Goal: Task Accomplishment & Management: Use online tool/utility

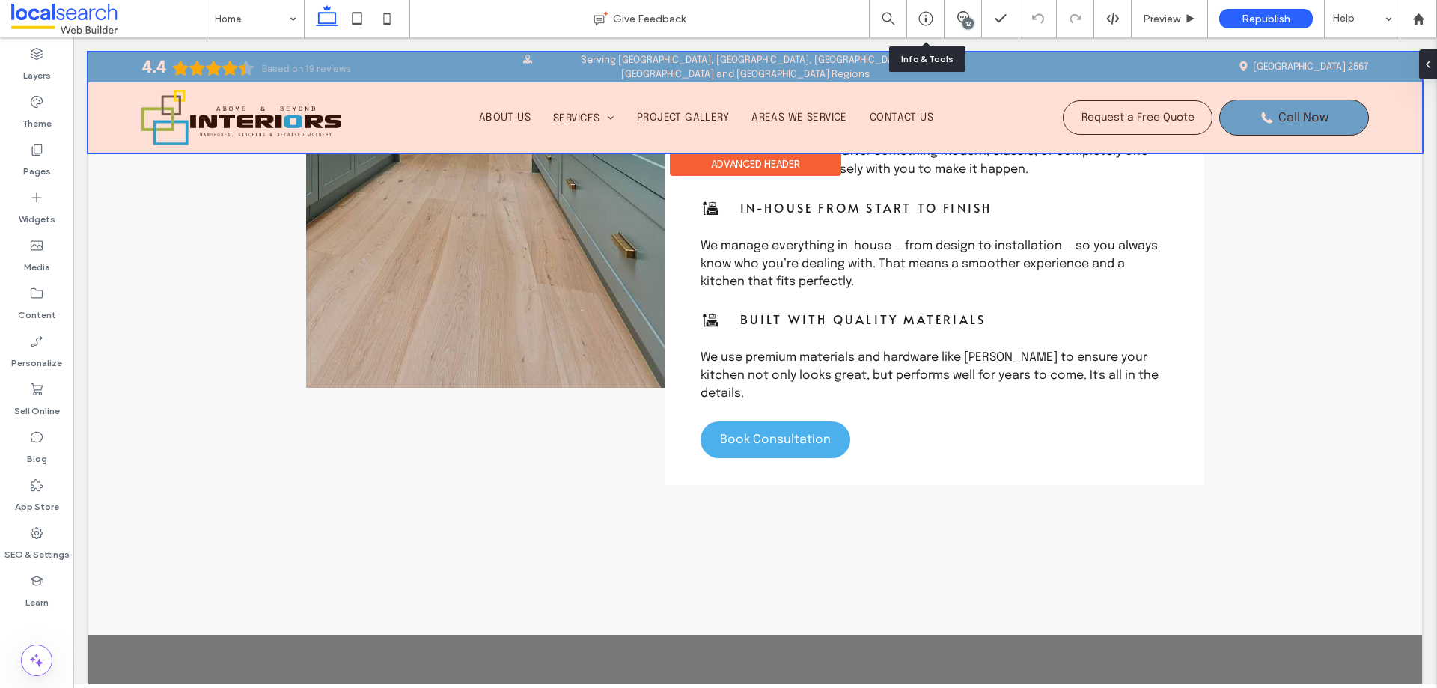
scroll to position [1032, 0]
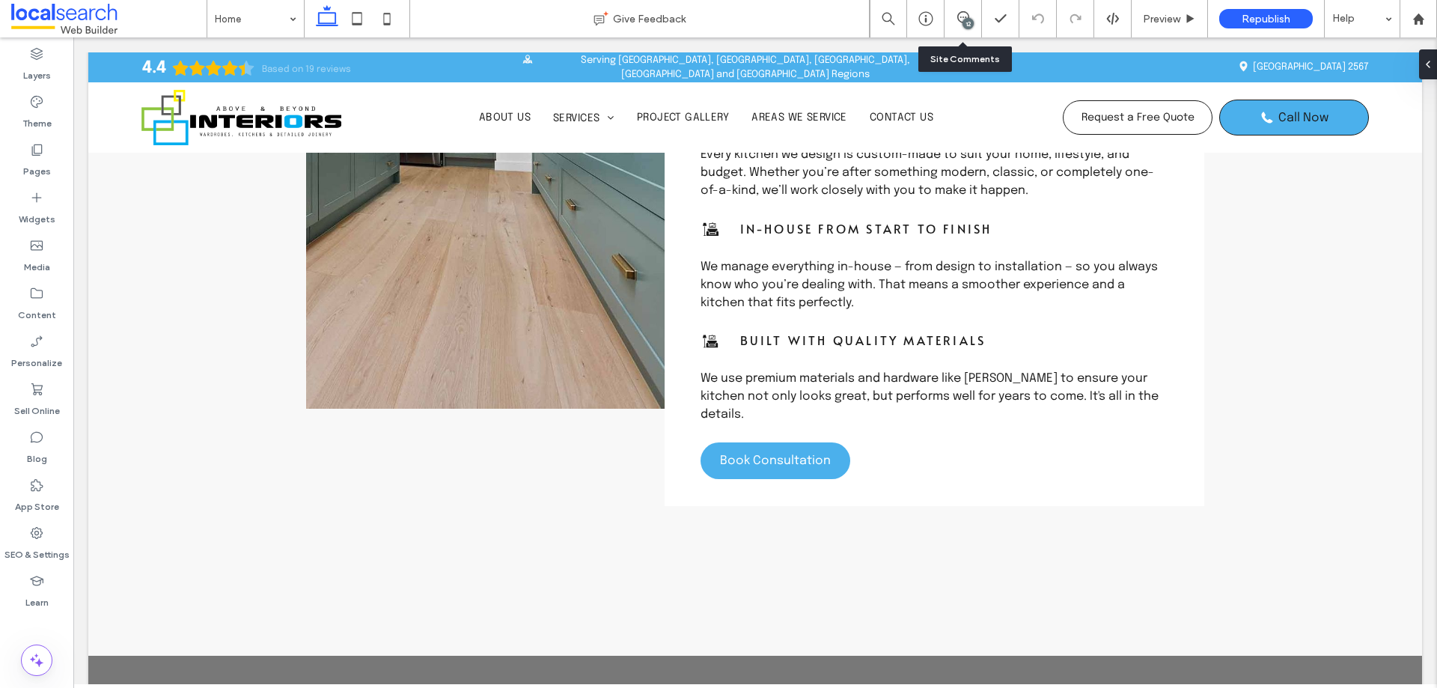
click at [967, 8] on div "12" at bounding box center [962, 18] width 37 height 37
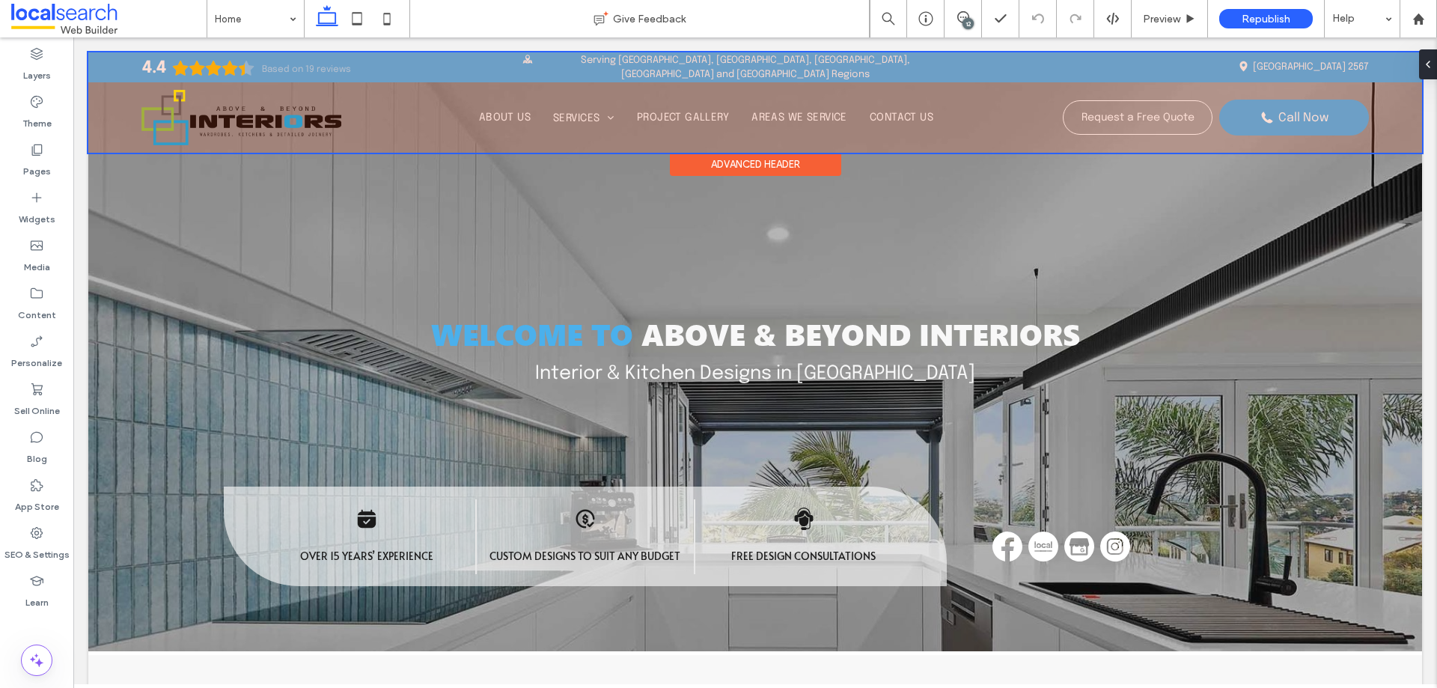
click at [694, 70] on div at bounding box center [754, 102] width 1333 height 100
click at [694, 70] on span "Serving [GEOGRAPHIC_DATA], [GEOGRAPHIC_DATA], [GEOGRAPHIC_DATA], [GEOGRAPHIC_DA…" at bounding box center [745, 67] width 329 height 25
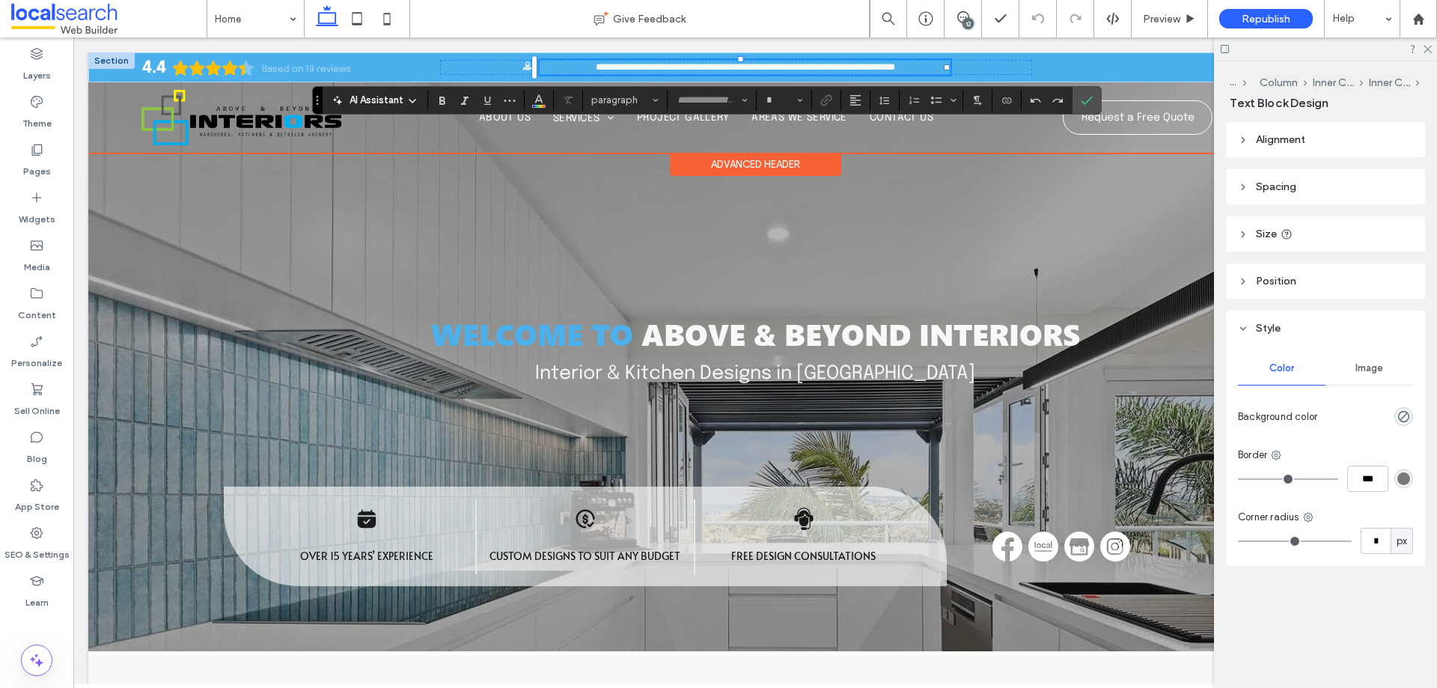
type input "********"
type input "**"
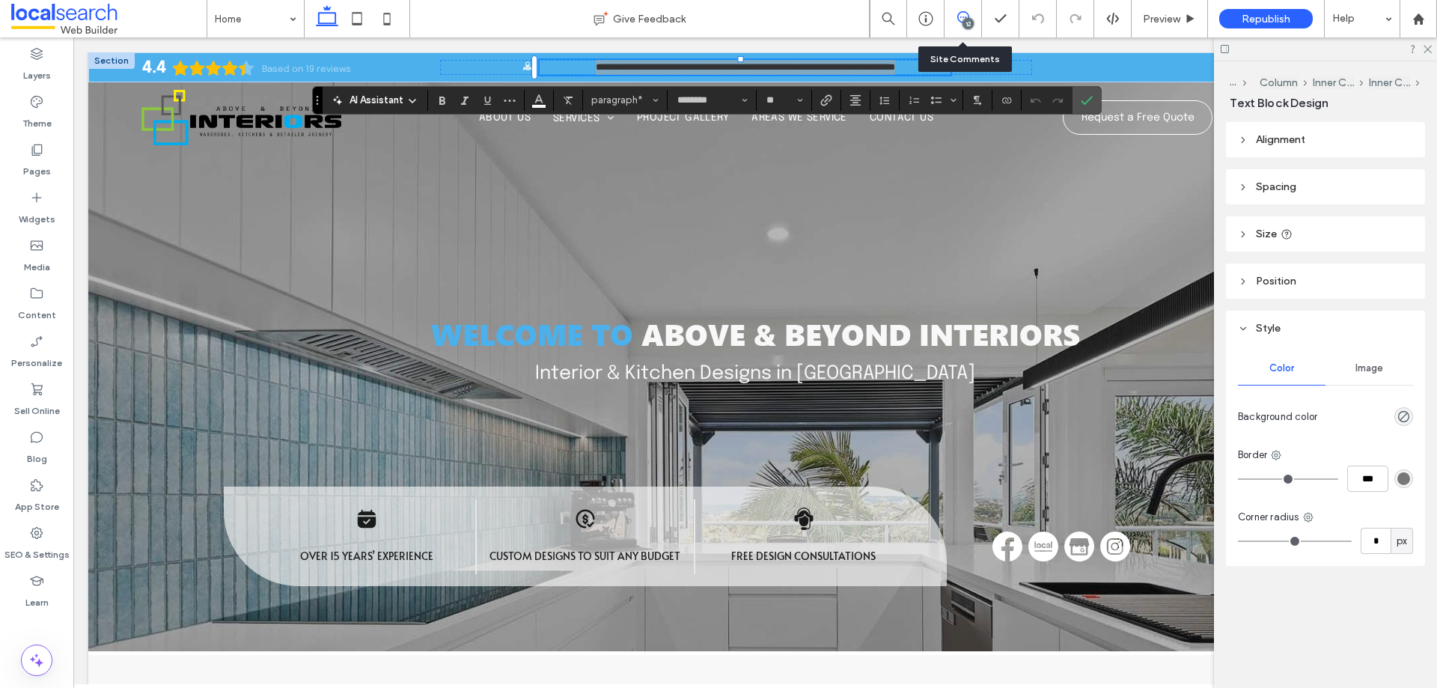
click at [968, 12] on icon at bounding box center [963, 17] width 12 height 12
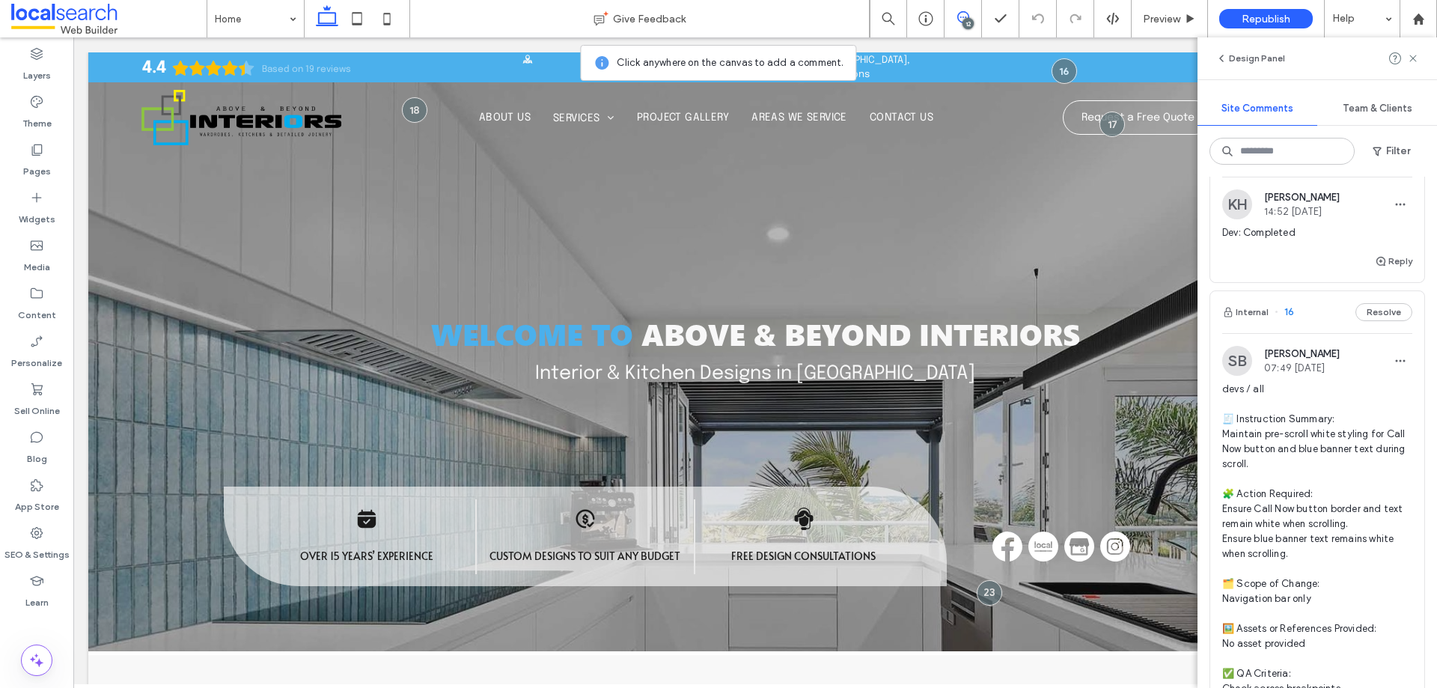
scroll to position [5856, 0]
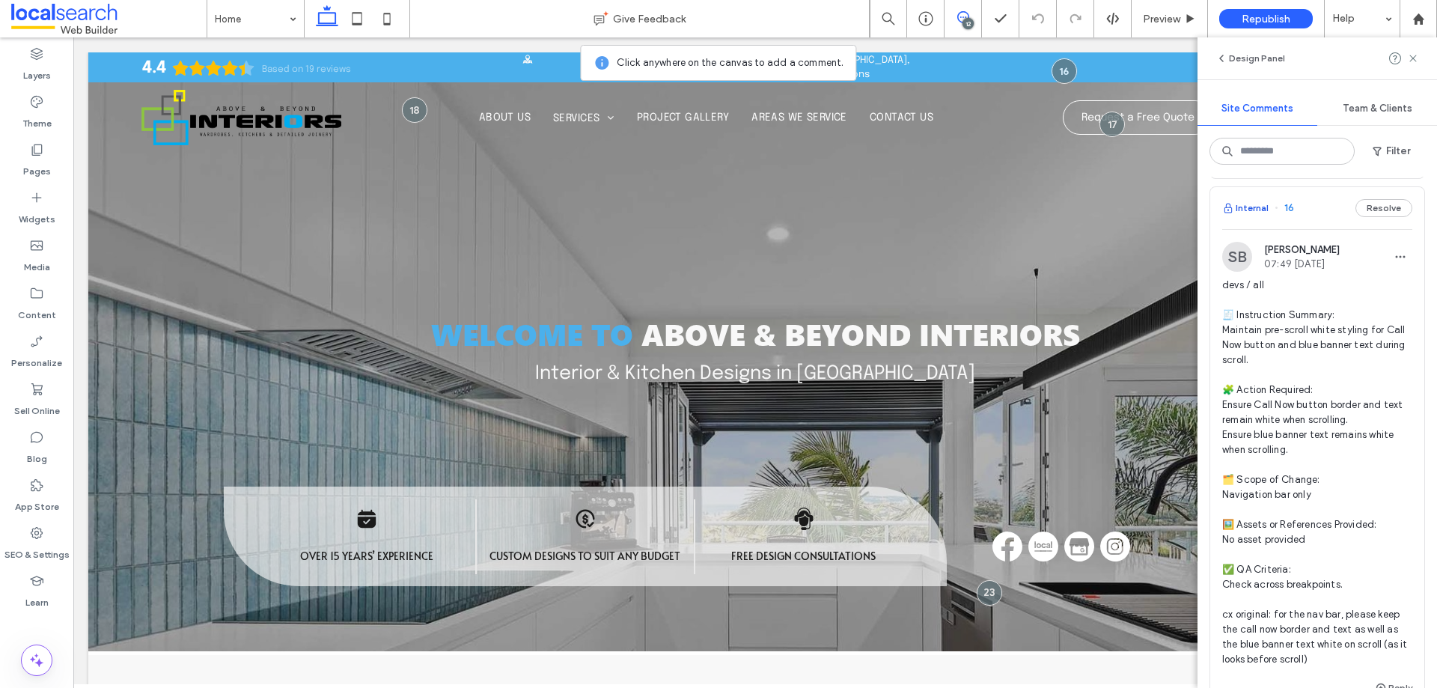
click at [1250, 217] on button "Internal" at bounding box center [1245, 208] width 46 height 18
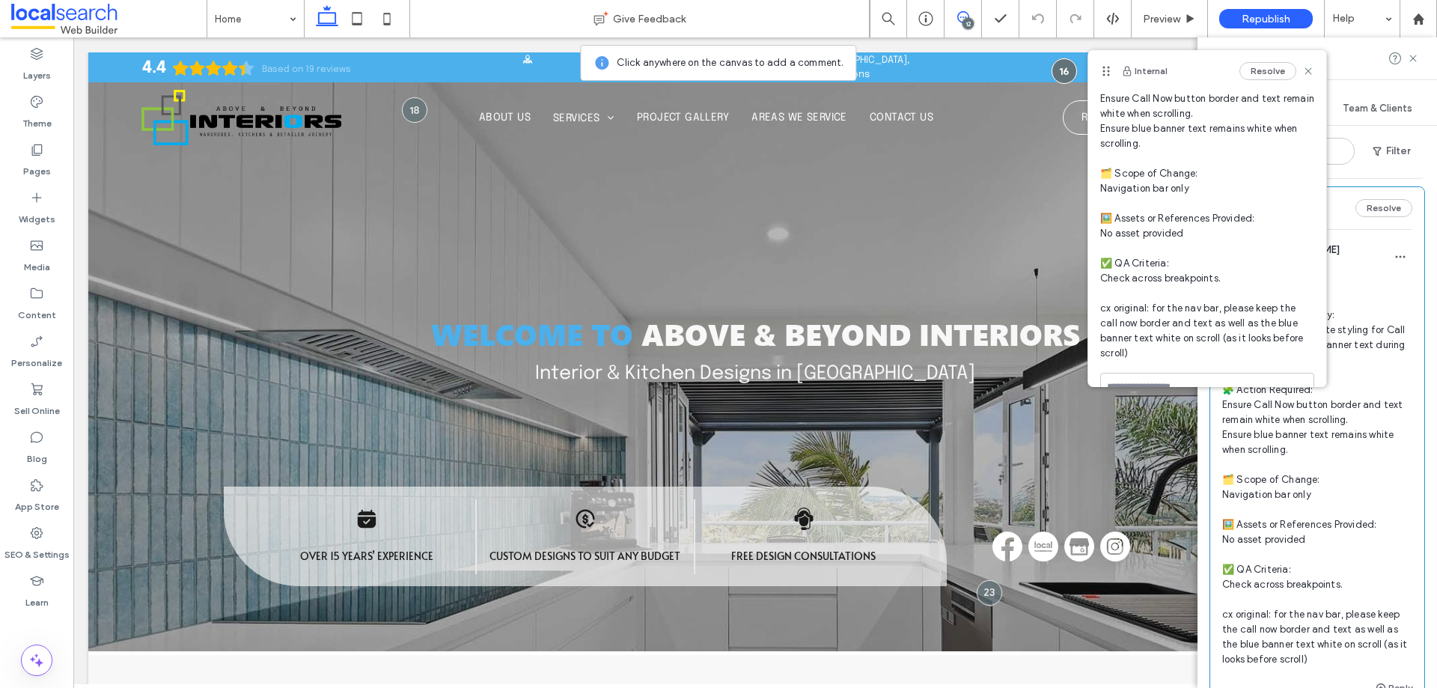
scroll to position [173, 0]
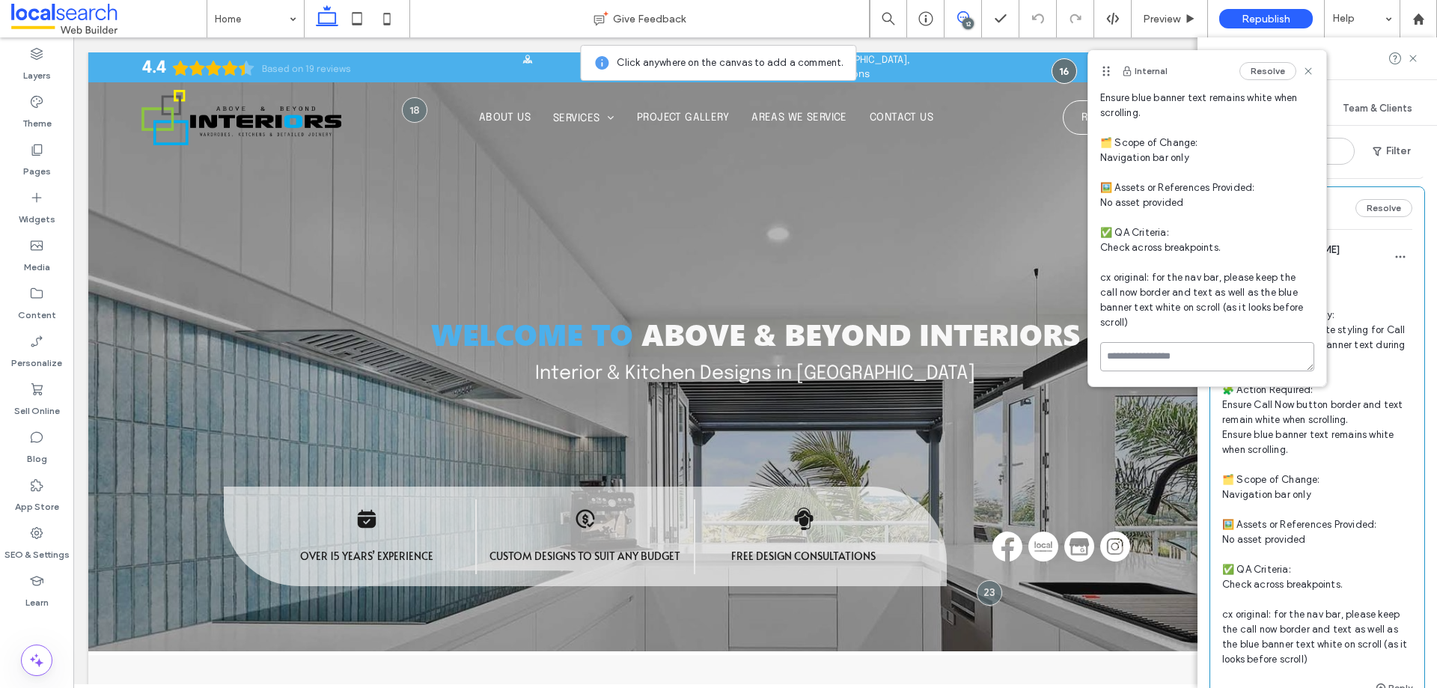
drag, startPoint x: 1201, startPoint y: 370, endPoint x: 1201, endPoint y: 362, distance: 8.2
click at [1201, 370] on textarea at bounding box center [1207, 356] width 214 height 29
click at [1149, 358] on textarea "**********" at bounding box center [1201, 379] width 203 height 75
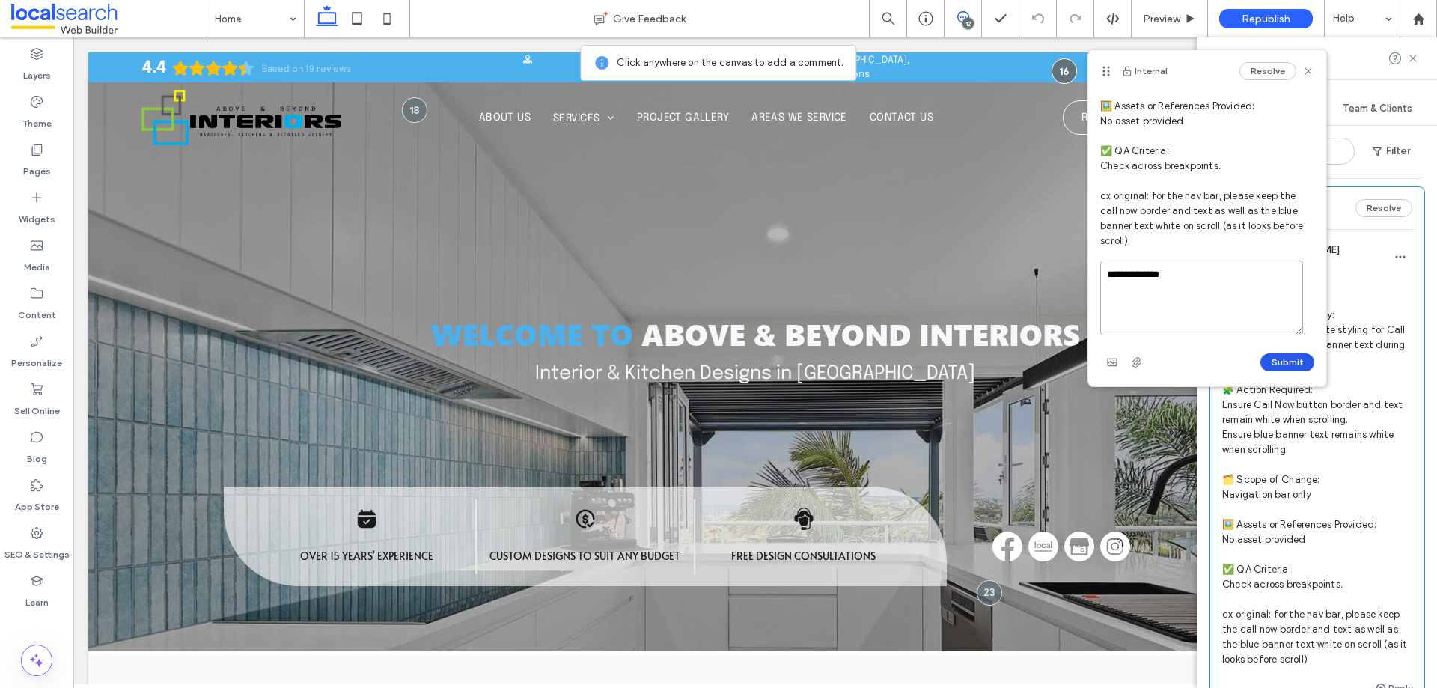
type textarea "**********"
click at [1281, 354] on button "Submit" at bounding box center [1287, 362] width 54 height 18
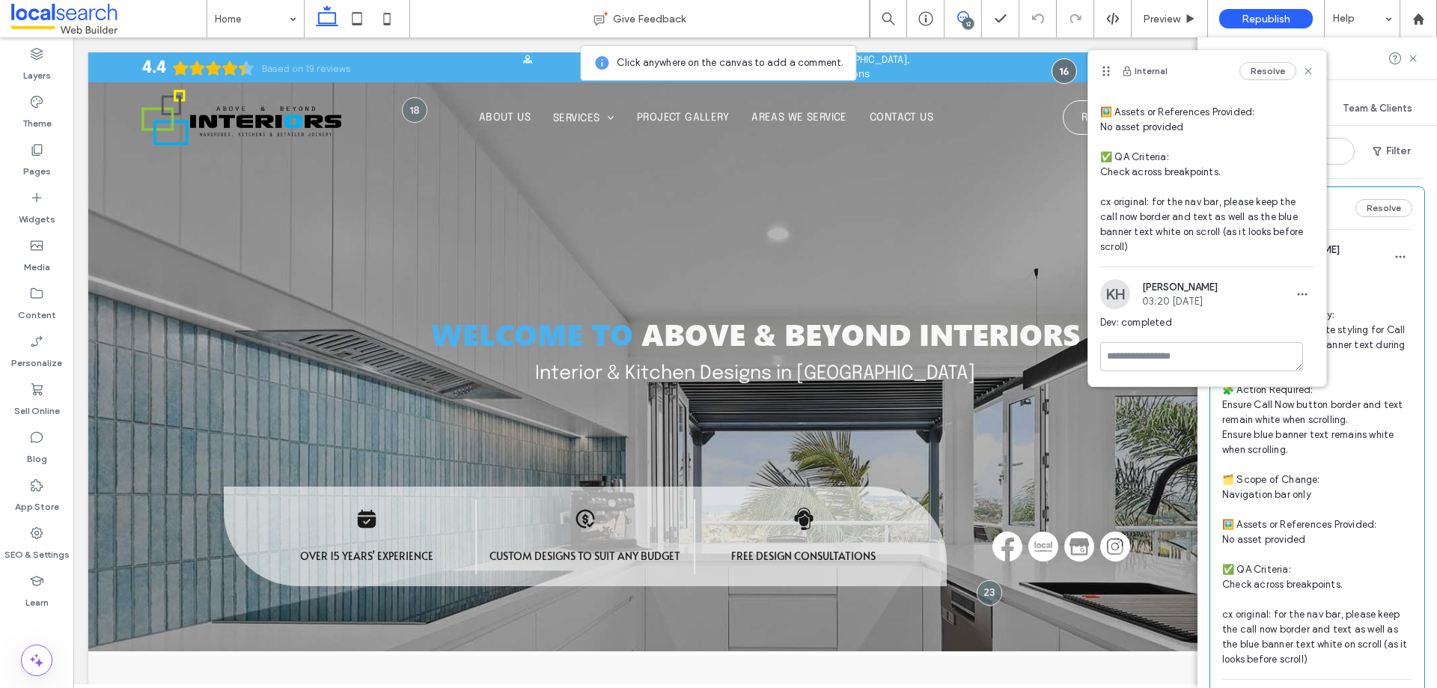
scroll to position [248, 0]
click at [1302, 67] on icon at bounding box center [1308, 71] width 12 height 12
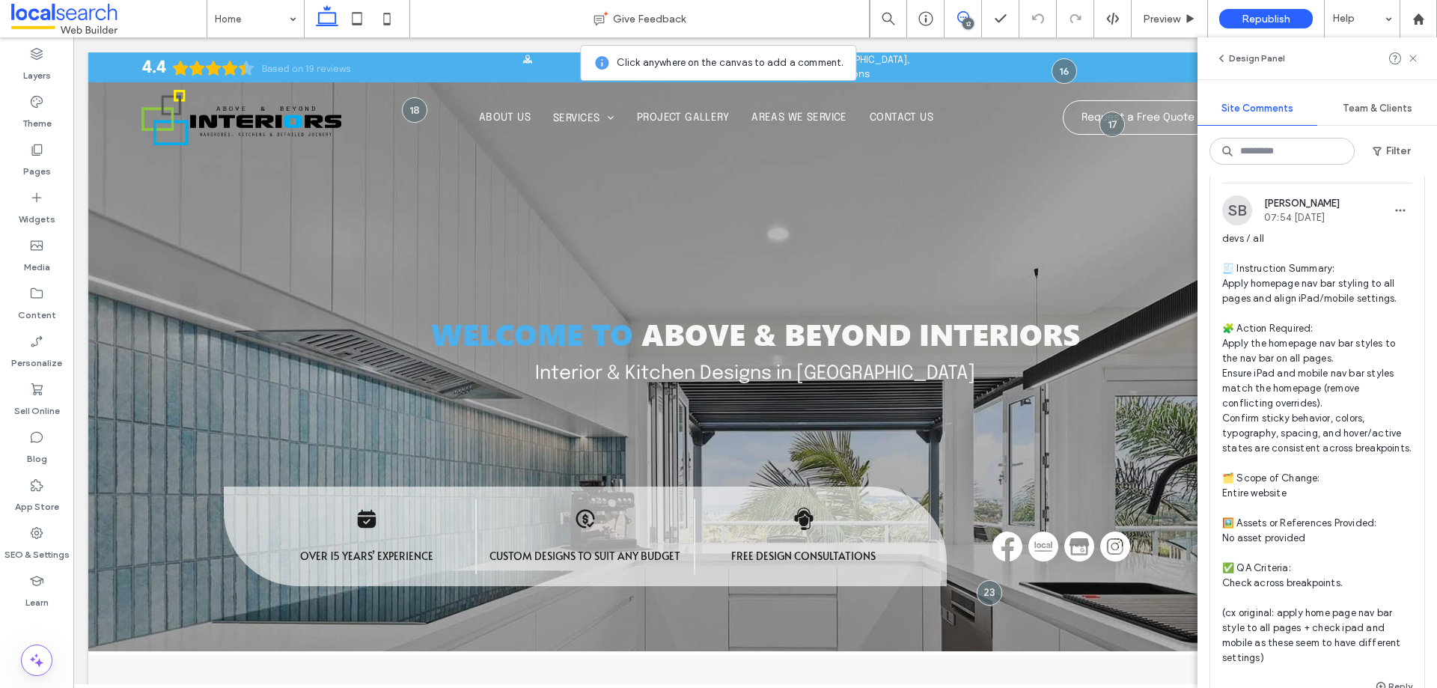
scroll to position [4642, 0]
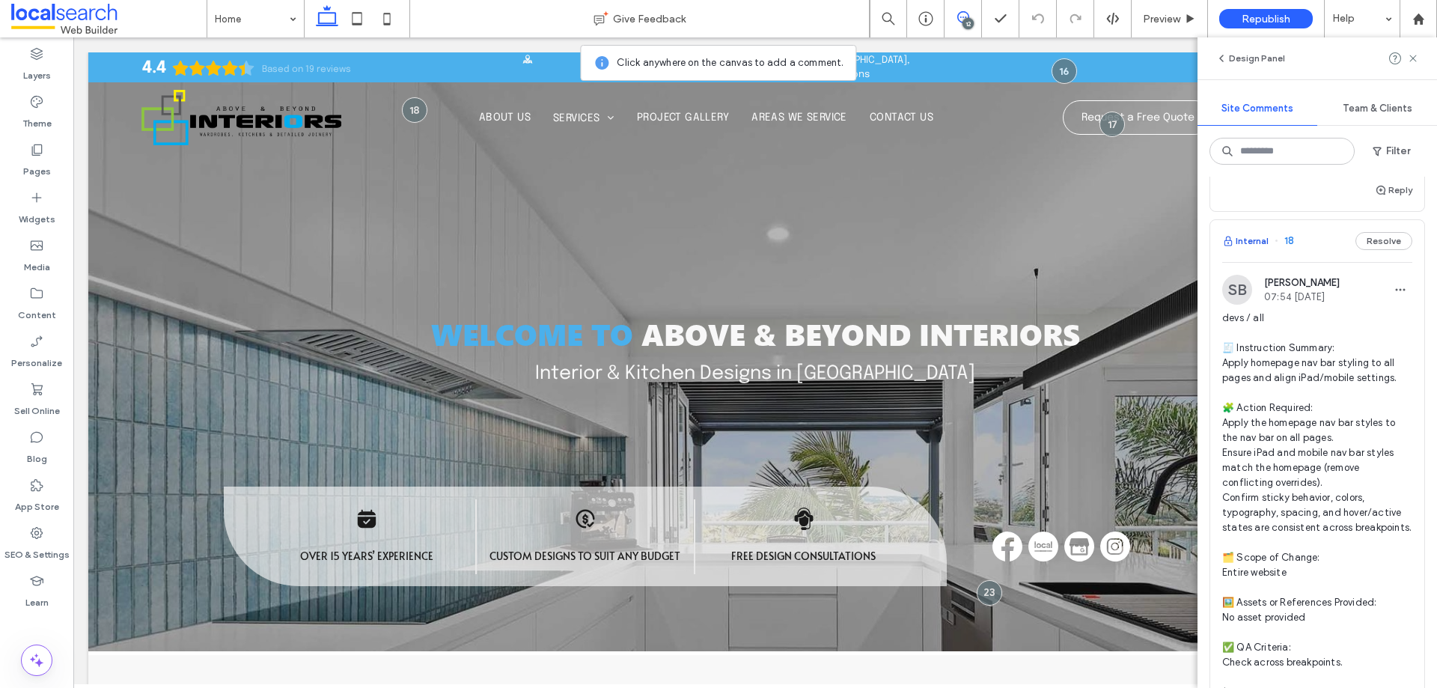
click at [1250, 250] on button "Internal" at bounding box center [1245, 241] width 46 height 18
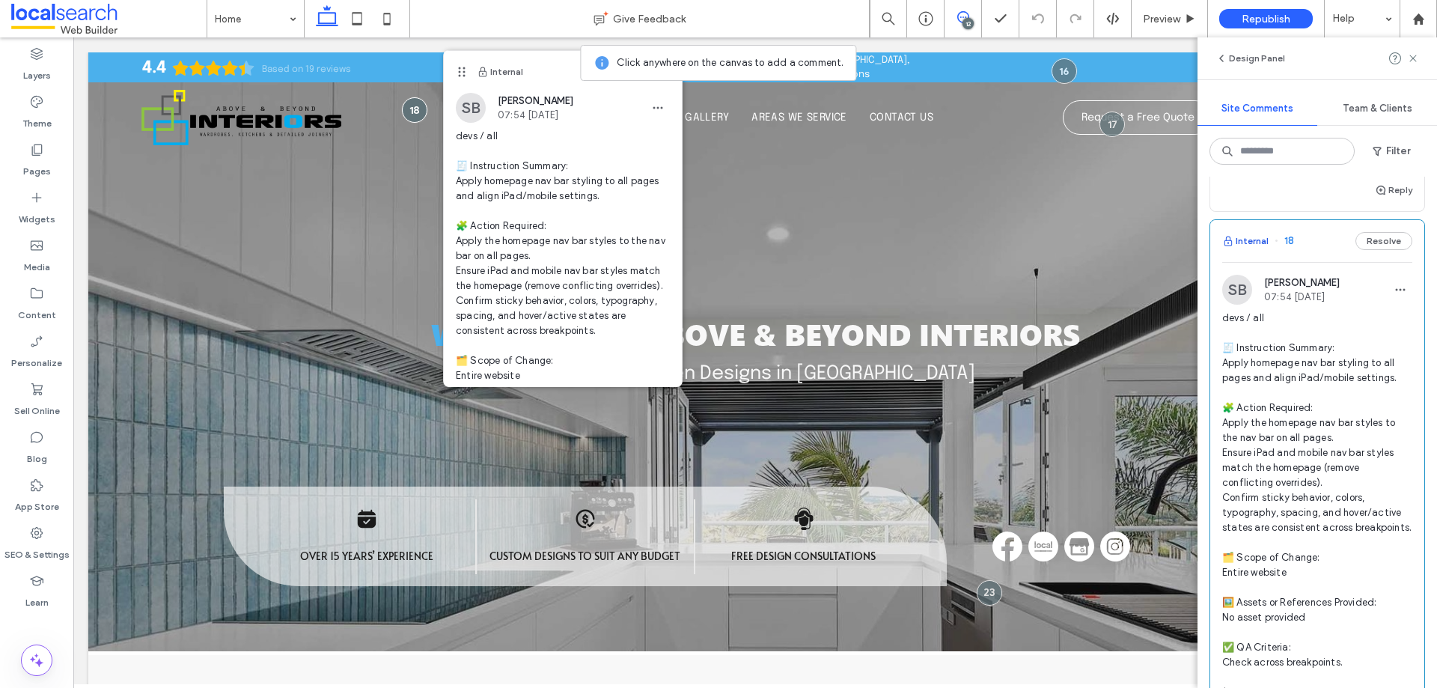
click at [1241, 250] on button "Internal" at bounding box center [1245, 241] width 46 height 18
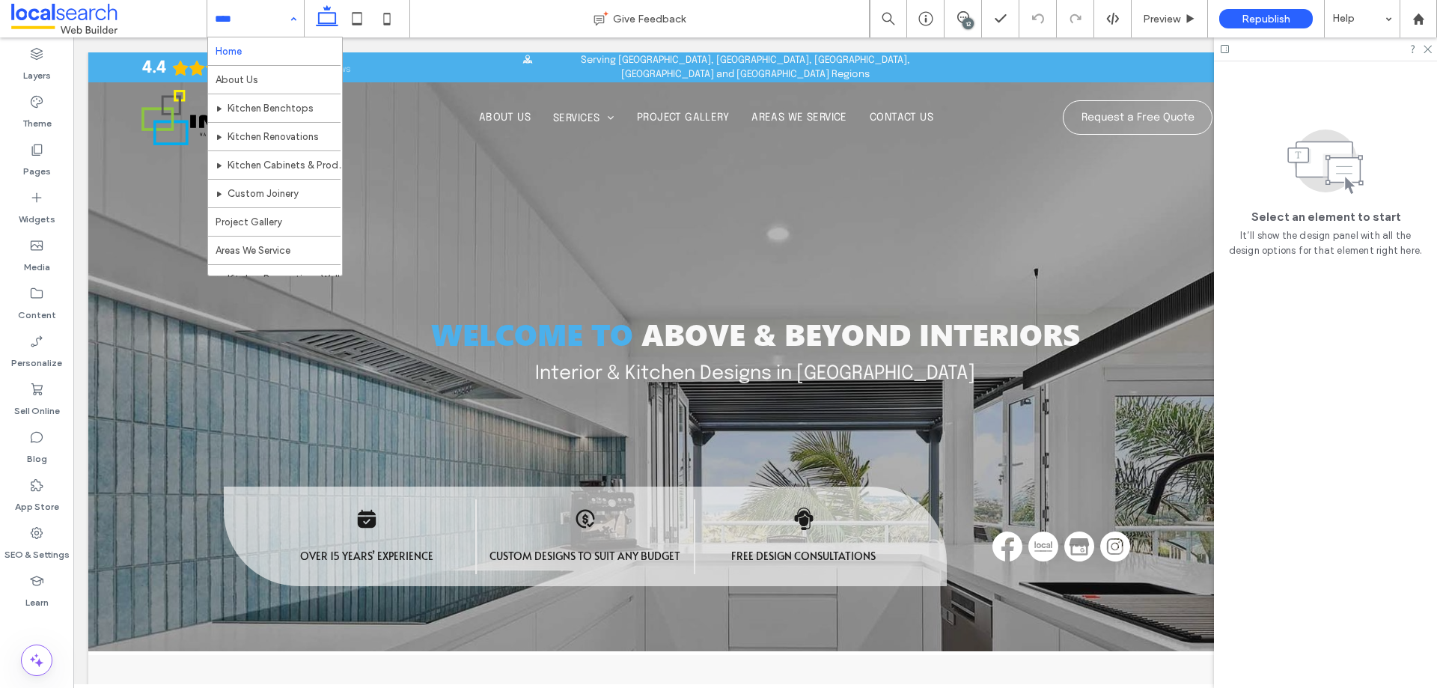
scroll to position [0, 0]
click at [273, 23] on input at bounding box center [252, 18] width 74 height 37
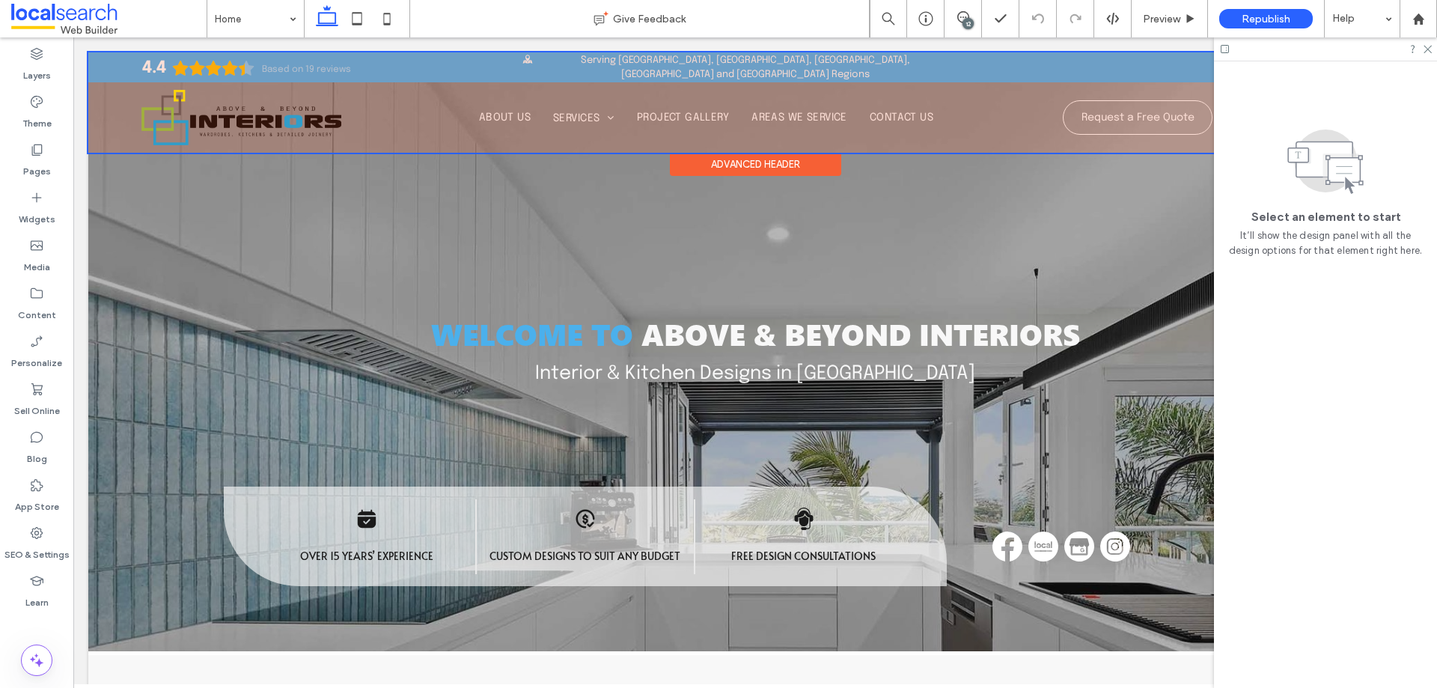
click at [434, 136] on div at bounding box center [754, 102] width 1333 height 100
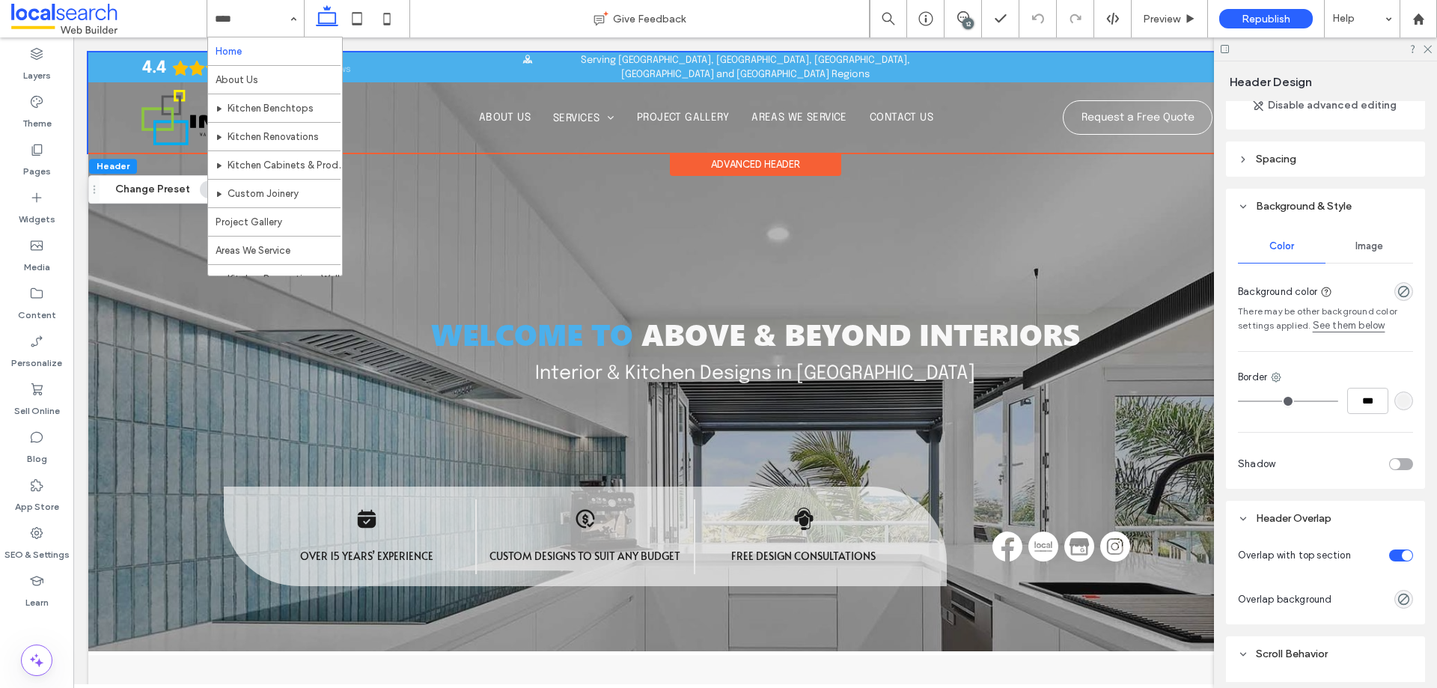
scroll to position [150, 0]
click at [377, 16] on icon at bounding box center [387, 19] width 30 height 30
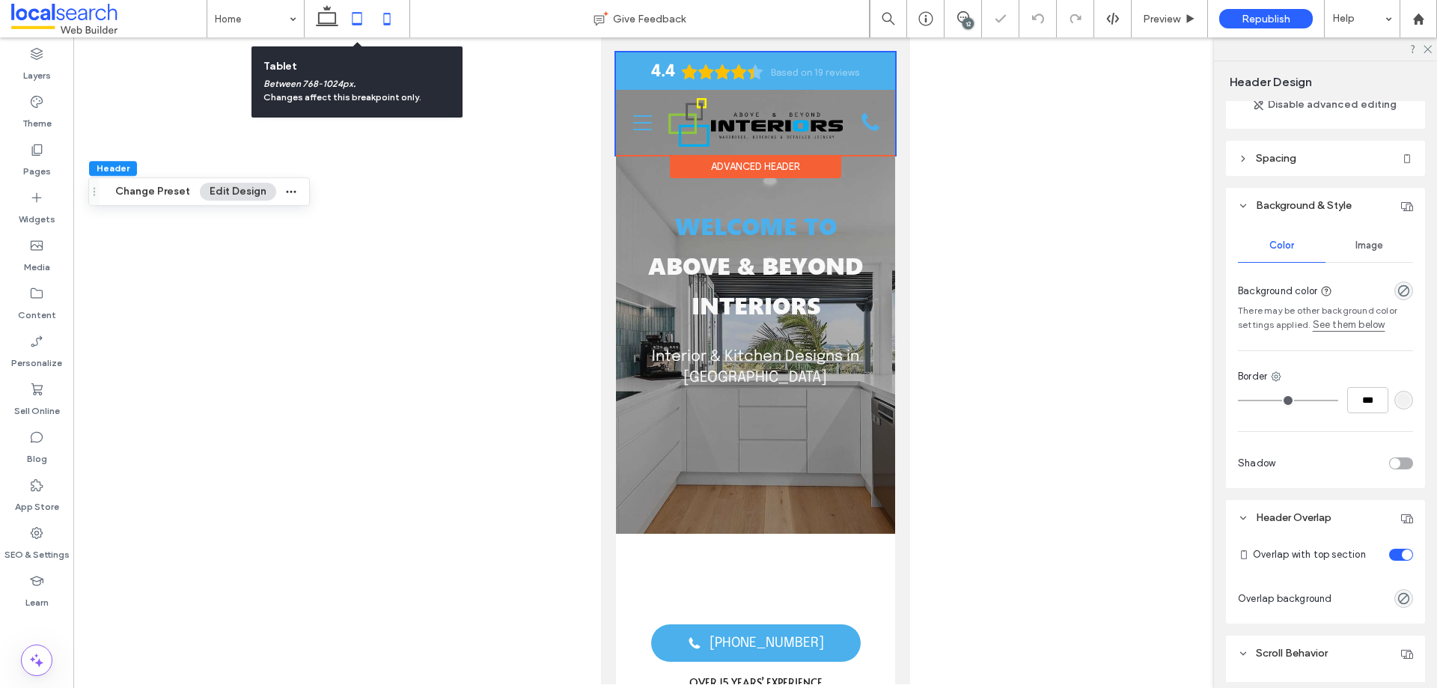
click at [355, 19] on icon at bounding box center [357, 19] width 30 height 30
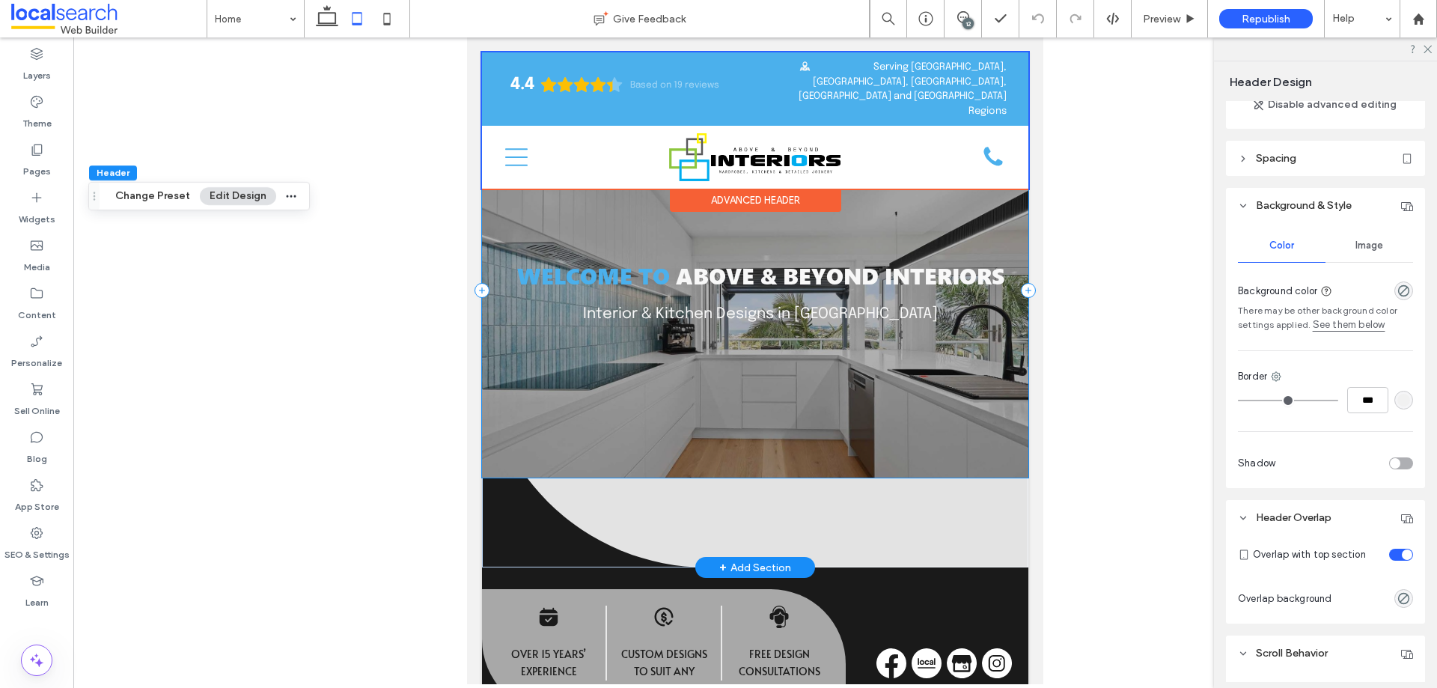
scroll to position [0, 0]
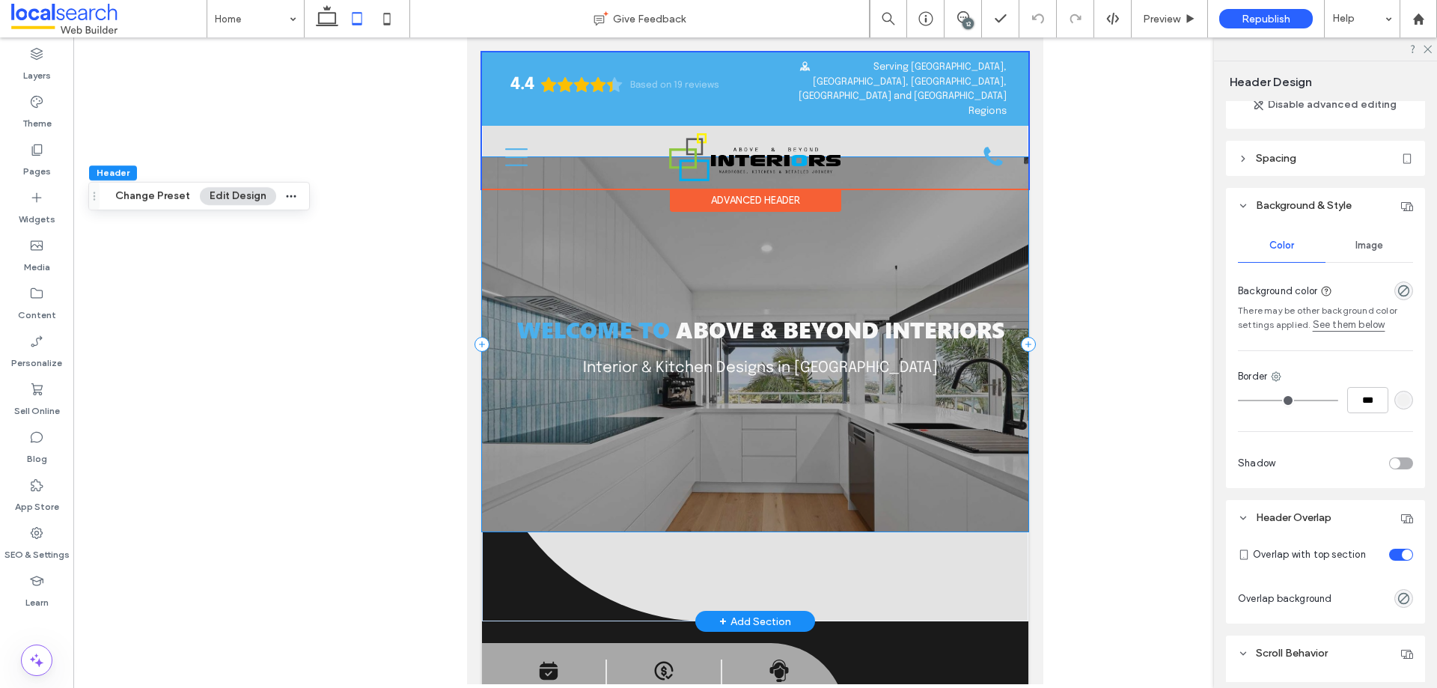
click at [580, 506] on div "Welcome to Above & Beyond Interiors Interior & Kitchen Designs in Campbelltown" at bounding box center [755, 344] width 546 height 374
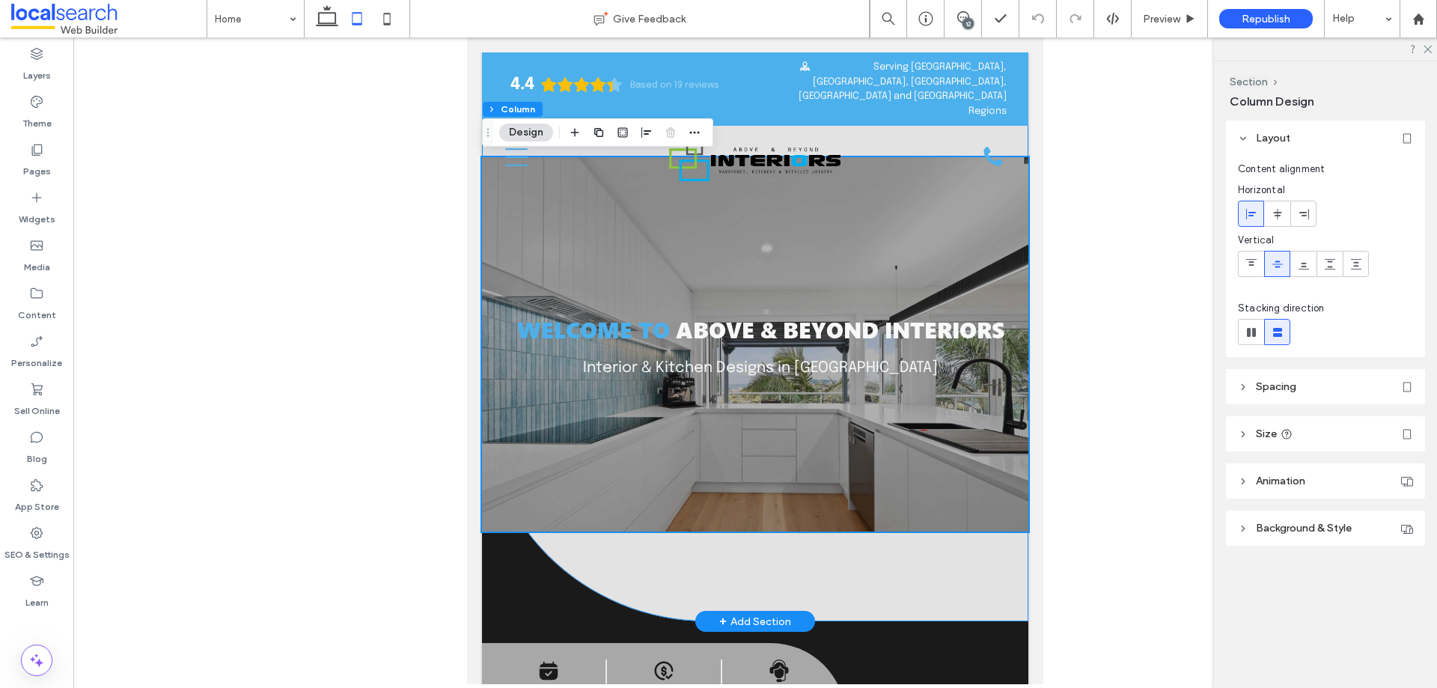
click at [573, 563] on div "Welcome to Above & Beyond Interiors Interior & Kitchen Designs in Campbelltown" at bounding box center [755, 336] width 546 height 569
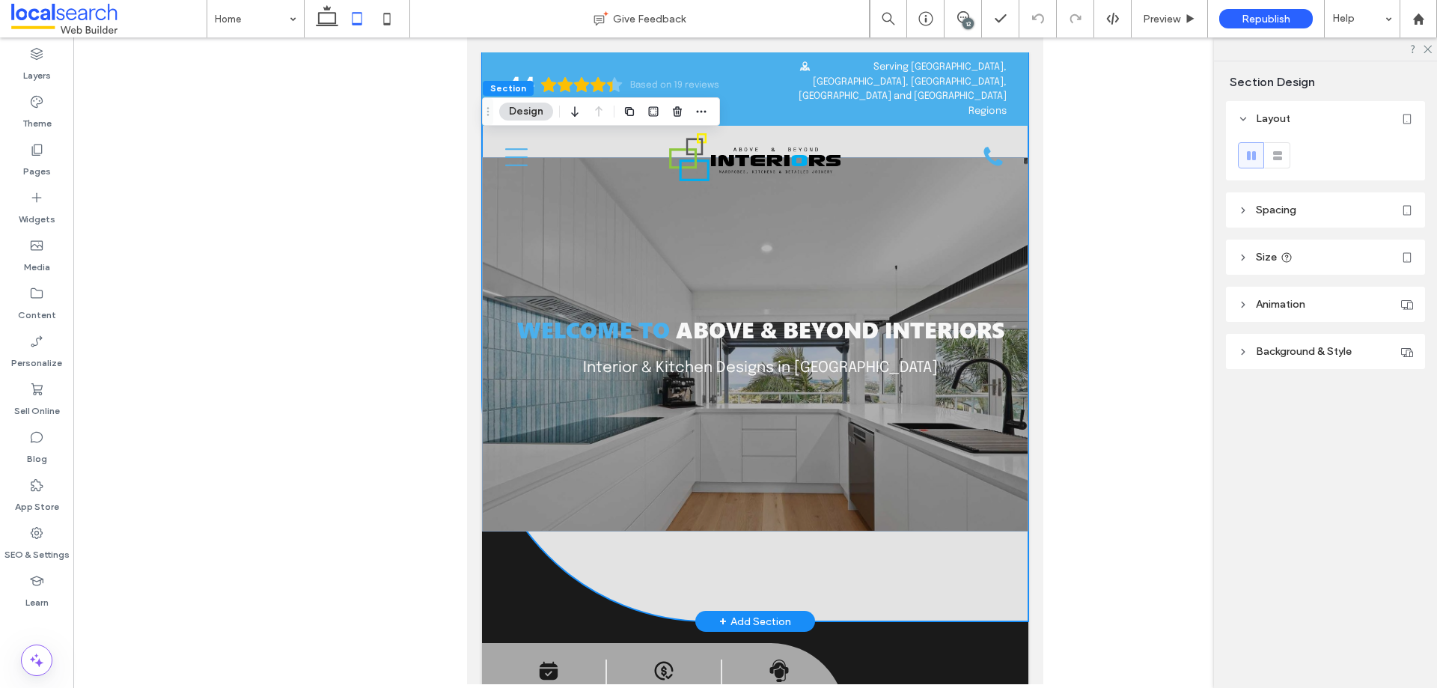
click at [647, 552] on div "Welcome to Above & Beyond Interiors Interior & Kitchen Designs in Campbelltown" at bounding box center [755, 336] width 546 height 569
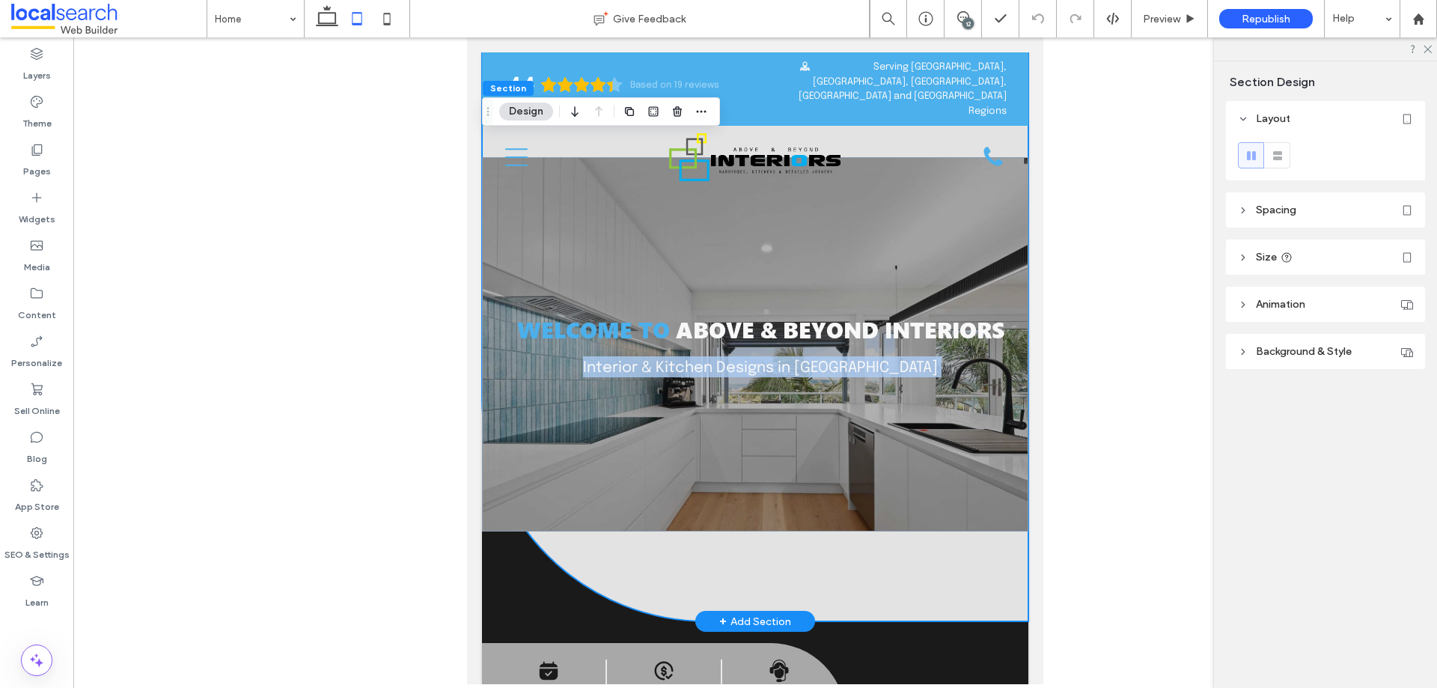
click at [647, 552] on div "Welcome to Above & Beyond Interiors Interior & Kitchen Designs in Campbelltown" at bounding box center [755, 336] width 546 height 569
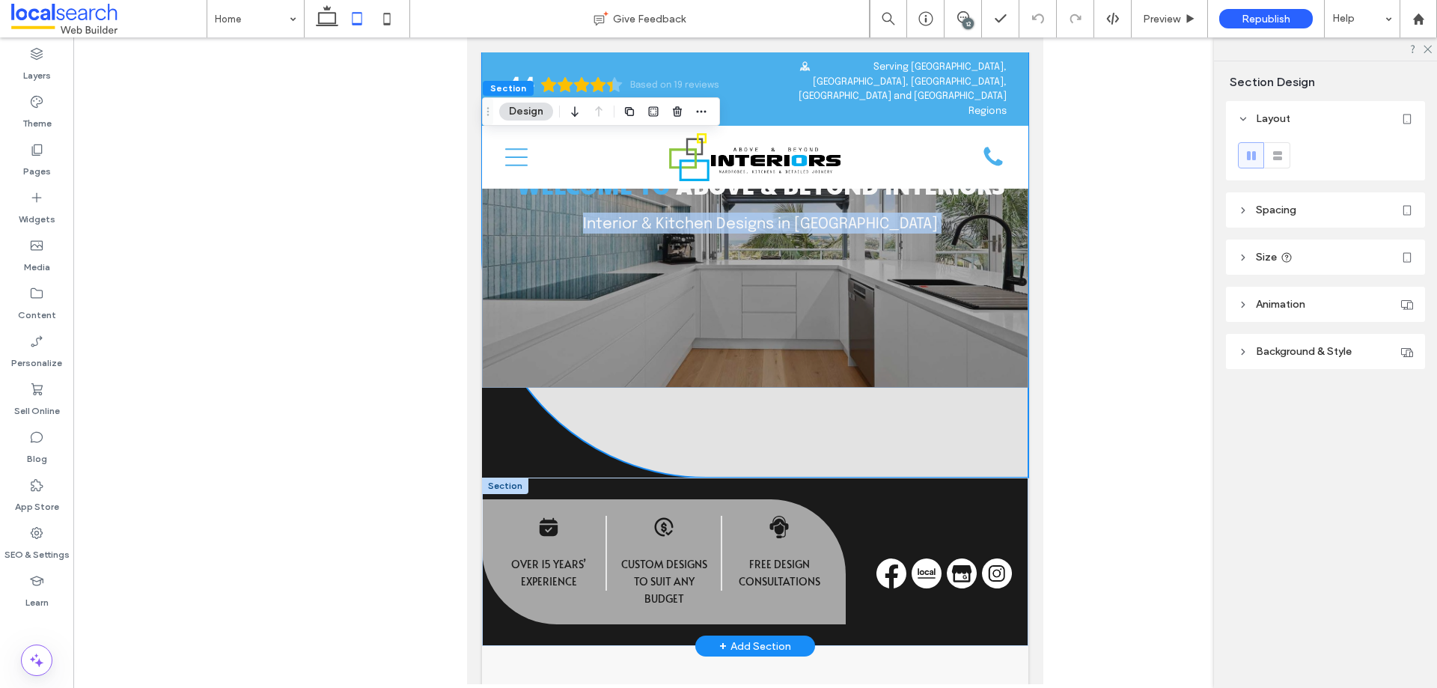
scroll to position [200, 0]
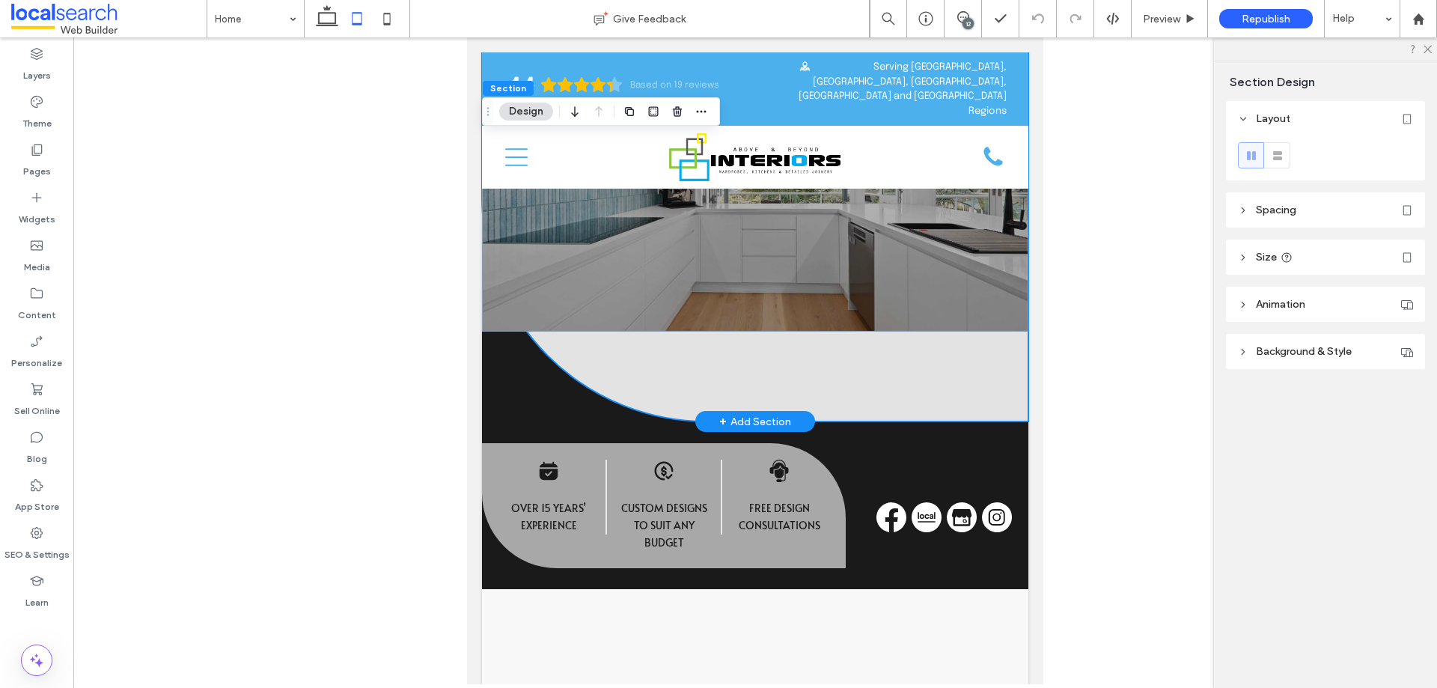
click at [853, 397] on div "Welcome to Above & Beyond Interiors Interior & Kitchen Designs in Campbelltown" at bounding box center [755, 137] width 546 height 569
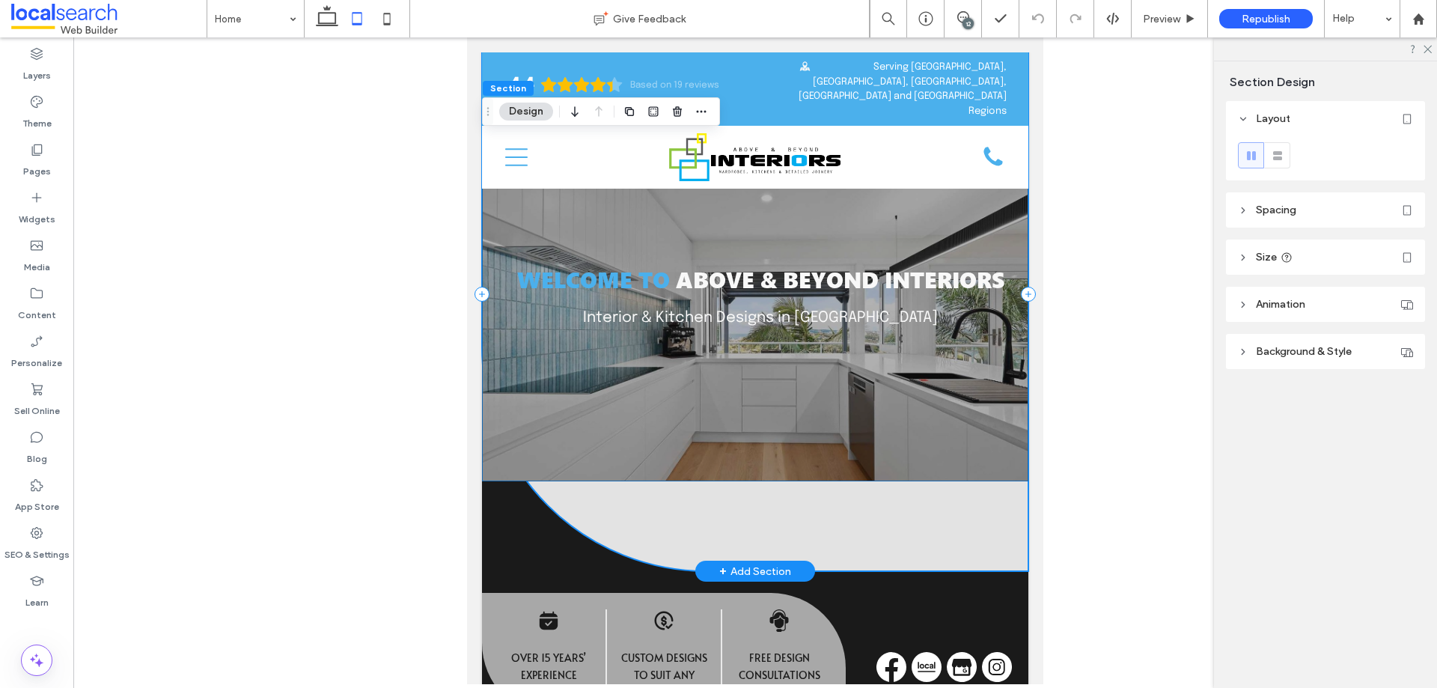
scroll to position [0, 0]
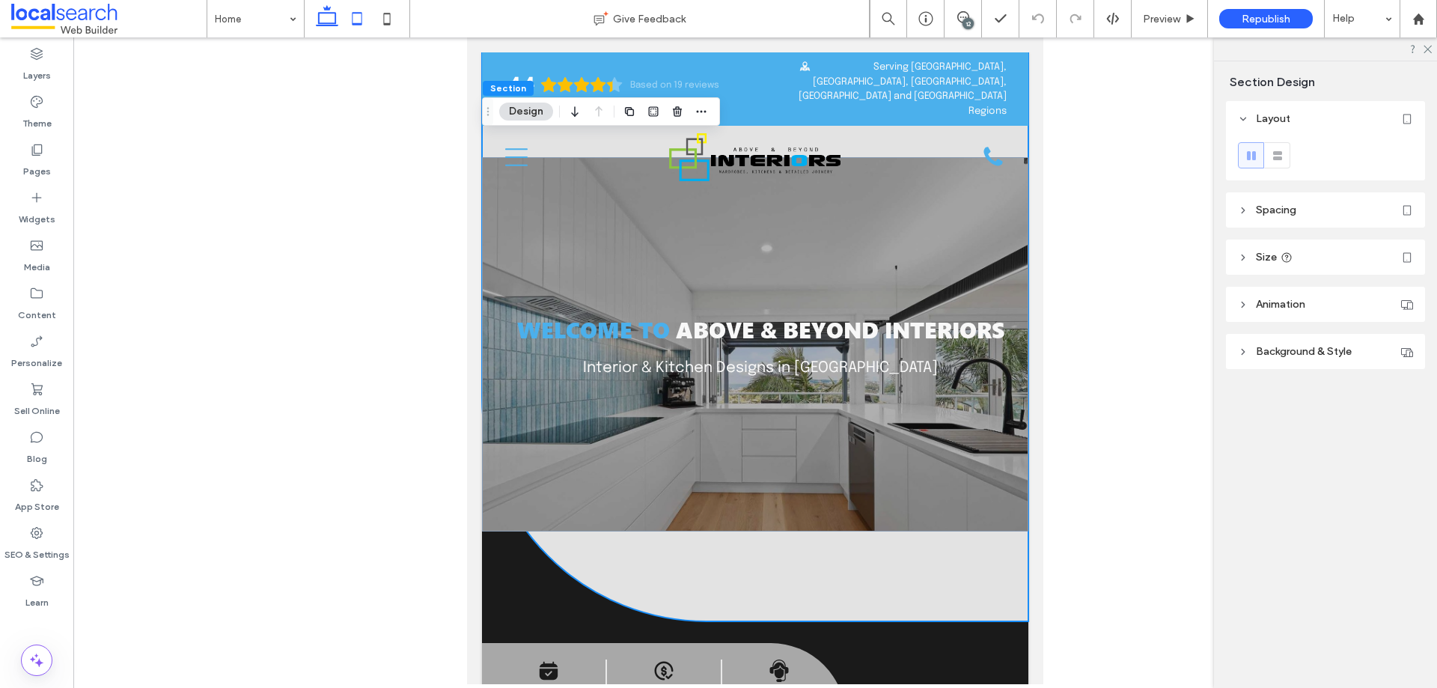
click at [331, 22] on icon at bounding box center [327, 19] width 30 height 30
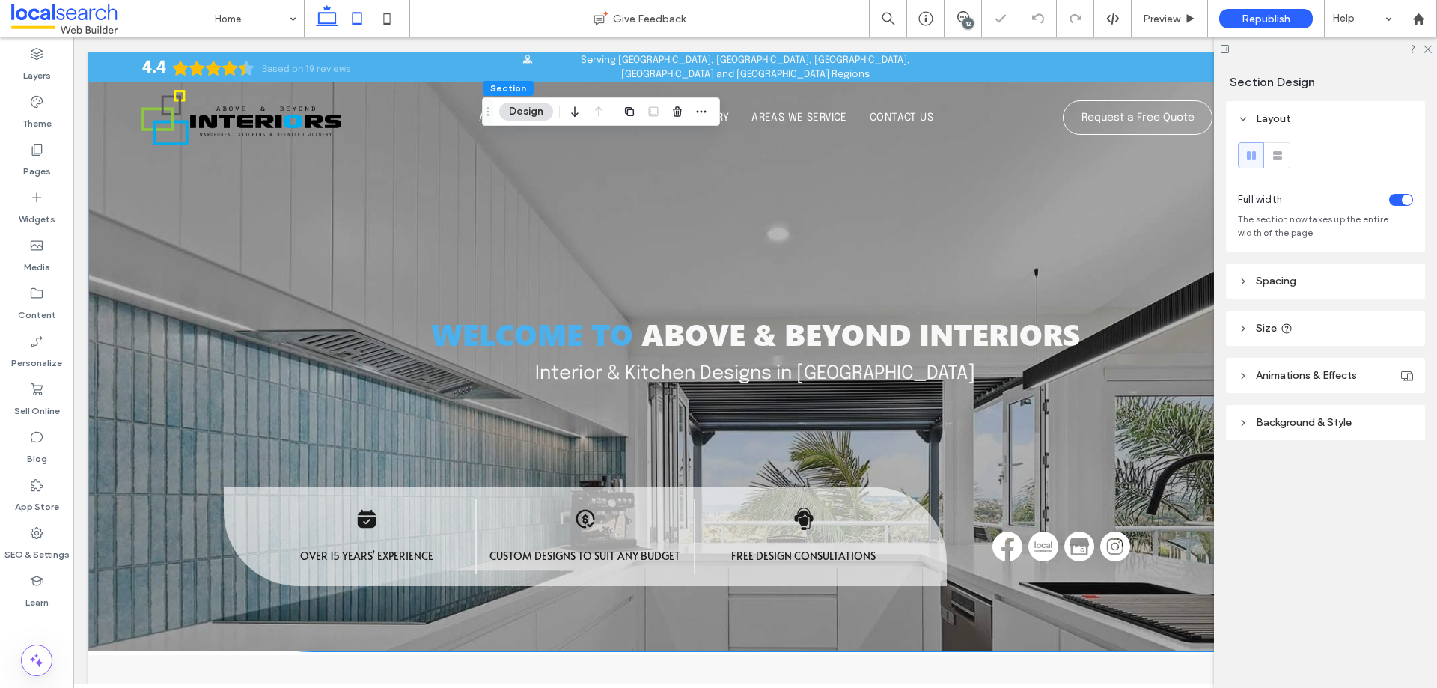
type input "*"
type input "***"
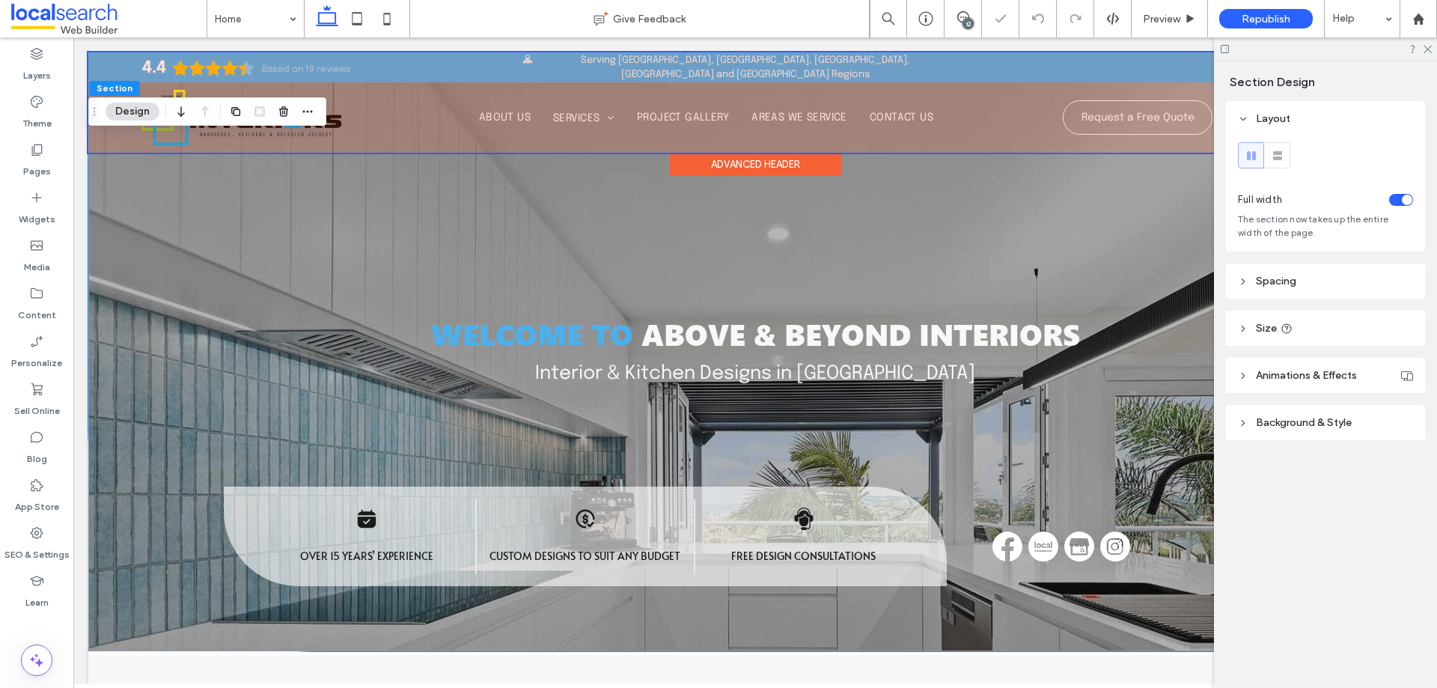
click at [1101, 125] on div at bounding box center [754, 102] width 1333 height 100
click at [1101, 125] on link "Request a Free Quote" at bounding box center [1138, 117] width 150 height 34
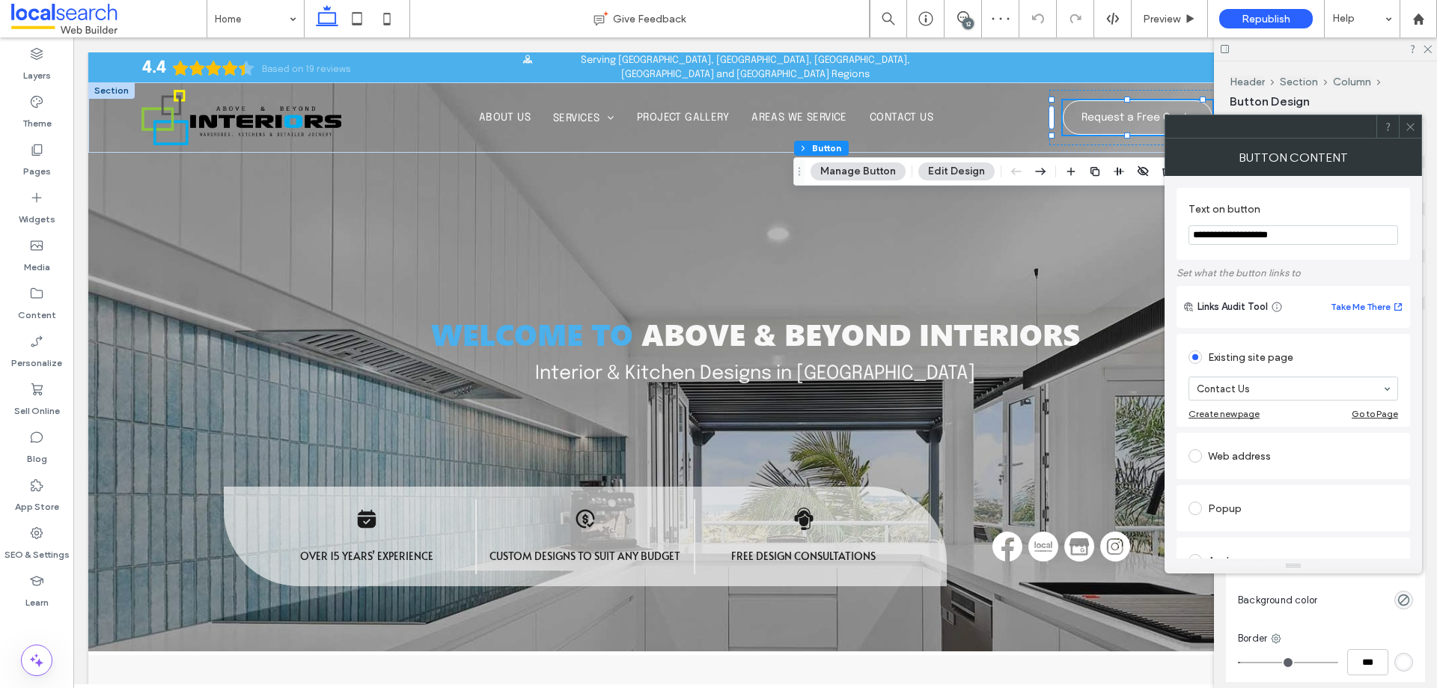
click at [1403, 129] on div at bounding box center [1410, 126] width 22 height 22
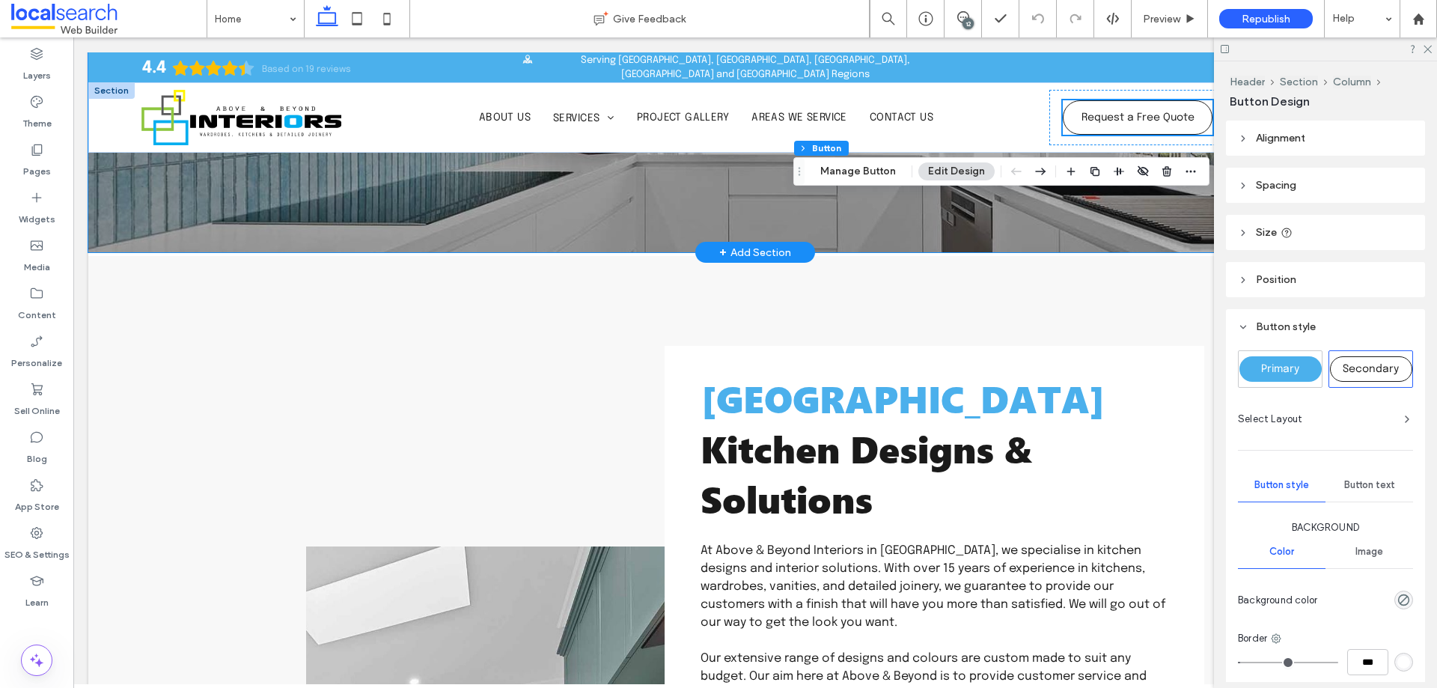
scroll to position [499, 0]
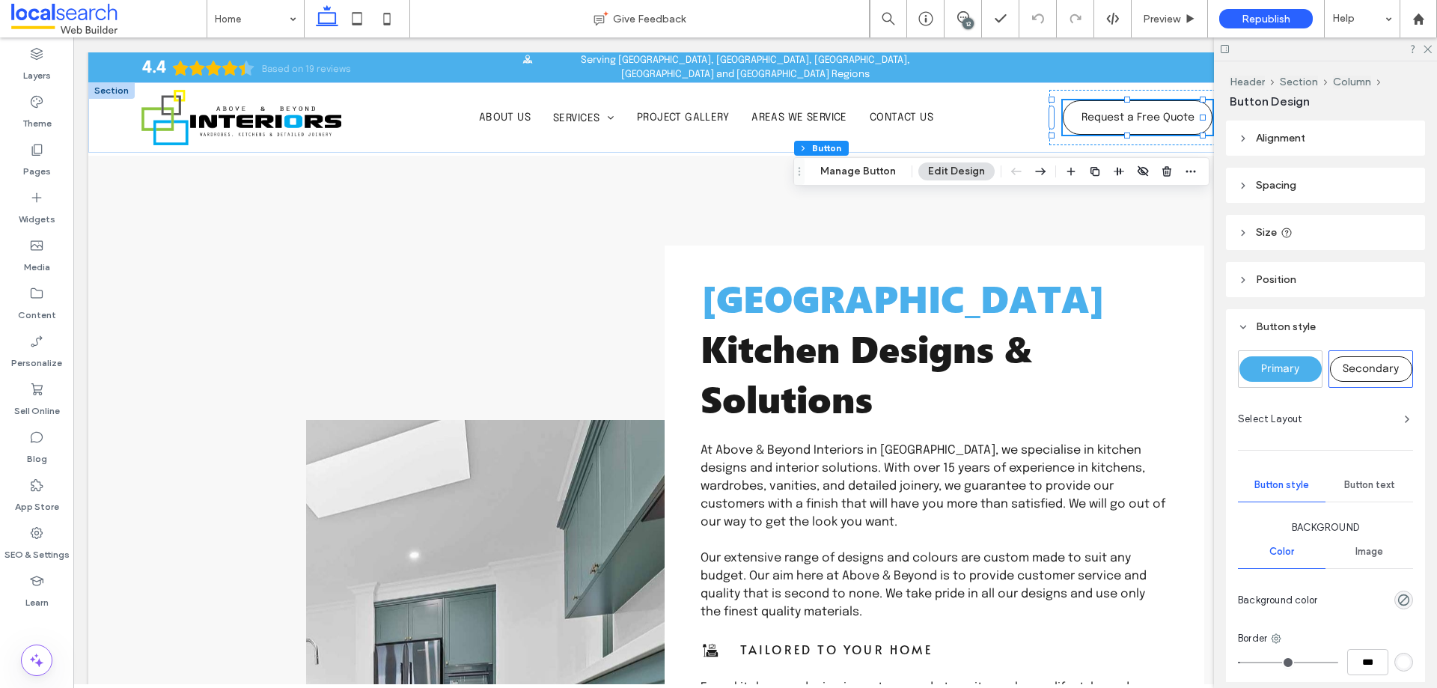
click at [971, 23] on div "12" at bounding box center [967, 23] width 11 height 11
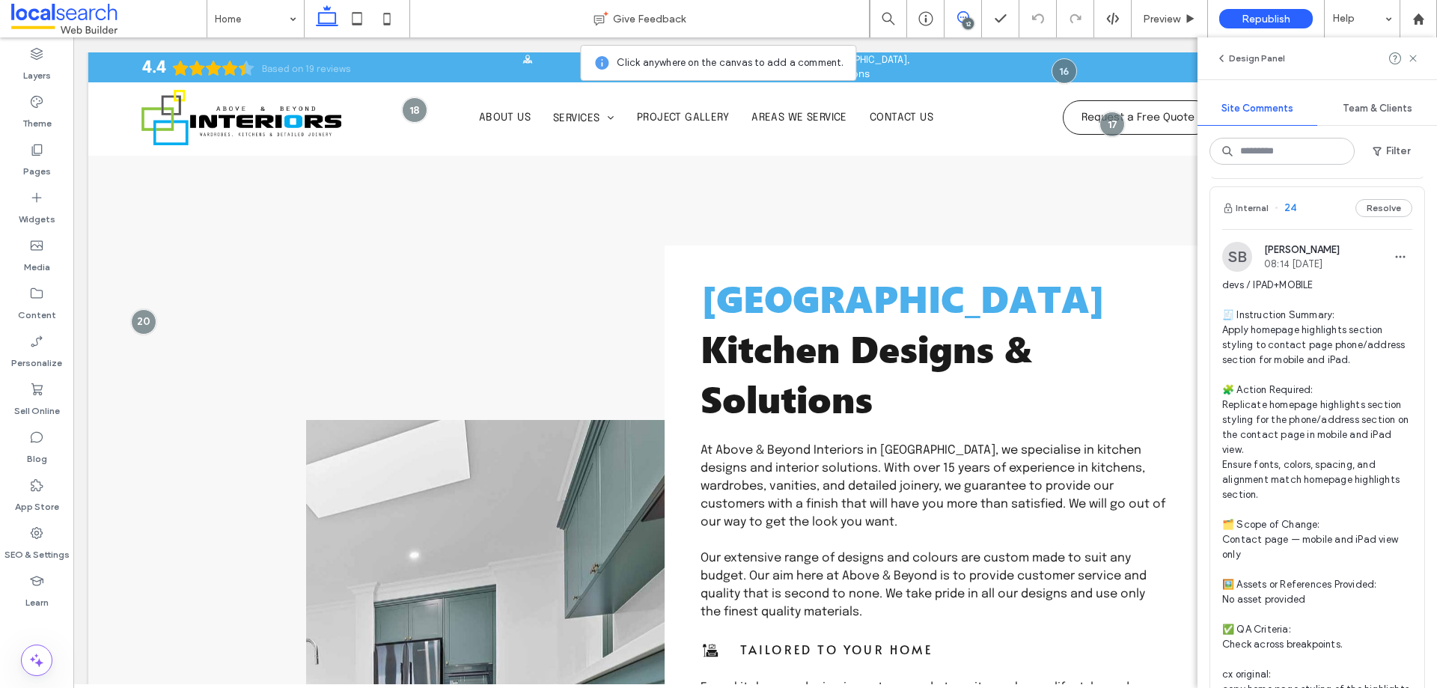
scroll to position [1054, 0]
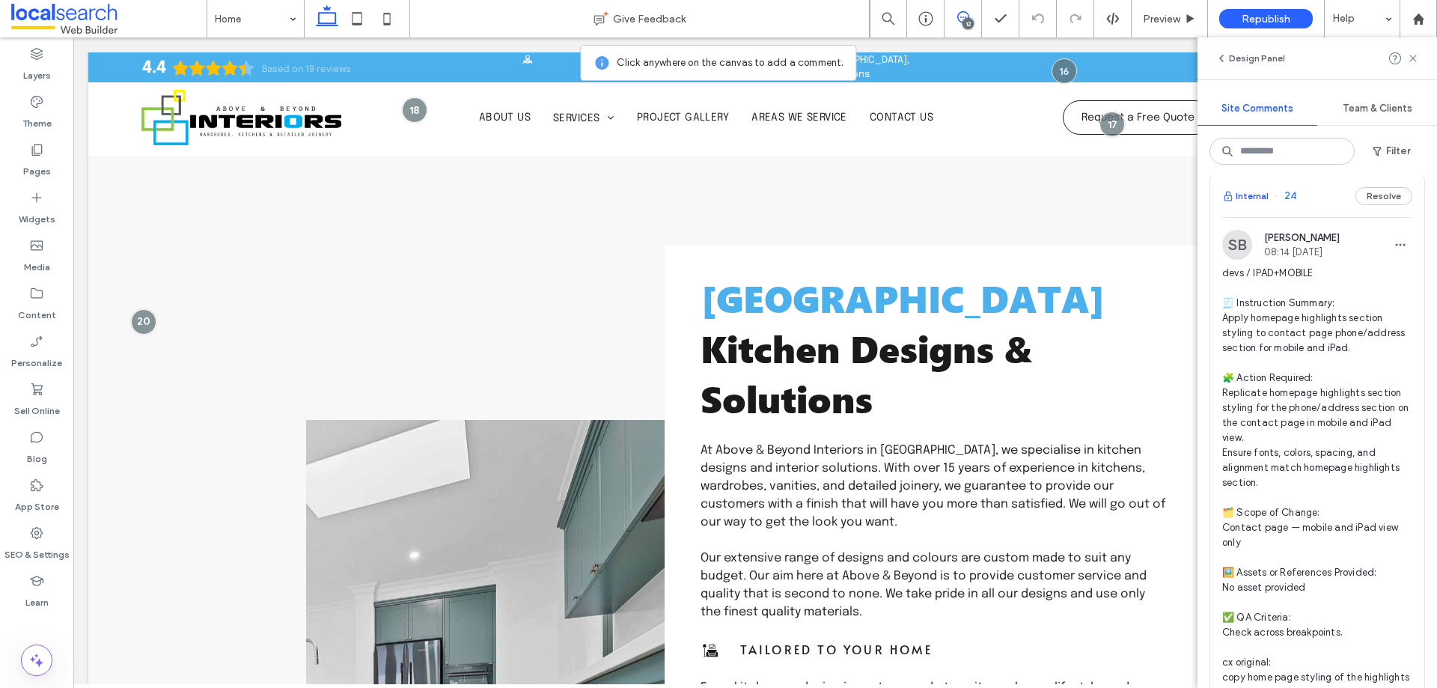
click at [1240, 205] on button "Internal" at bounding box center [1245, 196] width 46 height 18
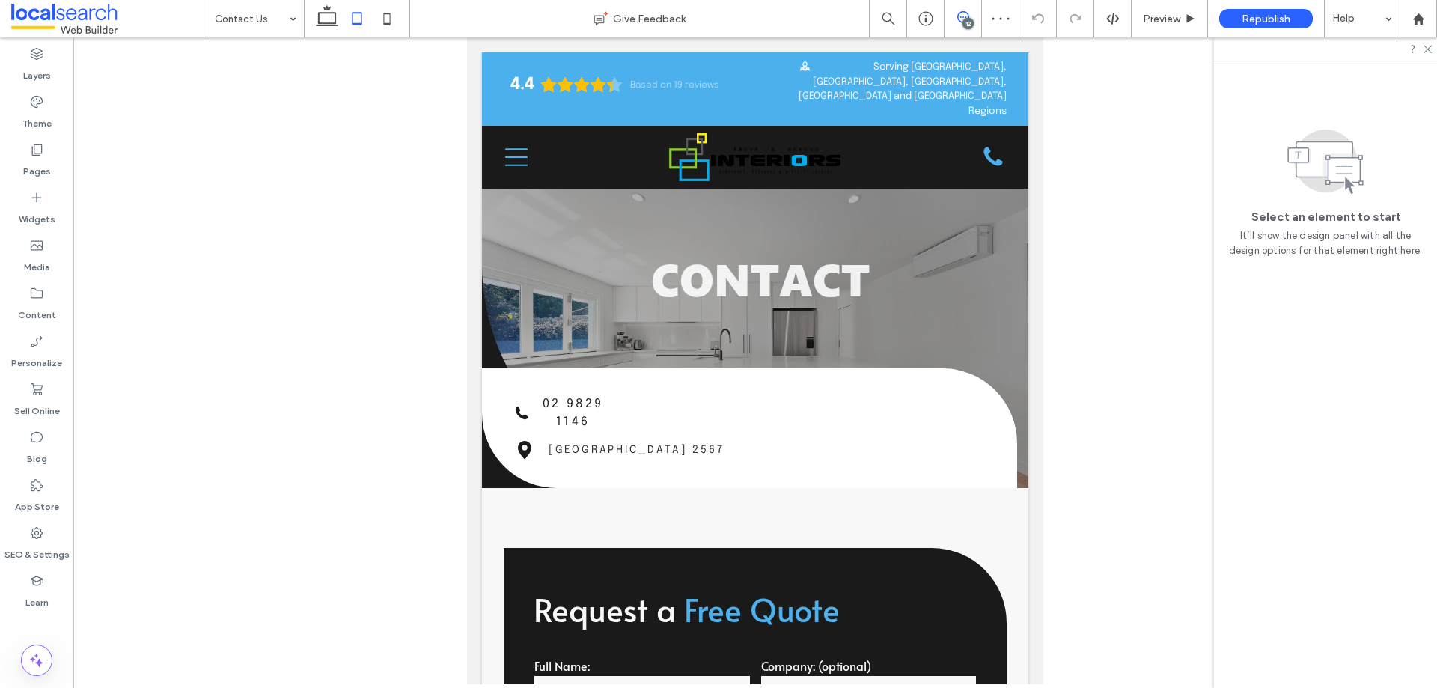
click at [964, 15] on icon at bounding box center [963, 17] width 12 height 12
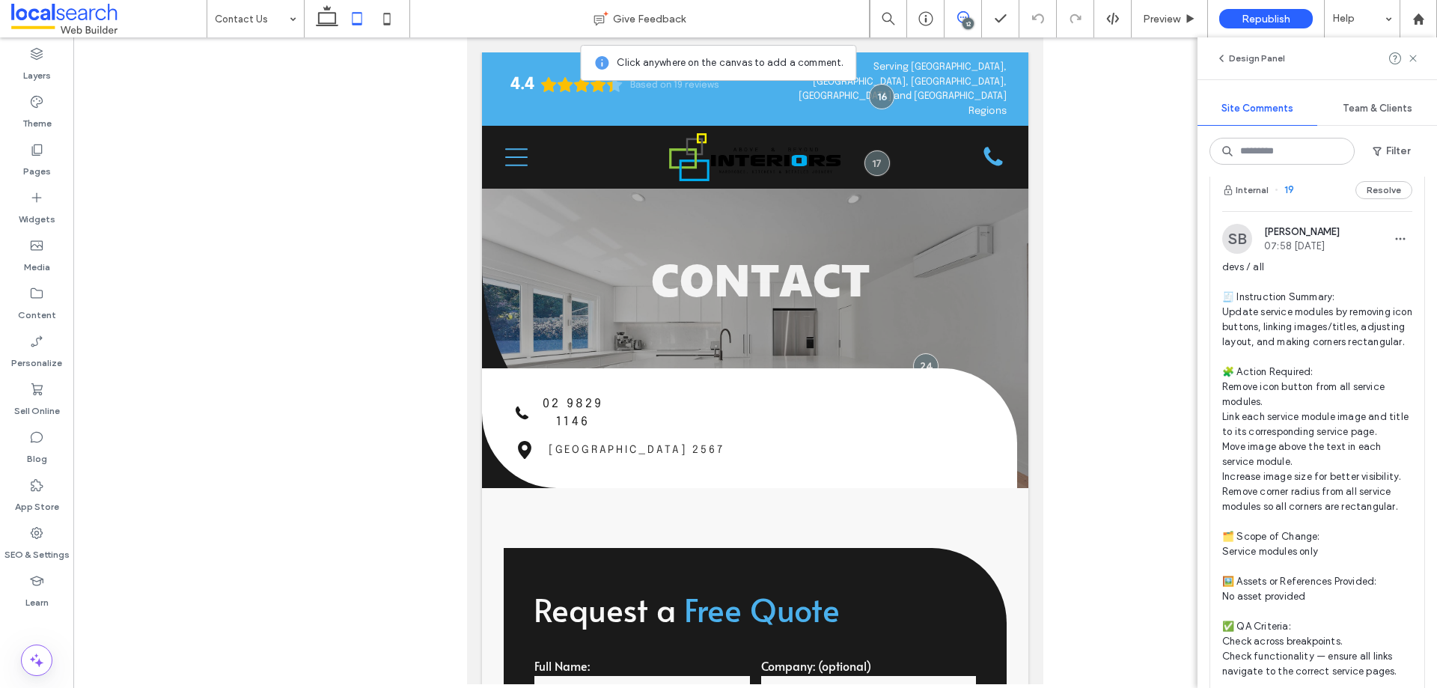
scroll to position [3995, 0]
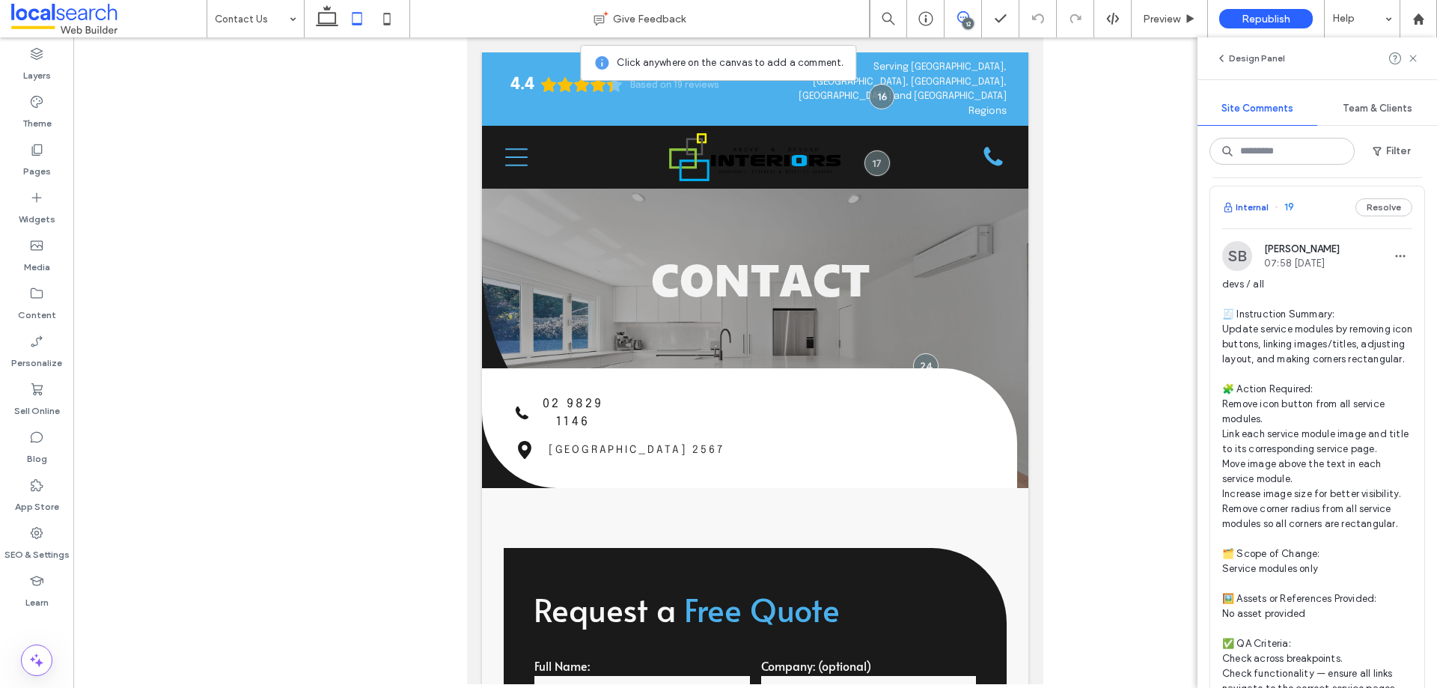
click at [1247, 216] on button "Internal" at bounding box center [1245, 207] width 46 height 18
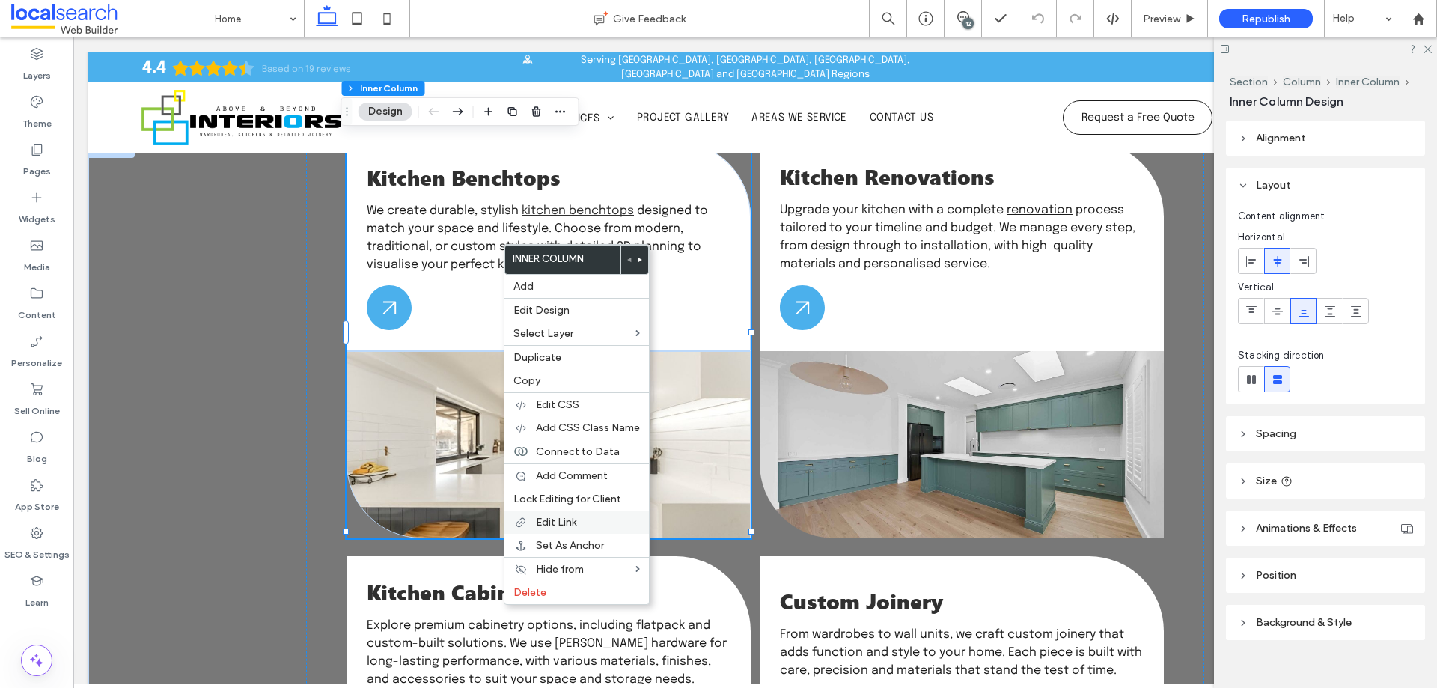
click at [611, 526] on label "Edit Link" at bounding box center [588, 522] width 104 height 13
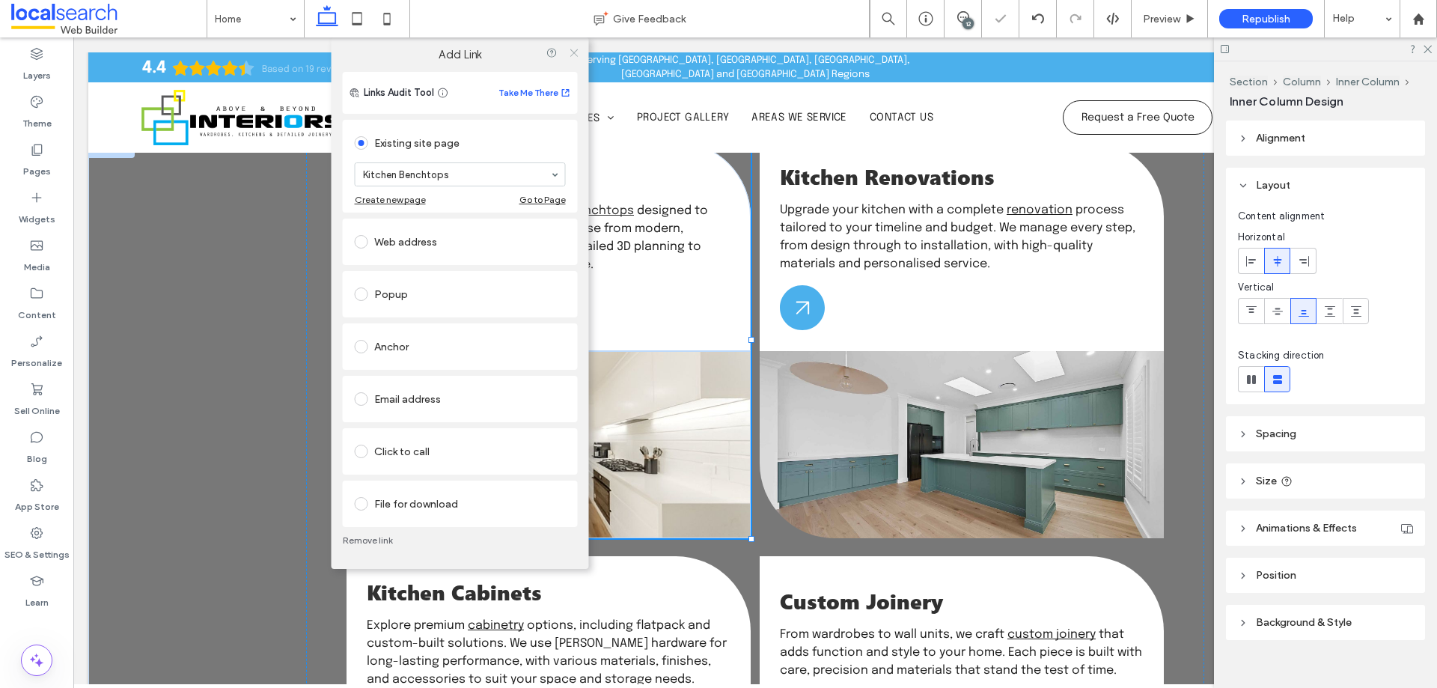
click at [575, 55] on use at bounding box center [572, 52] width 7 height 7
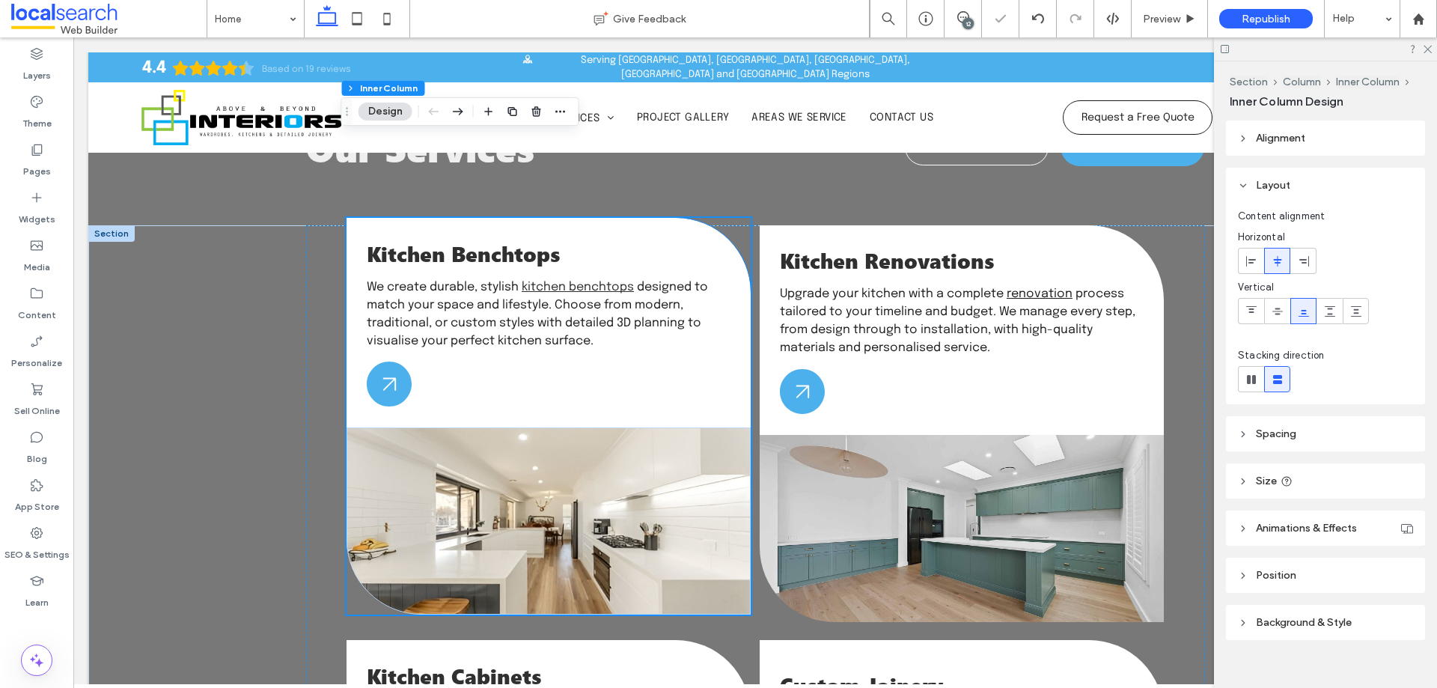
scroll to position [1604, 0]
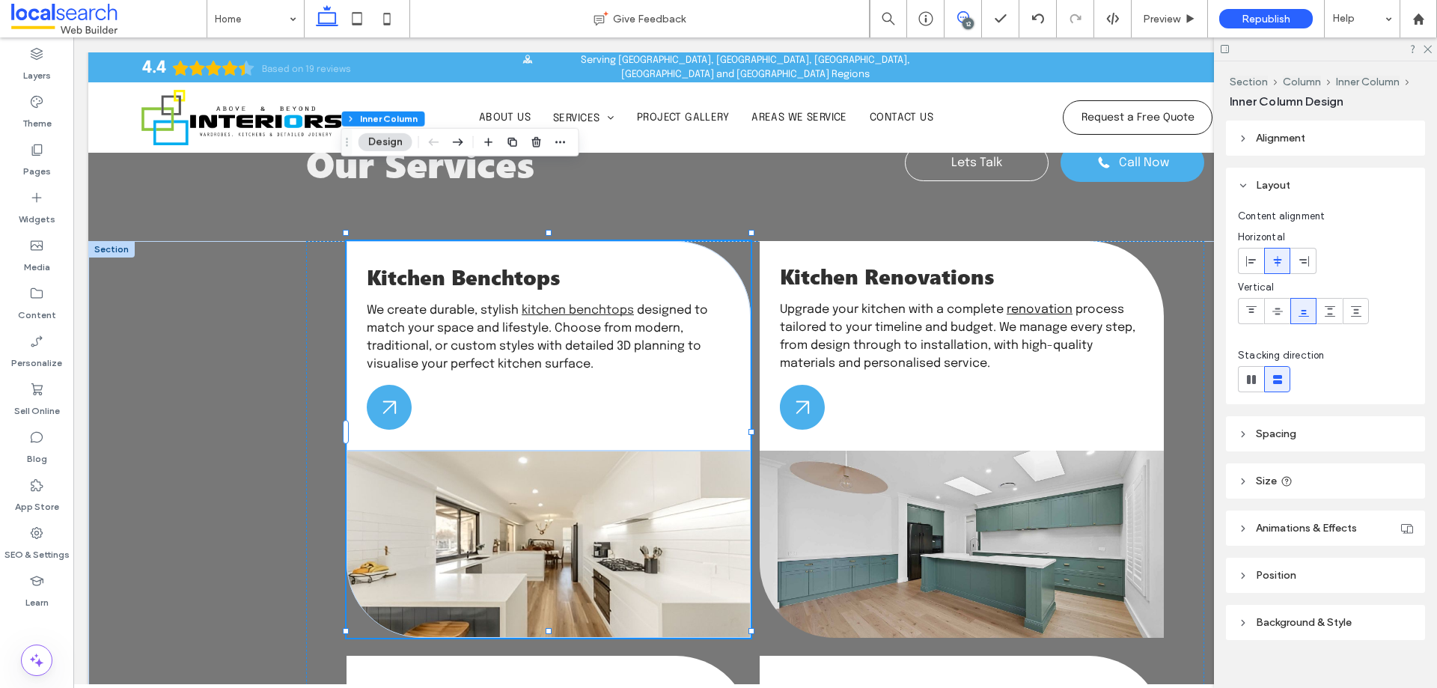
click at [967, 14] on icon at bounding box center [963, 17] width 12 height 12
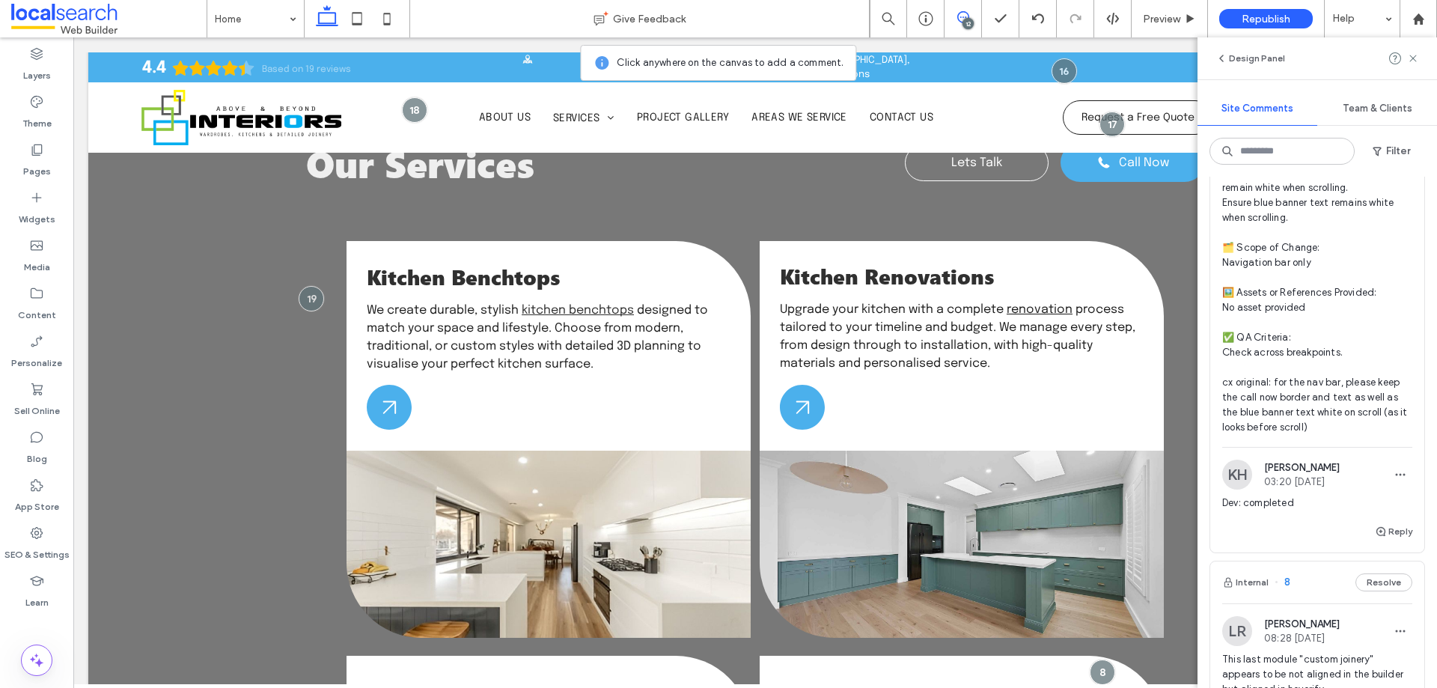
scroll to position [6072, 0]
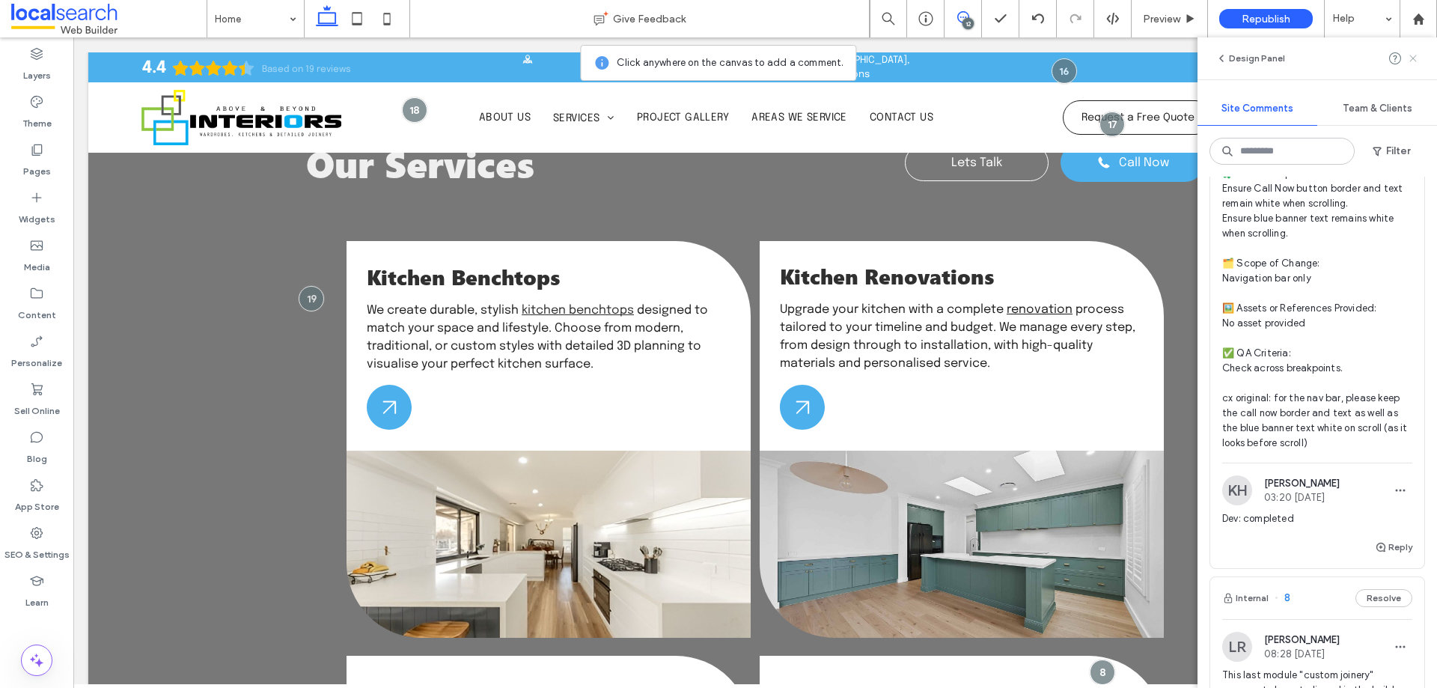
click at [1414, 56] on use at bounding box center [1412, 58] width 7 height 7
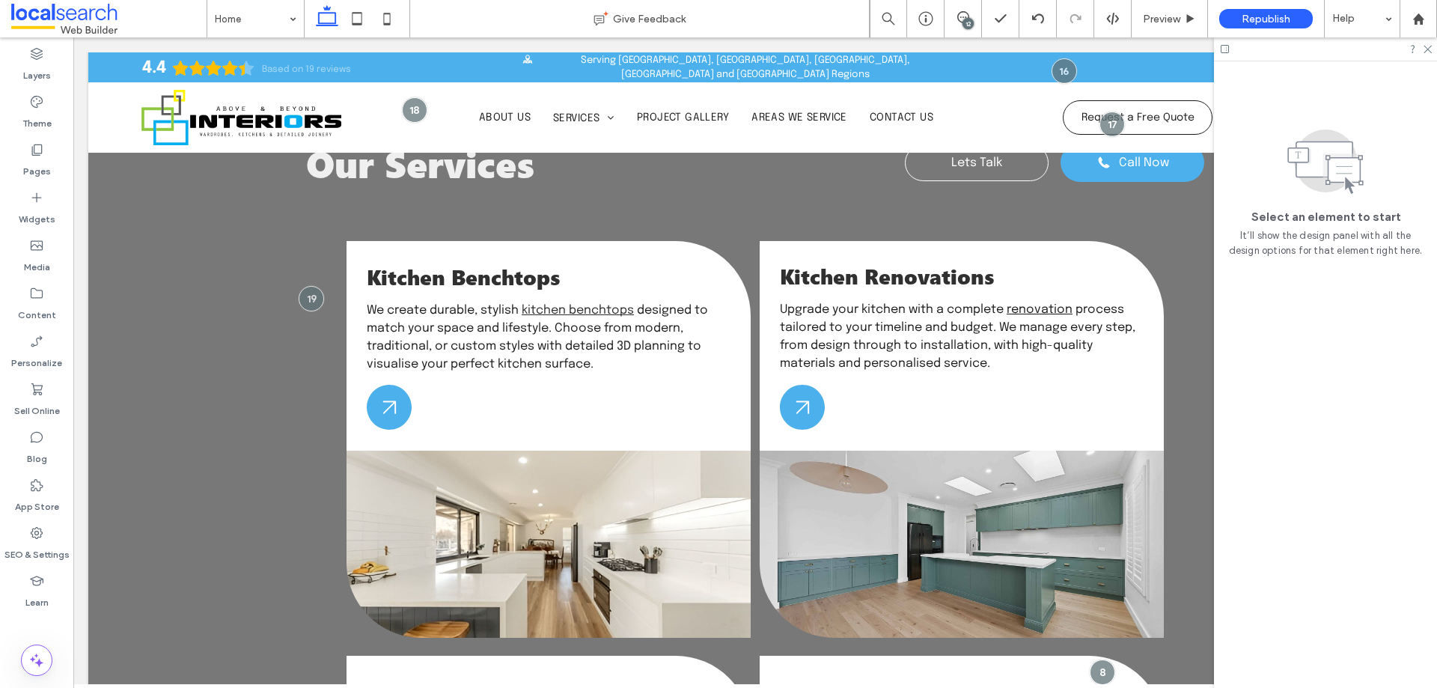
scroll to position [0, 0]
click at [1425, 52] on use at bounding box center [1427, 50] width 8 height 8
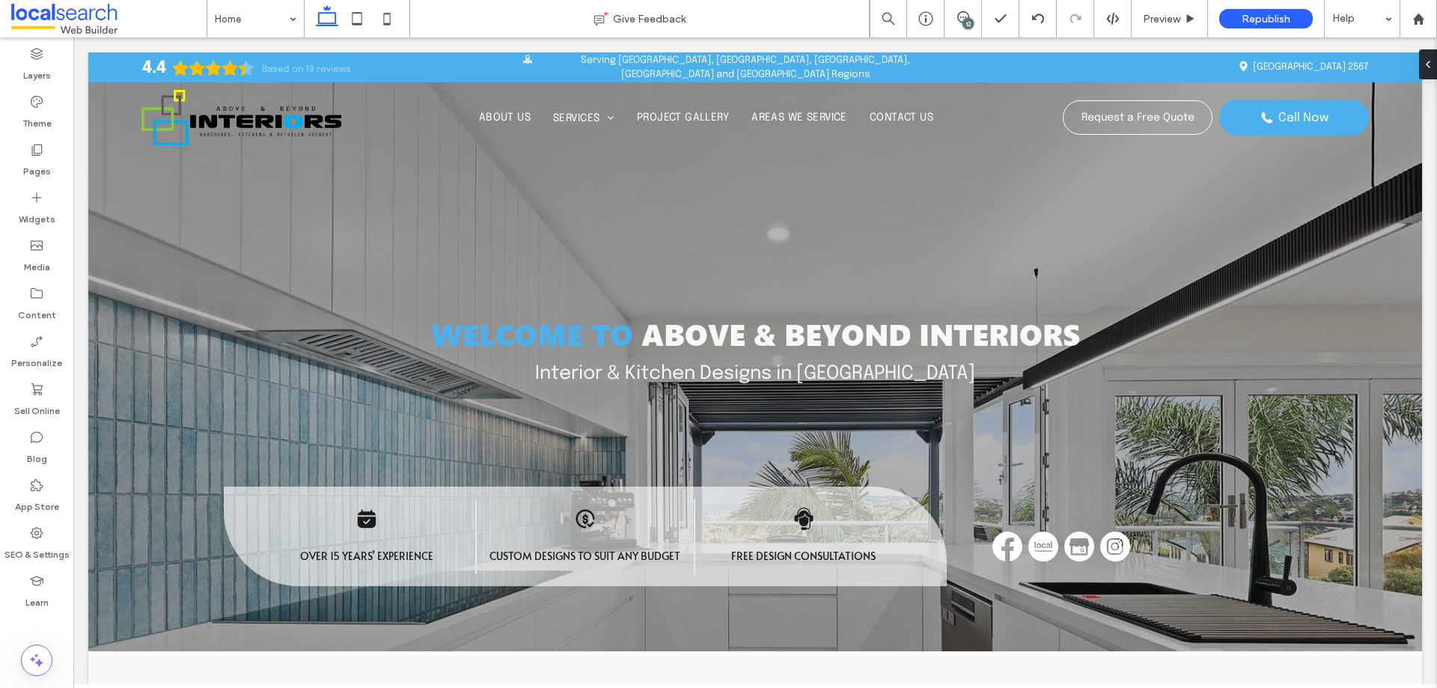
drag, startPoint x: 1436, startPoint y: 88, endPoint x: 1509, endPoint y: 67, distance: 76.3
click at [964, 13] on icon at bounding box center [963, 17] width 12 height 12
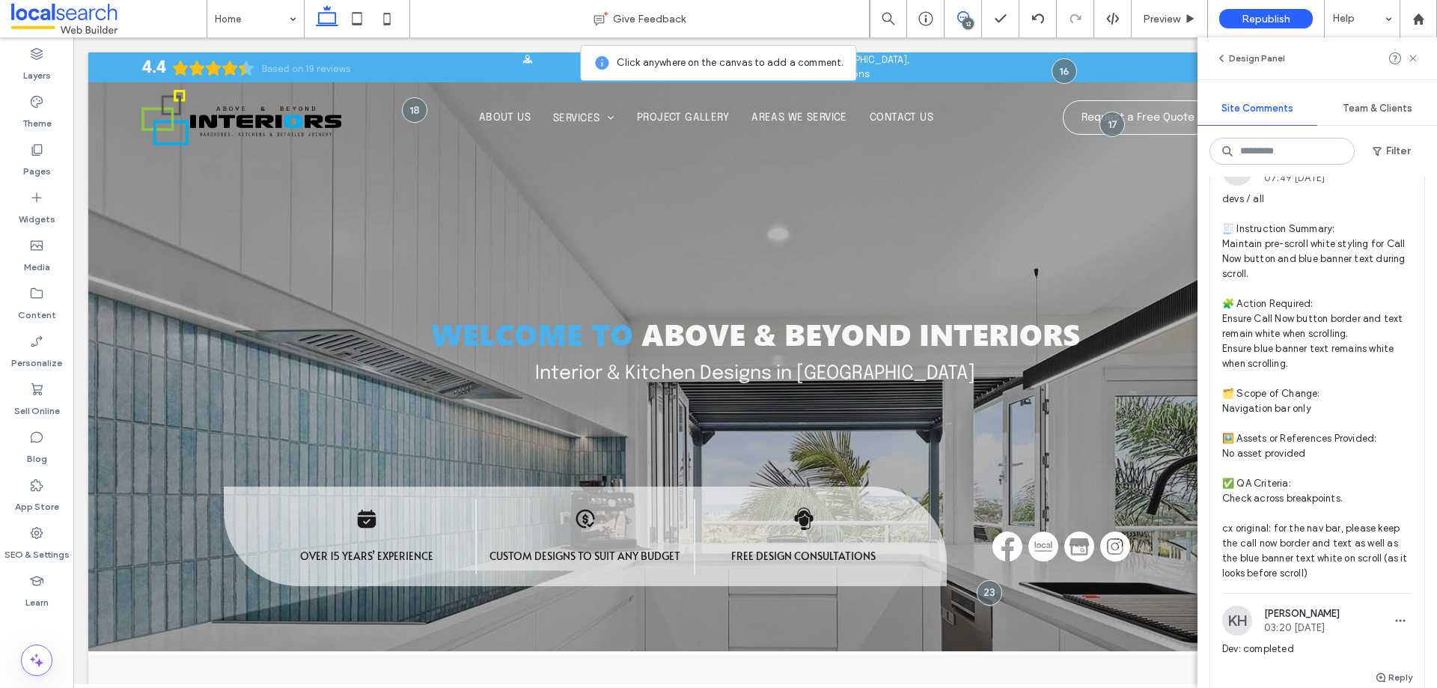
scroll to position [5888, 0]
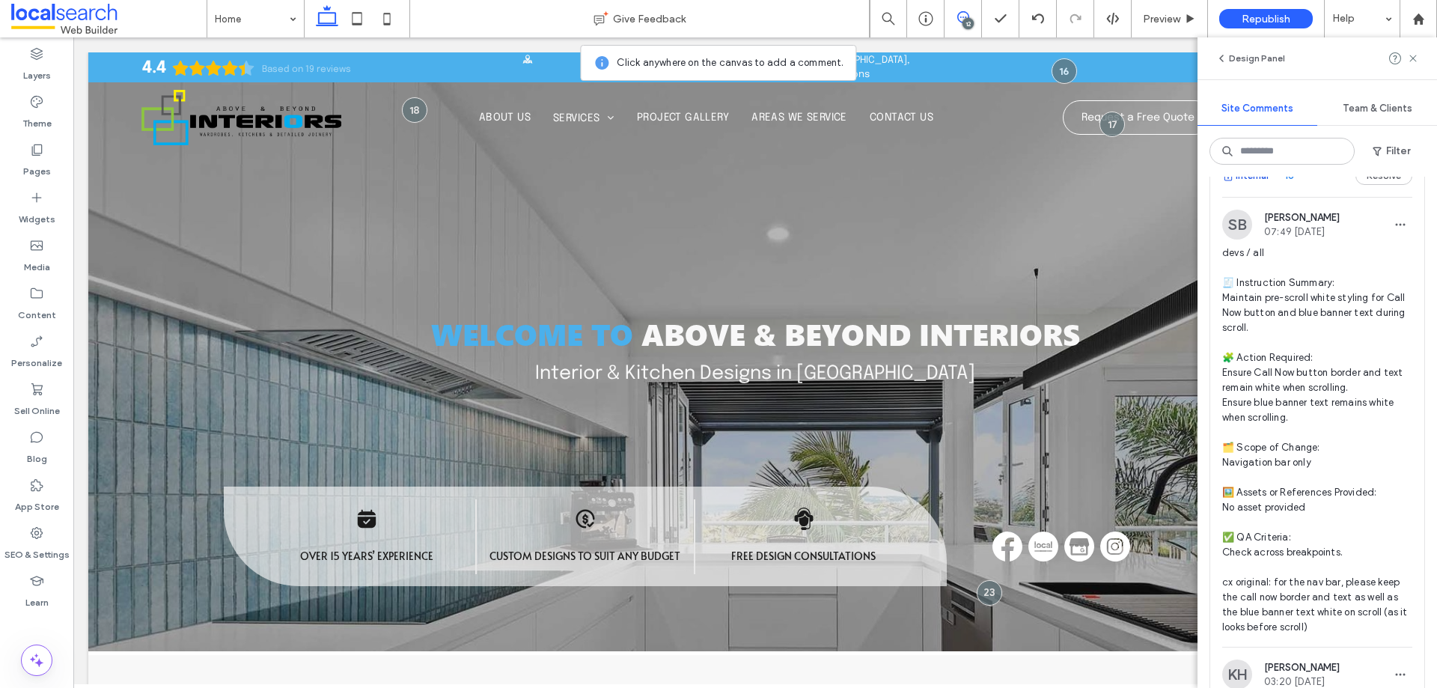
click at [1252, 185] on button "Internal" at bounding box center [1245, 176] width 46 height 18
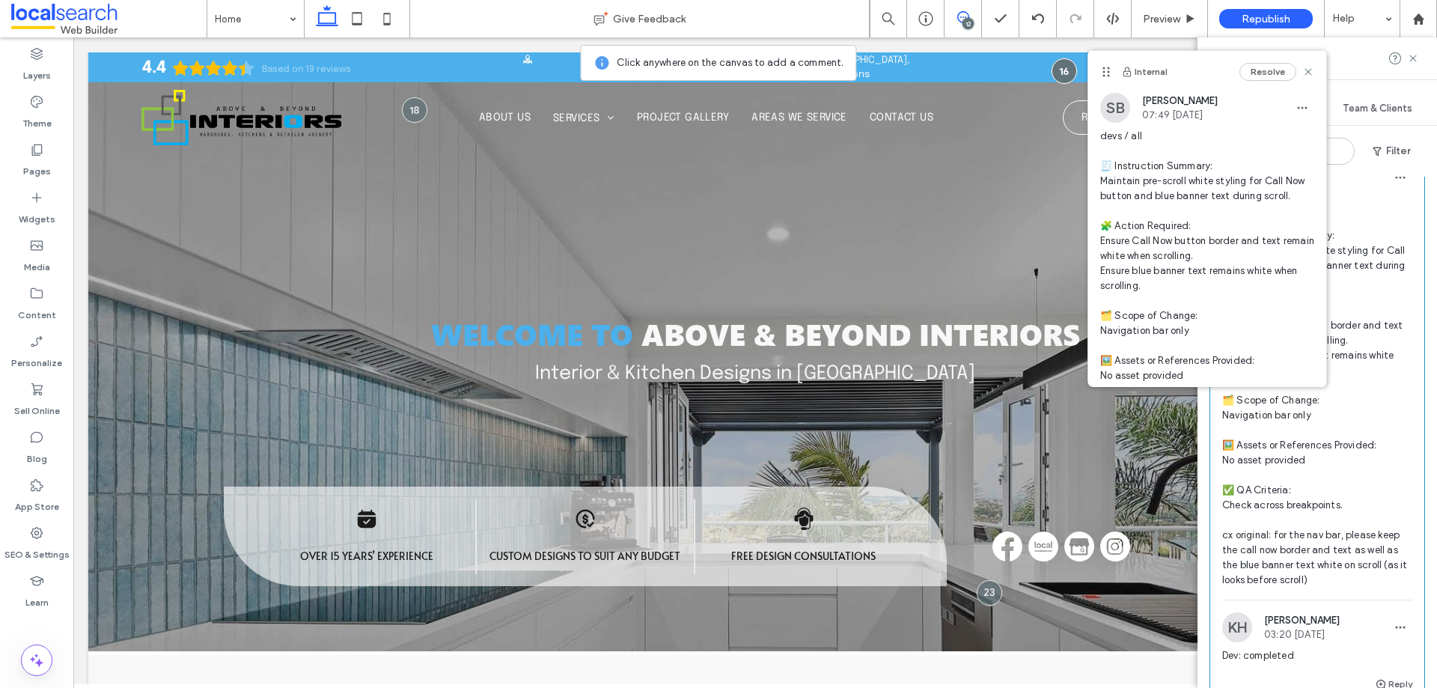
scroll to position [5988, 0]
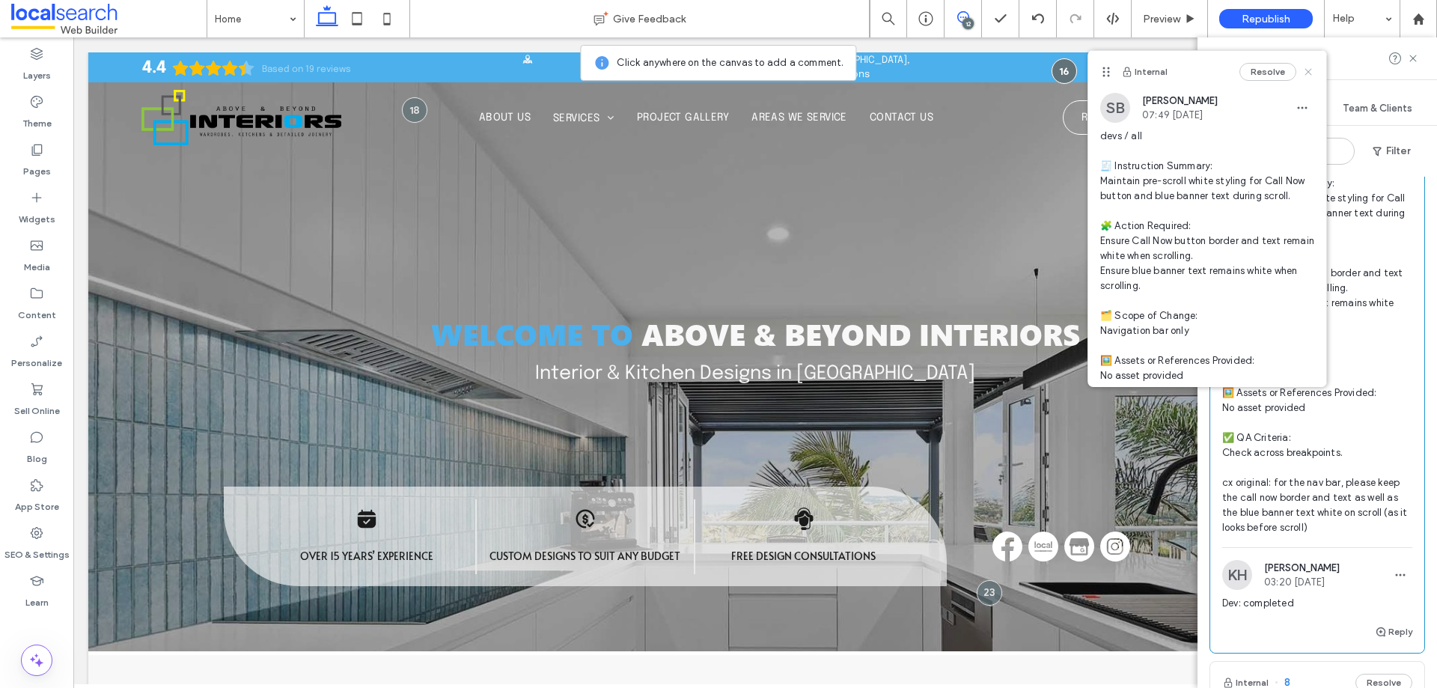
click at [1302, 70] on icon at bounding box center [1308, 72] width 12 height 12
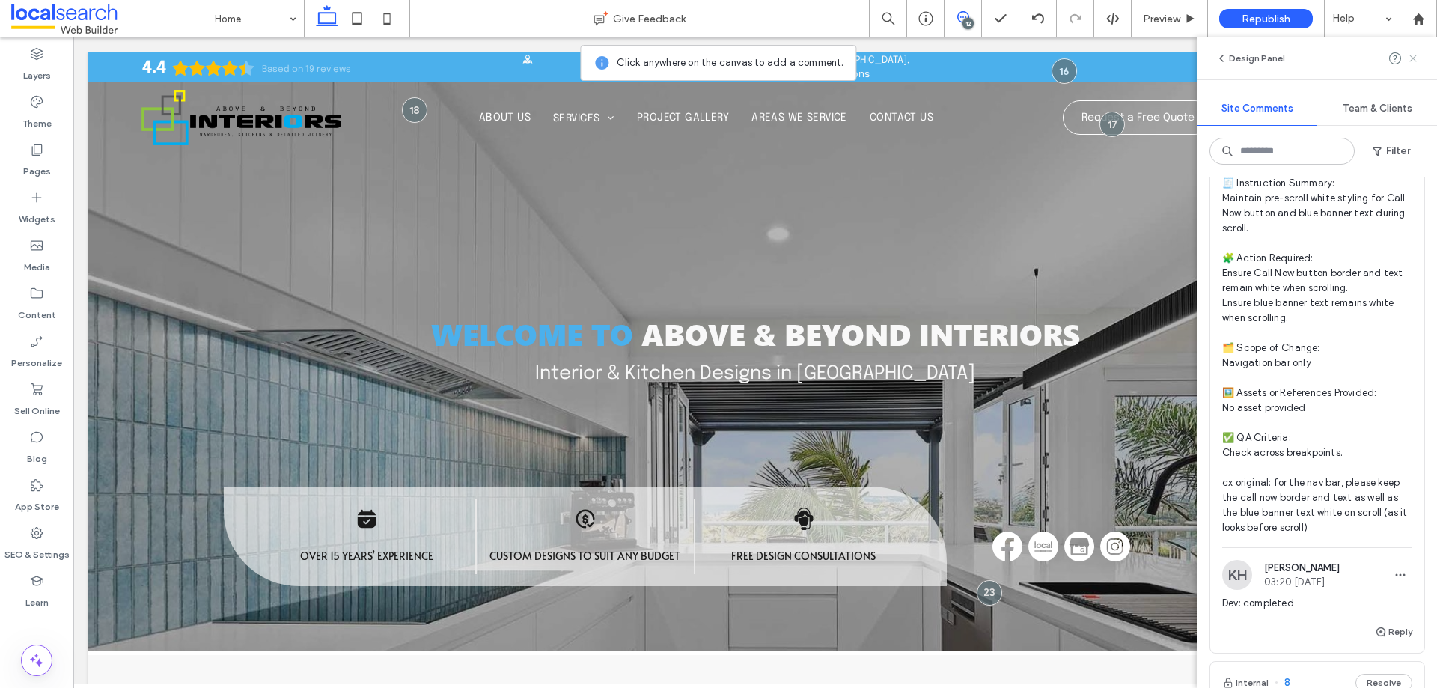
click at [1412, 62] on icon at bounding box center [1413, 58] width 12 height 12
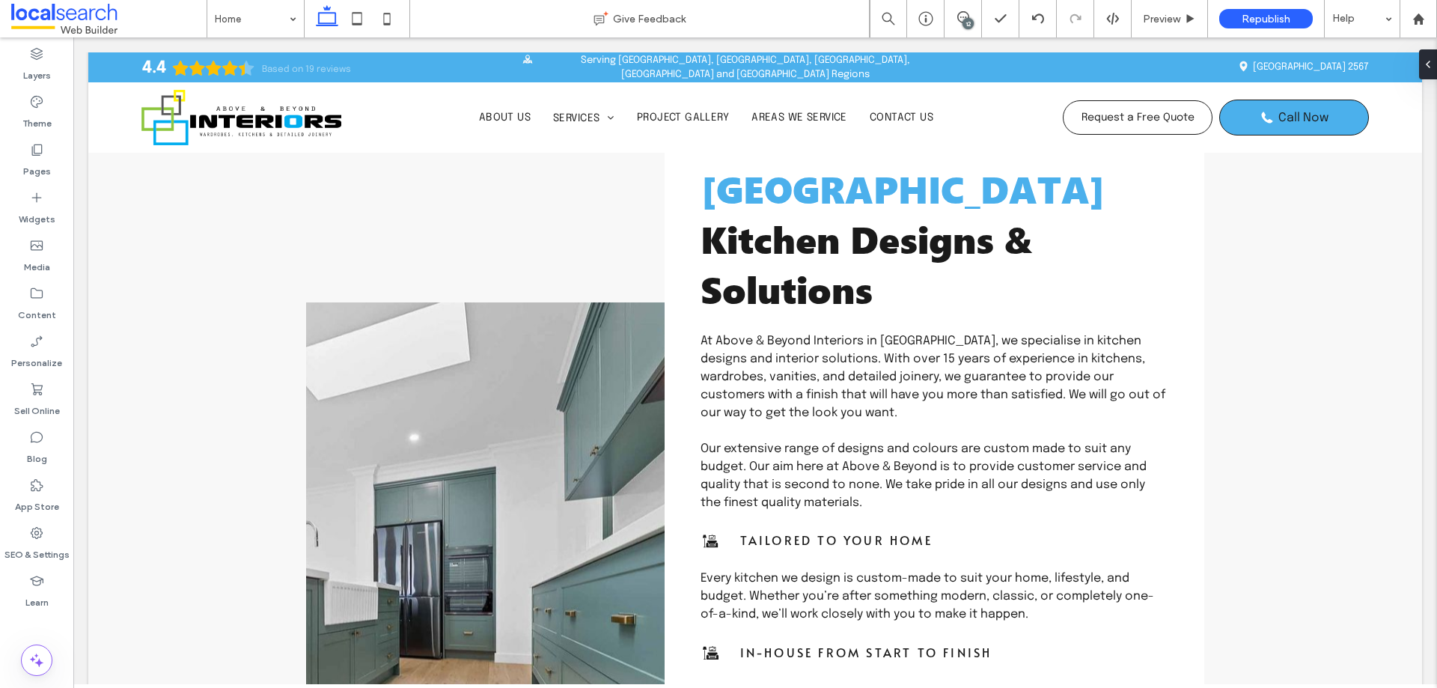
scroll to position [0, 0]
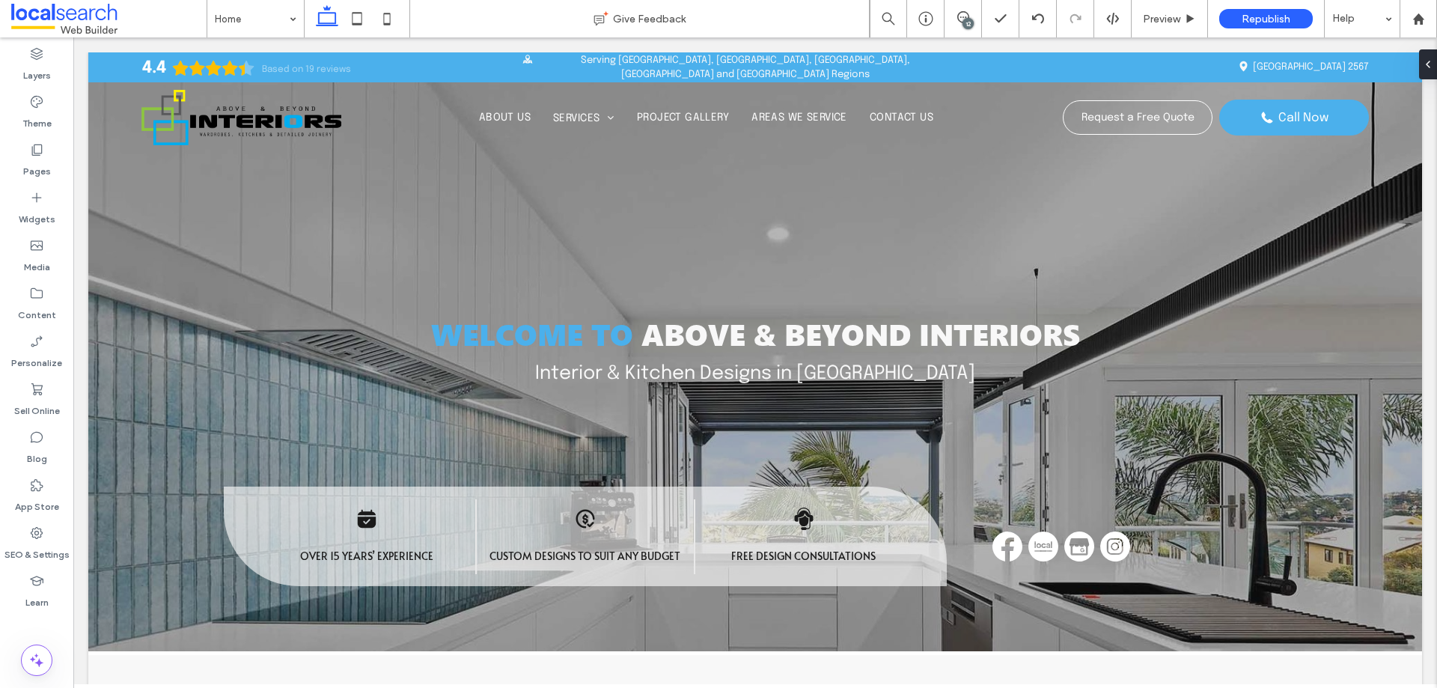
drag, startPoint x: 1436, startPoint y: 106, endPoint x: 1491, endPoint y: 95, distance: 55.8
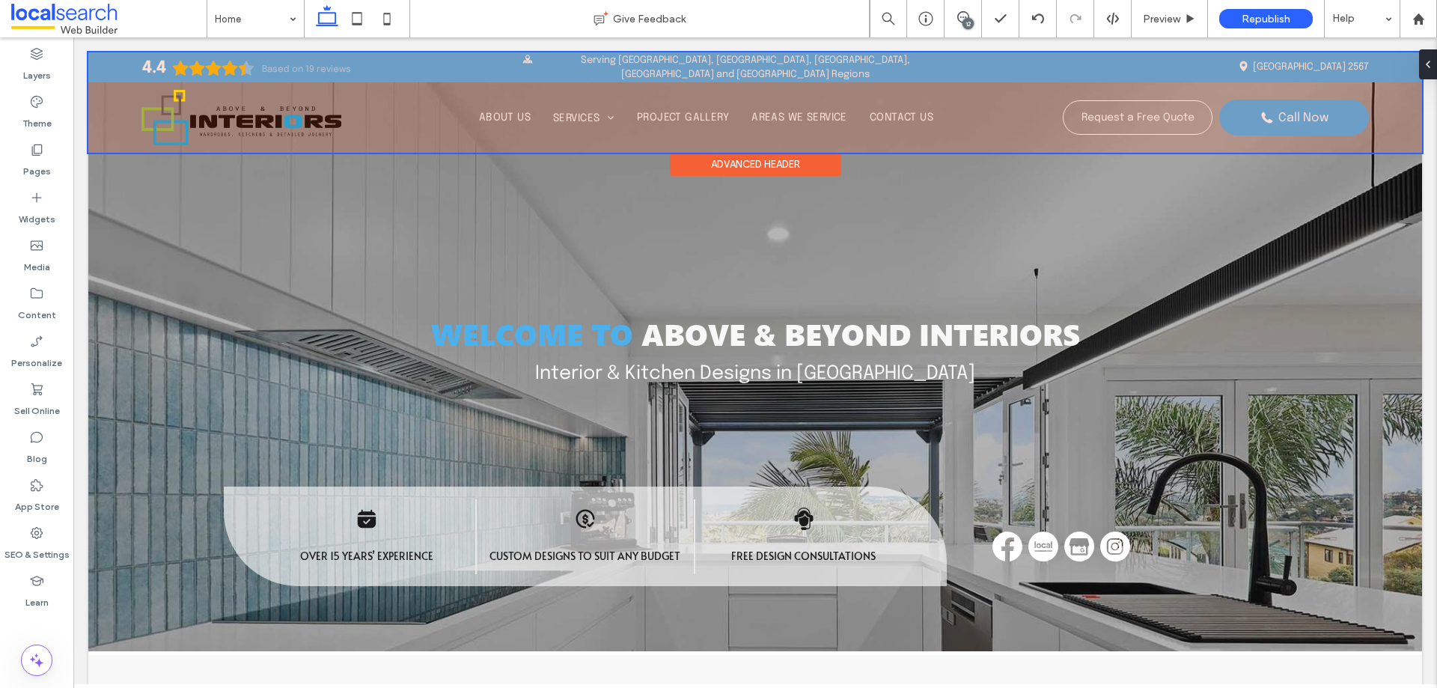
click at [1277, 109] on div at bounding box center [754, 102] width 1333 height 100
click at [1277, 109] on link "Call Now" at bounding box center [1294, 118] width 150 height 36
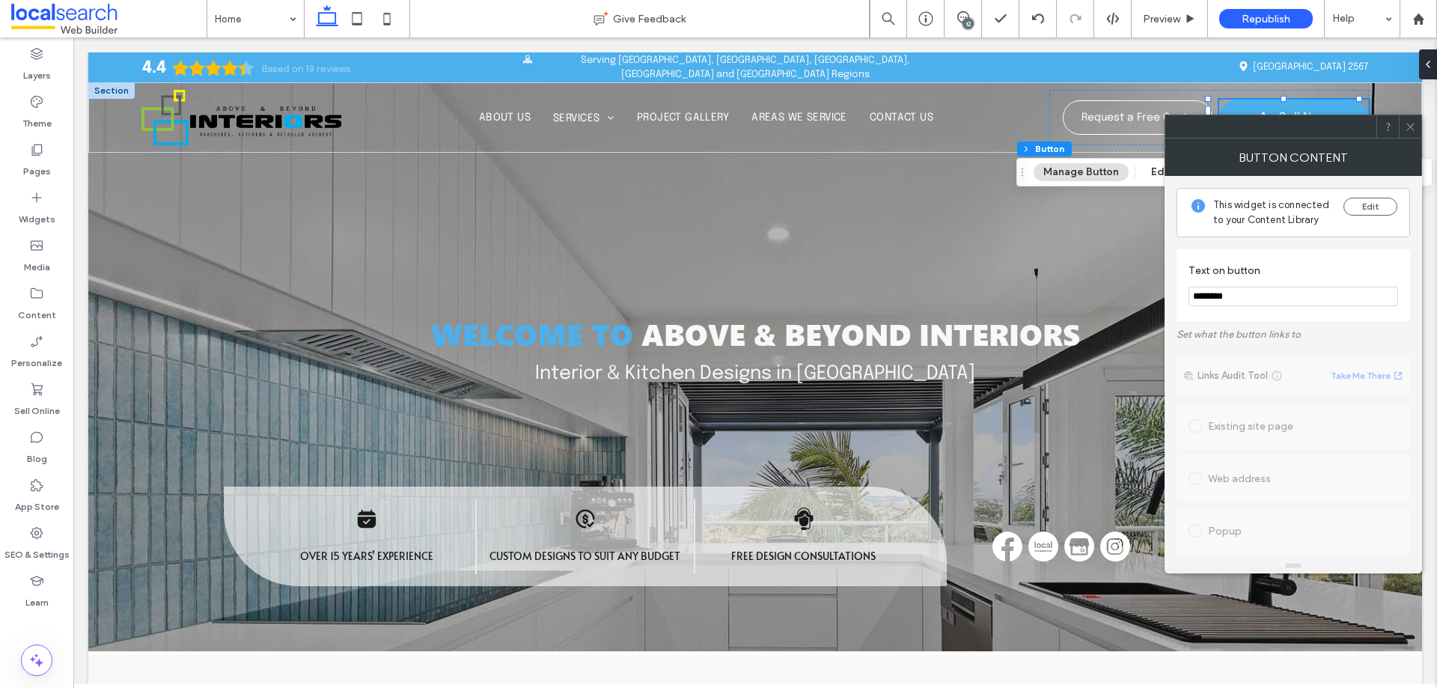
click at [1412, 126] on icon at bounding box center [1410, 126] width 11 height 11
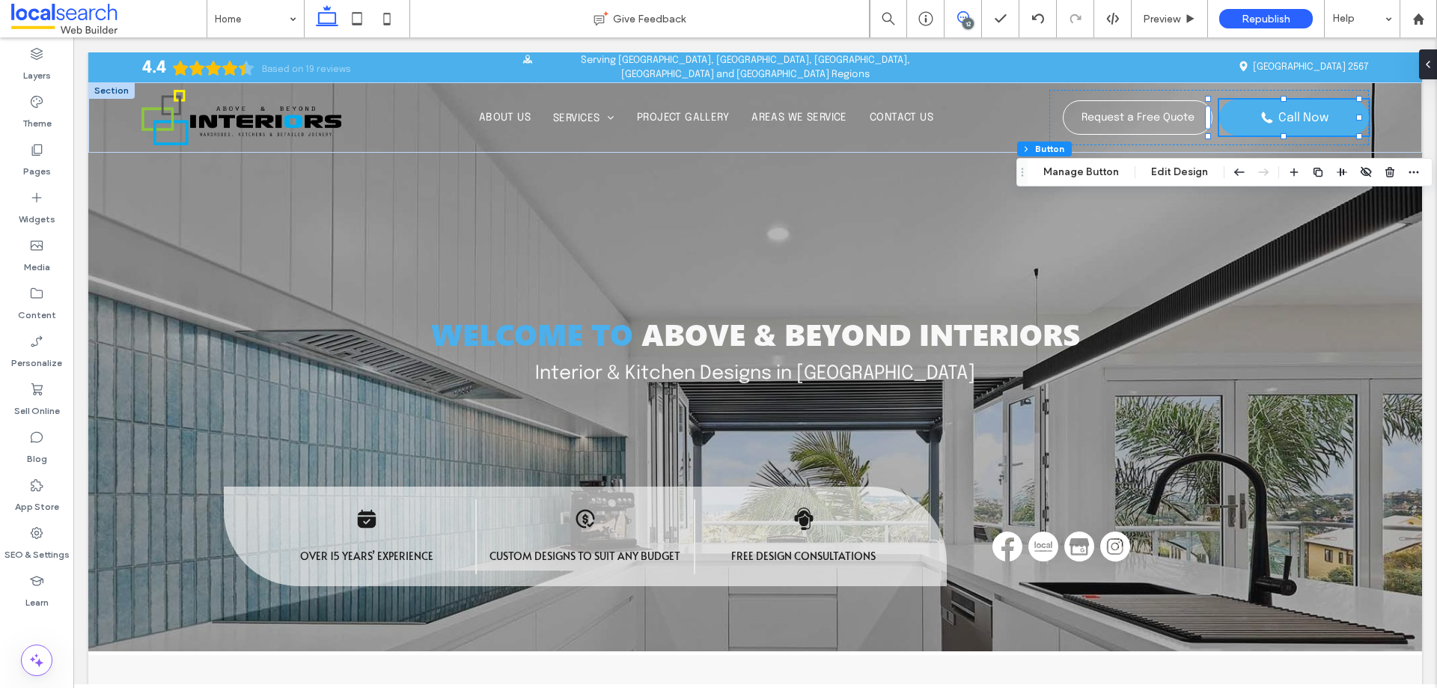
click at [973, 19] on span at bounding box center [962, 17] width 37 height 12
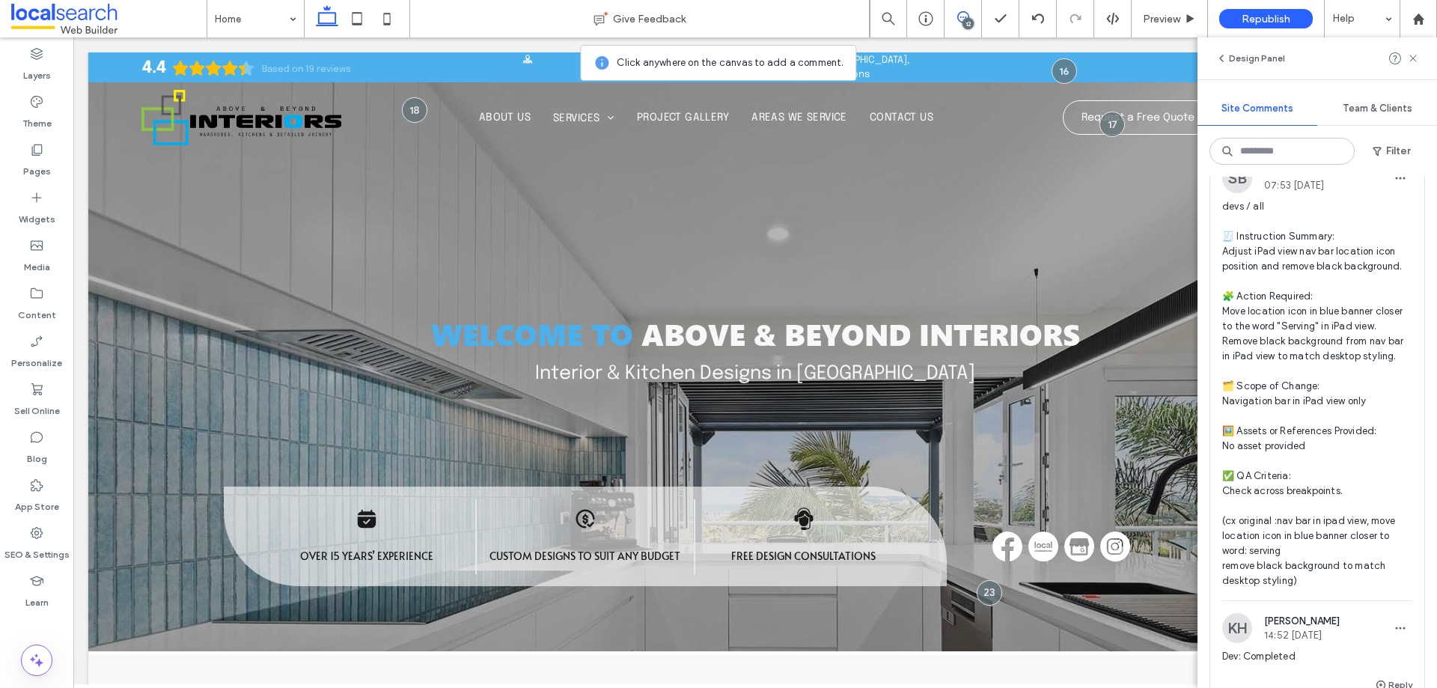
scroll to position [5325, 0]
click at [1260, 142] on button "Internal" at bounding box center [1245, 133] width 46 height 18
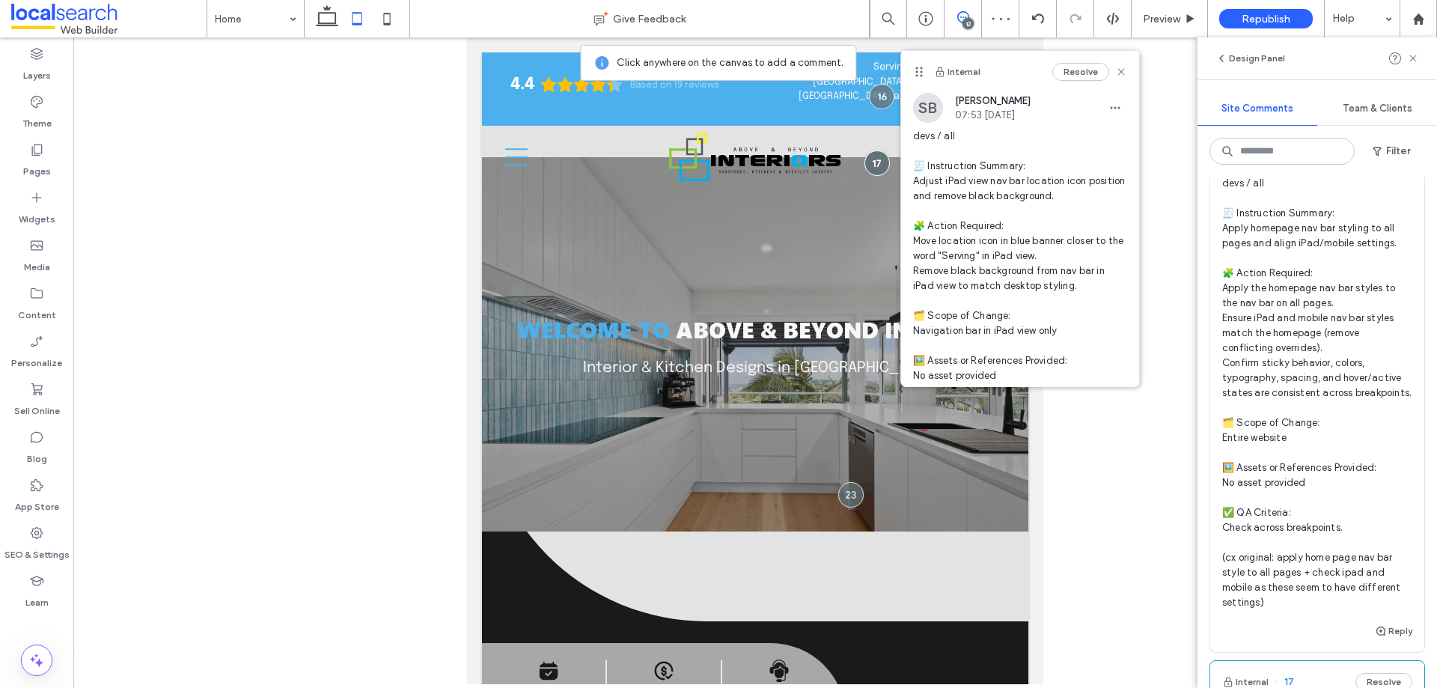
scroll to position [4645, 0]
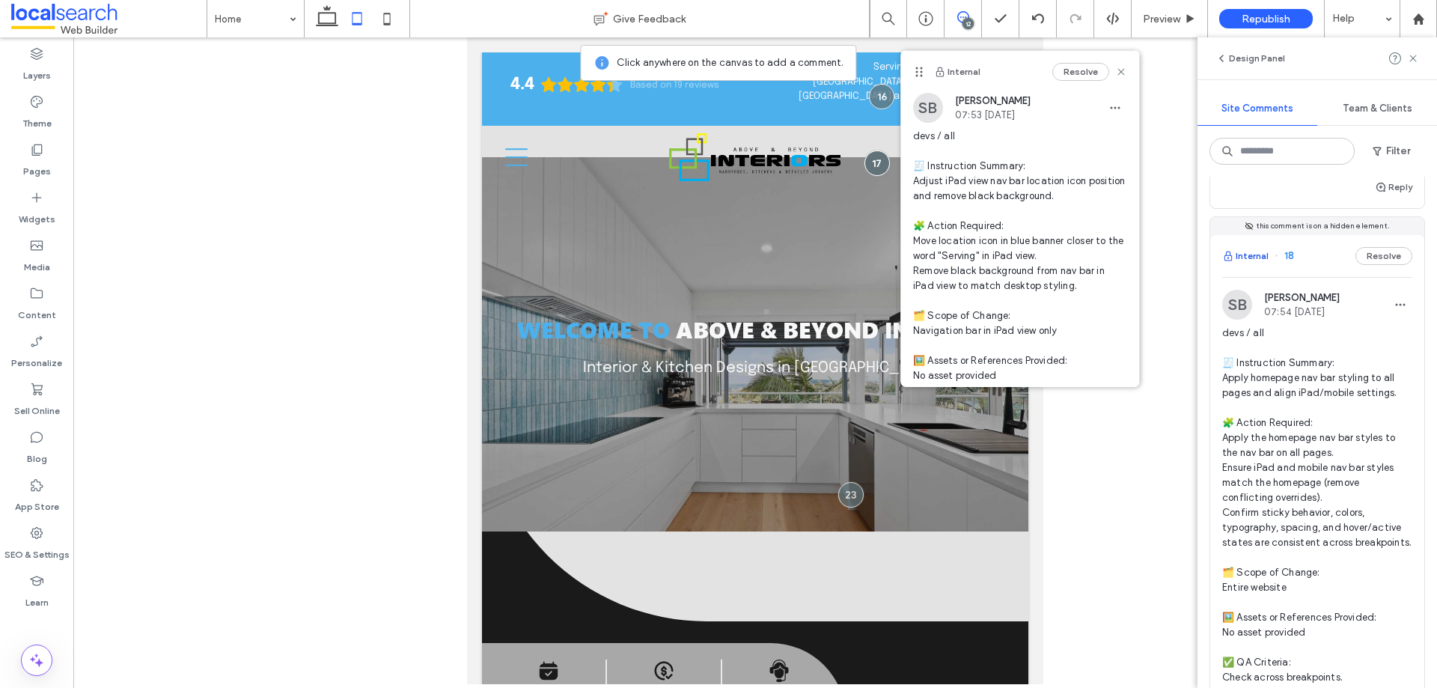
click at [1252, 265] on button "Internal" at bounding box center [1245, 256] width 46 height 18
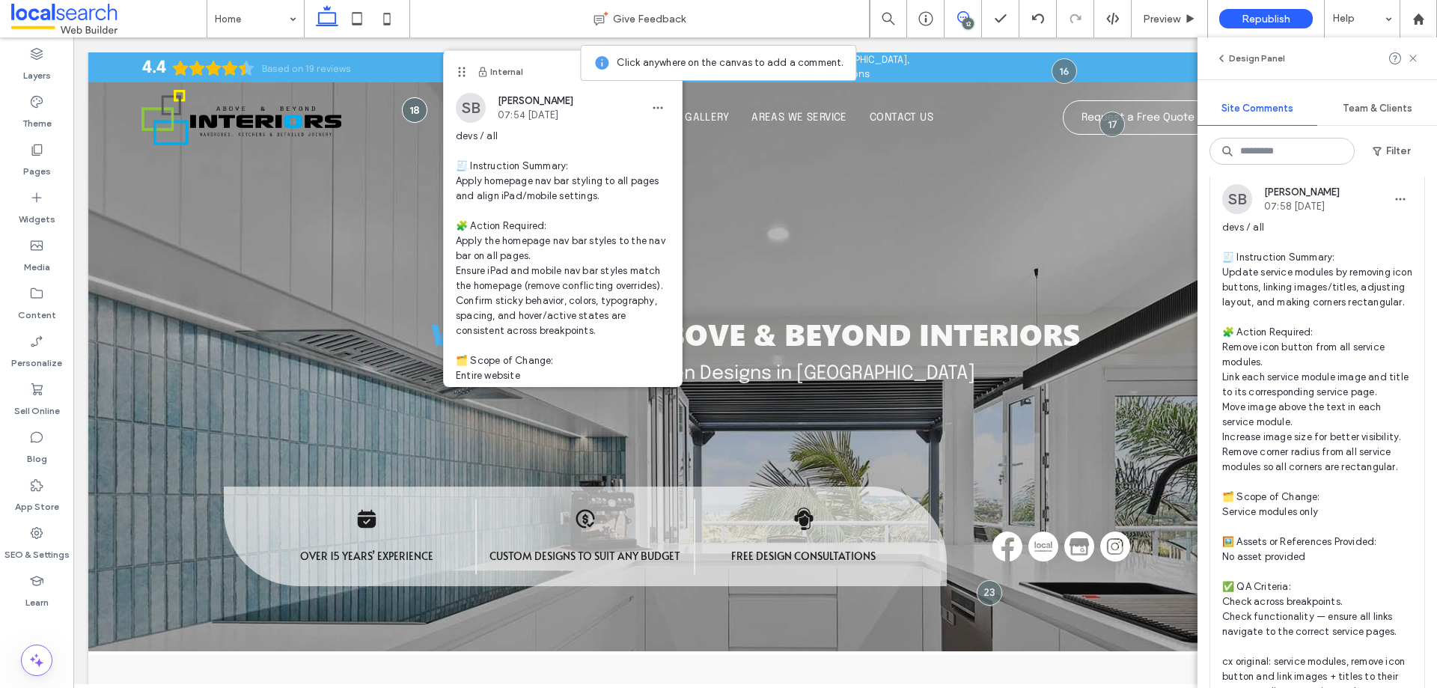
scroll to position [3996, 0]
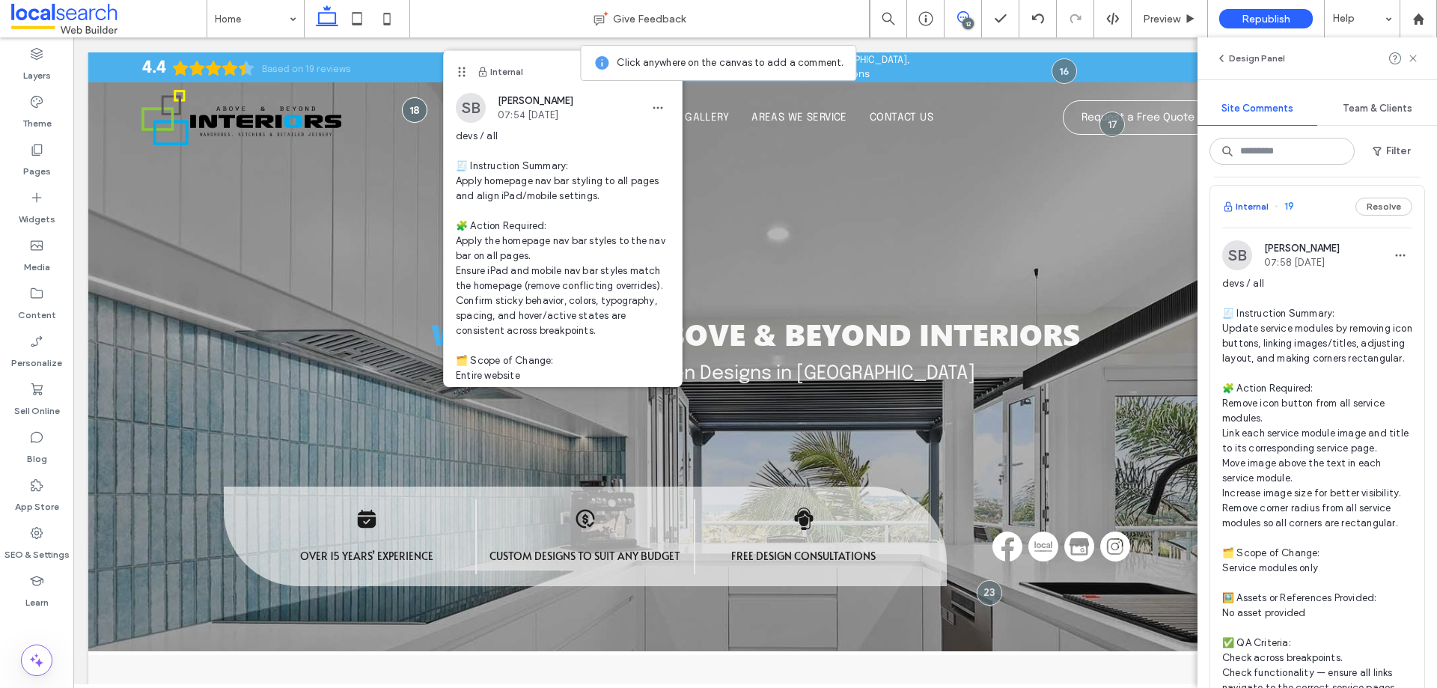
click at [1256, 216] on button "Internal" at bounding box center [1245, 207] width 46 height 18
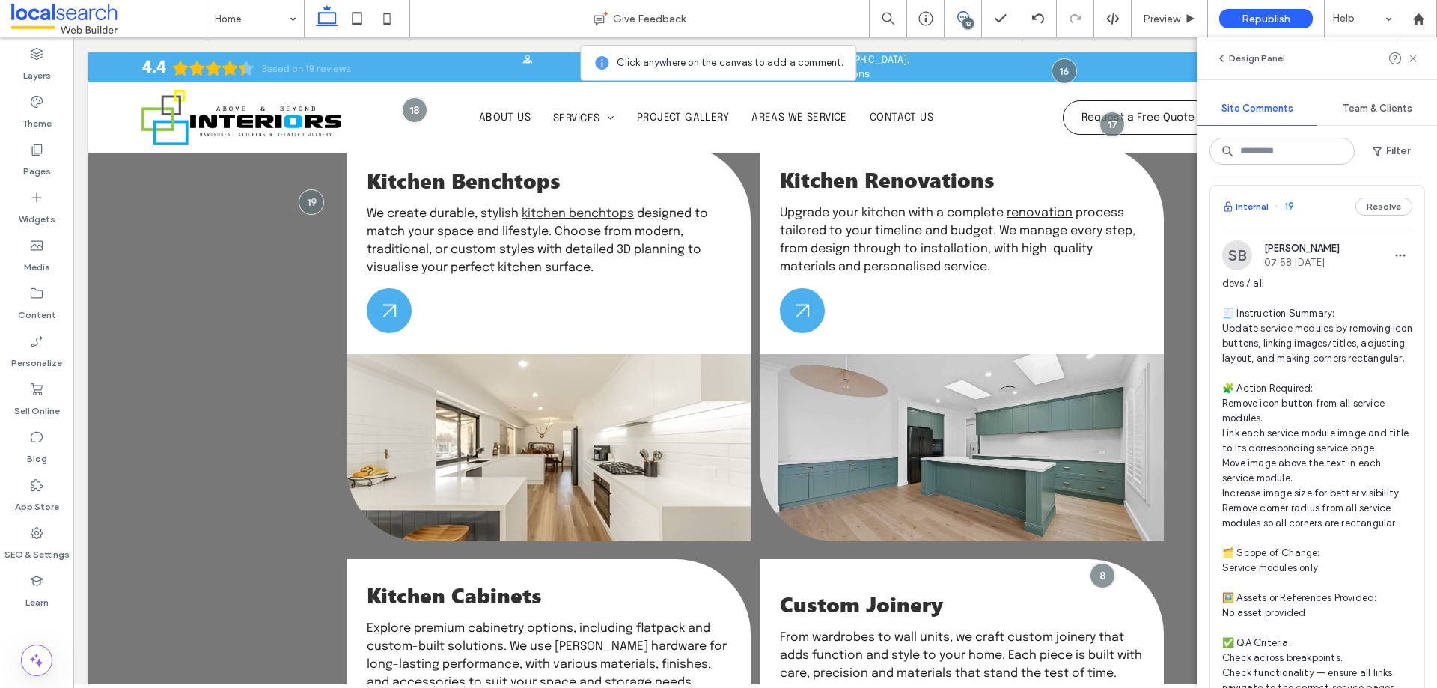
scroll to position [1703, 0]
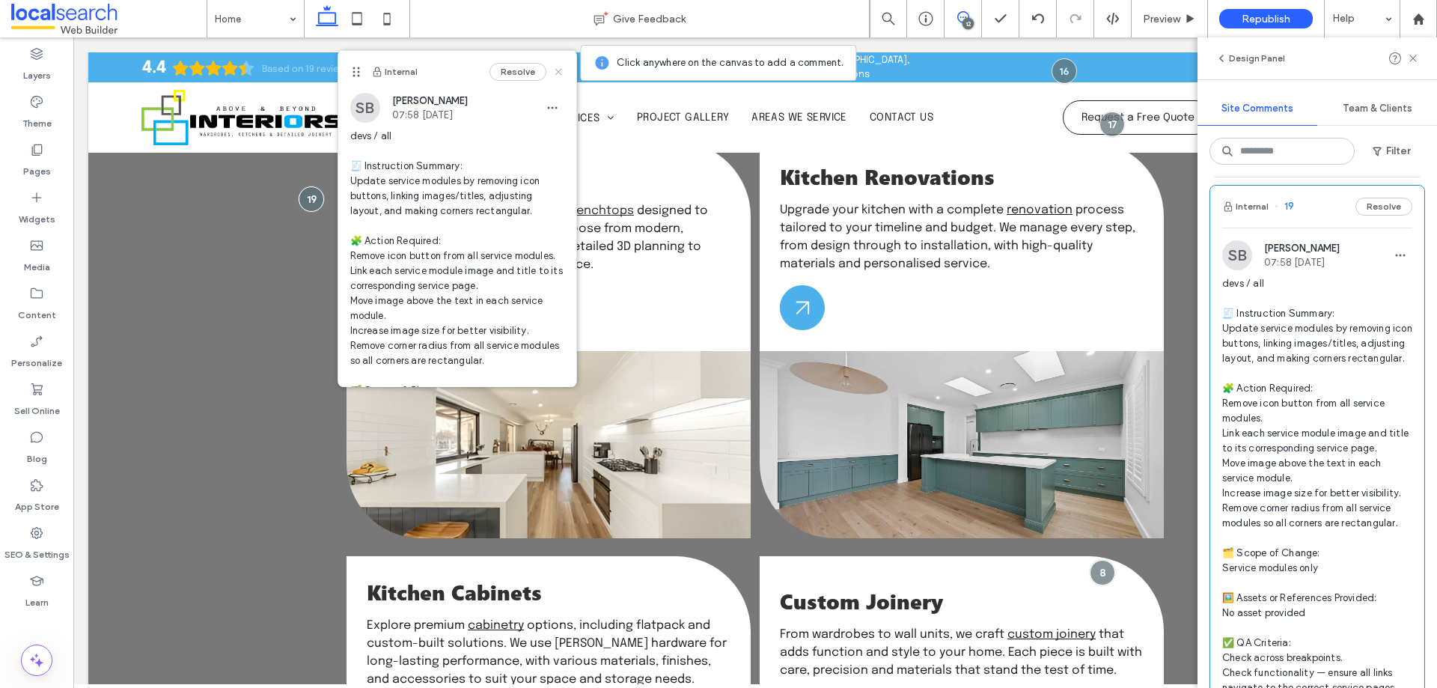
click at [552, 68] on icon at bounding box center [558, 72] width 12 height 12
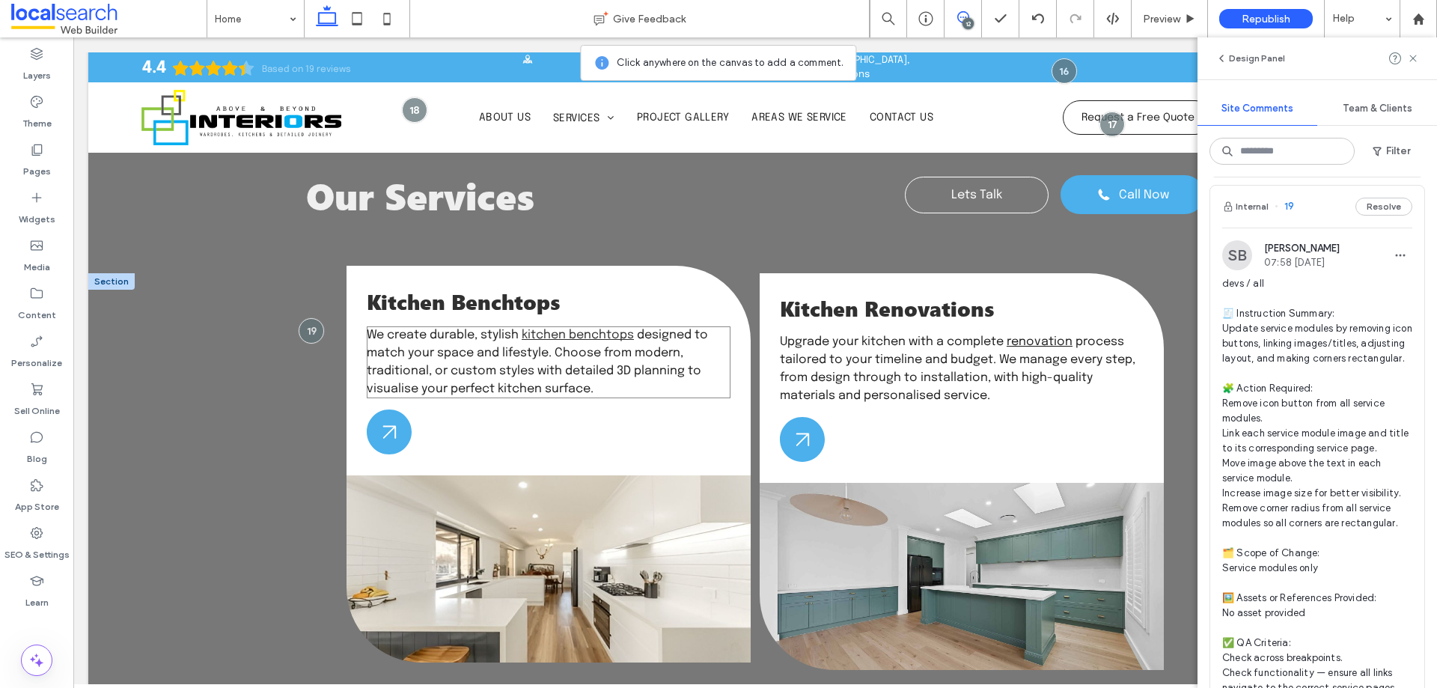
scroll to position [1553, 0]
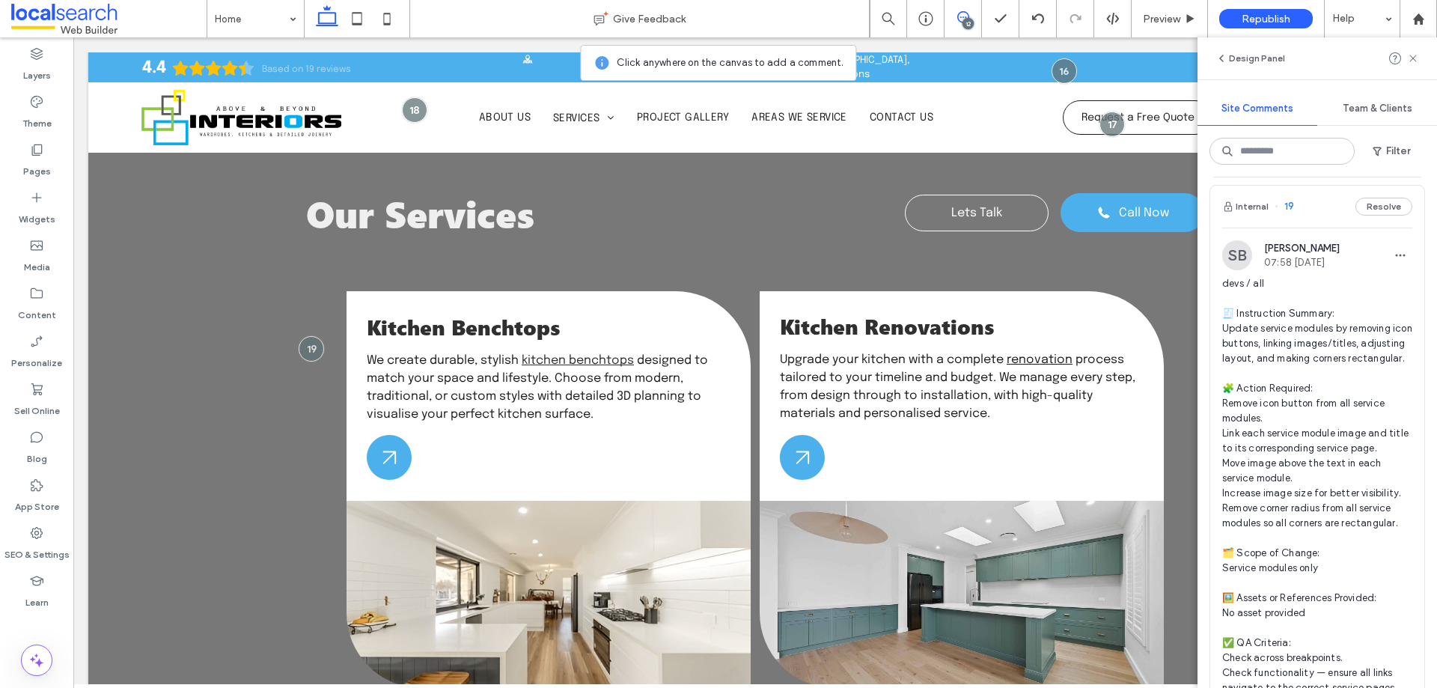
click at [965, 14] on icon at bounding box center [963, 17] width 12 height 12
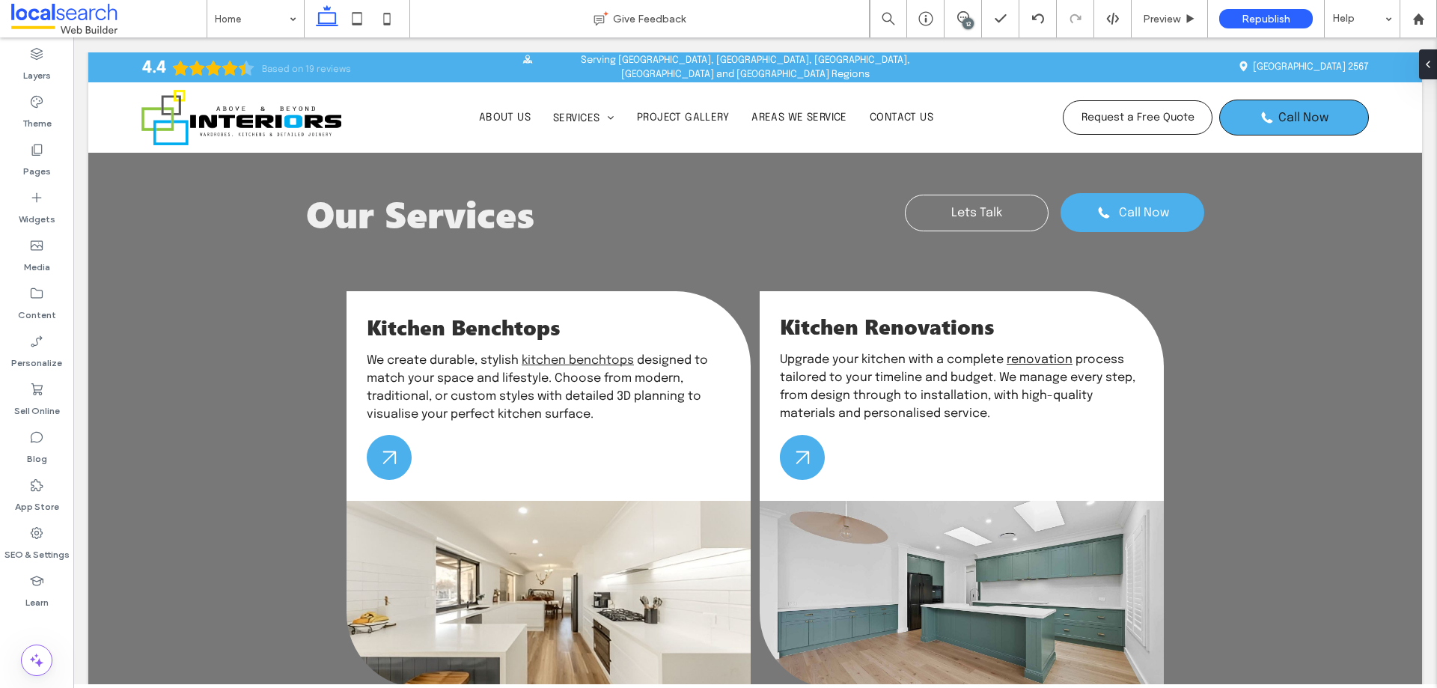
scroll to position [0, 0]
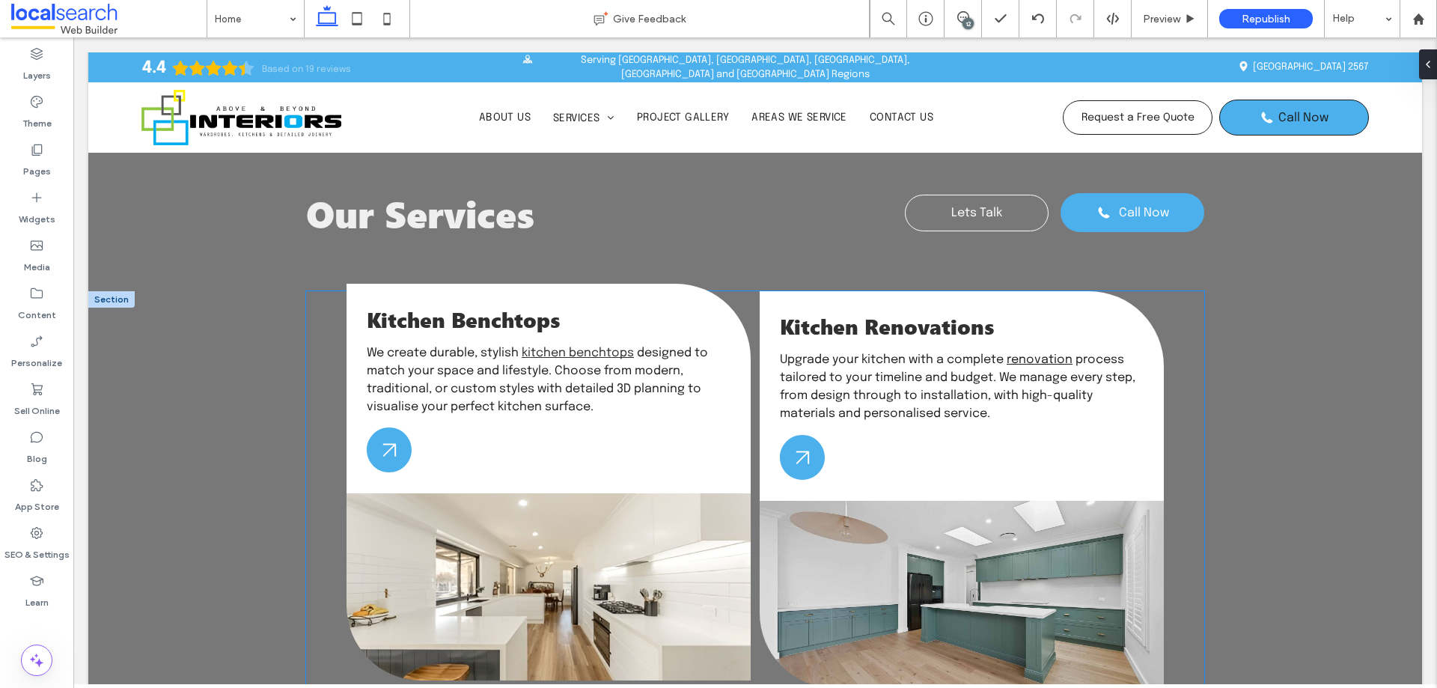
click at [590, 493] on div at bounding box center [548, 586] width 404 height 187
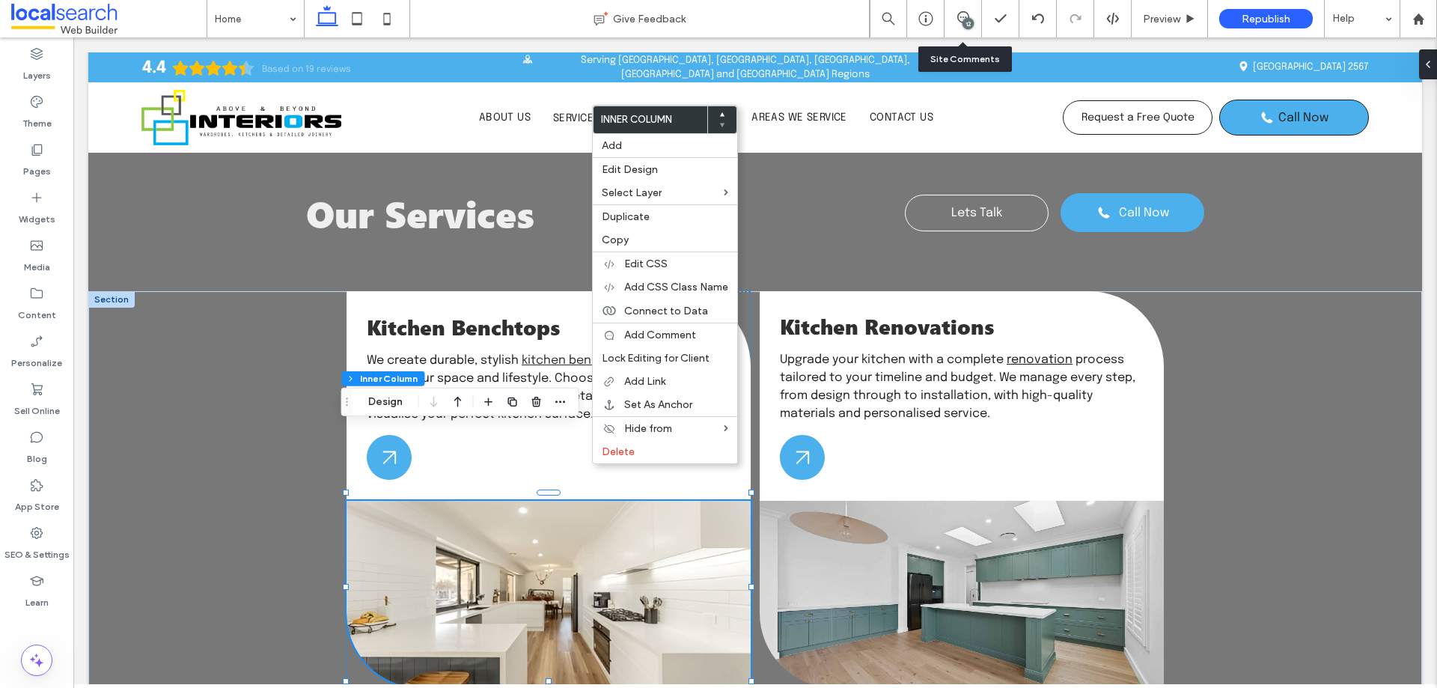
click at [972, 10] on div "12" at bounding box center [962, 18] width 37 height 37
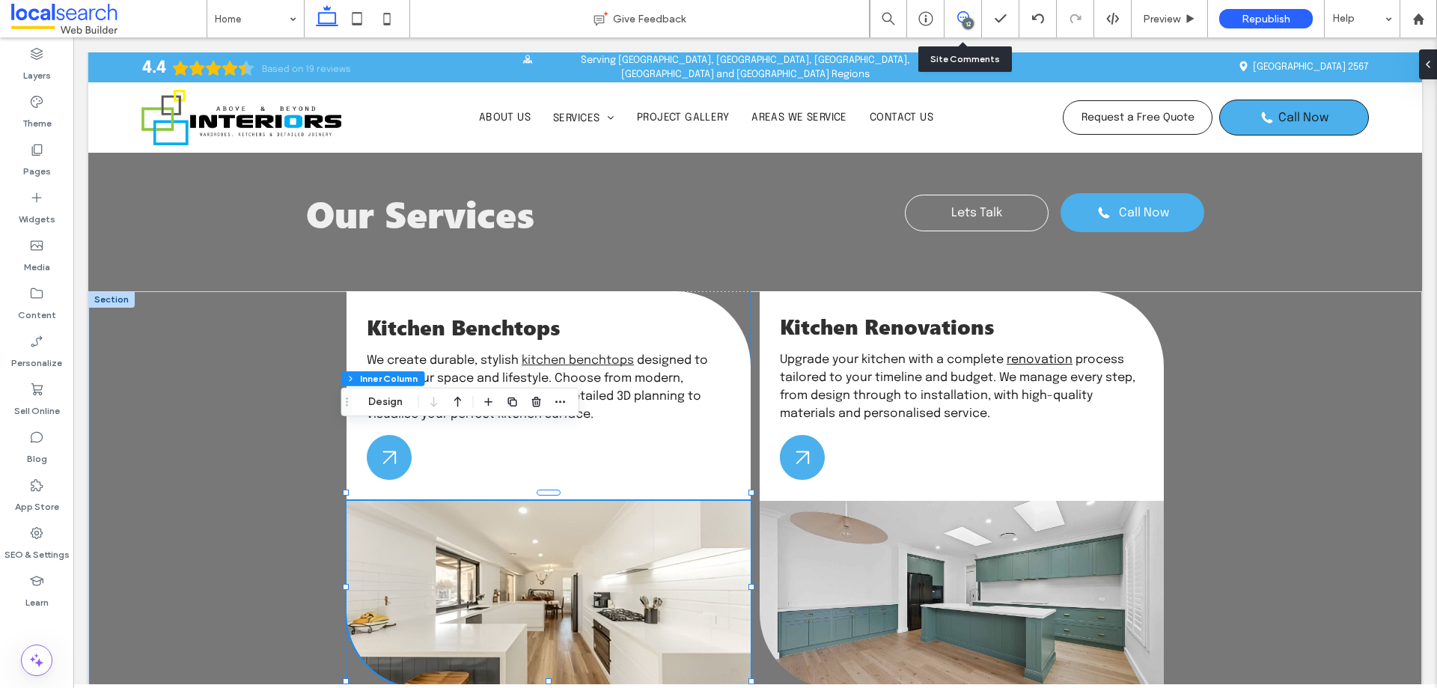
click at [959, 16] on icon at bounding box center [963, 17] width 12 height 12
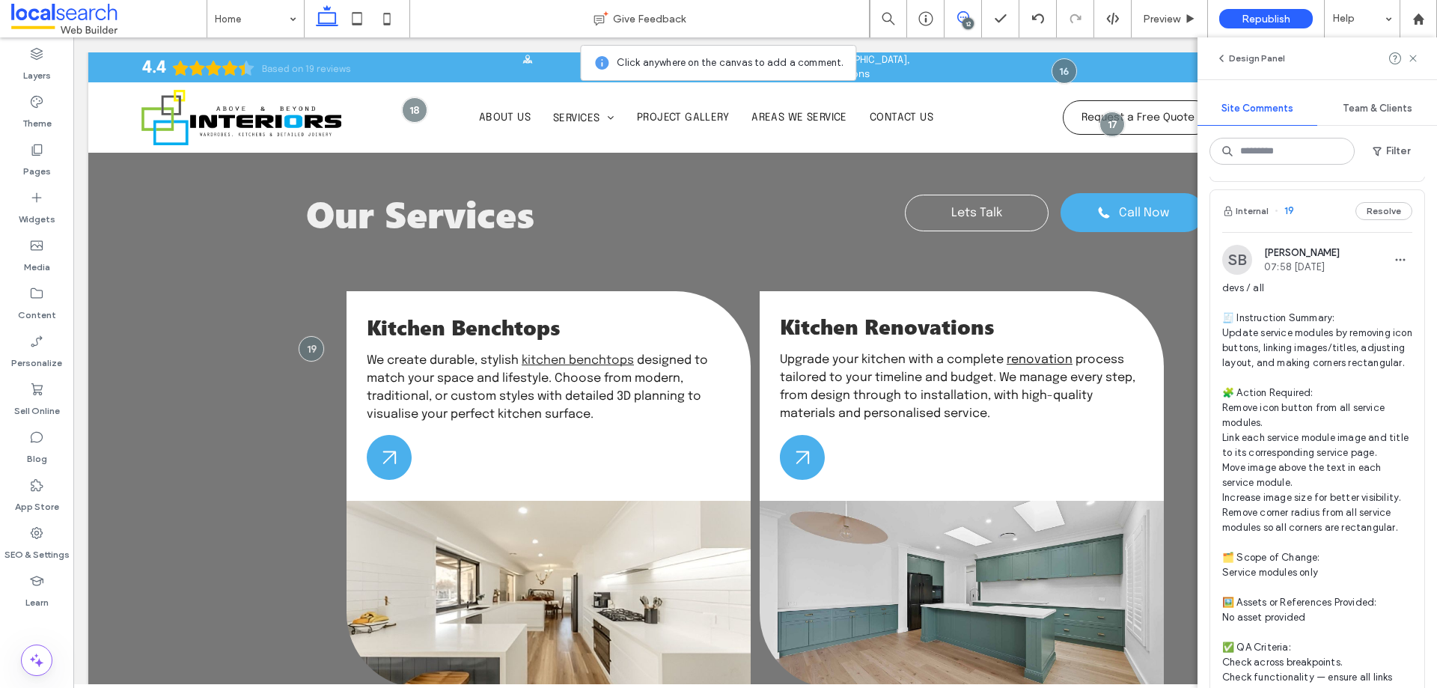
scroll to position [4009, 0]
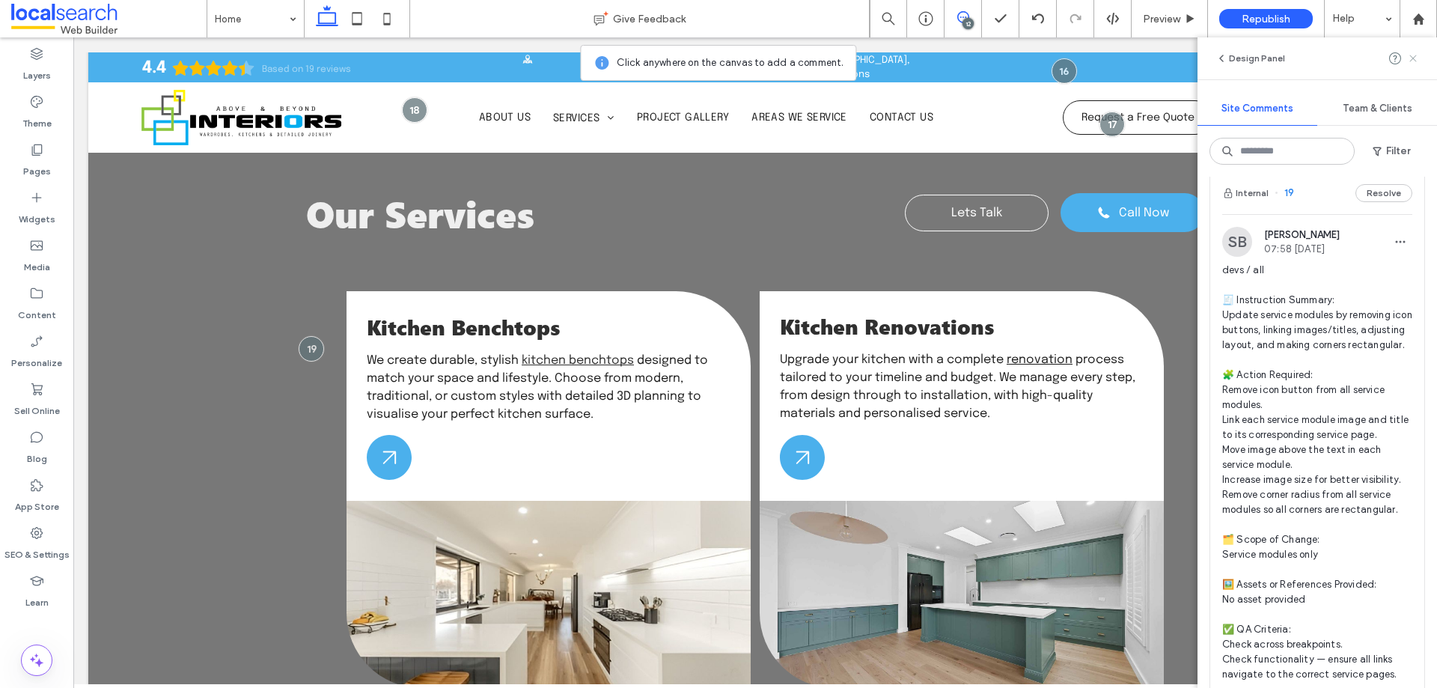
click at [1414, 55] on icon at bounding box center [1413, 58] width 12 height 12
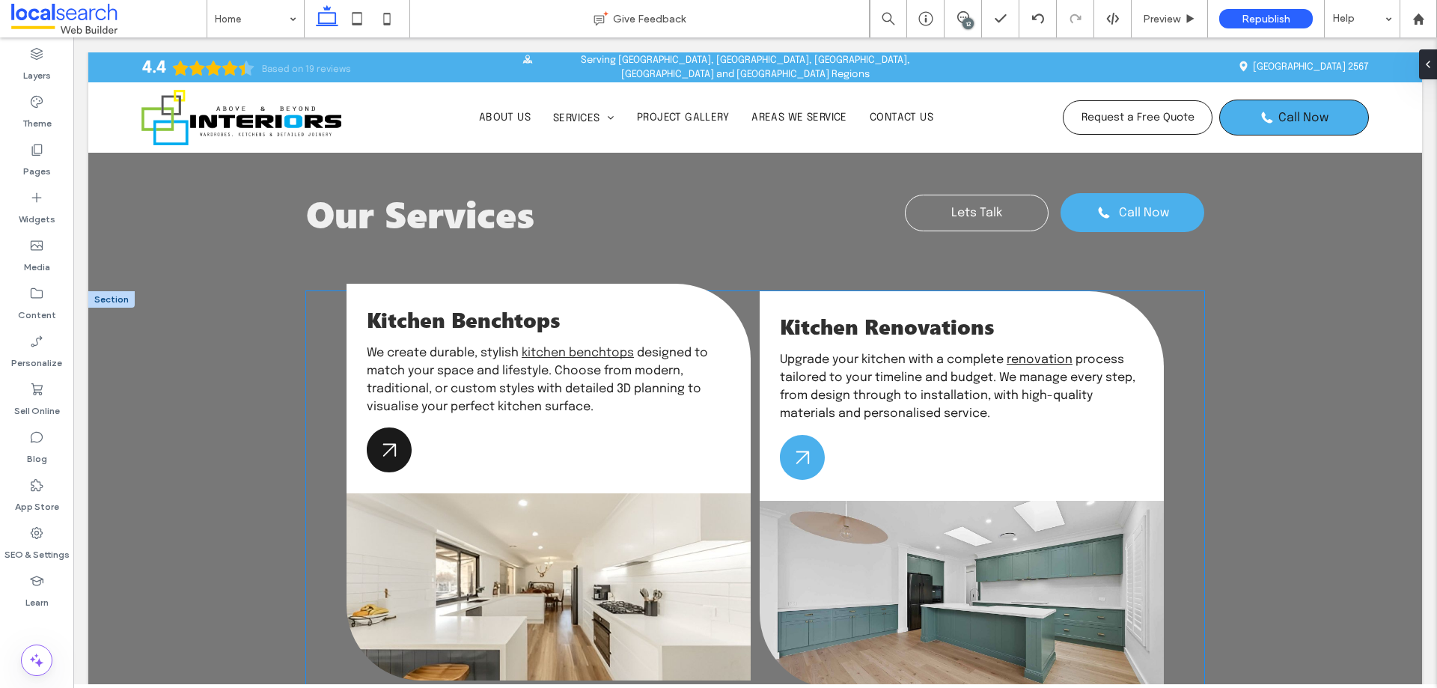
click at [396, 427] on icon at bounding box center [389, 449] width 45 height 45
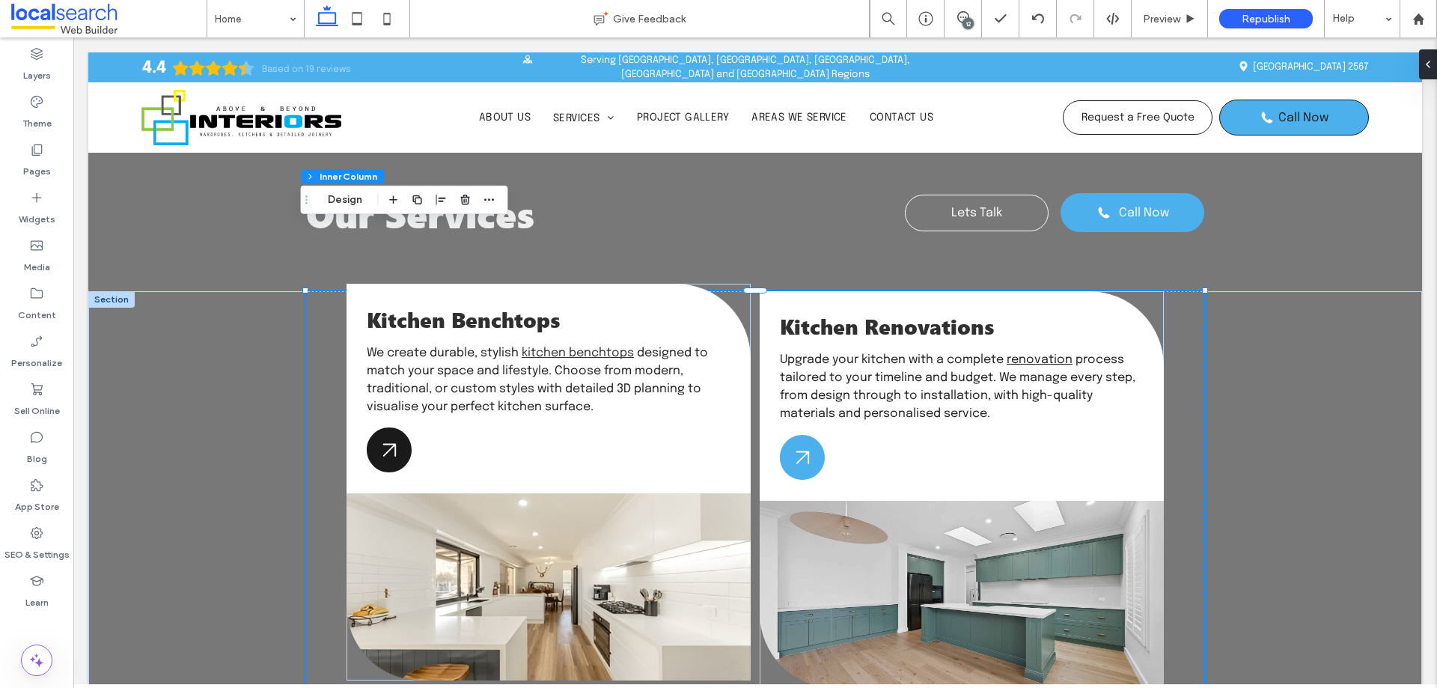
click at [396, 427] on icon at bounding box center [389, 449] width 45 height 45
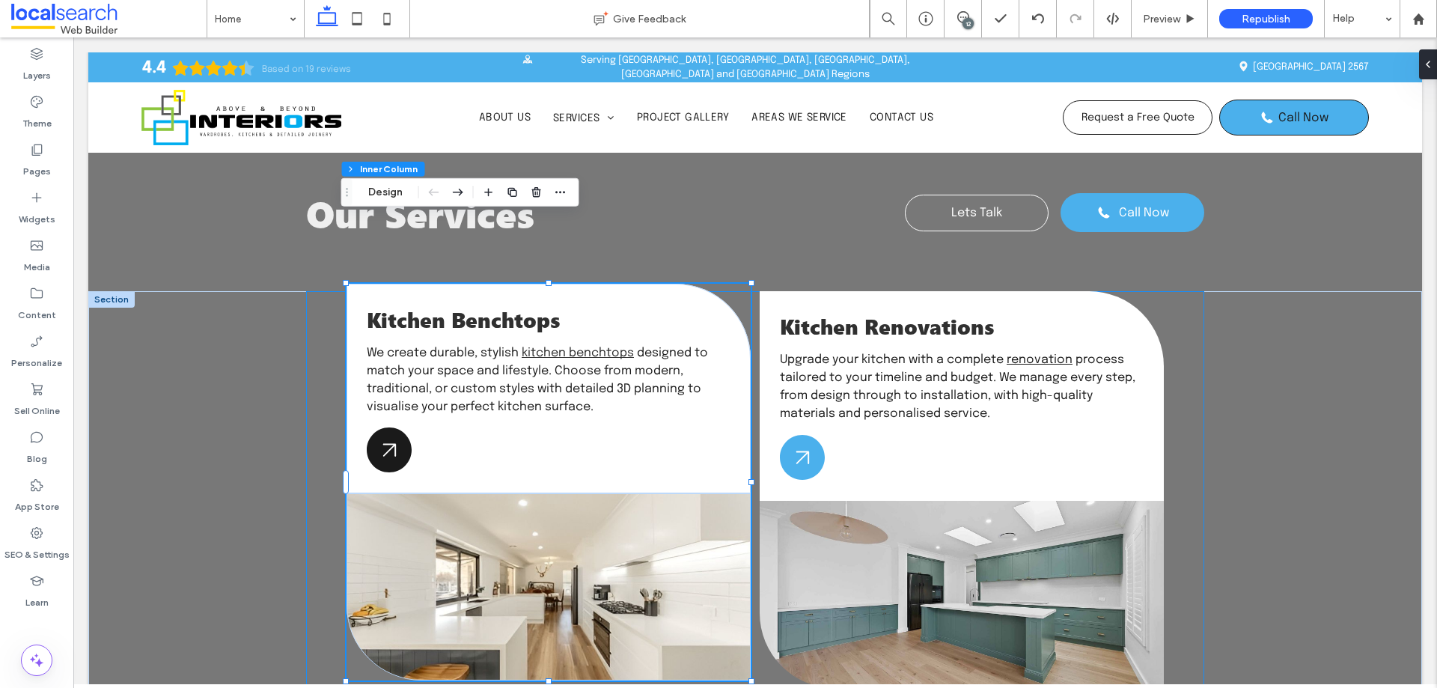
click at [396, 427] on icon at bounding box center [389, 449] width 45 height 45
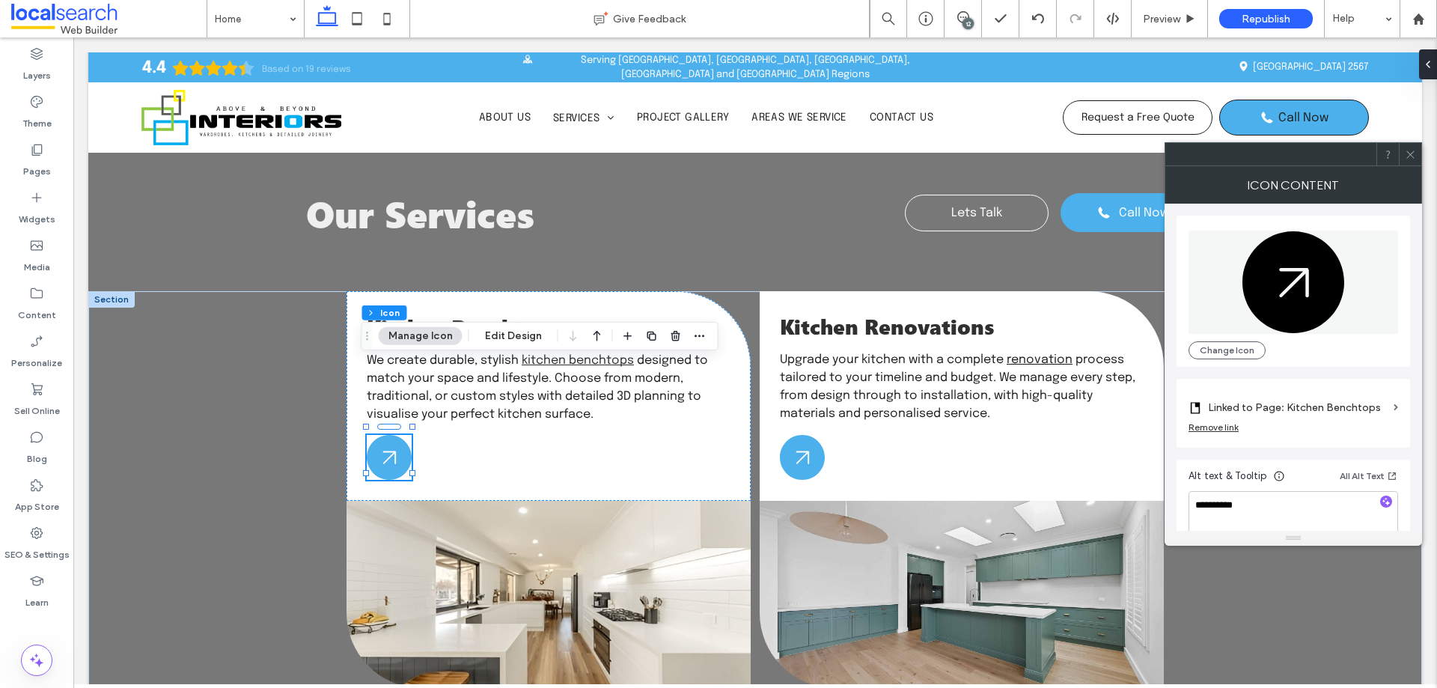
click at [685, 338] on div at bounding box center [664, 336] width 90 height 27
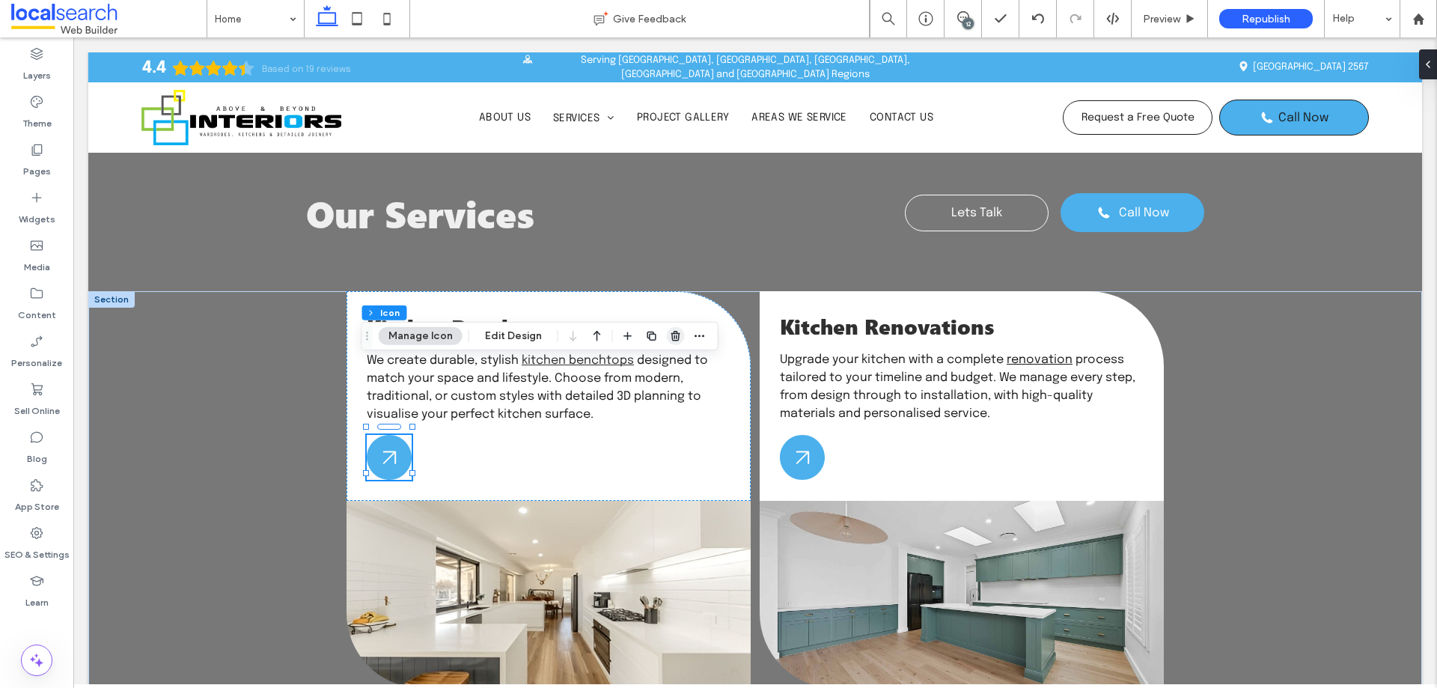
click at [679, 338] on span "button" at bounding box center [676, 336] width 18 height 18
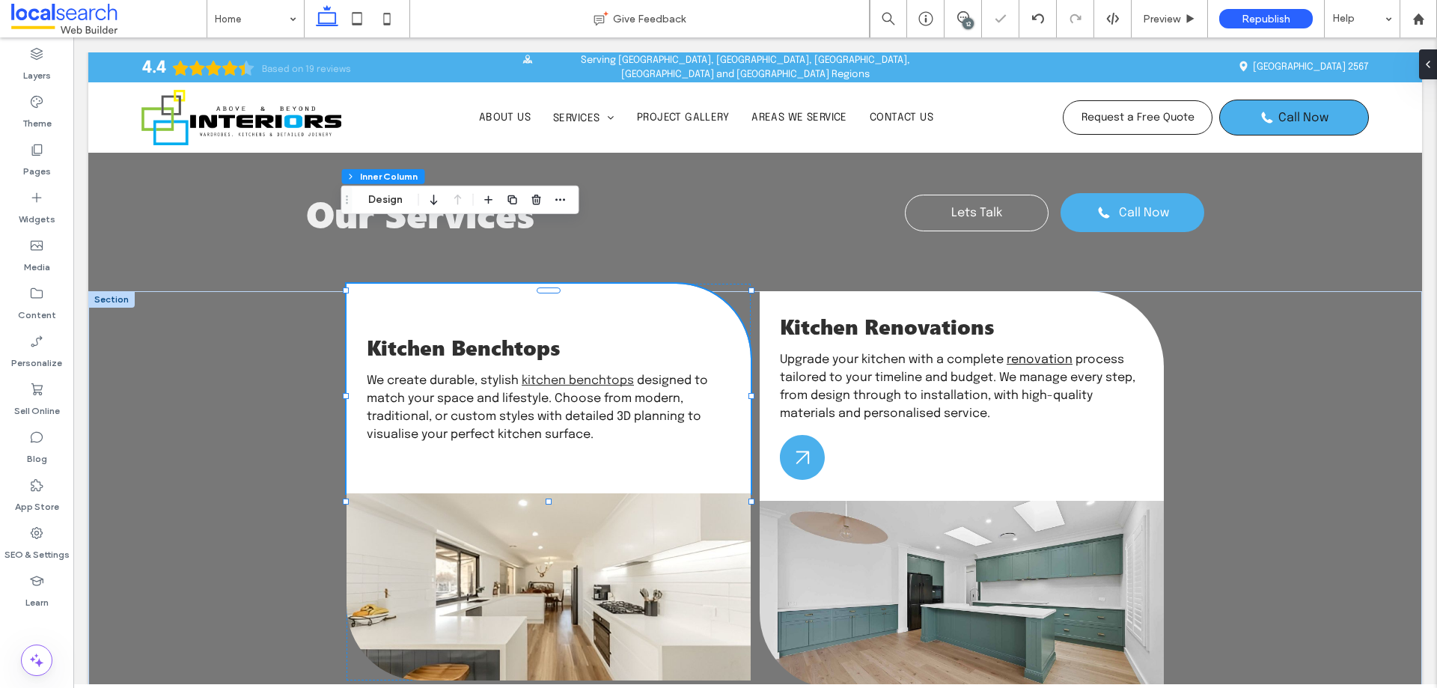
click at [649, 284] on div "Kitchen Benchtops We create durable, stylish kitchen benchtops designed to matc…" at bounding box center [548, 389] width 404 height 210
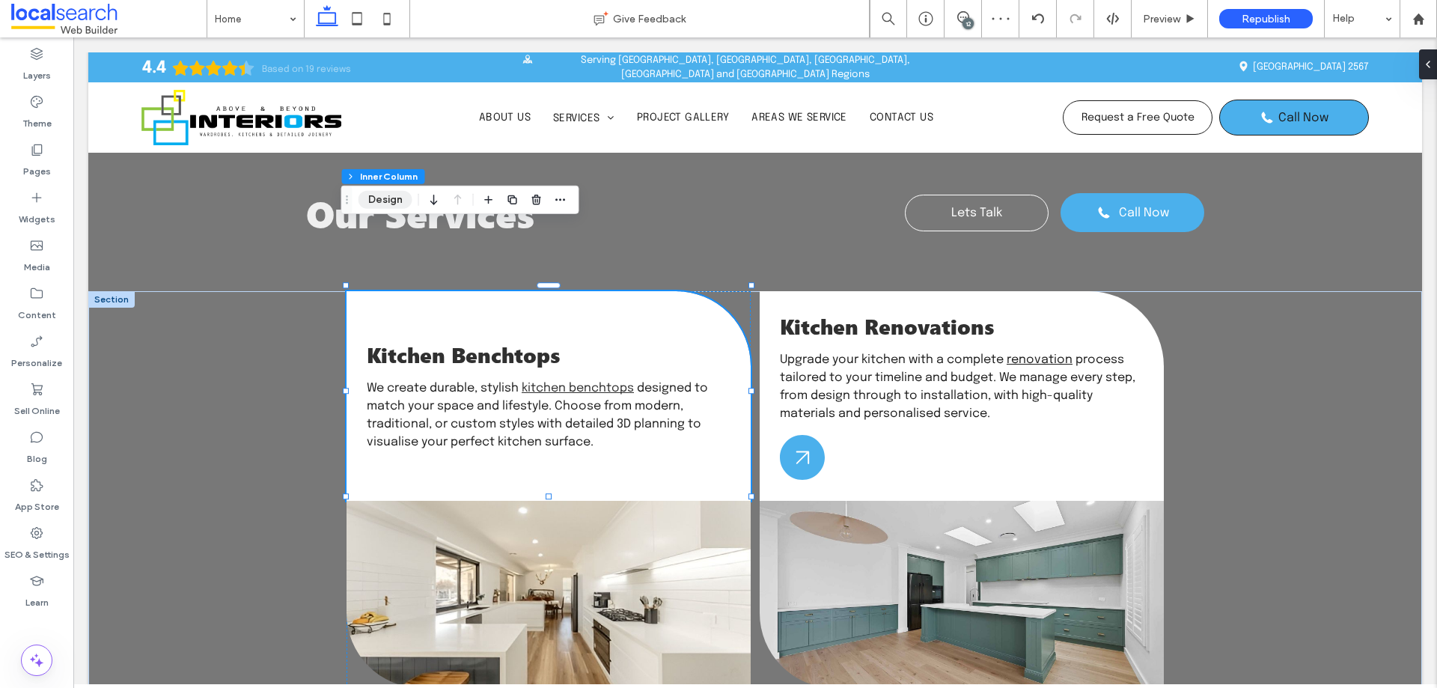
click at [395, 206] on button "Design" at bounding box center [385, 200] width 54 height 18
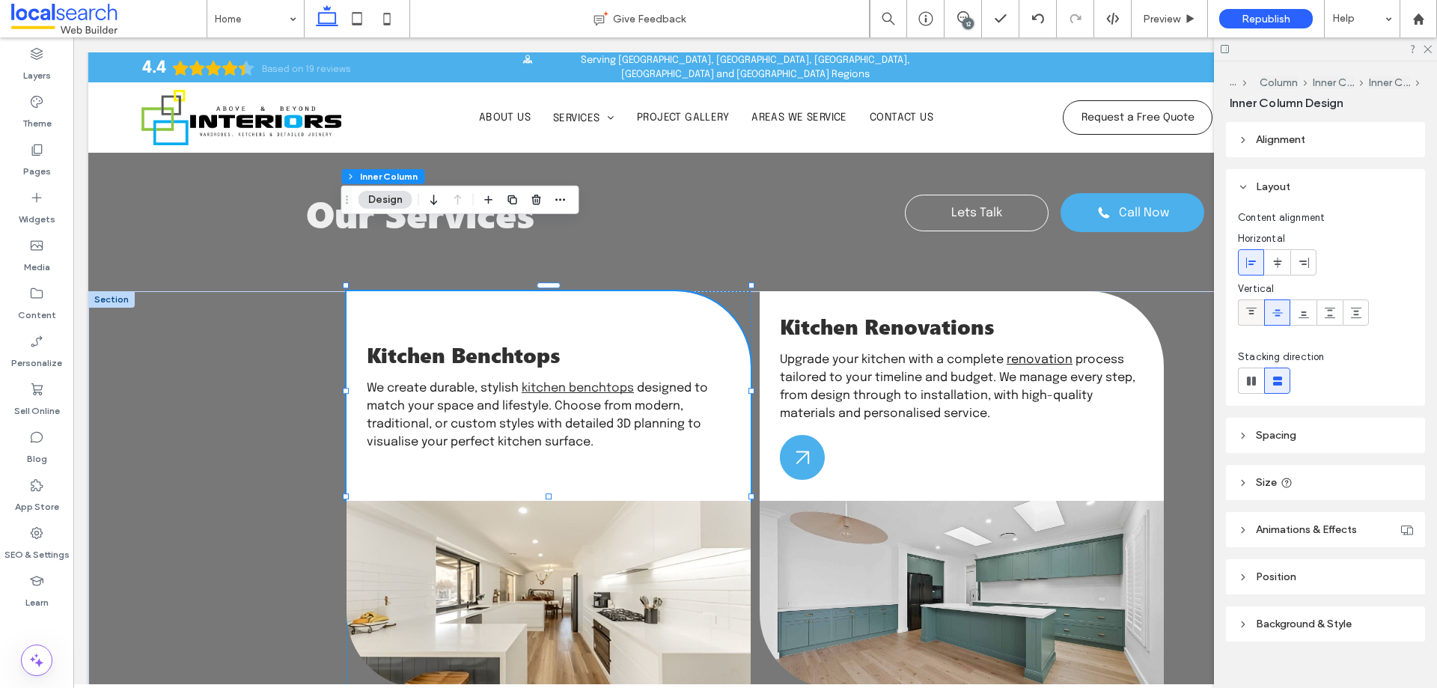
click at [1246, 314] on icon at bounding box center [1251, 313] width 12 height 12
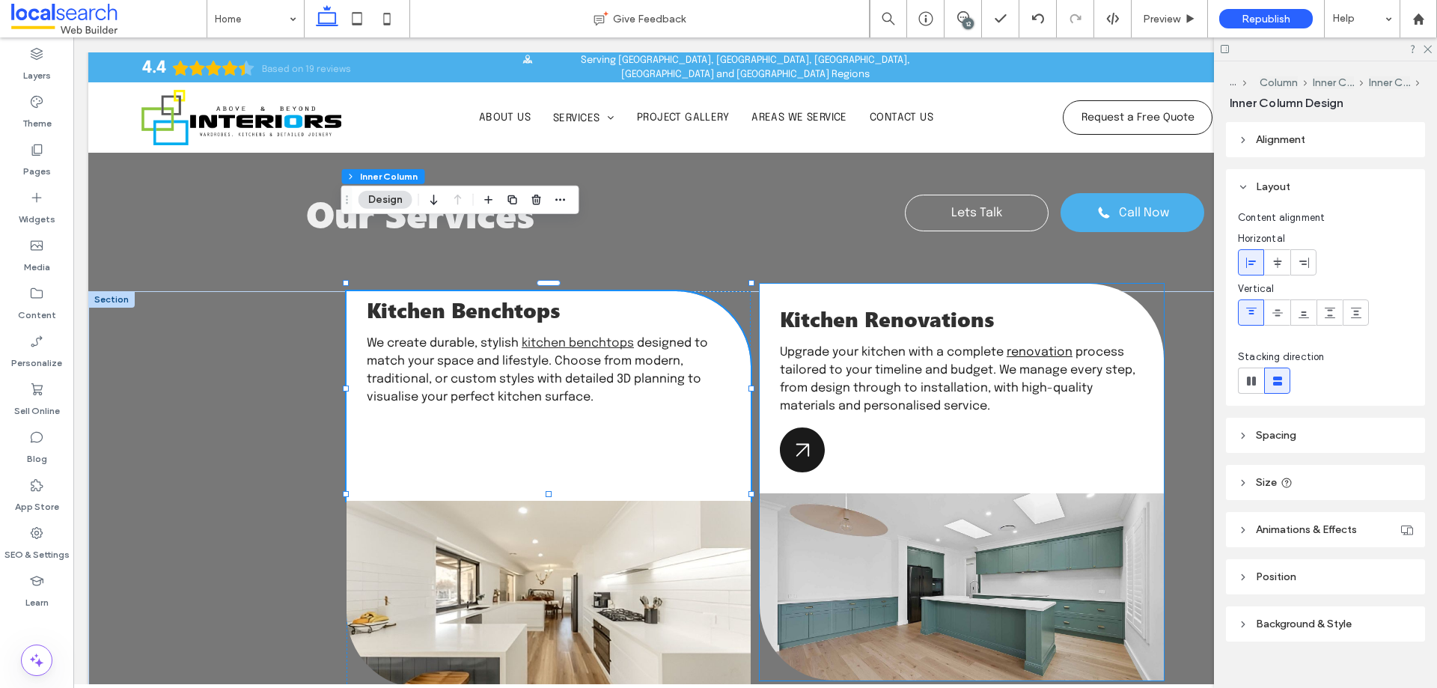
click at [803, 427] on icon "Arrow Icon" at bounding box center [802, 449] width 45 height 45
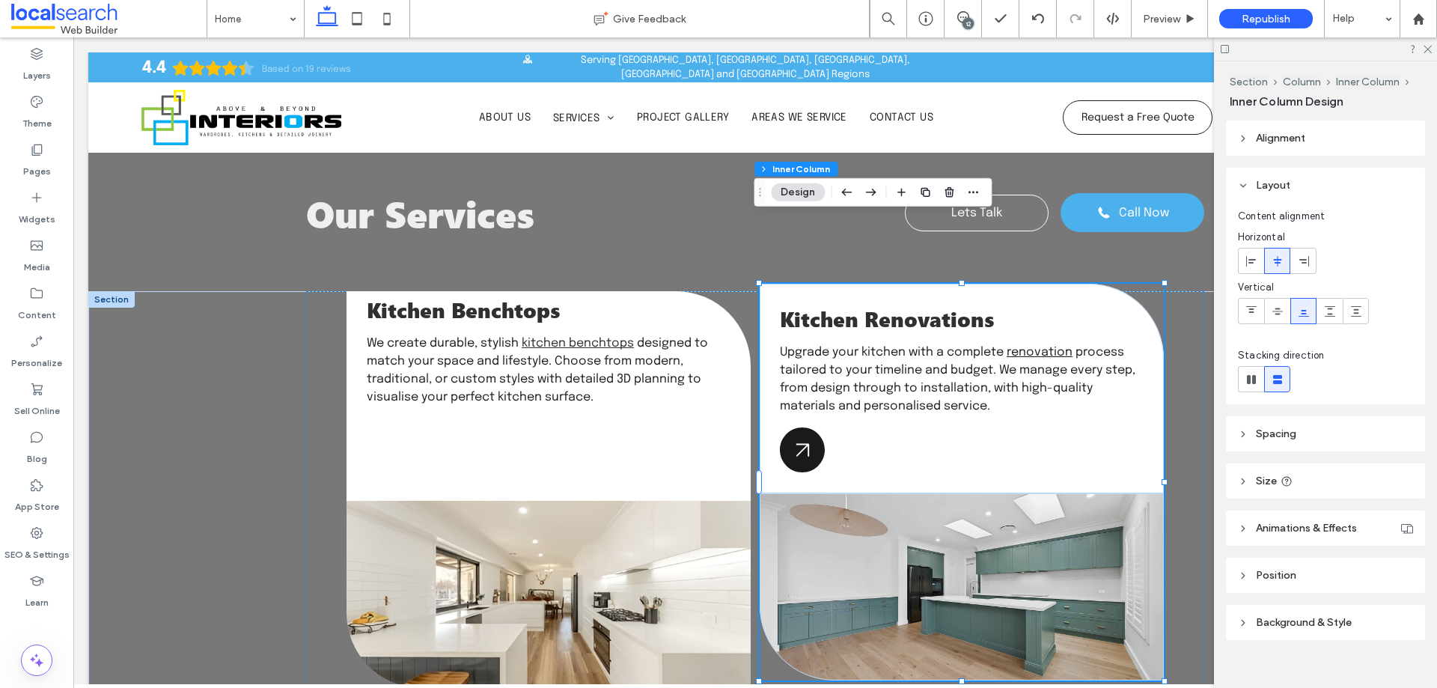
click at [803, 427] on icon "Arrow Icon" at bounding box center [802, 449] width 45 height 45
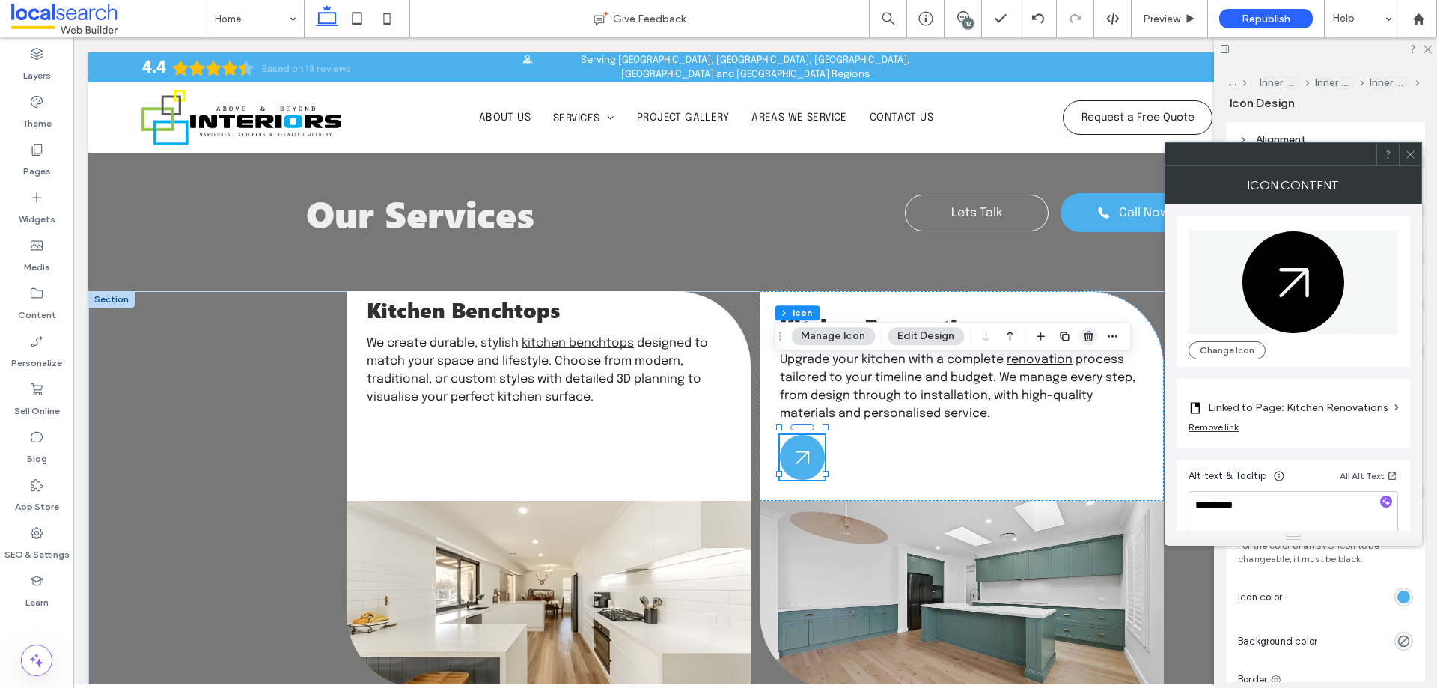
click at [1083, 337] on icon "button" at bounding box center [1088, 336] width 12 height 12
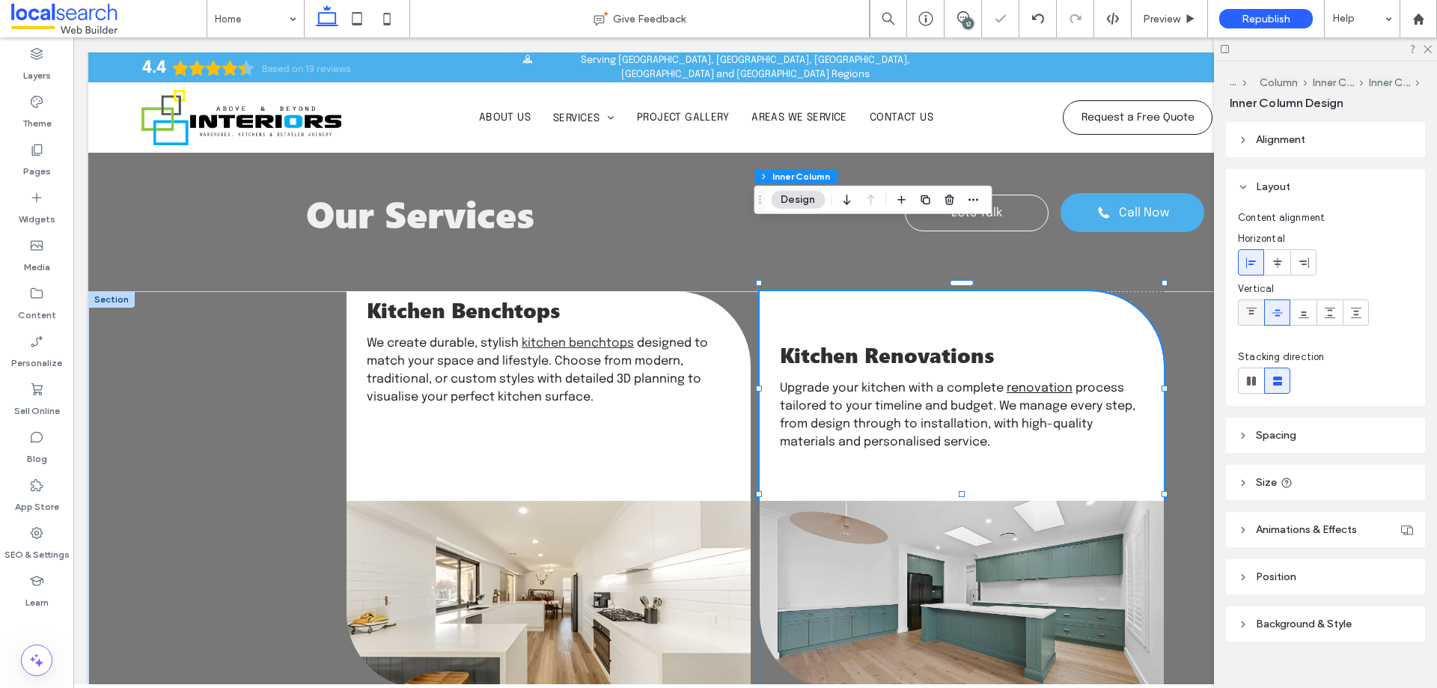
click at [1253, 303] on span at bounding box center [1251, 312] width 12 height 25
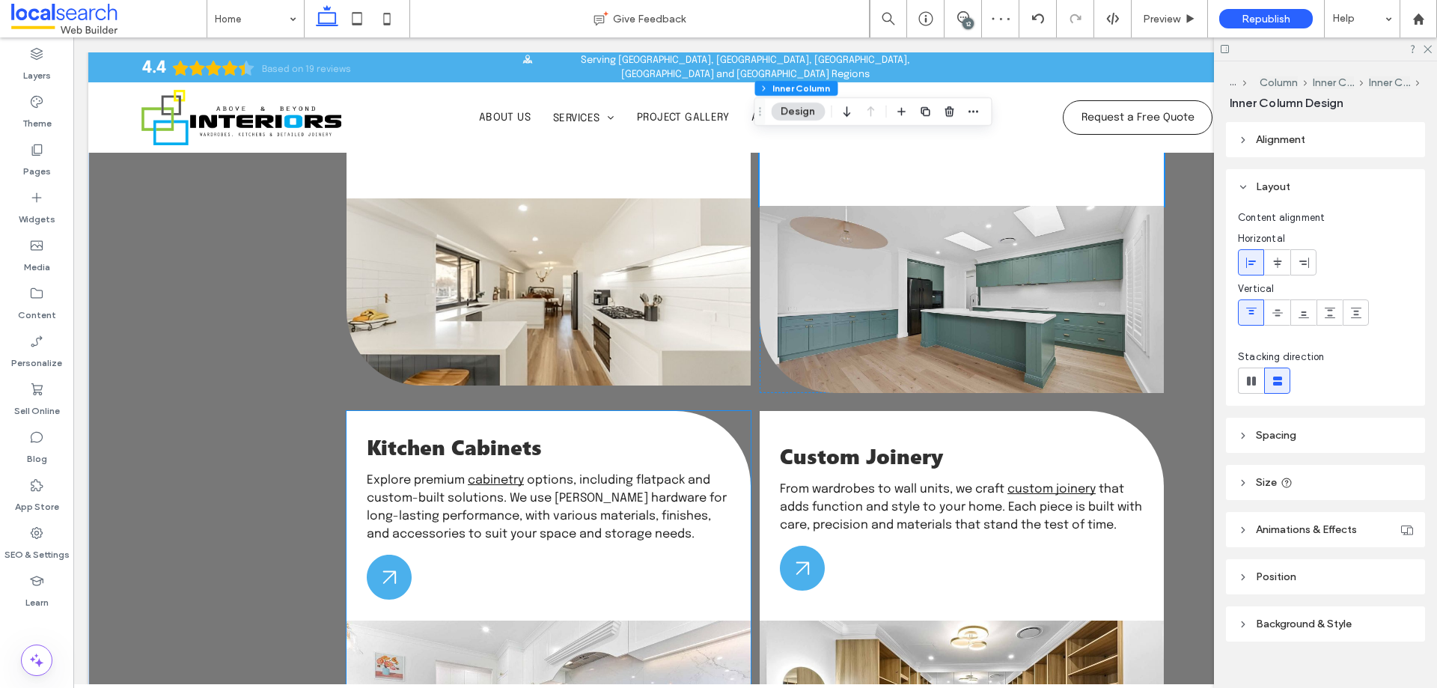
scroll to position [1903, 0]
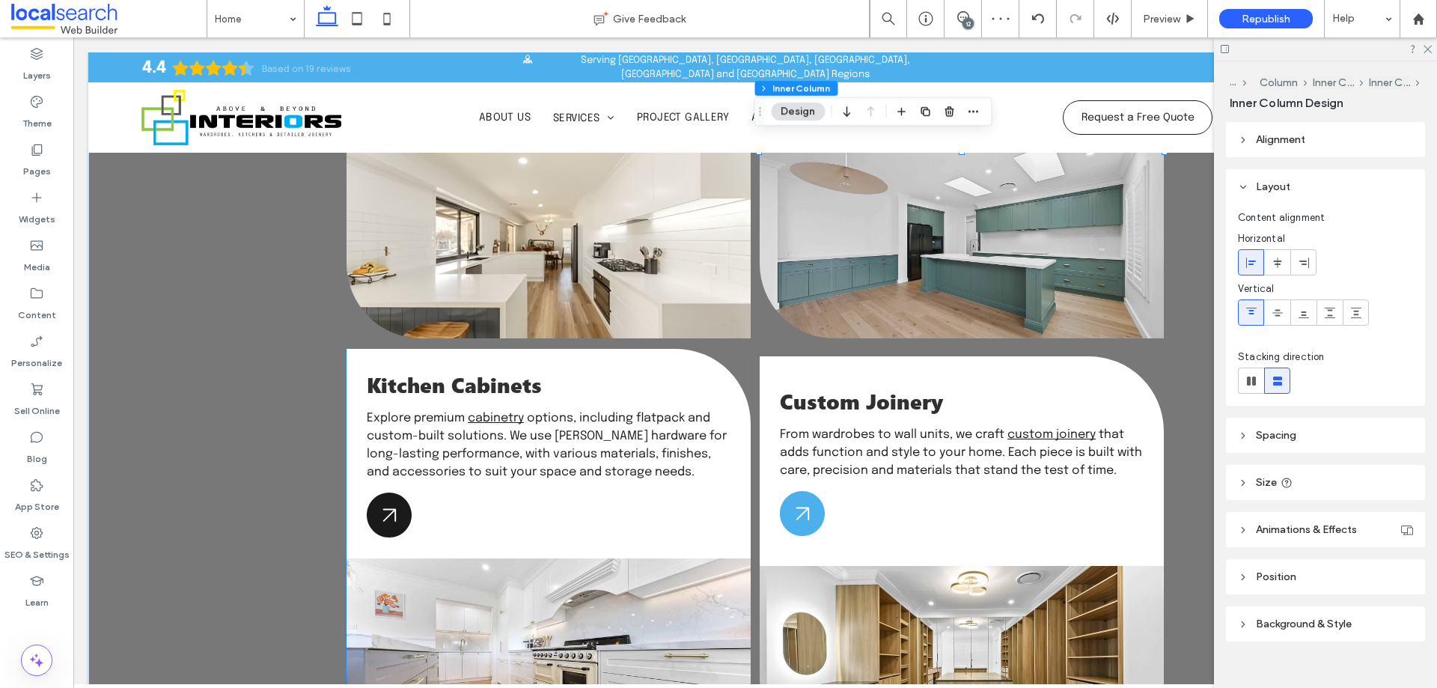
click at [398, 492] on icon at bounding box center [389, 514] width 45 height 45
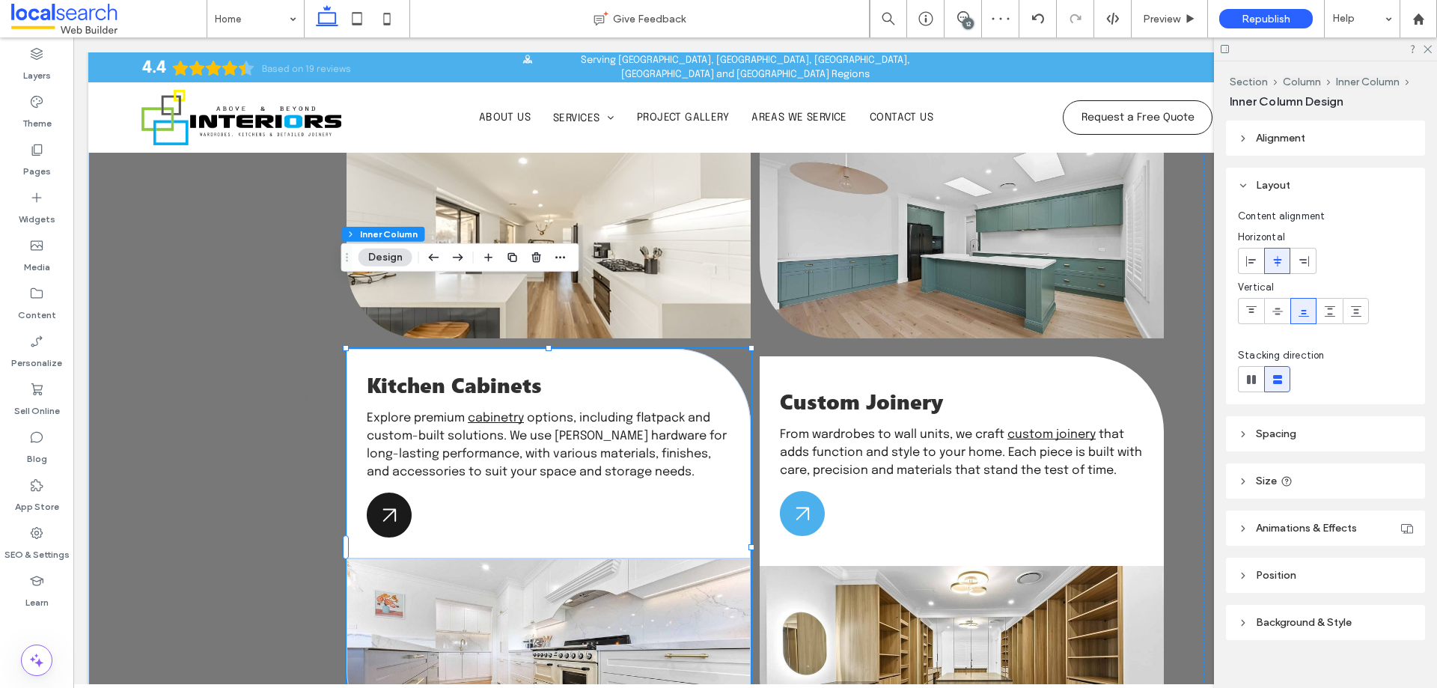
click at [398, 492] on icon at bounding box center [389, 514] width 45 height 45
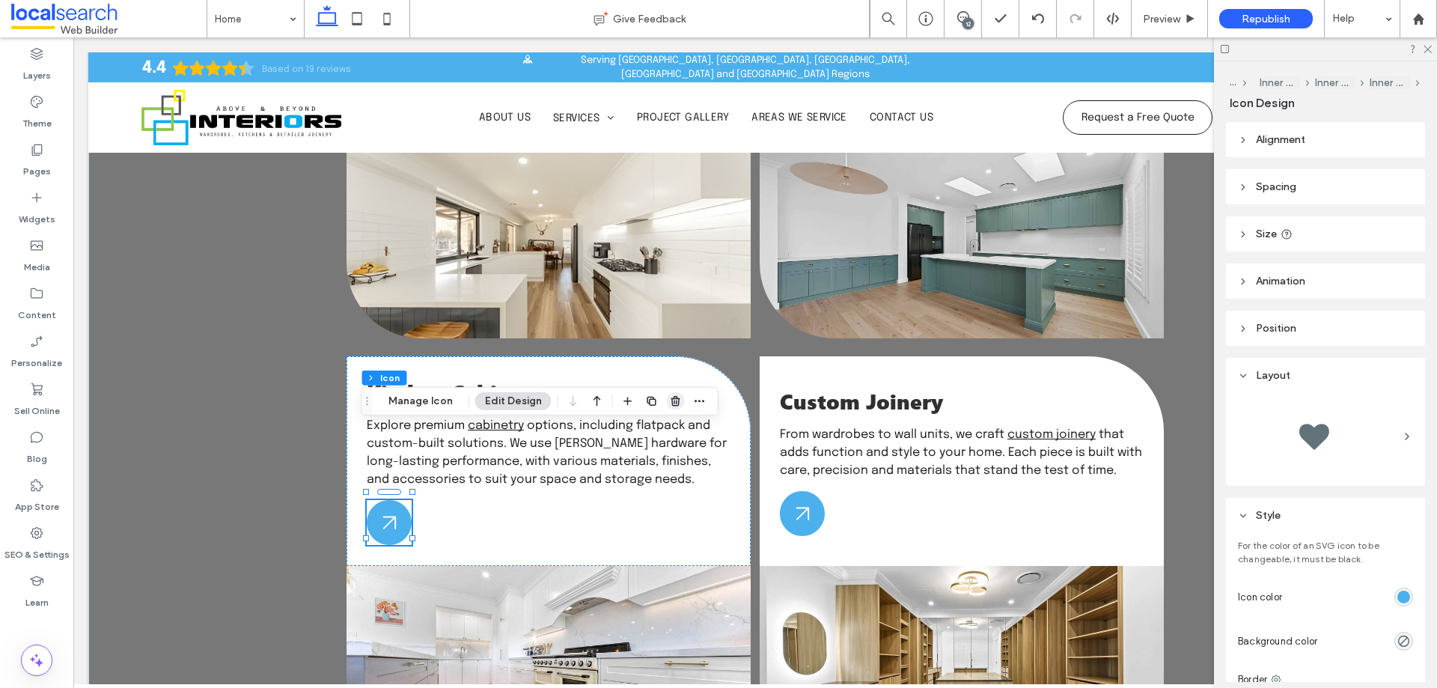
click at [670, 400] on icon "button" at bounding box center [676, 401] width 12 height 12
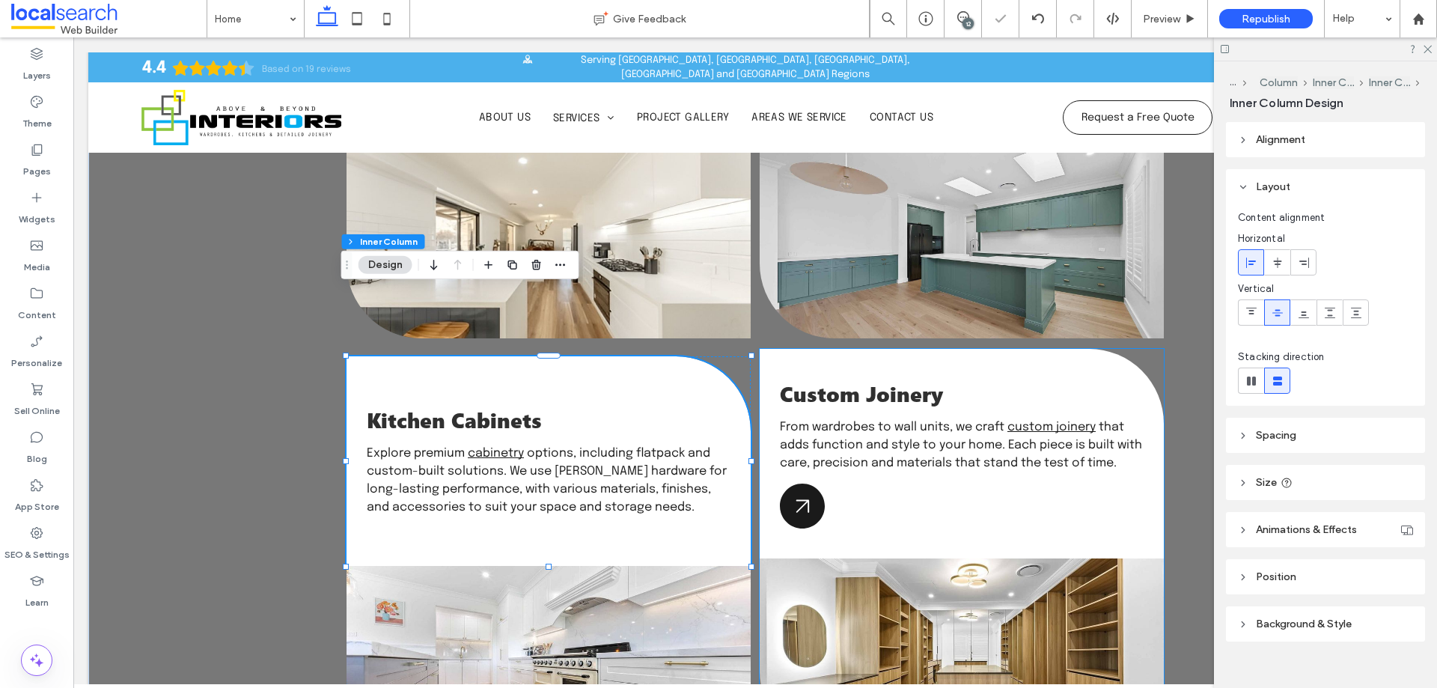
click at [789, 483] on icon at bounding box center [802, 505] width 45 height 45
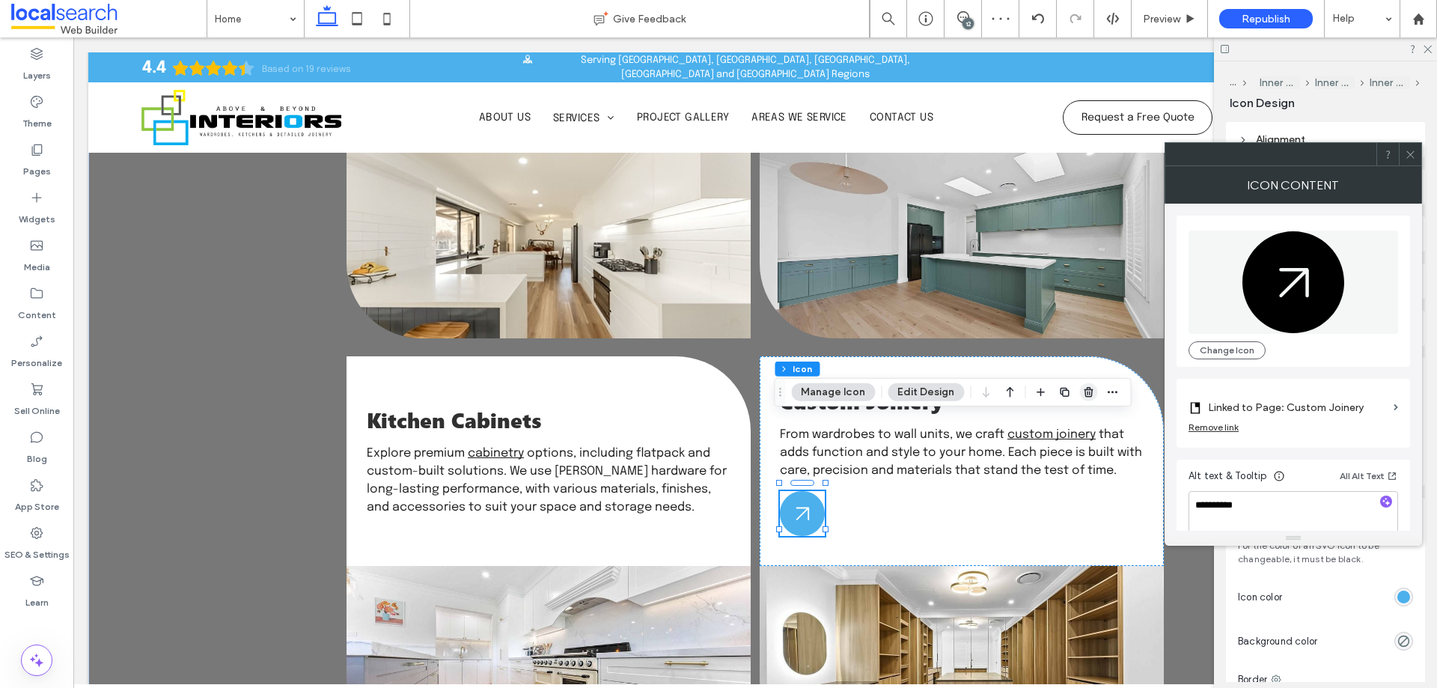
click at [1090, 398] on span "button" at bounding box center [1088, 392] width 18 height 18
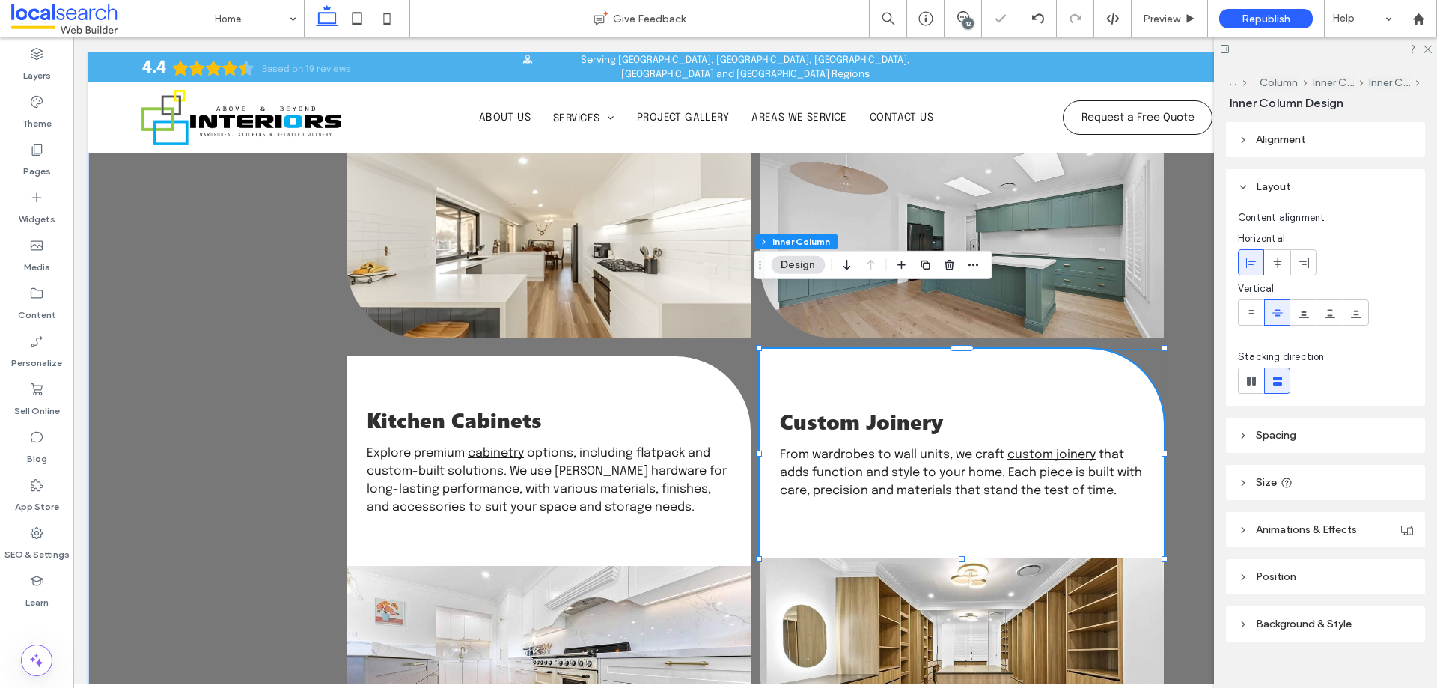
click at [940, 349] on div "Custom Joinery From wardrobes to wall units, we craft custom joinery that adds …" at bounding box center [962, 454] width 404 height 210
click at [949, 349] on div "Custom Joinery From wardrobes to wall units, we craft custom joinery that adds …" at bounding box center [962, 454] width 404 height 210
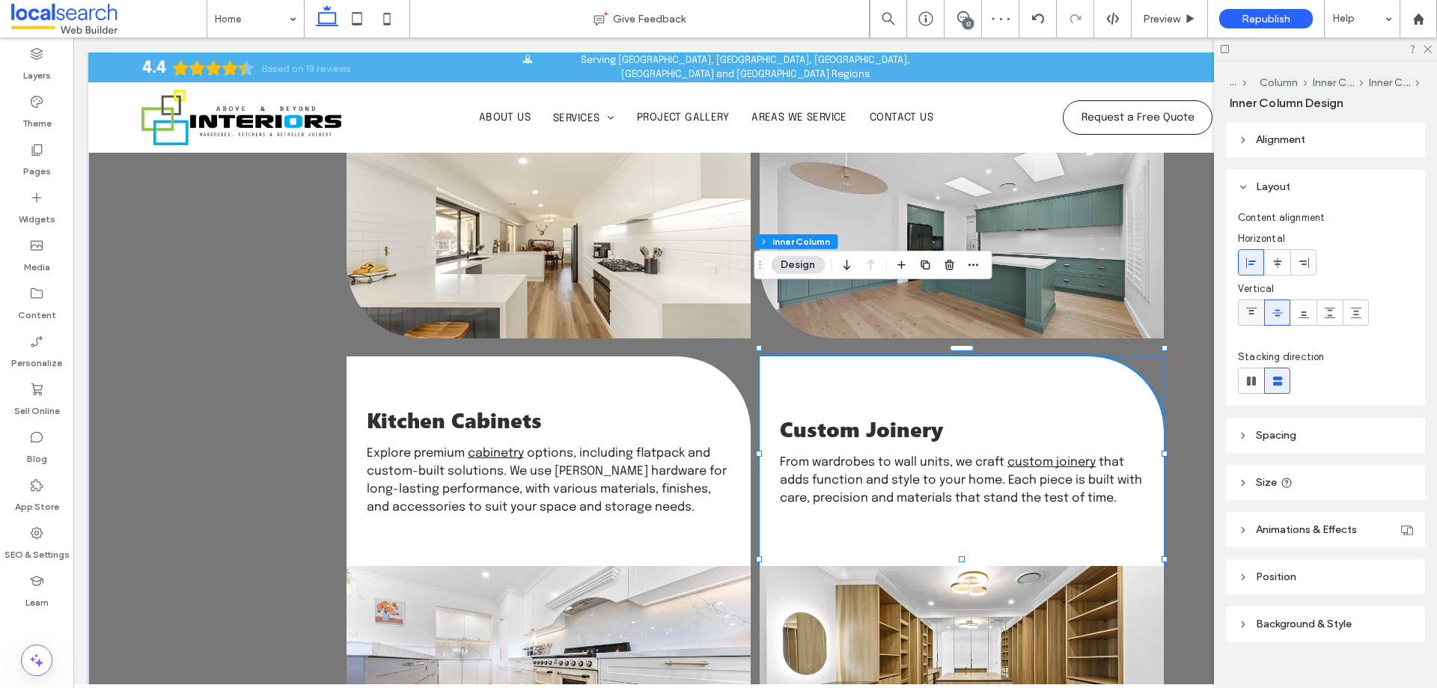
click at [1247, 317] on icon at bounding box center [1251, 313] width 12 height 12
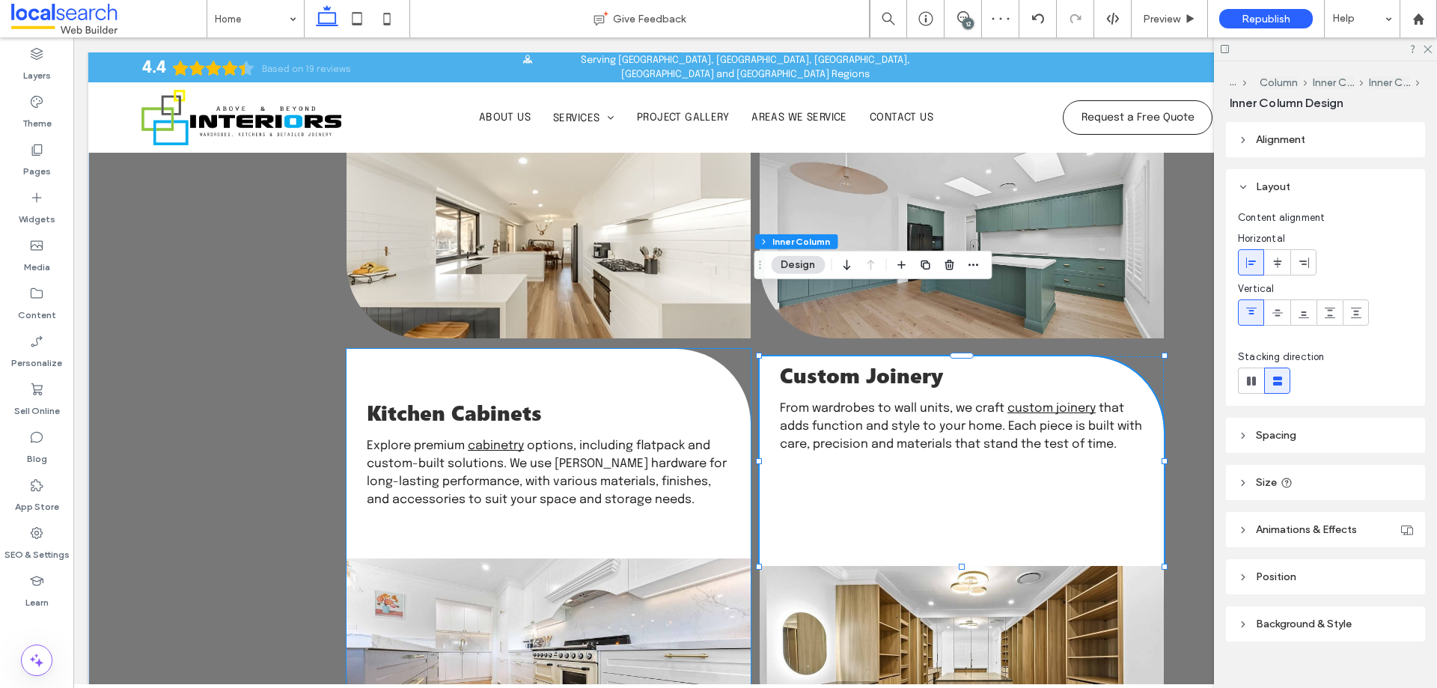
click at [585, 349] on div "Kitchen Cabinets Explore premium cabinetry options, including flatpack and cust…" at bounding box center [548, 454] width 404 height 210
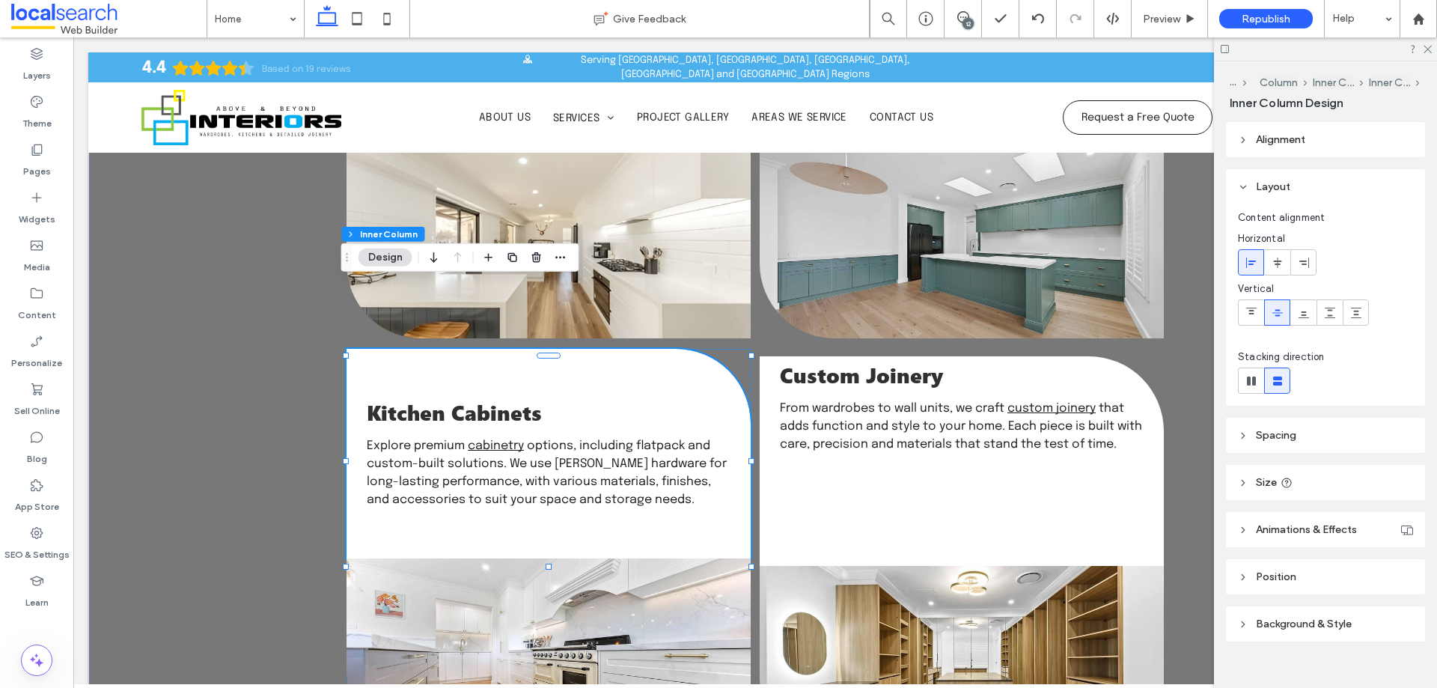
click at [614, 349] on div "Kitchen Cabinets Explore premium cabinetry options, including flatpack and cust…" at bounding box center [548, 454] width 404 height 210
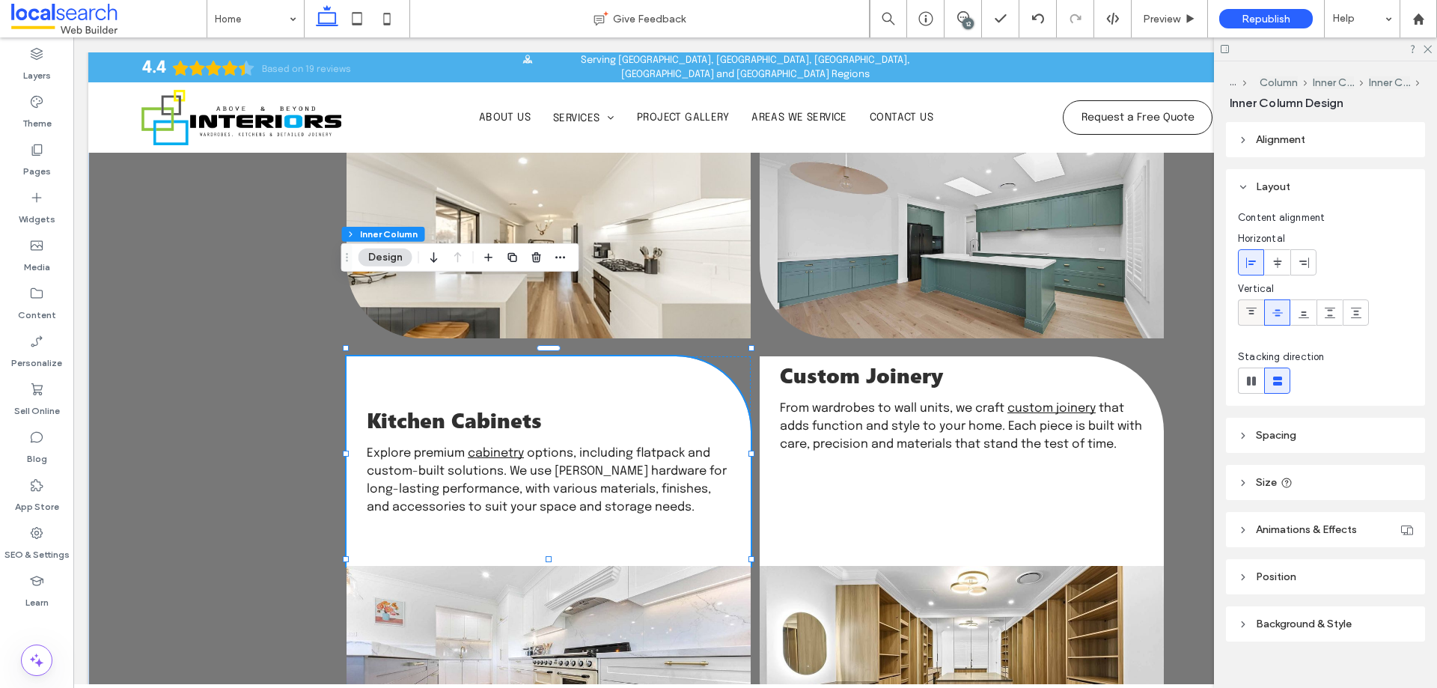
click at [1250, 311] on icon at bounding box center [1251, 313] width 12 height 12
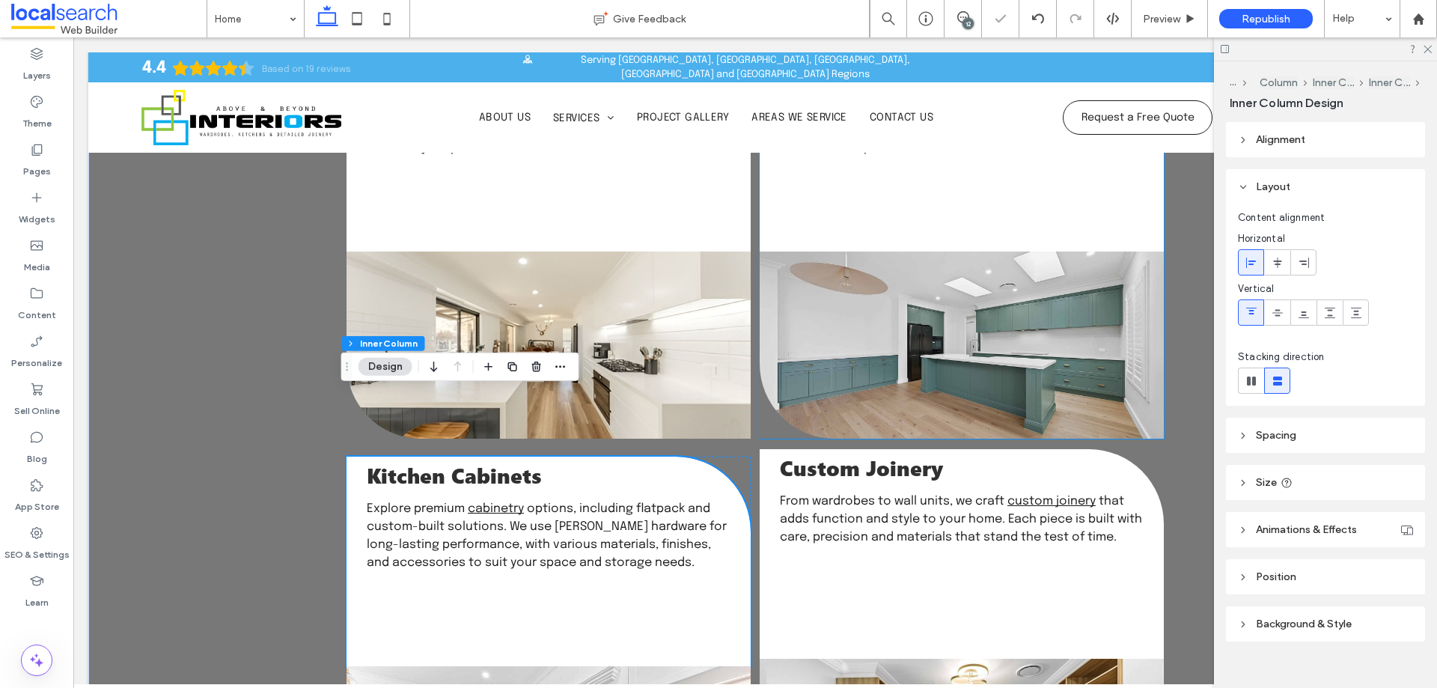
scroll to position [1604, 0]
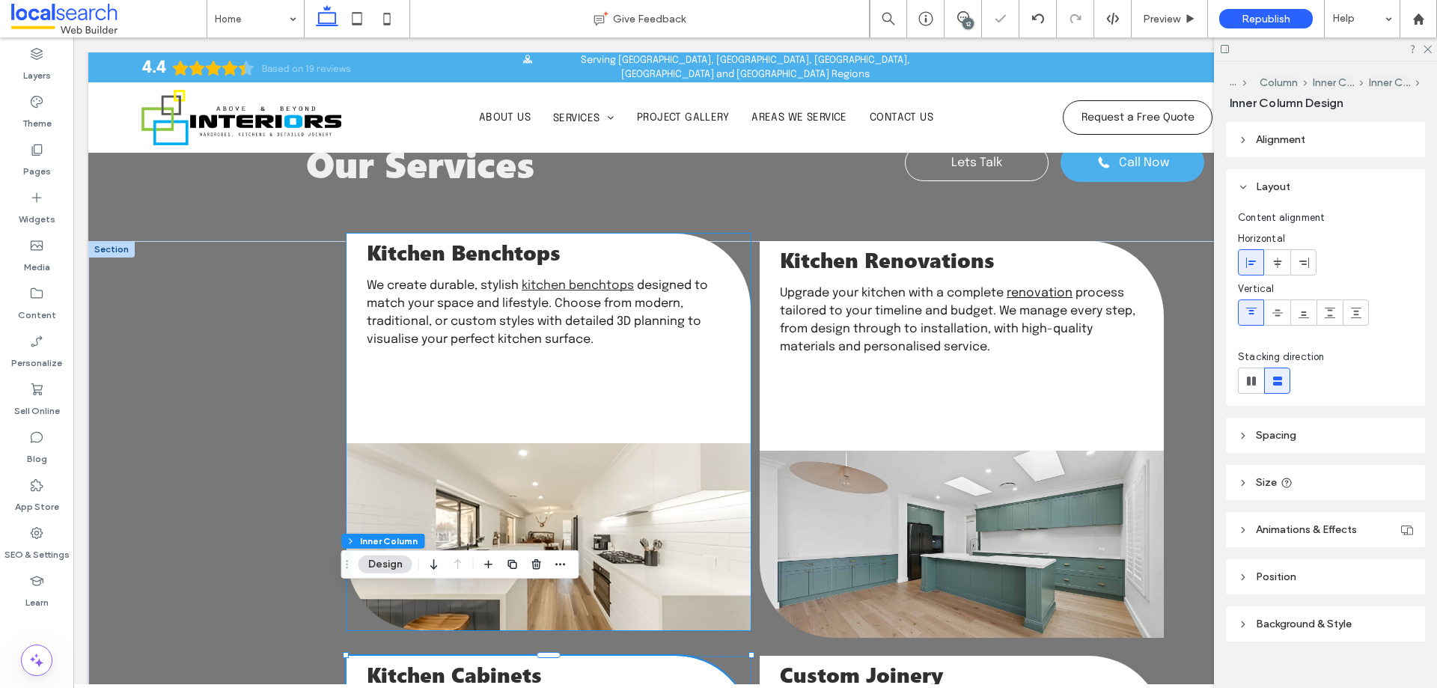
click at [668, 316] on div "Kitchen Benchtops We create durable, stylish kitchen benchtops designed to matc…" at bounding box center [548, 338] width 404 height 210
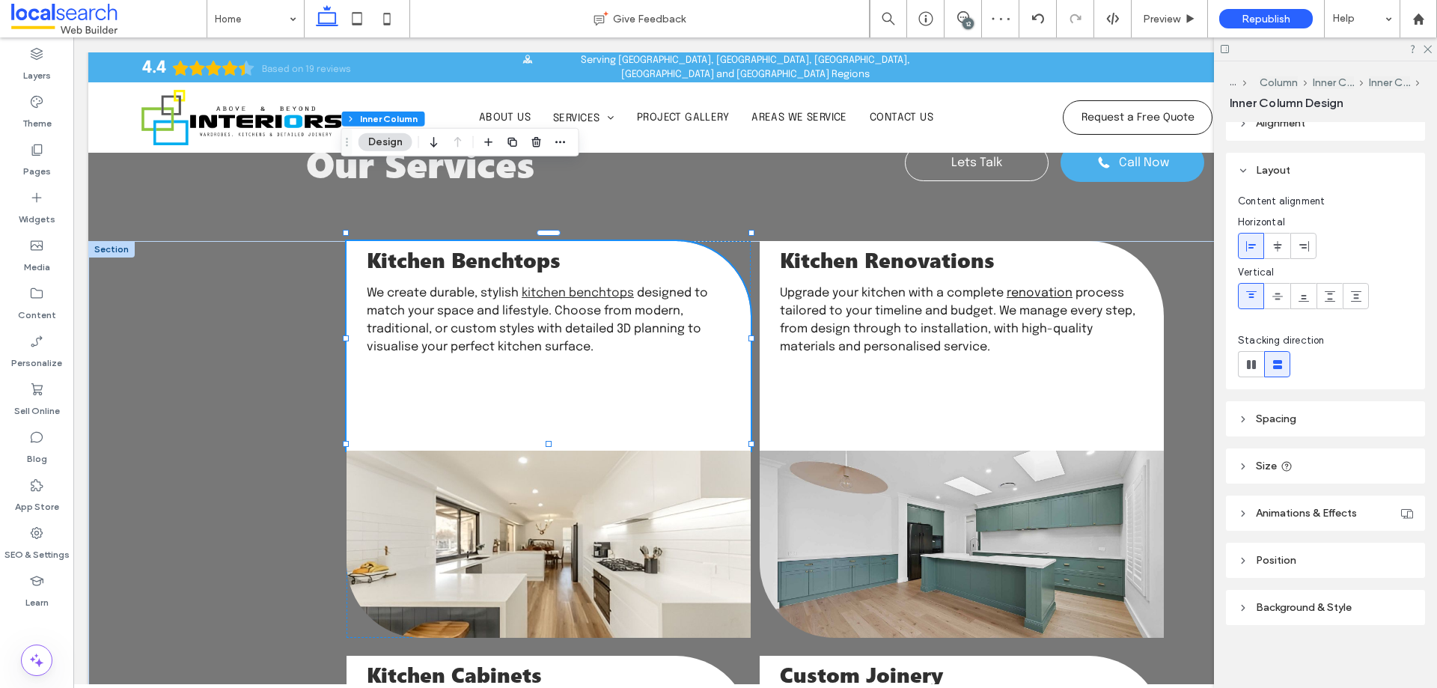
scroll to position [19, 0]
click at [1315, 409] on header "Spacing" at bounding box center [1325, 415] width 199 height 35
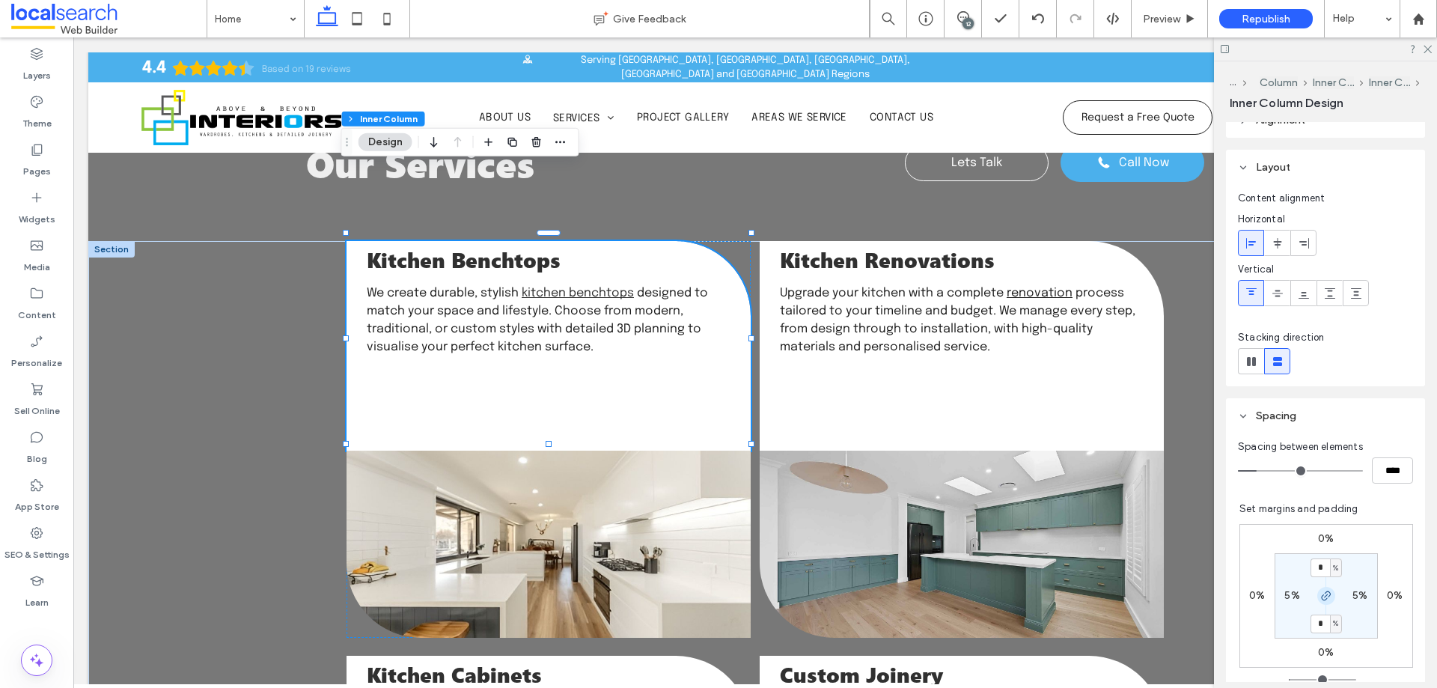
click at [1322, 591] on icon "button" at bounding box center [1326, 596] width 12 height 12
click at [1322, 535] on label "0%" at bounding box center [1326, 538] width 16 height 13
type input "*"
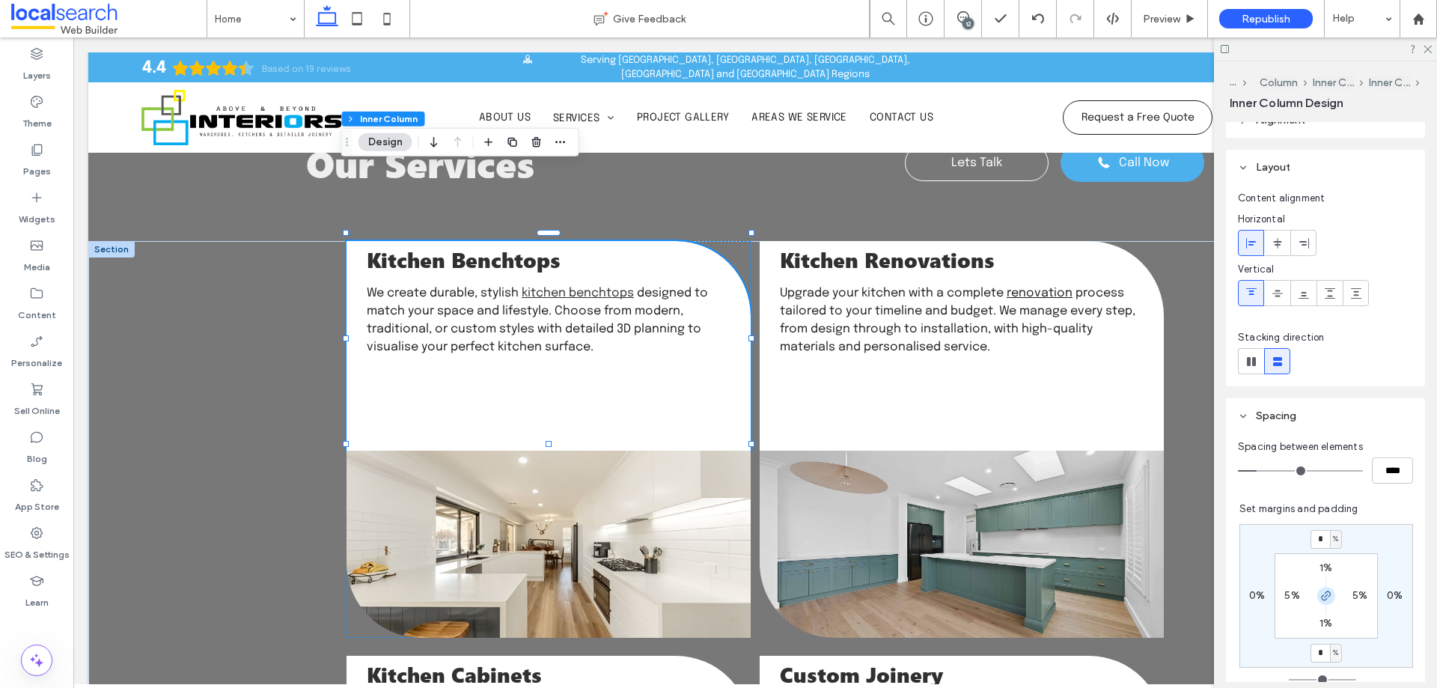
click at [1324, 596] on span "button" at bounding box center [1326, 596] width 18 height 18
click at [1318, 543] on input "*" at bounding box center [1319, 539] width 19 height 19
type input "*"
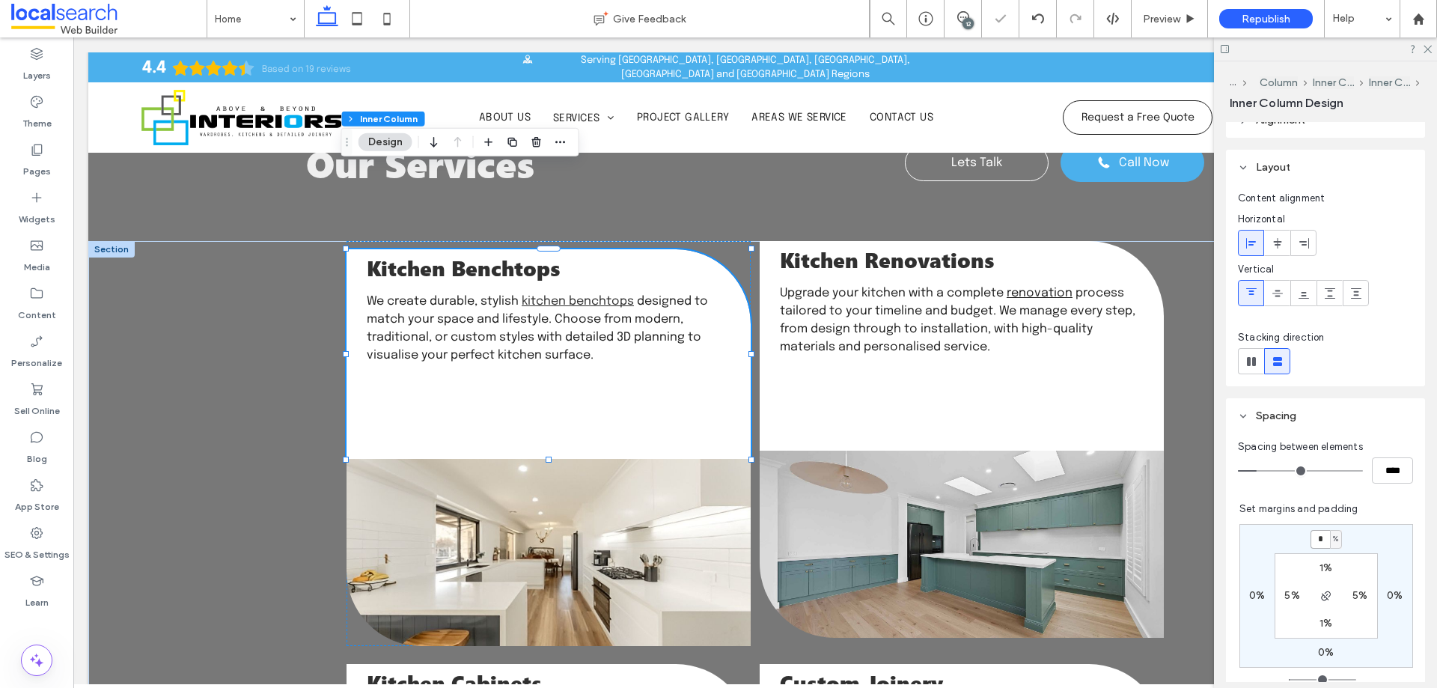
click at [1310, 538] on input "*" at bounding box center [1319, 539] width 19 height 19
type input "*"
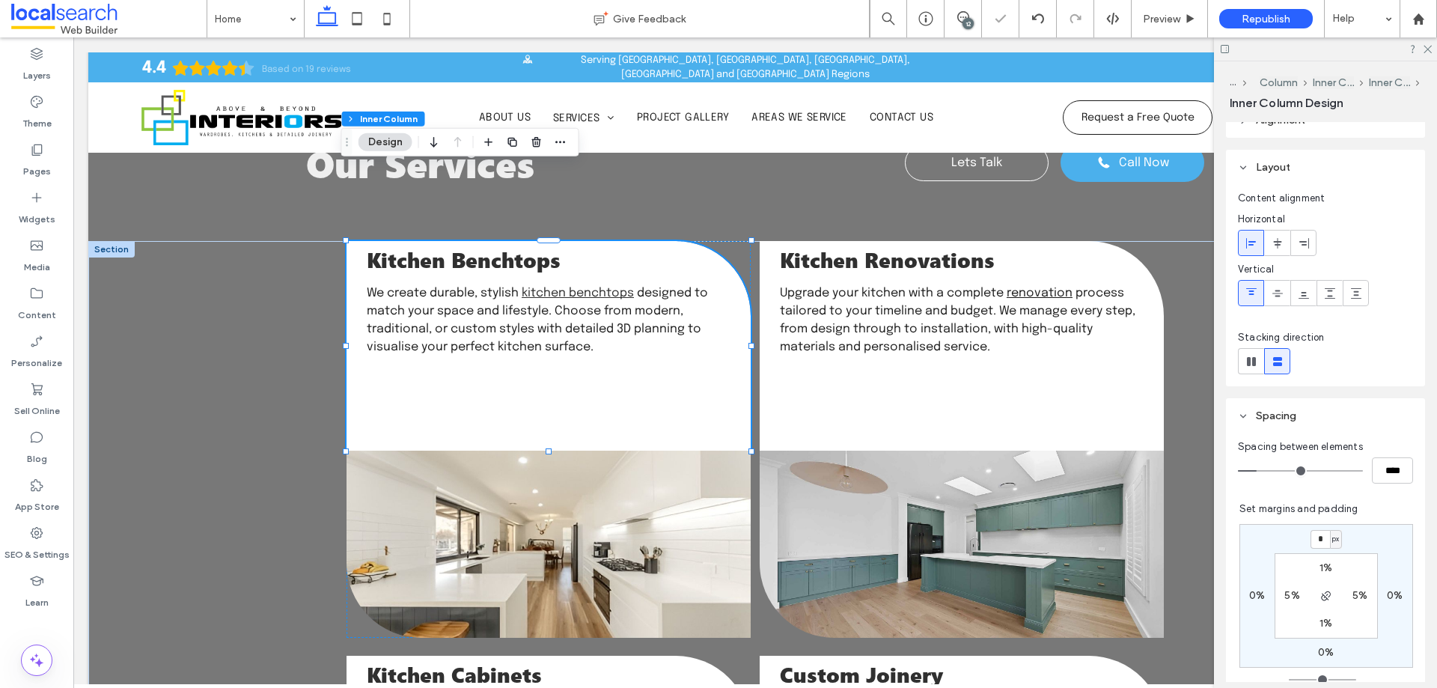
click at [1319, 568] on label "1%" at bounding box center [1325, 567] width 13 height 13
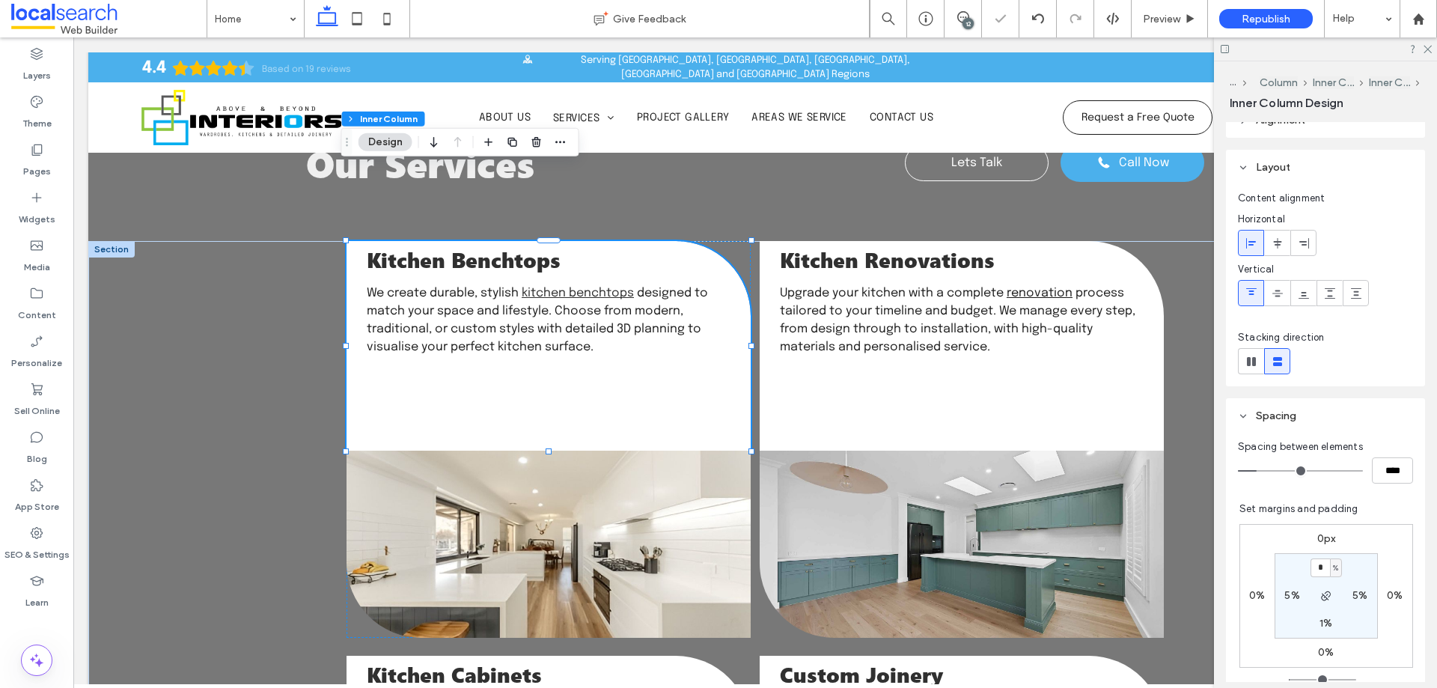
type input "*"
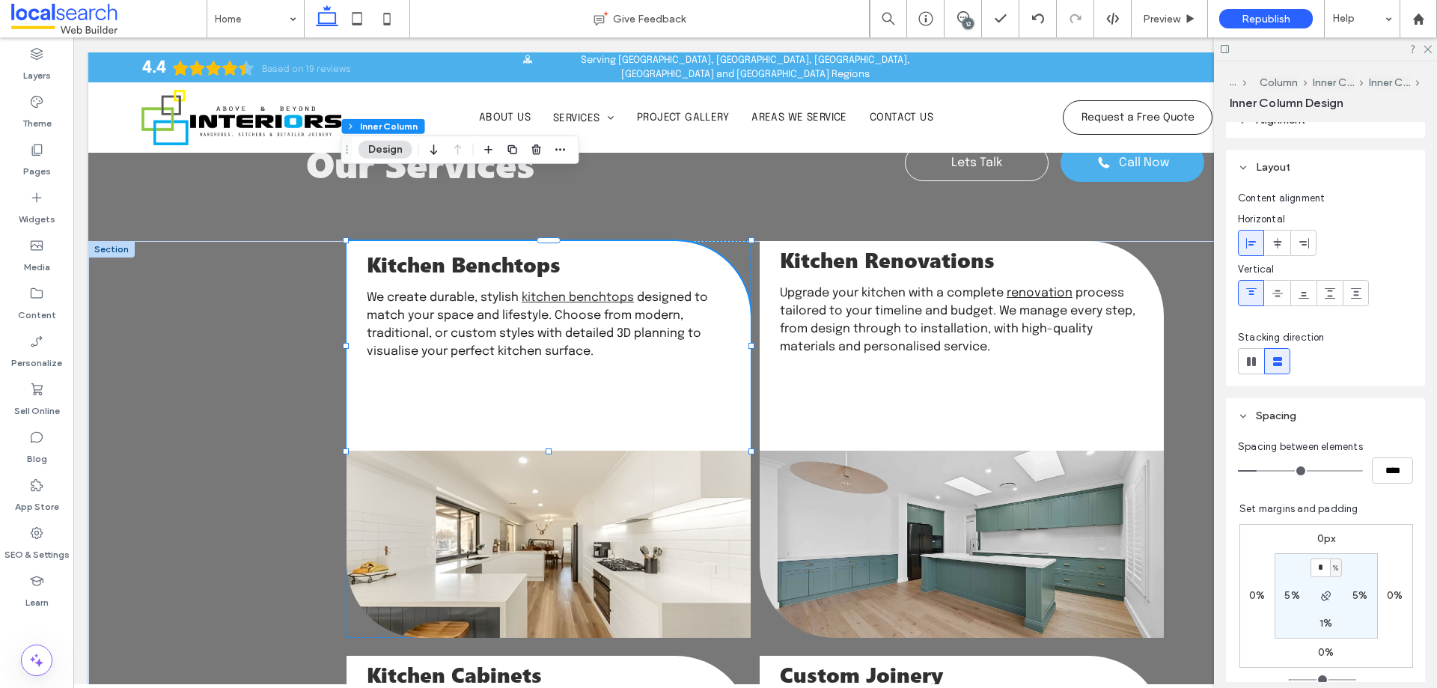
click at [1318, 584] on section "* % 5% 1% 5%" at bounding box center [1325, 595] width 103 height 85
click at [1321, 591] on use "button" at bounding box center [1325, 595] width 9 height 9
click at [1316, 570] on input "*" at bounding box center [1319, 567] width 19 height 19
type input "*"
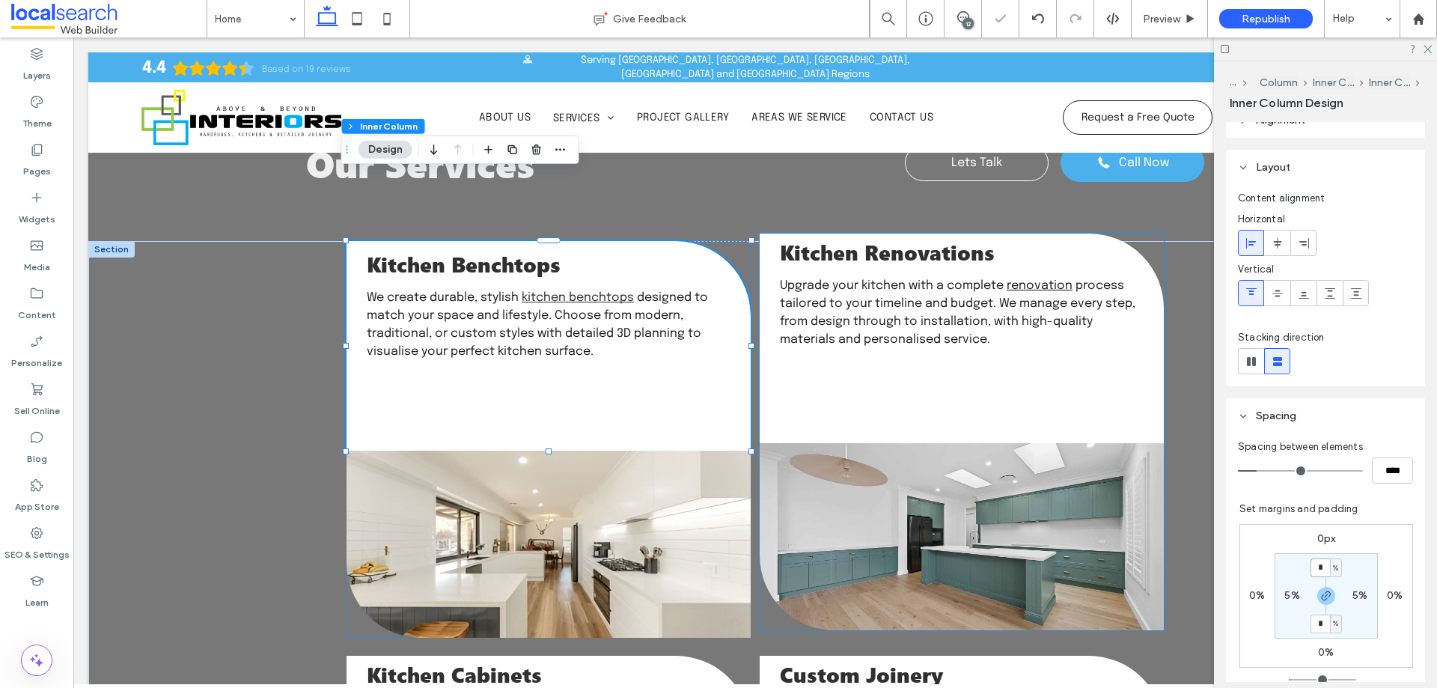
click at [994, 233] on div "Kitchen Renovations Upgrade your kitchen with a complete renovation process tai…" at bounding box center [962, 338] width 404 height 210
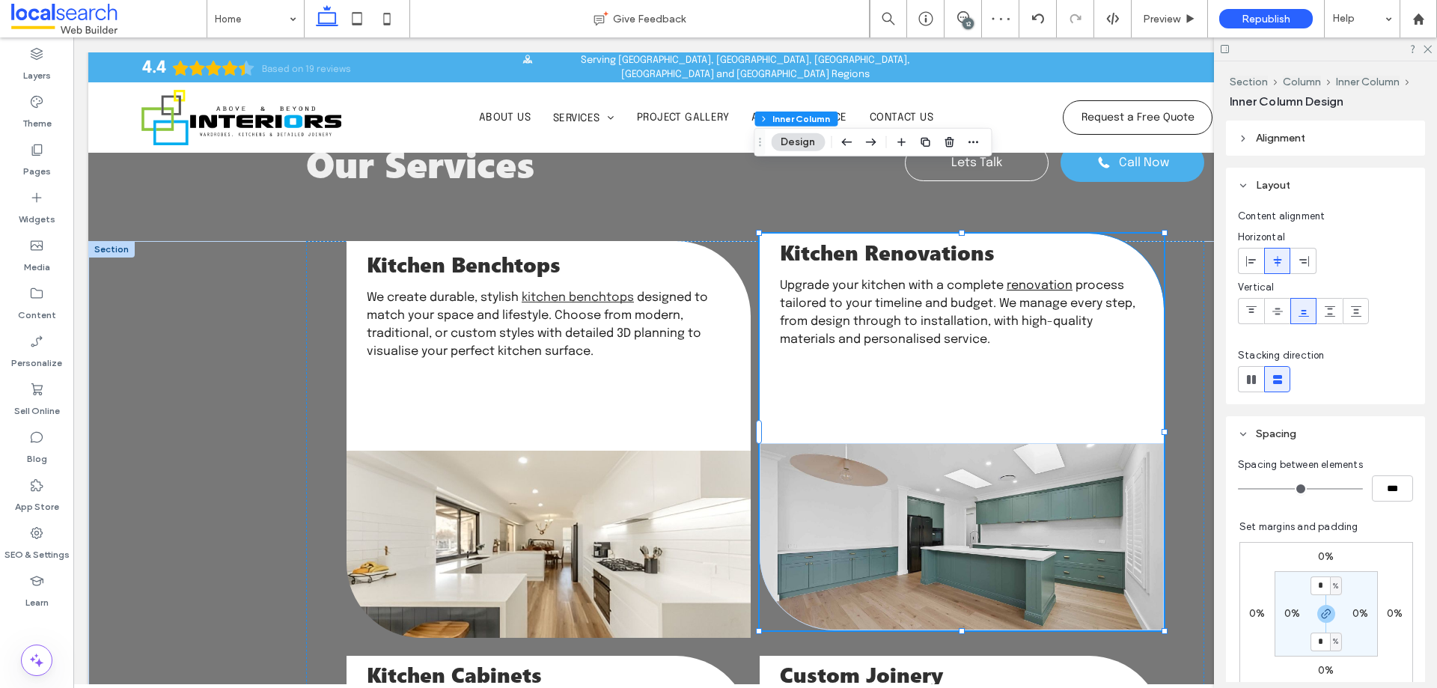
click at [953, 237] on span "Kitchen Renovations" at bounding box center [887, 251] width 215 height 28
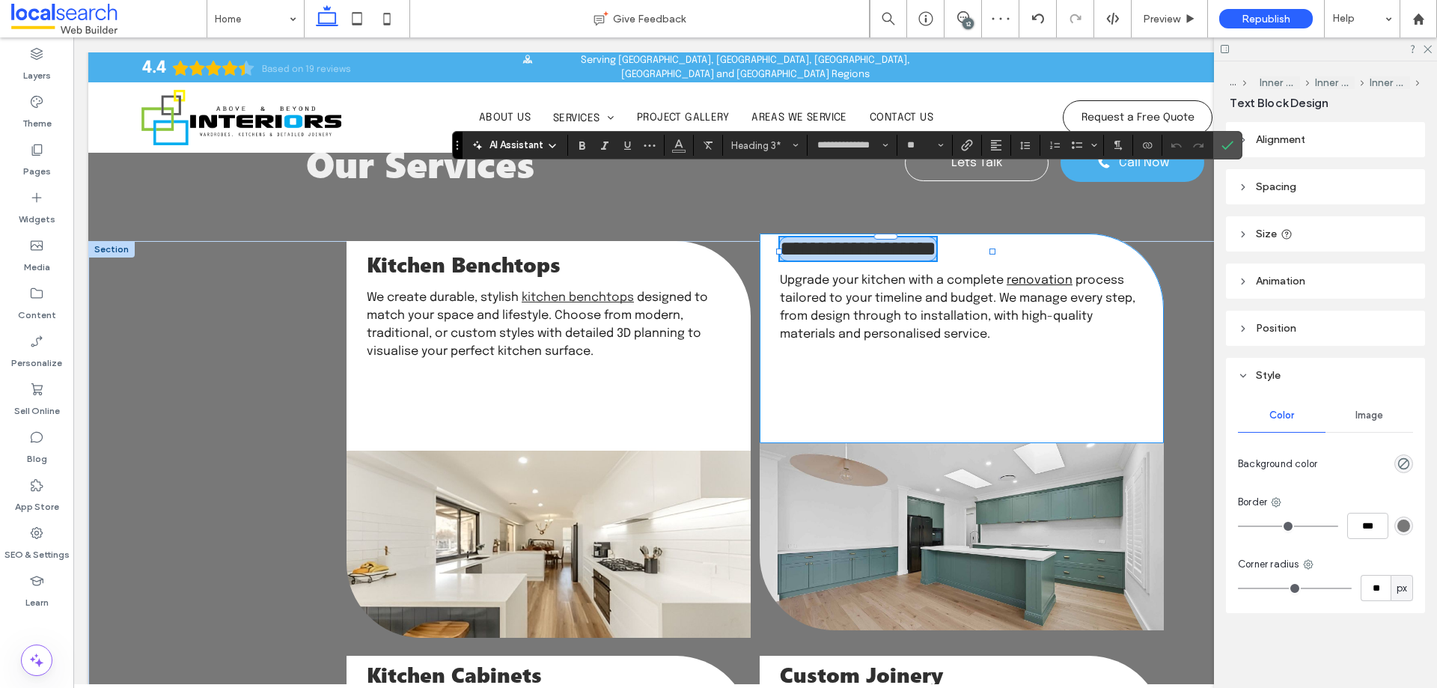
type input "**"
click at [1045, 314] on div "**********" at bounding box center [962, 338] width 404 height 210
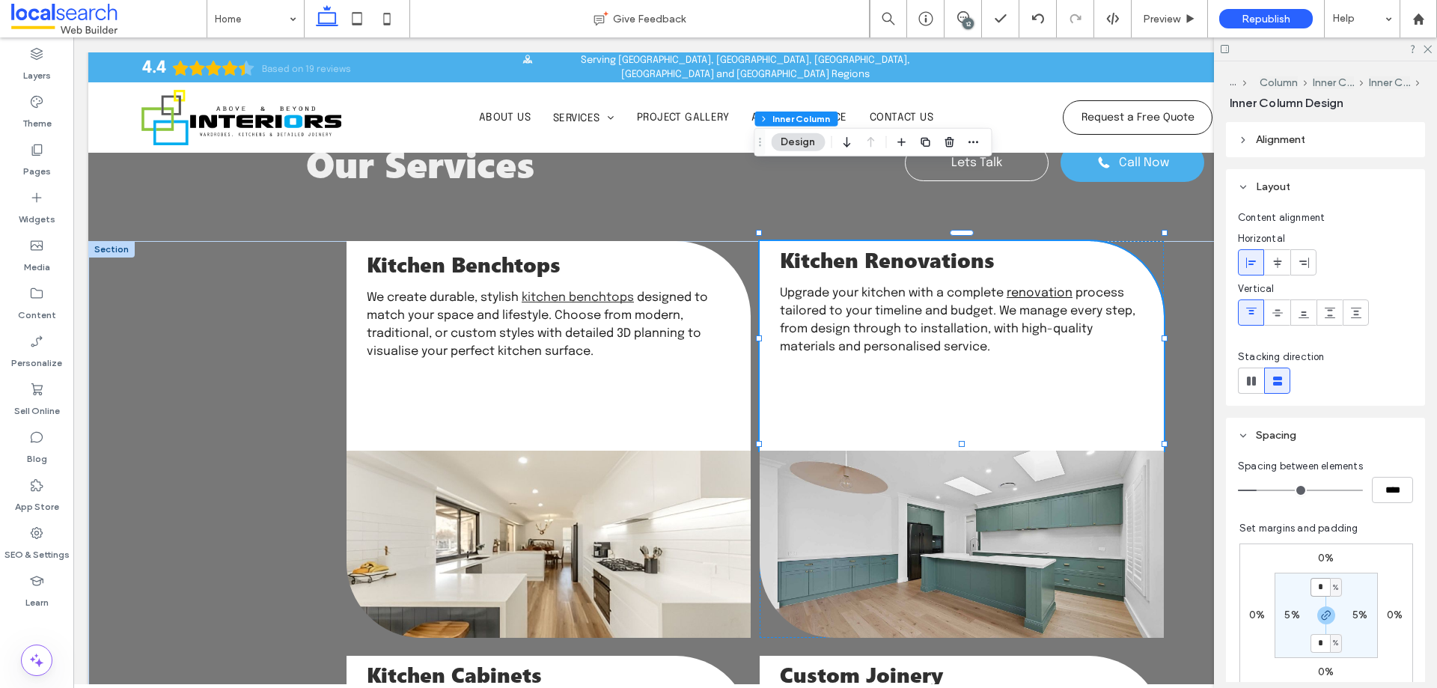
click at [1317, 587] on input "*" at bounding box center [1319, 587] width 19 height 19
type input "*"
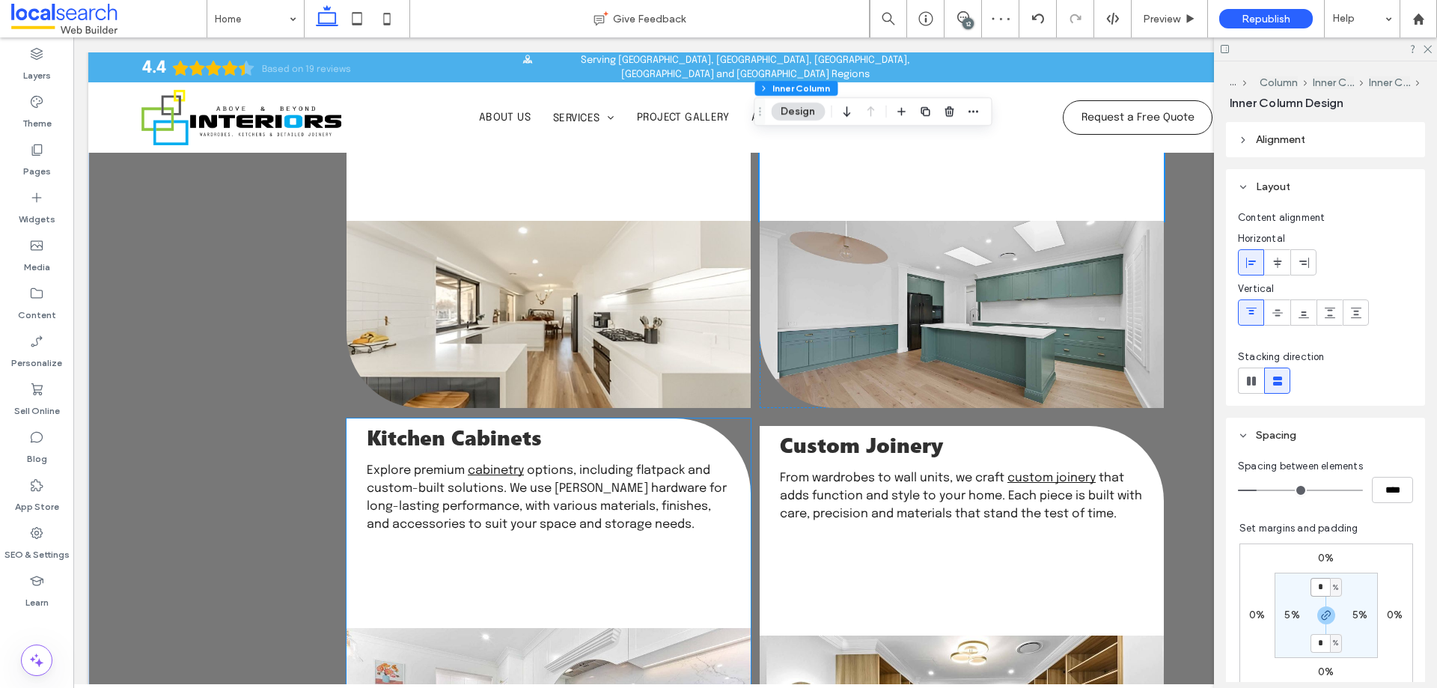
scroll to position [1834, 0]
click at [665, 418] on div "Kitchen Cabinets Explore premium cabinetry options, including flatpack and cust…" at bounding box center [548, 523] width 404 height 210
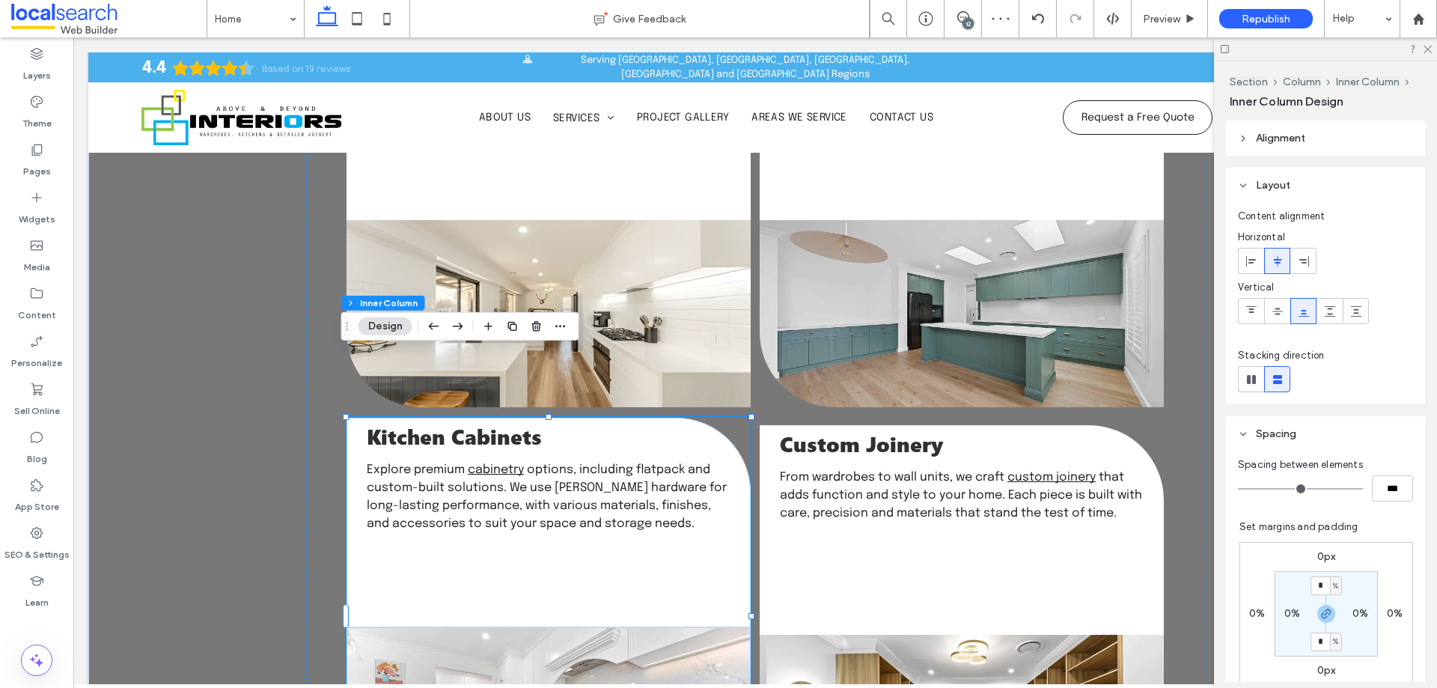
click at [665, 418] on div "Kitchen Cabinets Explore premium cabinetry options, including flatpack and cust…" at bounding box center [548, 523] width 404 height 210
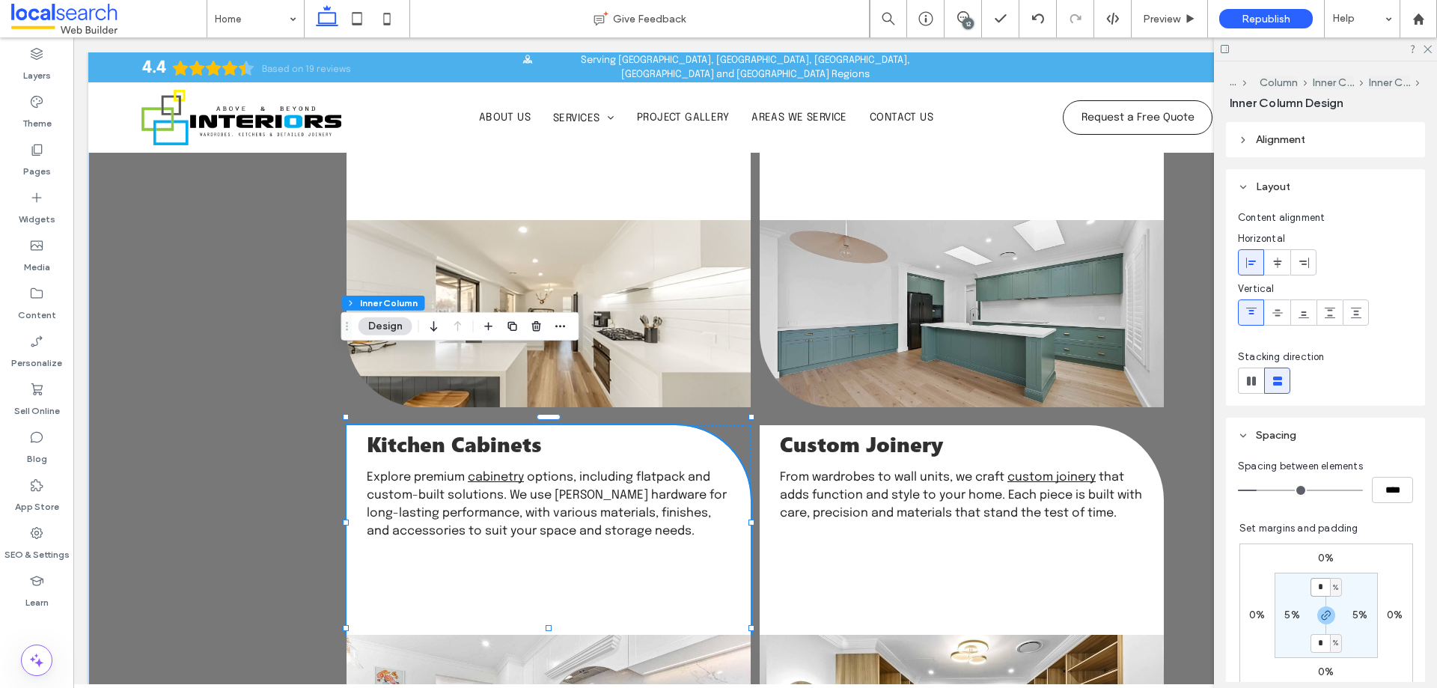
click at [1313, 589] on input "*" at bounding box center [1319, 587] width 19 height 19
type input "*"
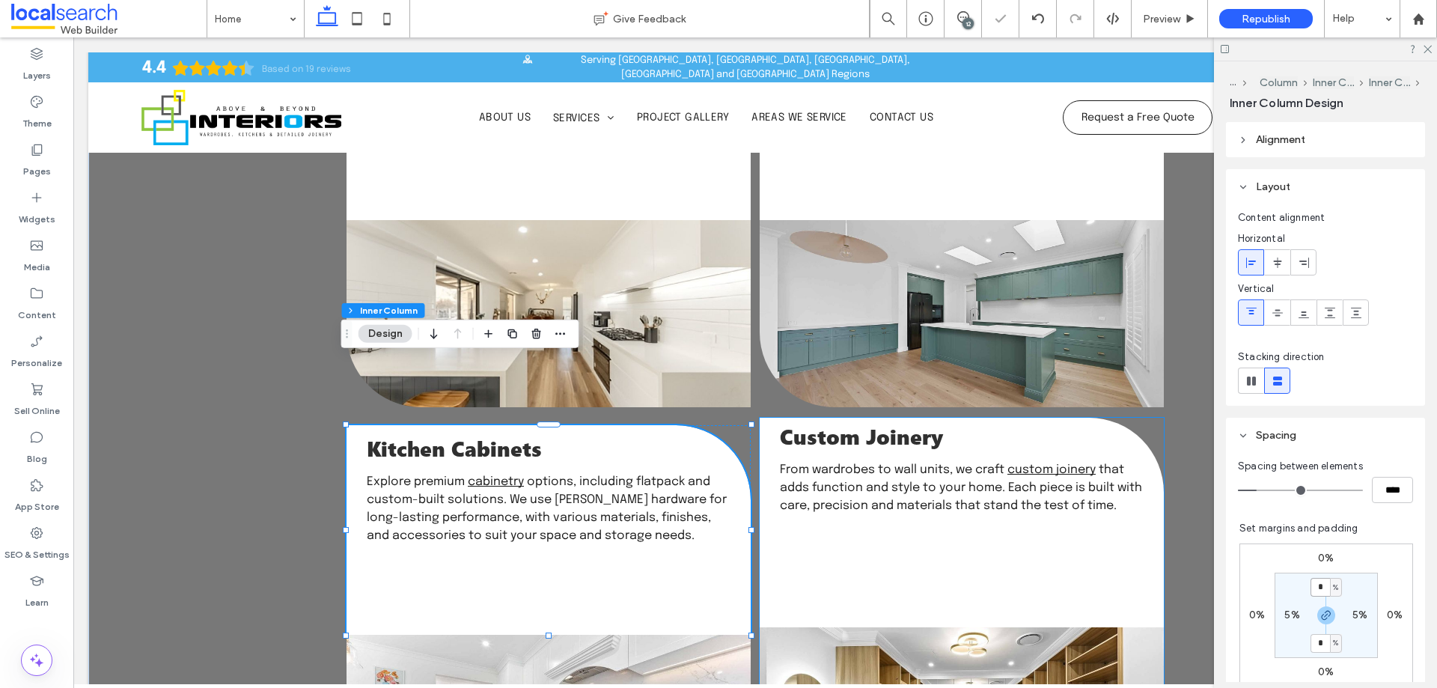
click at [1019, 451] on div "Custom Joinery From wardrobes to wall units, we craft custom joinery that adds …" at bounding box center [962, 523] width 404 height 210
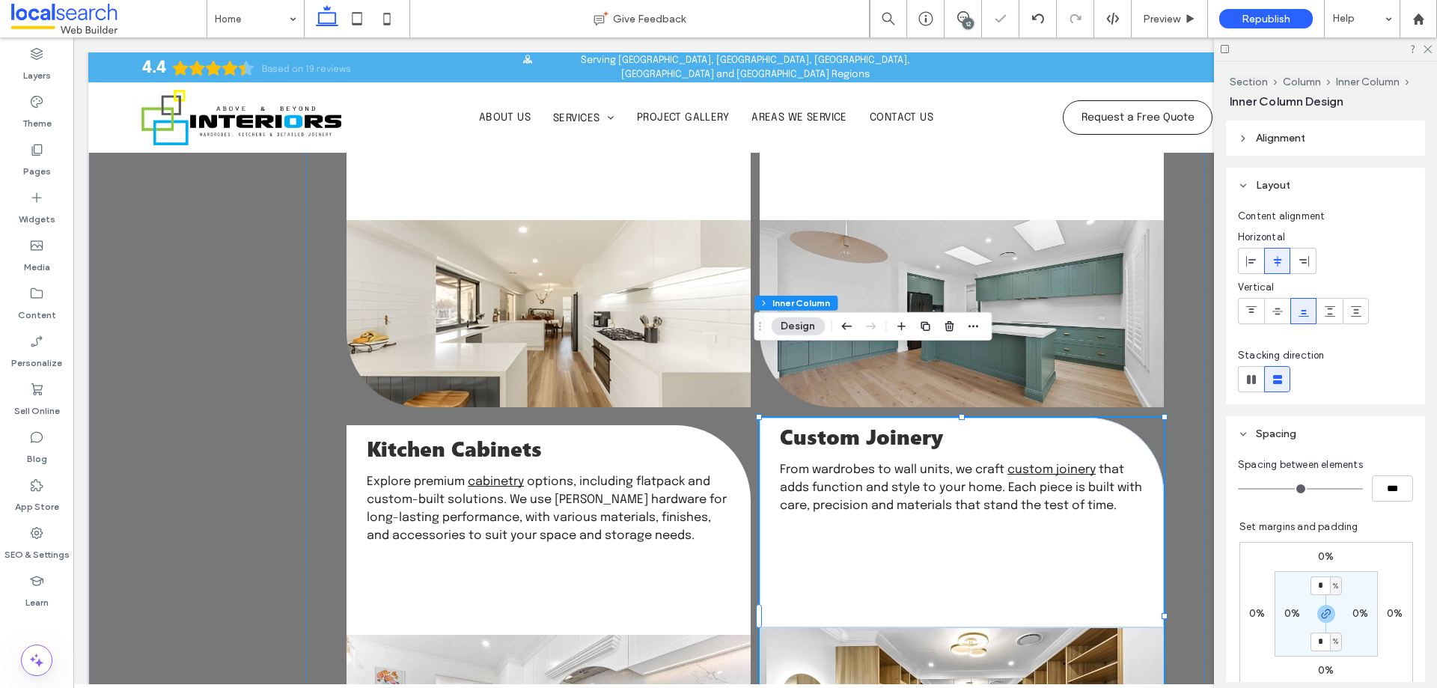
click at [1019, 452] on div "Custom Joinery From wardrobes to wall units, we craft custom joinery that adds …" at bounding box center [962, 523] width 404 height 210
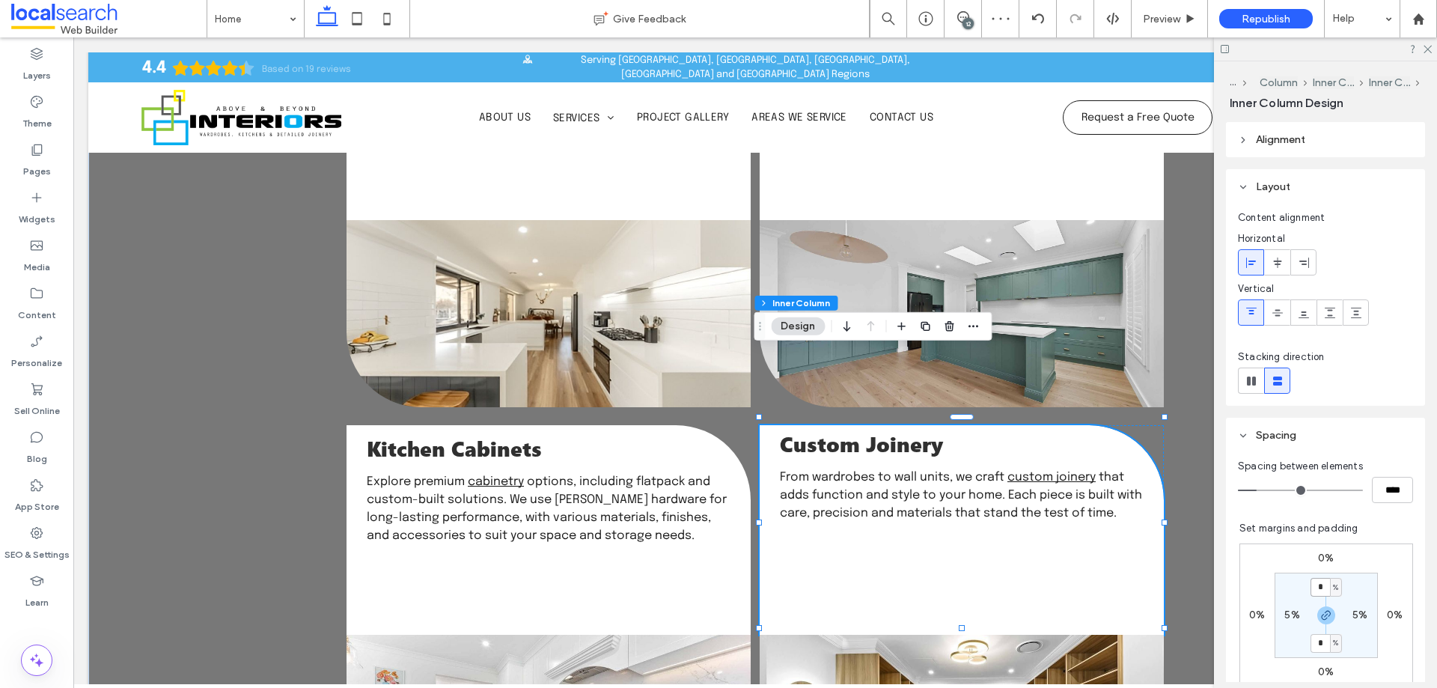
click at [1313, 588] on input "*" at bounding box center [1319, 587] width 19 height 19
type input "*"
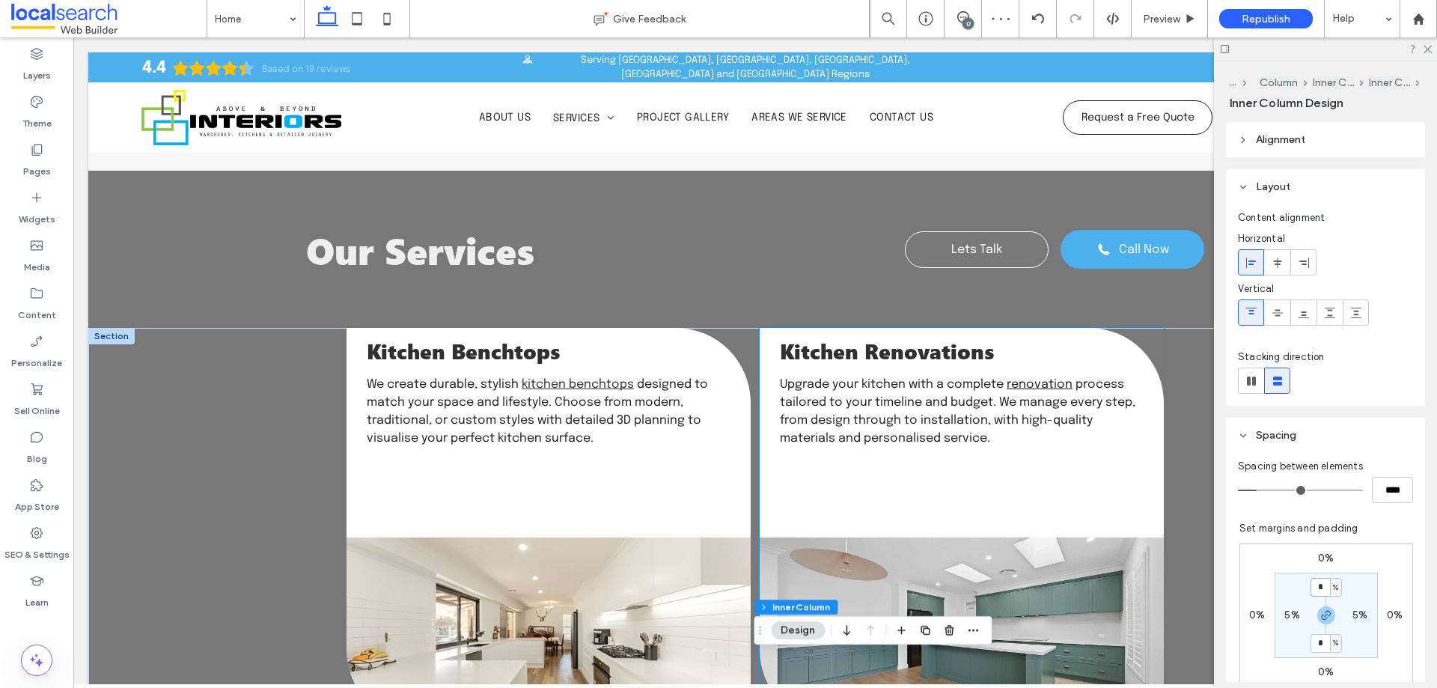
scroll to position [1514, 0]
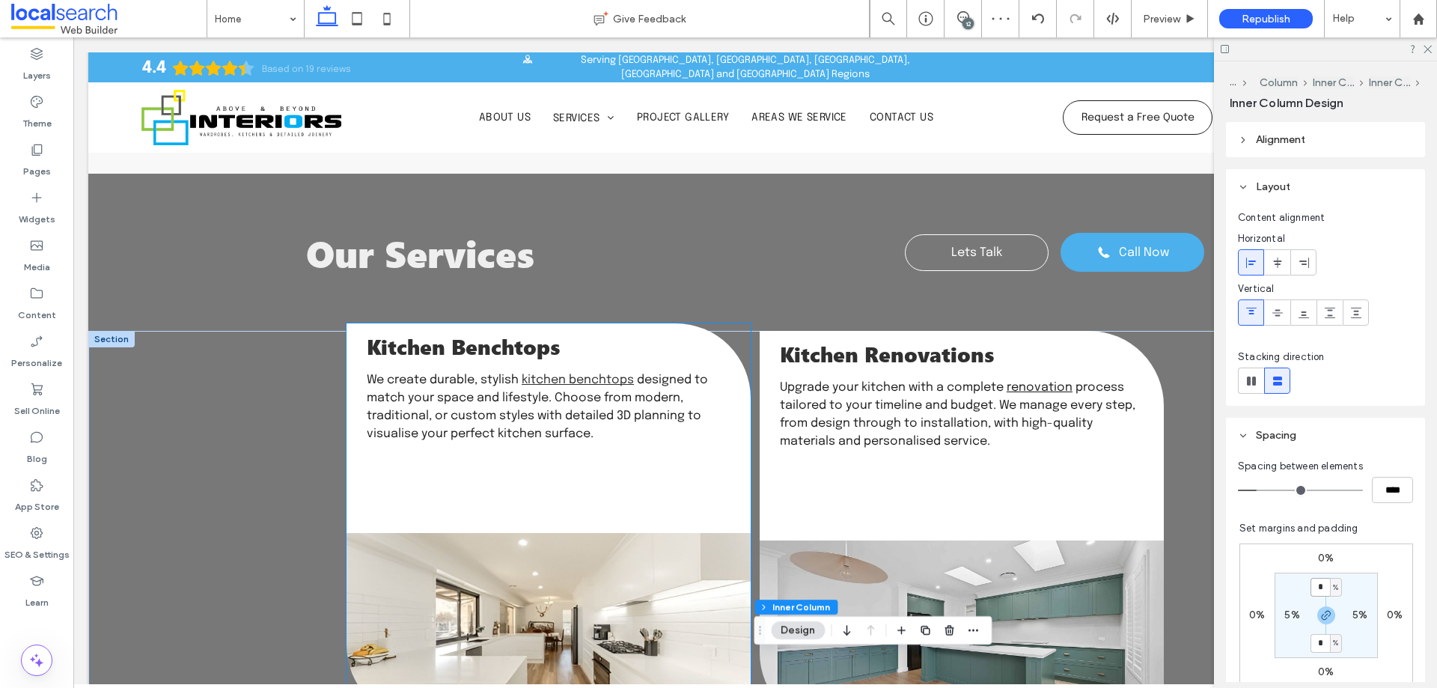
click at [677, 371] on p "We create durable, stylish kitchen benchtops designed to match your space and l…" at bounding box center [549, 407] width 364 height 72
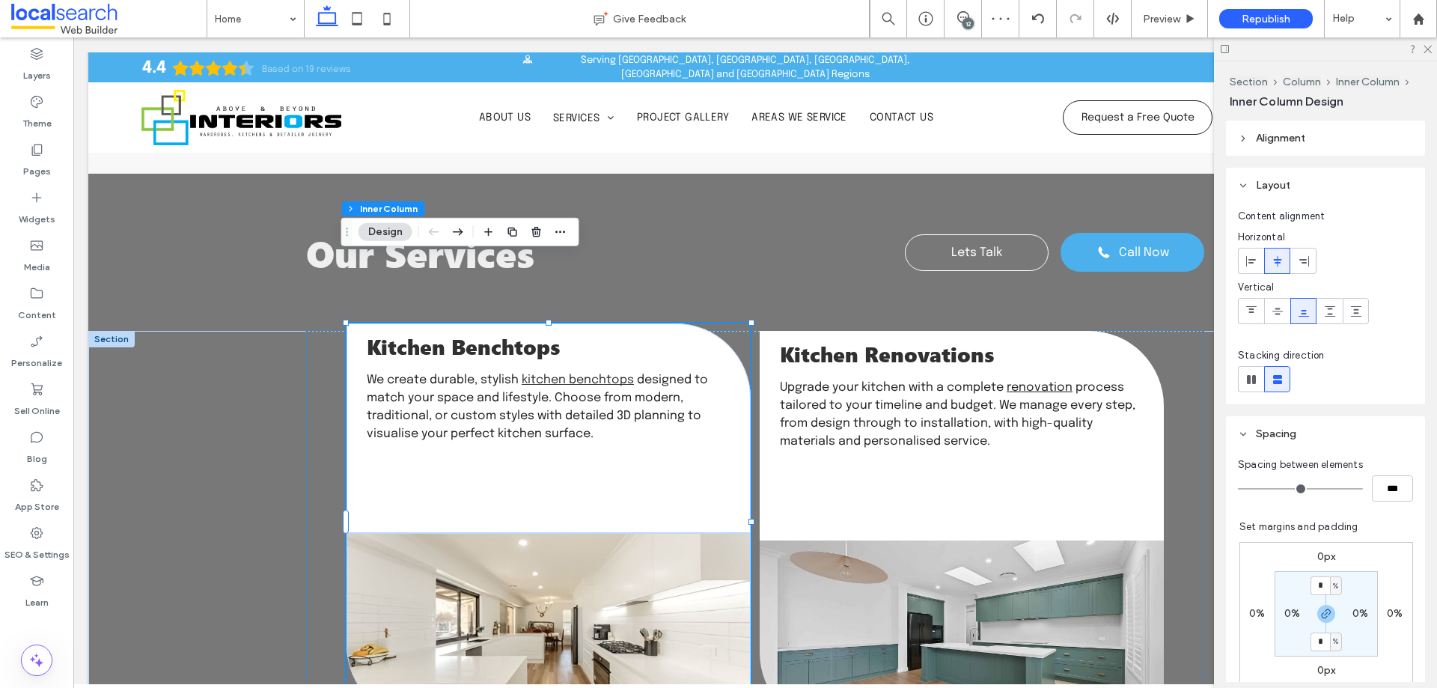
click at [677, 371] on p "We create durable, stylish kitchen benchtops designed to match your space and l…" at bounding box center [549, 407] width 364 height 72
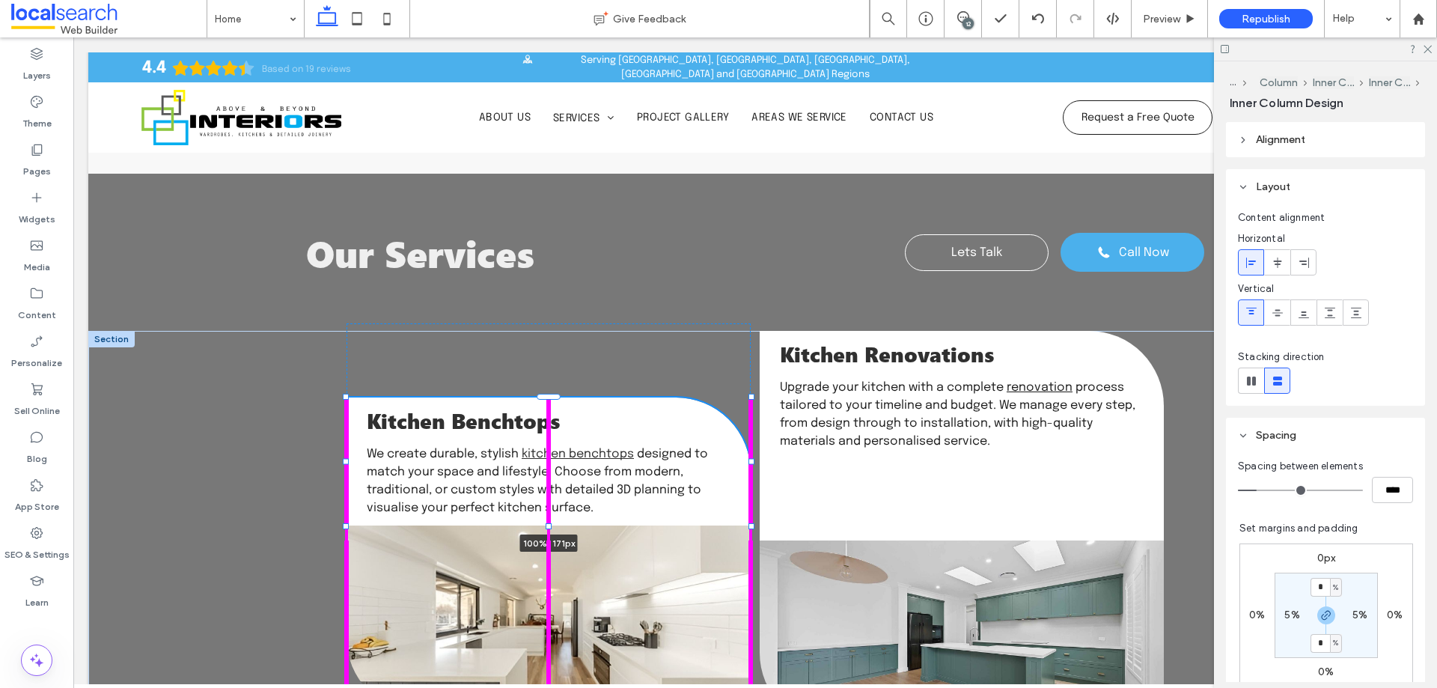
drag, startPoint x: 543, startPoint y: 466, endPoint x: 555, endPoint y: 335, distance: 131.6
type input "***"
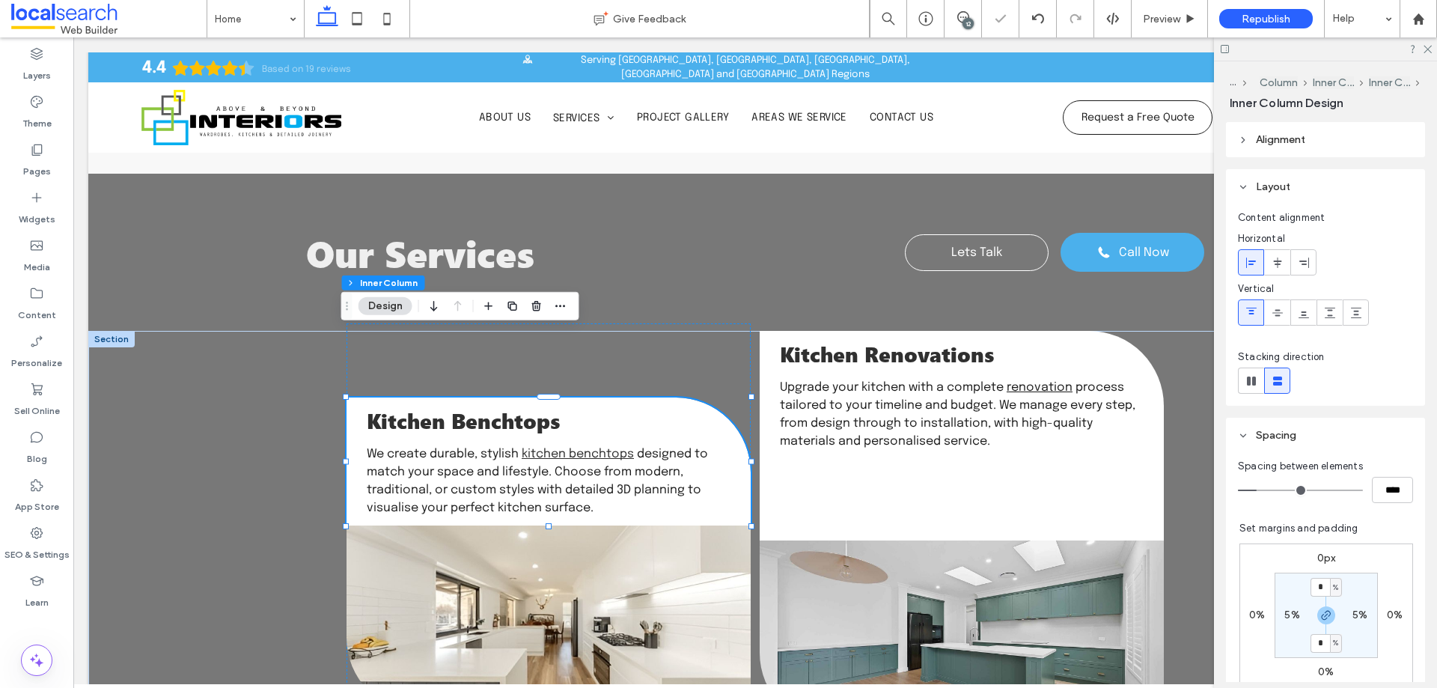
click at [685, 397] on div "Kitchen Benchtops We create durable, stylish kitchen benchtops designed to matc…" at bounding box center [548, 461] width 404 height 128
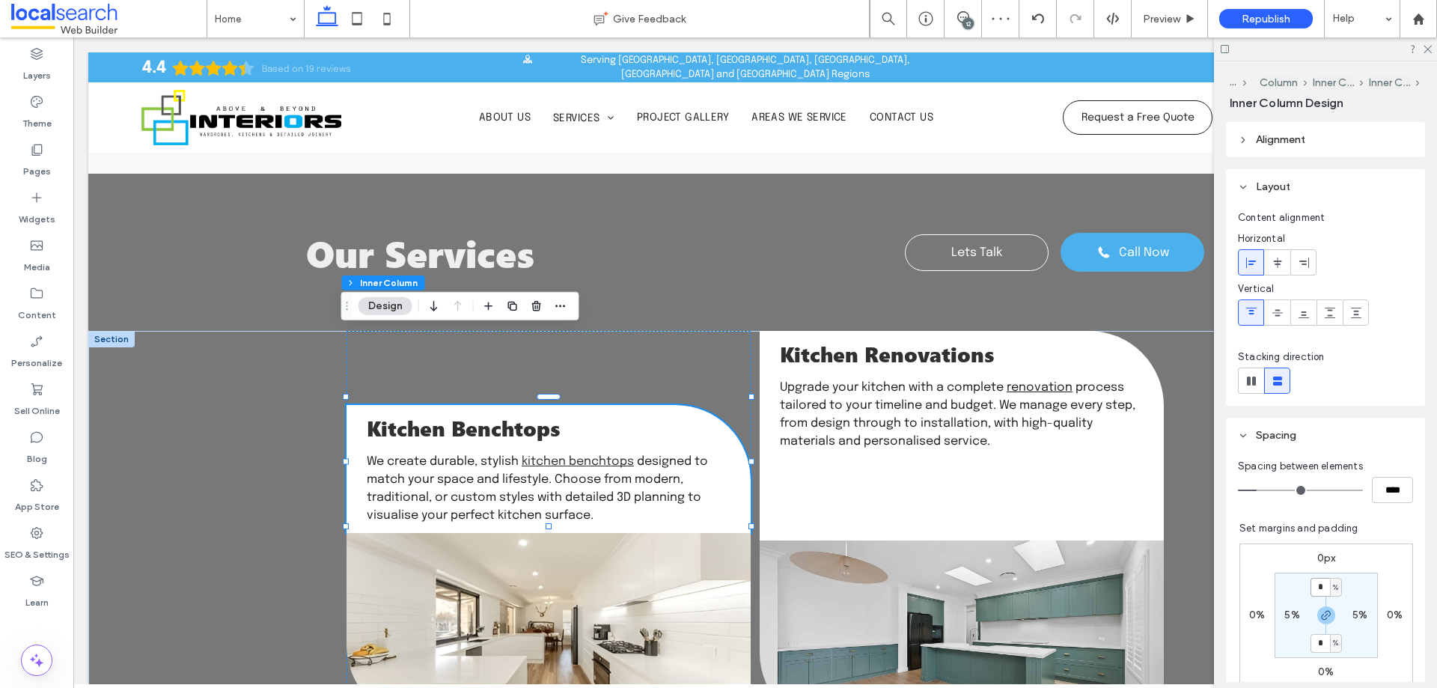
click at [1315, 587] on input "*" at bounding box center [1319, 587] width 19 height 19
type input "*"
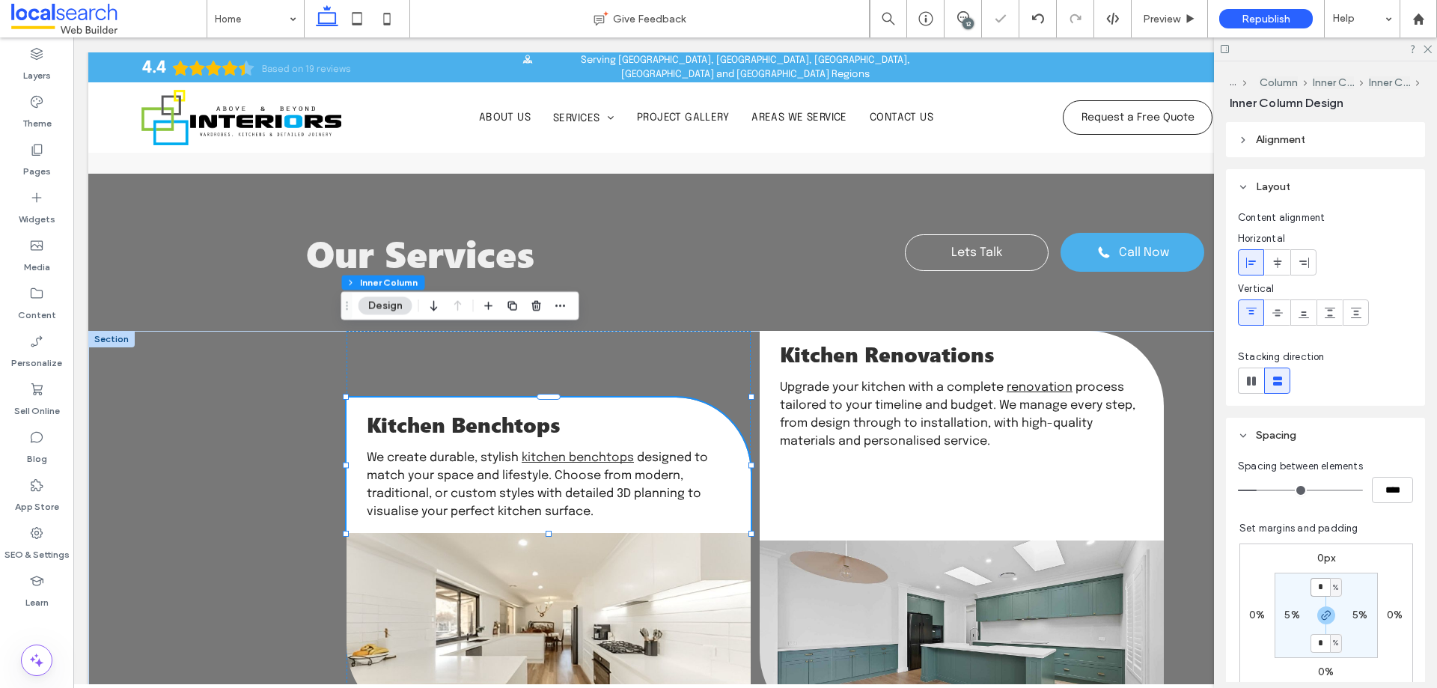
click at [1314, 587] on input "*" at bounding box center [1319, 587] width 19 height 19
type input "*"
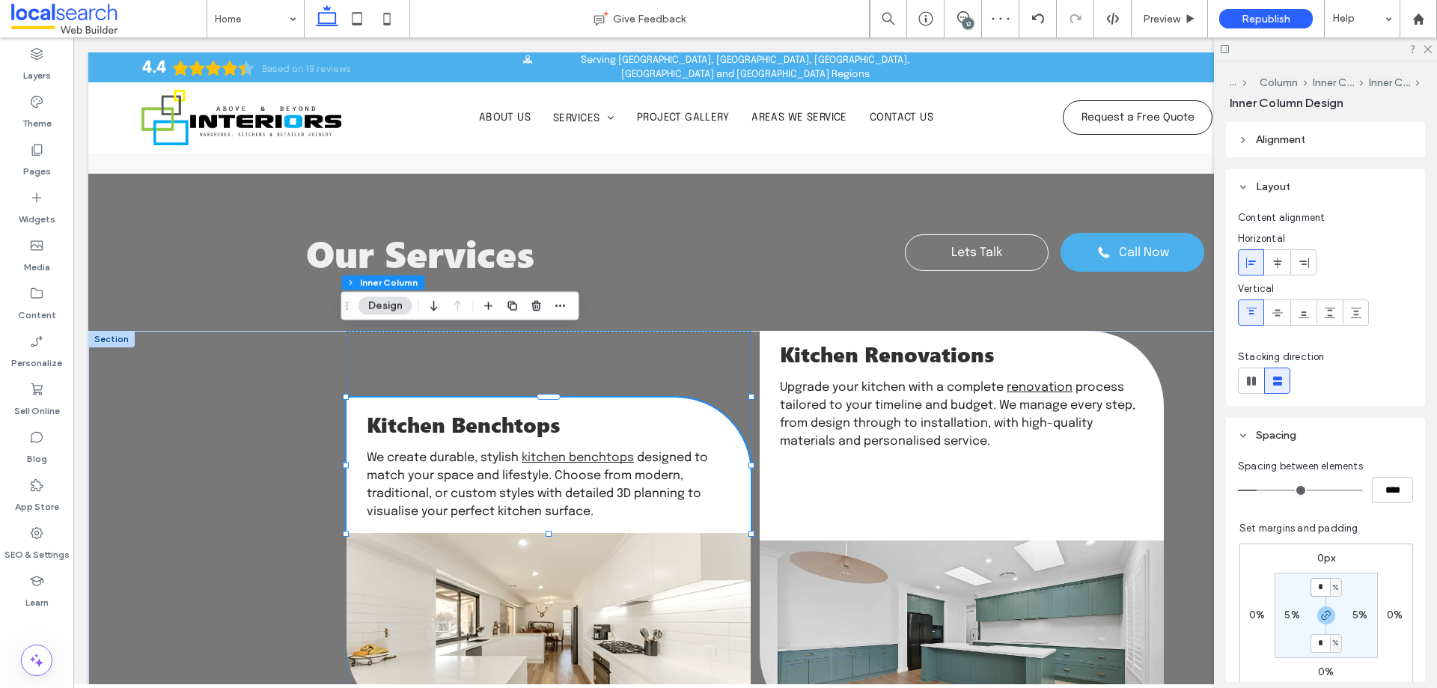
type input "*"
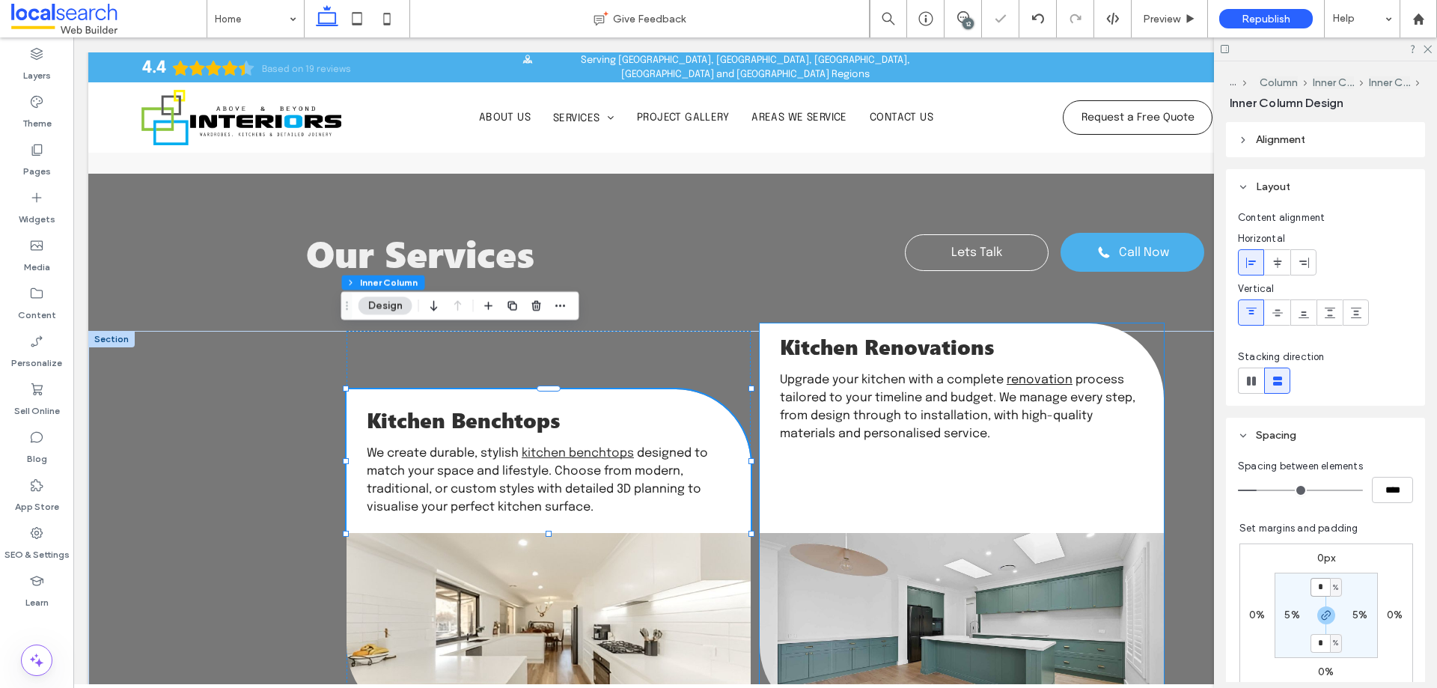
click at [966, 404] on div "Kitchen Renovations Upgrade your kitchen with a complete renovation process tai…" at bounding box center [962, 428] width 404 height 210
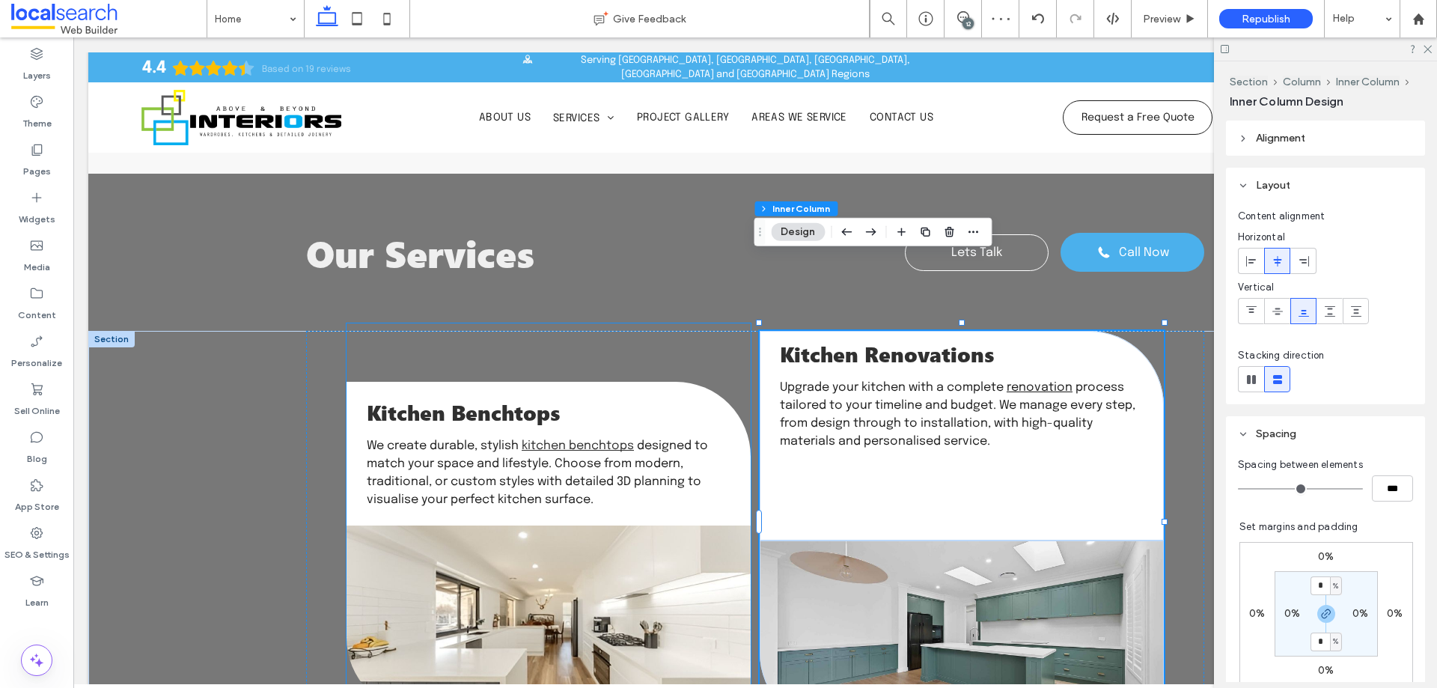
click at [665, 525] on div at bounding box center [548, 618] width 404 height 187
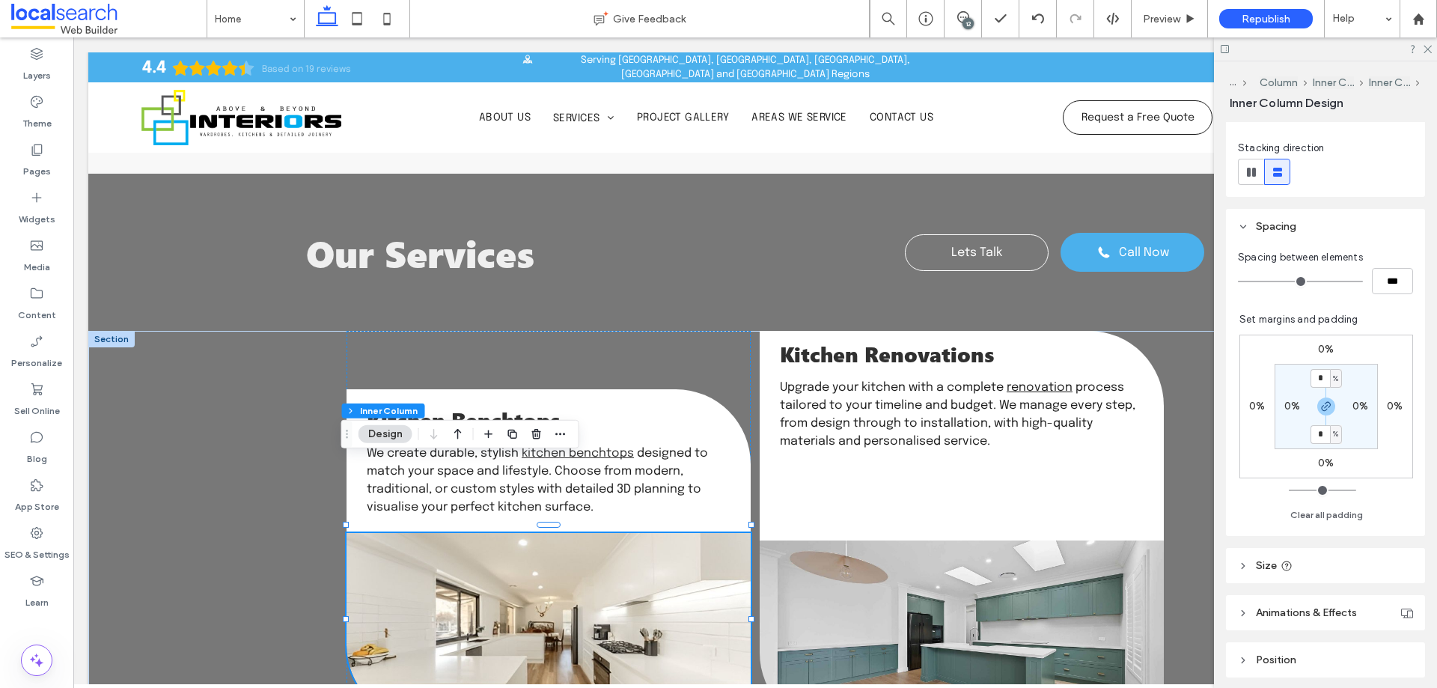
scroll to position [311, 0]
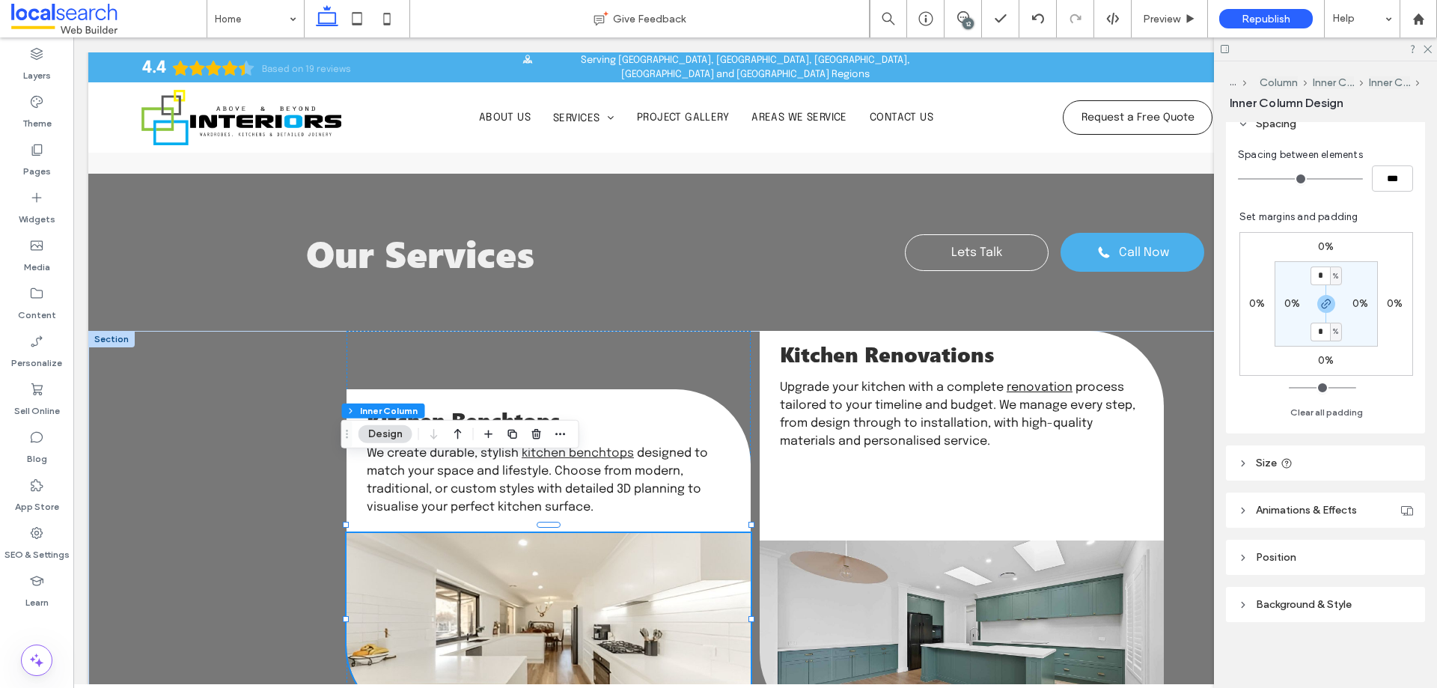
click at [1350, 467] on header "Size" at bounding box center [1325, 462] width 199 height 35
type input "***"
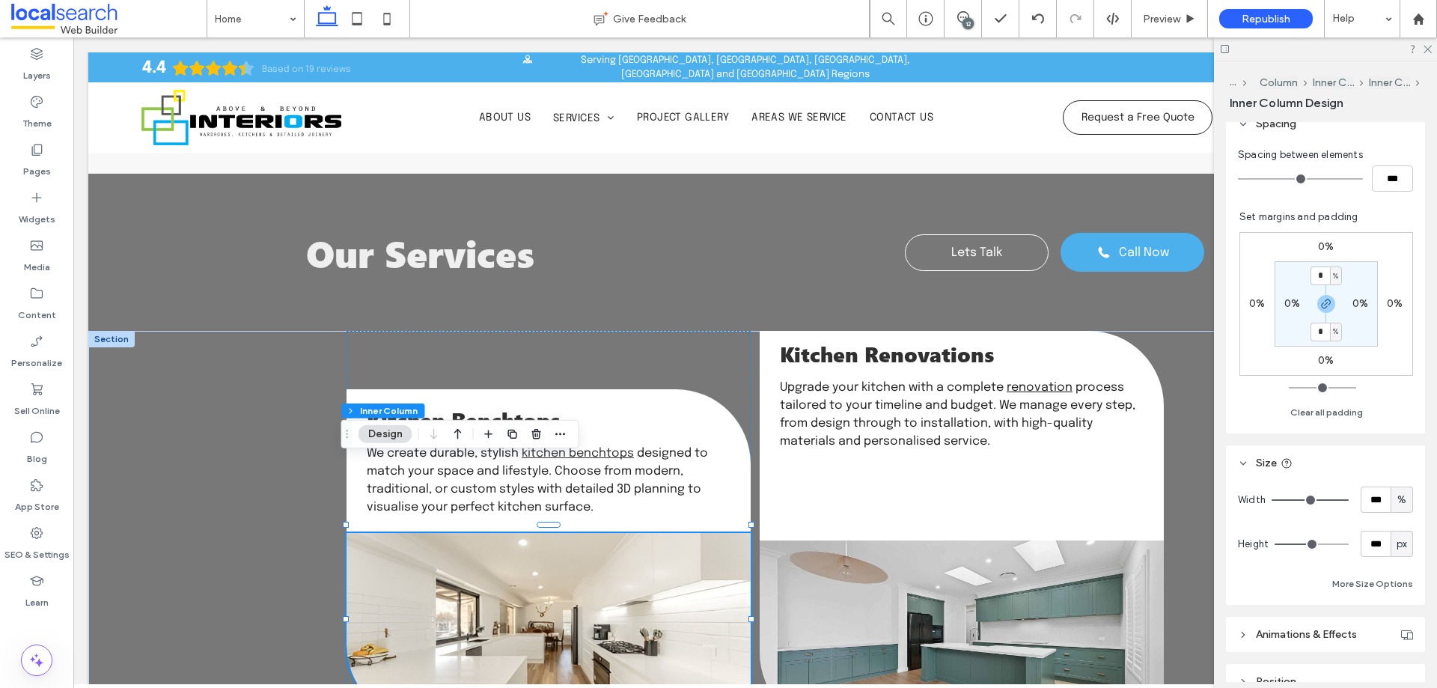
type input "***"
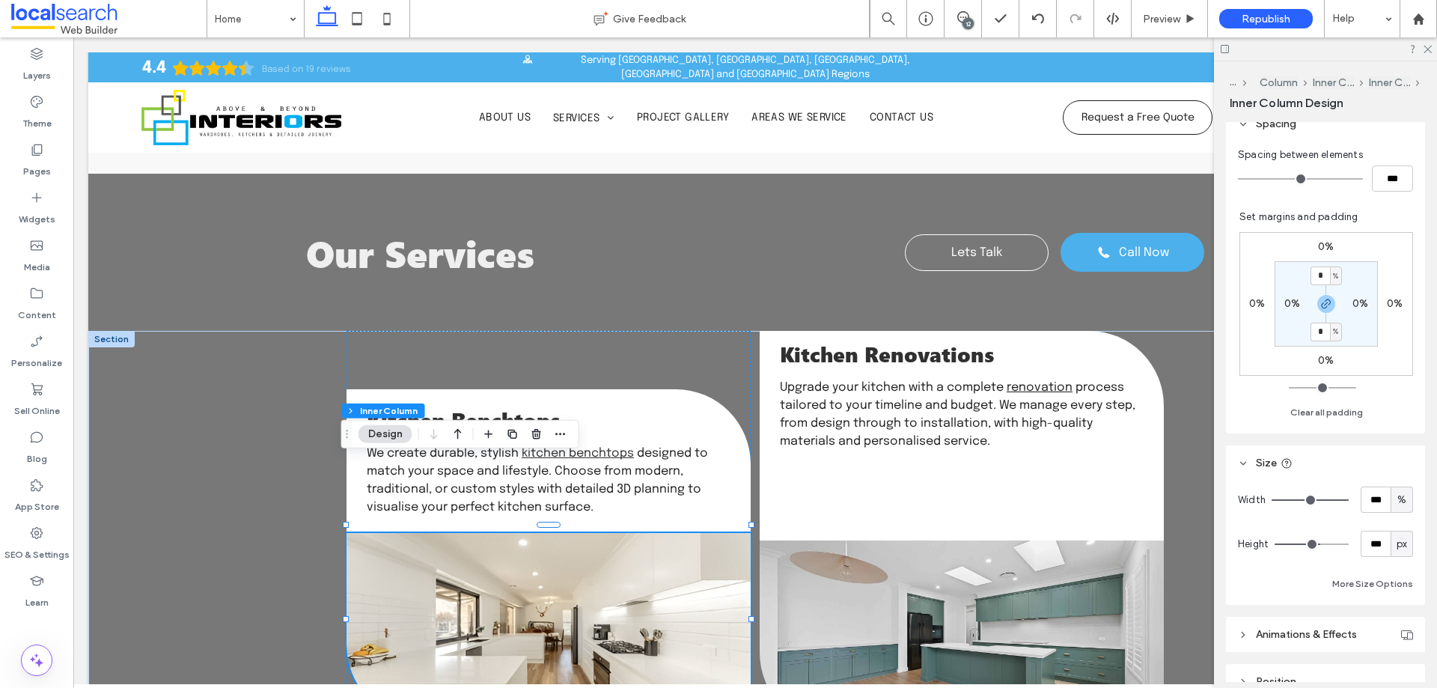
type input "***"
click at [1315, 545] on input "range" at bounding box center [1311, 543] width 74 height 1
type input "***"
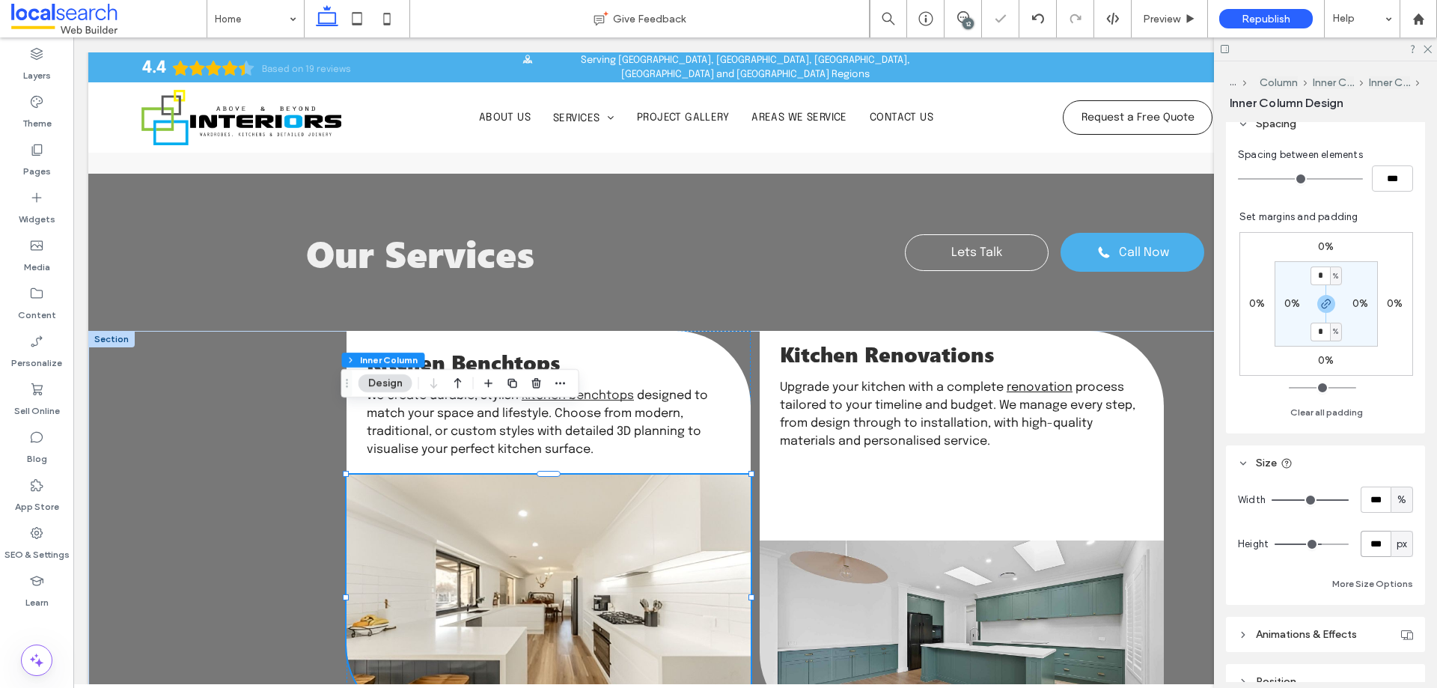
click at [1360, 545] on input "***" at bounding box center [1375, 544] width 30 height 26
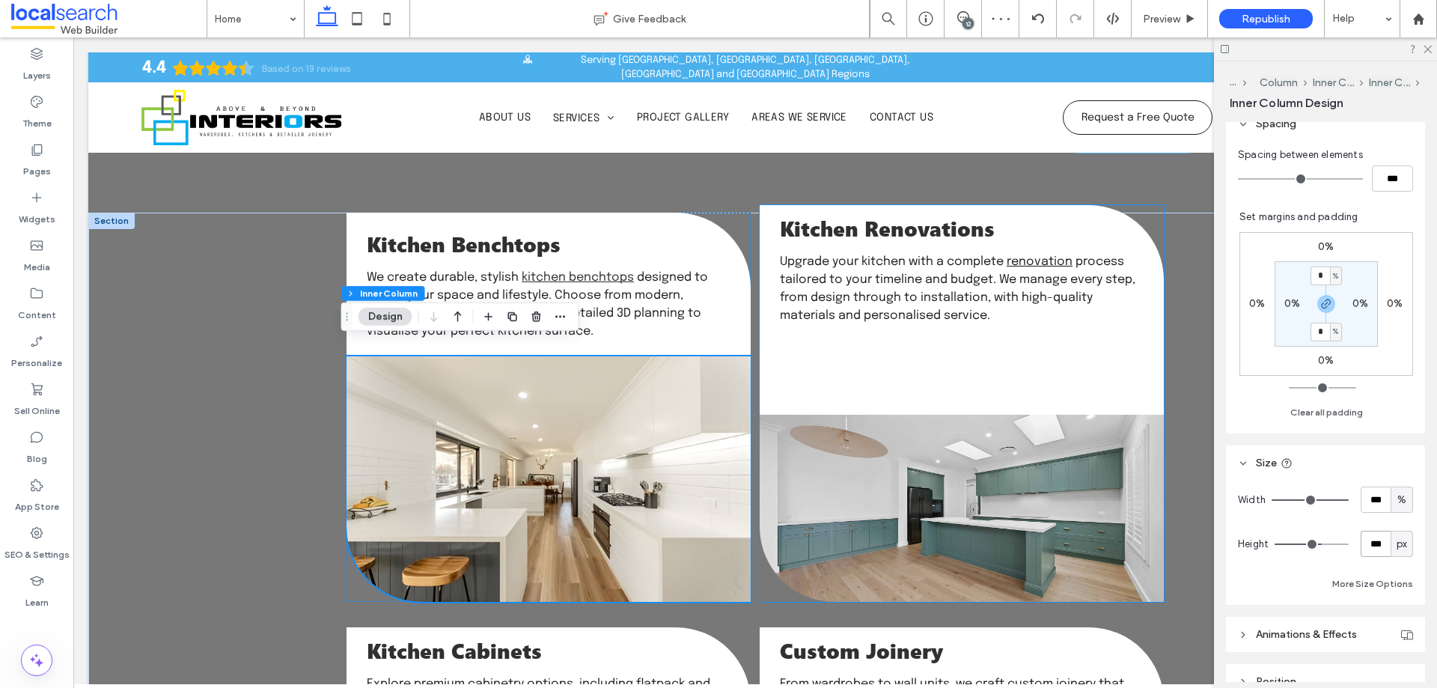
scroll to position [1638, 0]
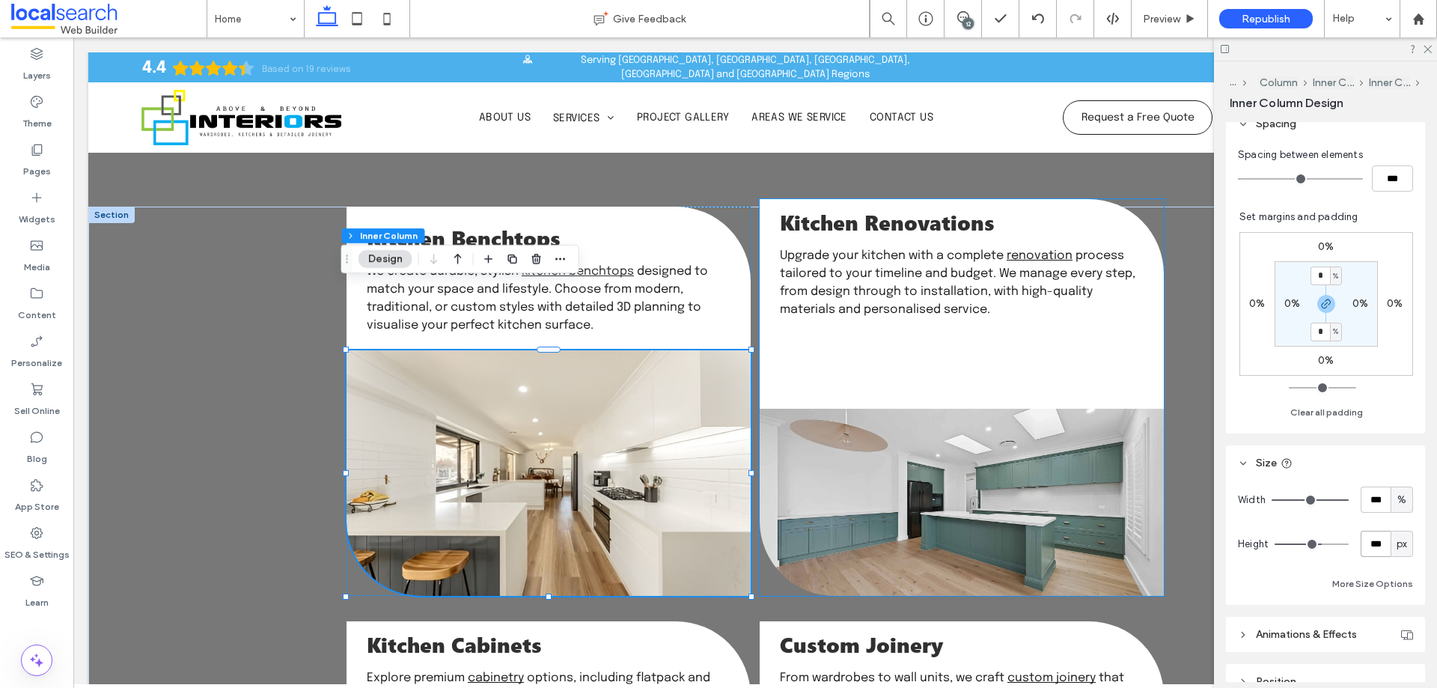
click at [931, 311] on div "Kitchen Renovations Upgrade your kitchen with a complete renovation process tai…" at bounding box center [962, 304] width 404 height 210
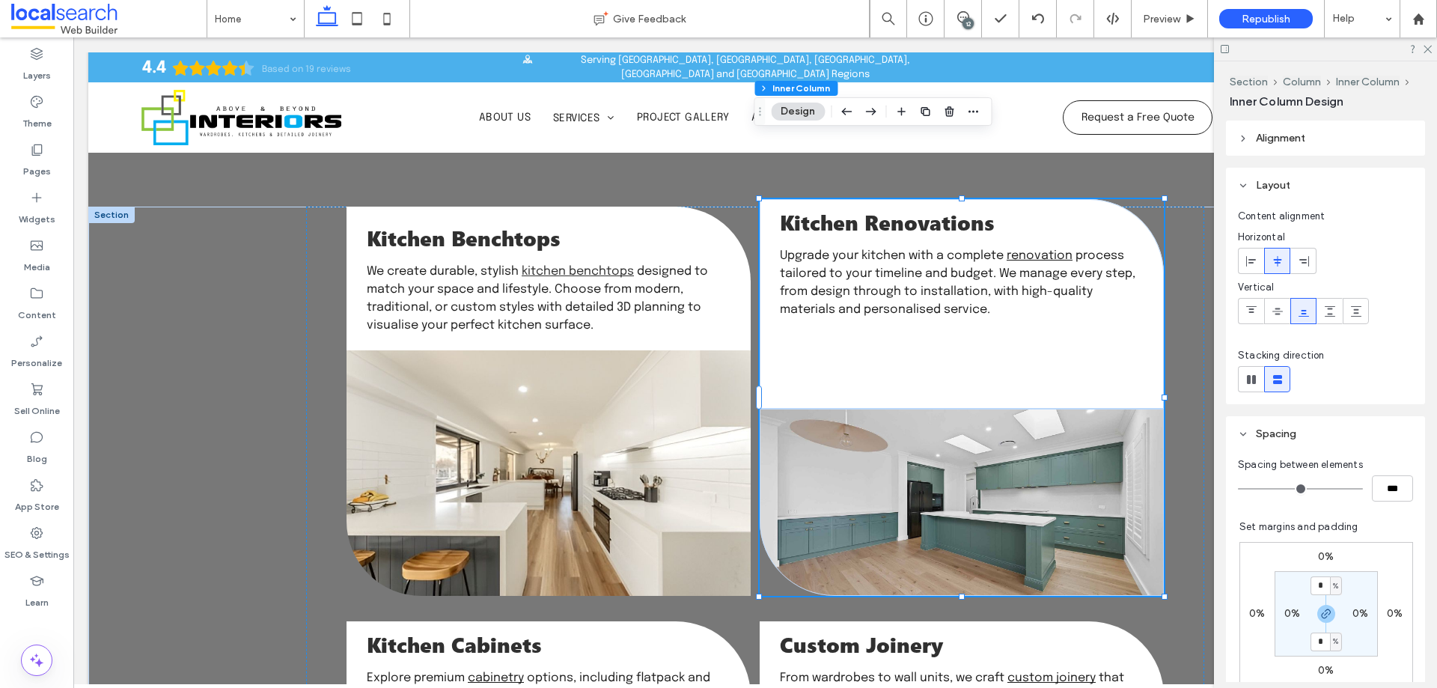
click at [931, 311] on div "Kitchen Renovations Upgrade your kitchen with a complete renovation process tai…" at bounding box center [962, 304] width 404 height 210
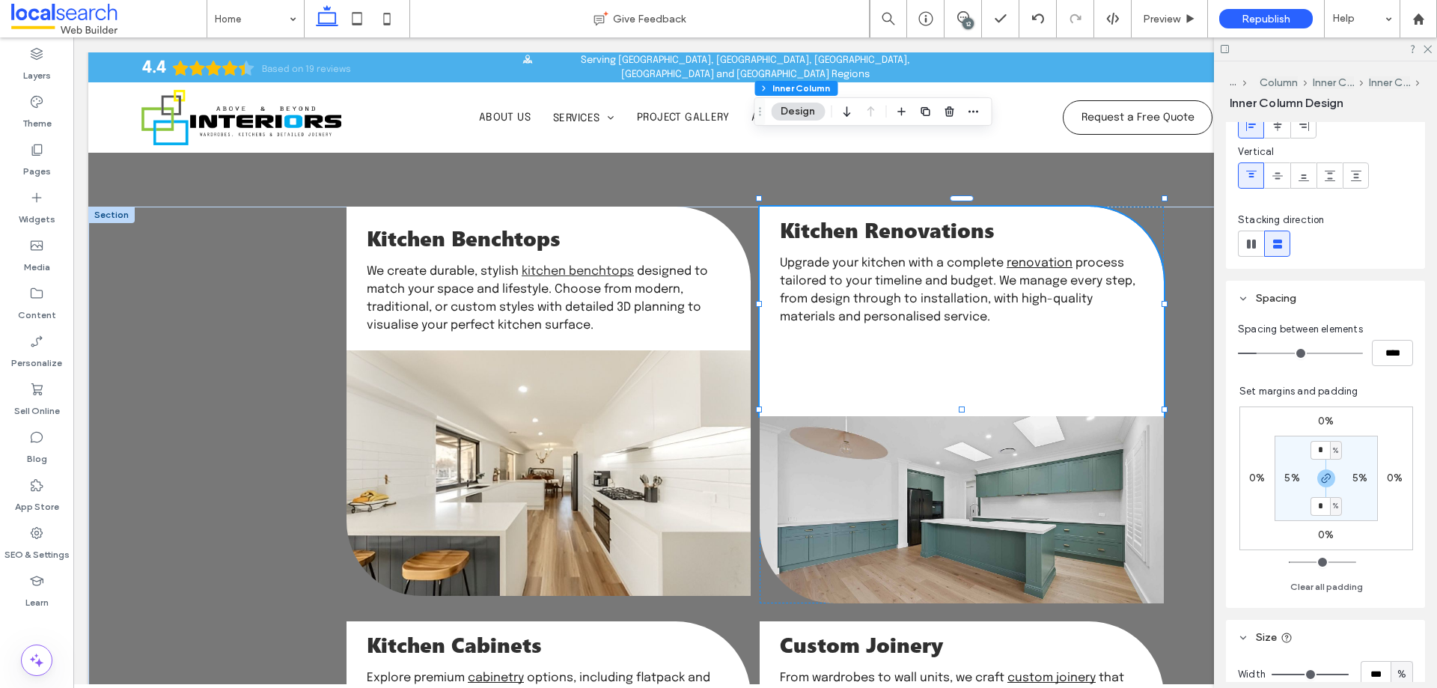
scroll to position [140, 0]
click at [1316, 437] on section "* % 5% * % 5%" at bounding box center [1325, 475] width 103 height 85
click at [1315, 441] on input "*" at bounding box center [1319, 447] width 19 height 19
type input "*"
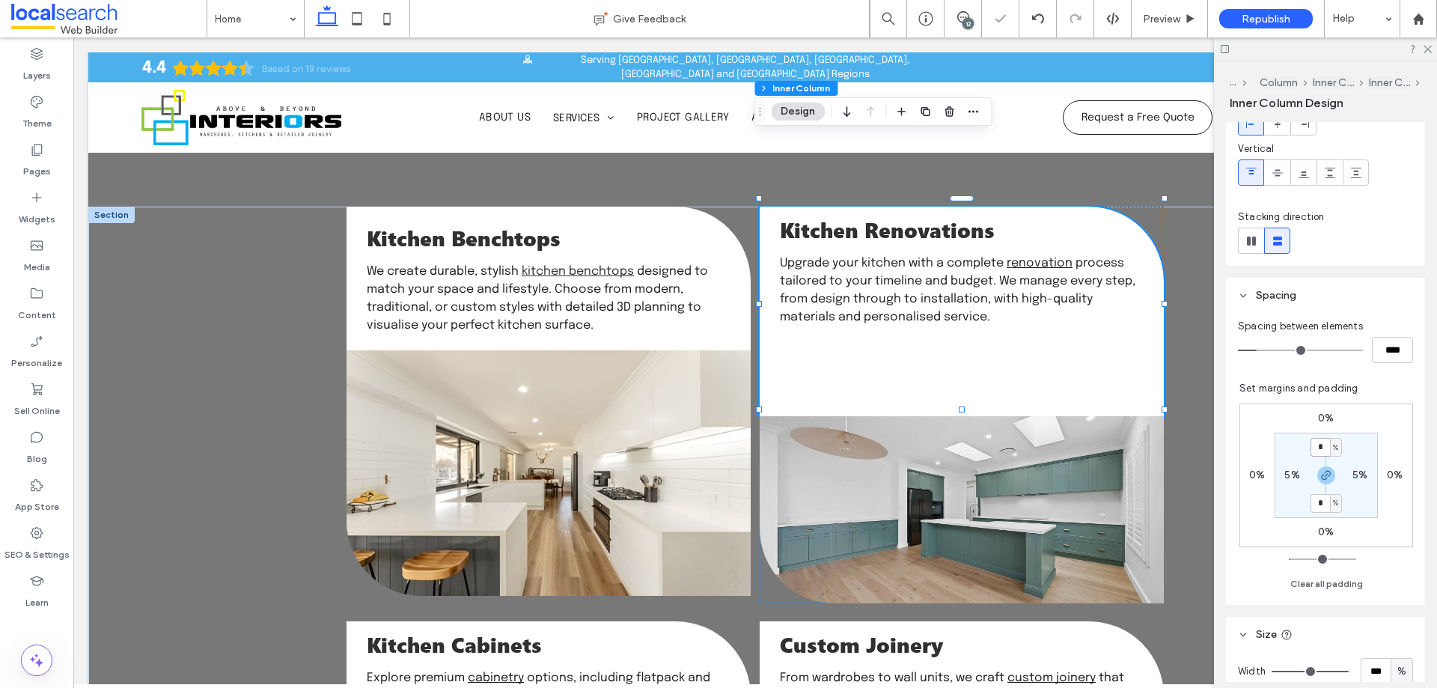
type input "*"
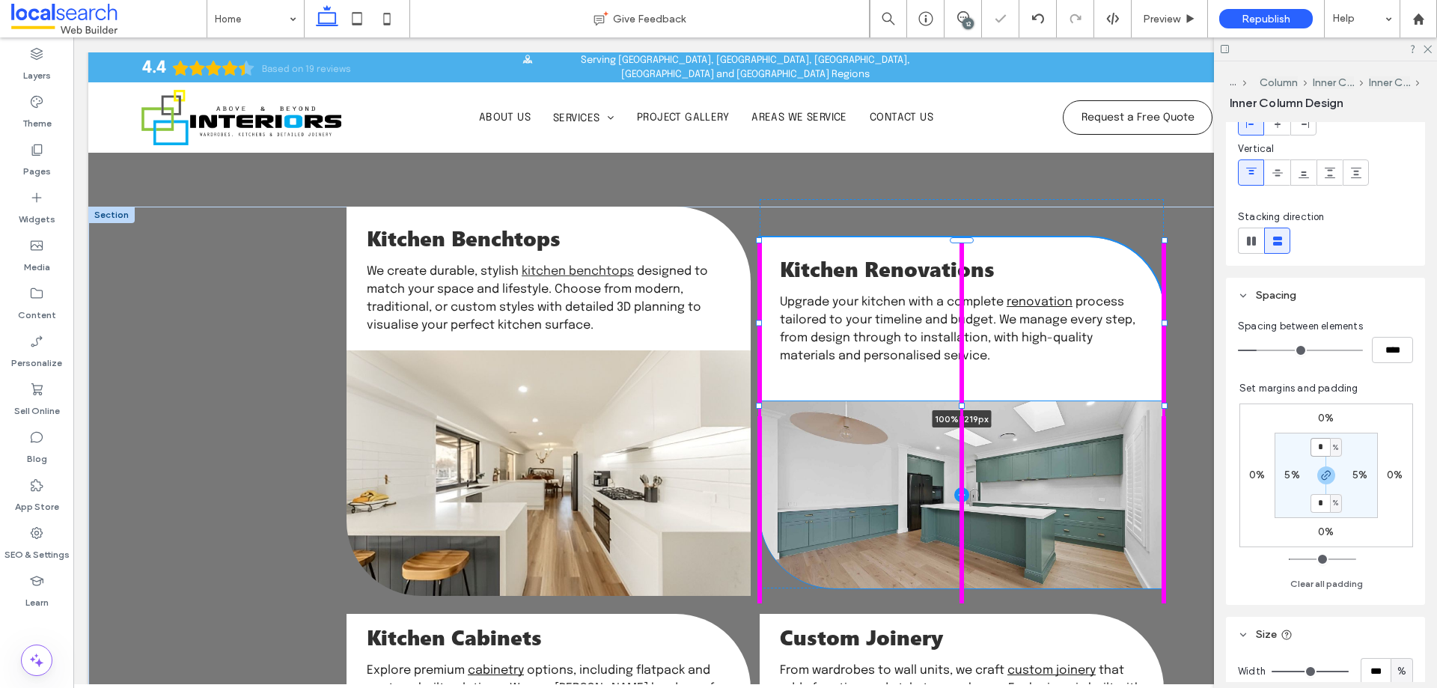
scroll to position [0, 0]
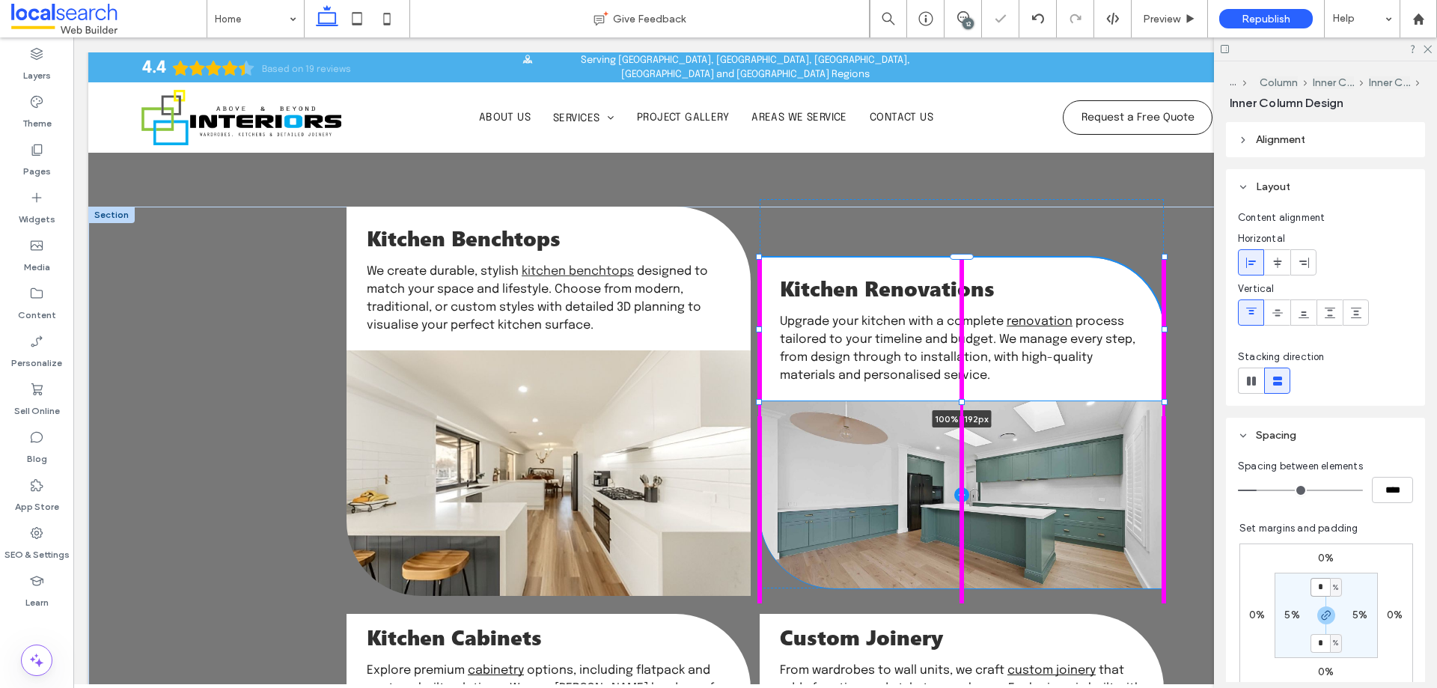
drag, startPoint x: 954, startPoint y: 343, endPoint x: 968, endPoint y: 248, distance: 95.3
click at [967, 246] on div "Kitchen Benchtops We create durable, stylish kitchen benchtops designed to matc…" at bounding box center [755, 653] width 898 height 893
type input "***"
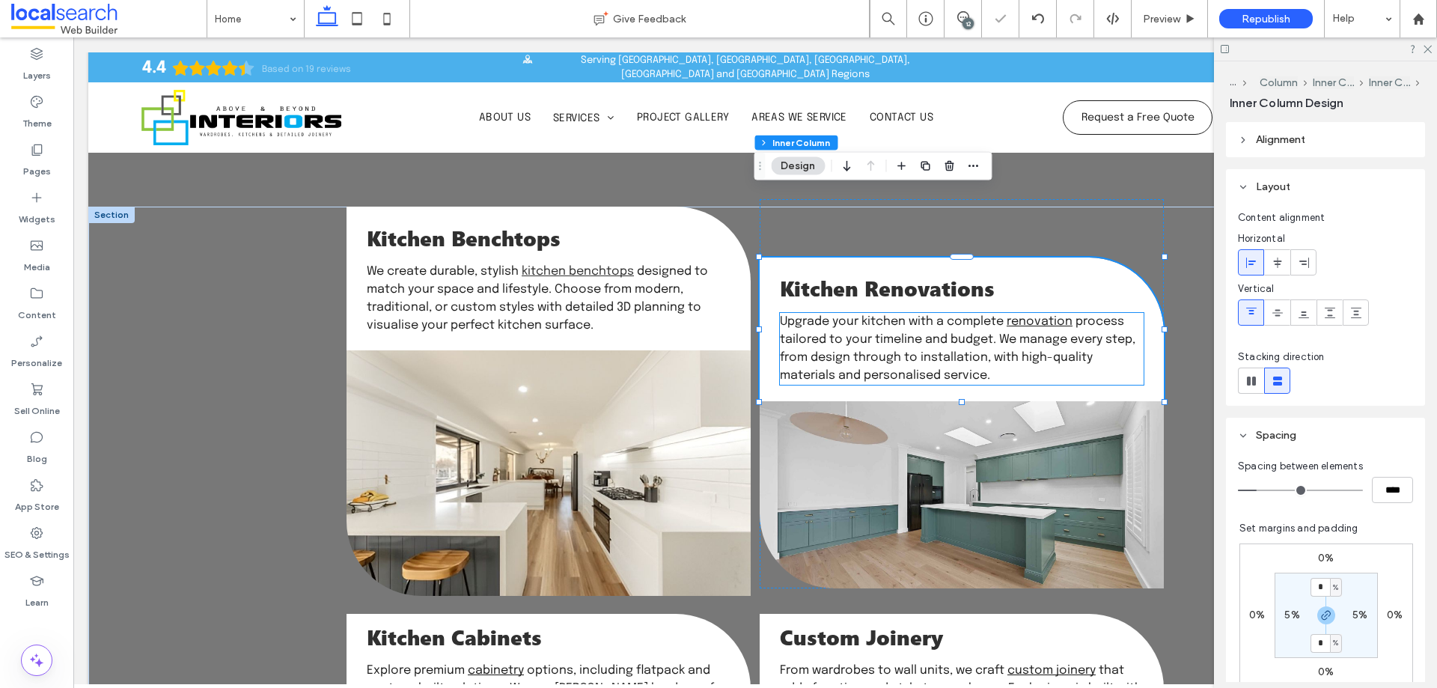
click at [1039, 421] on div at bounding box center [962, 494] width 404 height 187
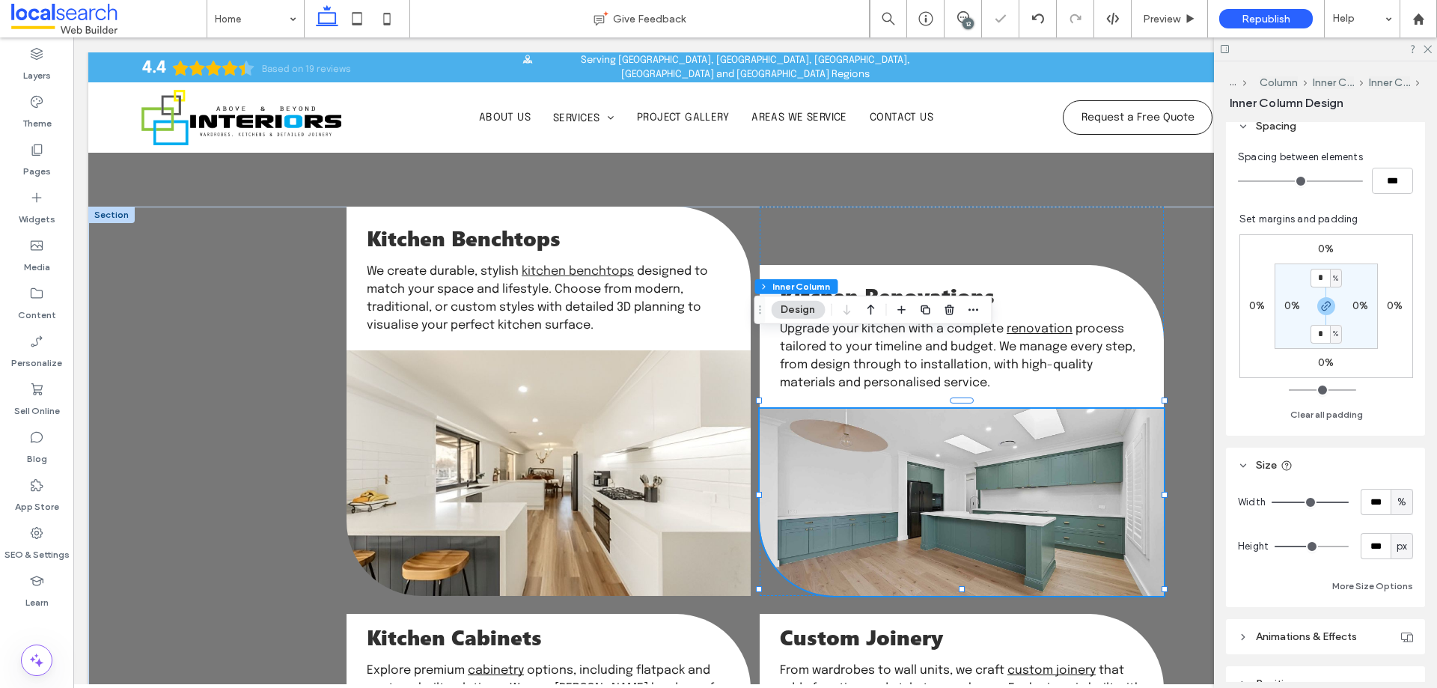
scroll to position [310, 0]
click at [1363, 536] on input "***" at bounding box center [1375, 545] width 30 height 26
paste input "number-input"
type input "***"
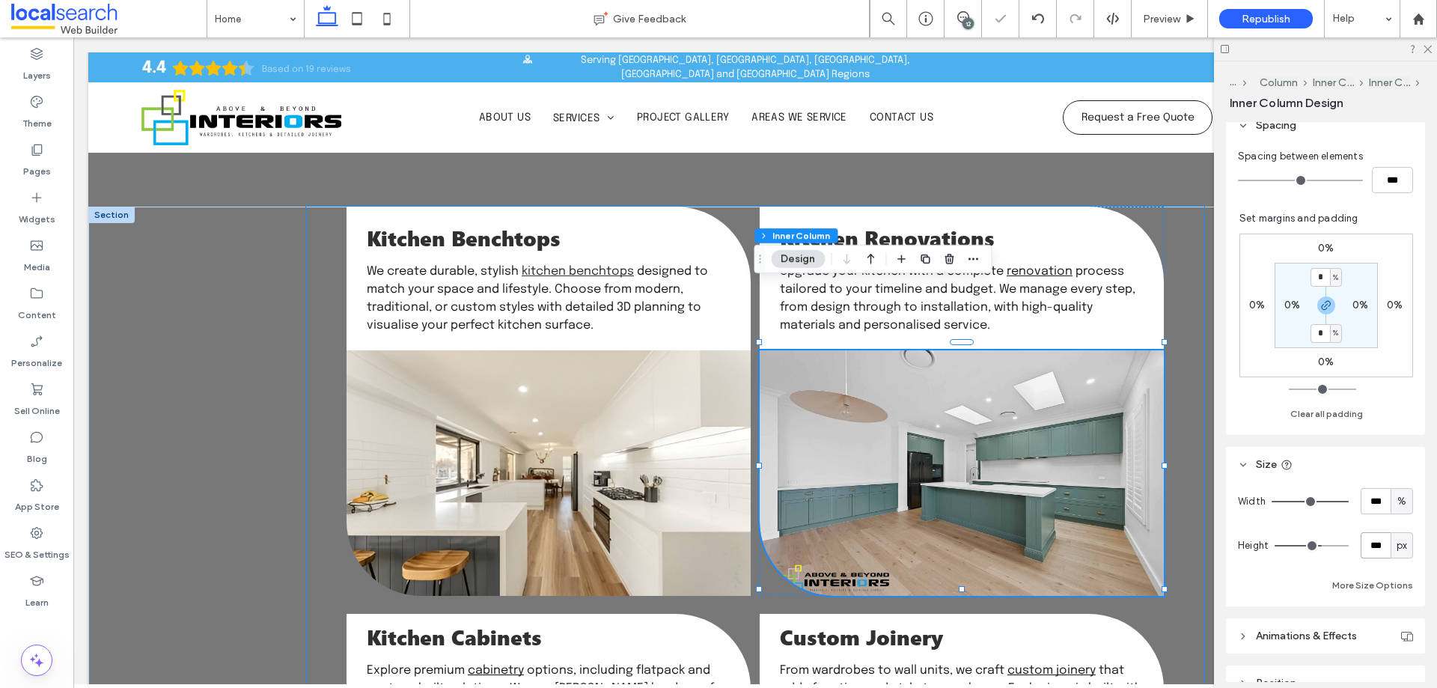
click at [1193, 332] on div "Kitchen Benchtops We create durable, stylish kitchen benchtops designed to matc…" at bounding box center [755, 609] width 898 height 804
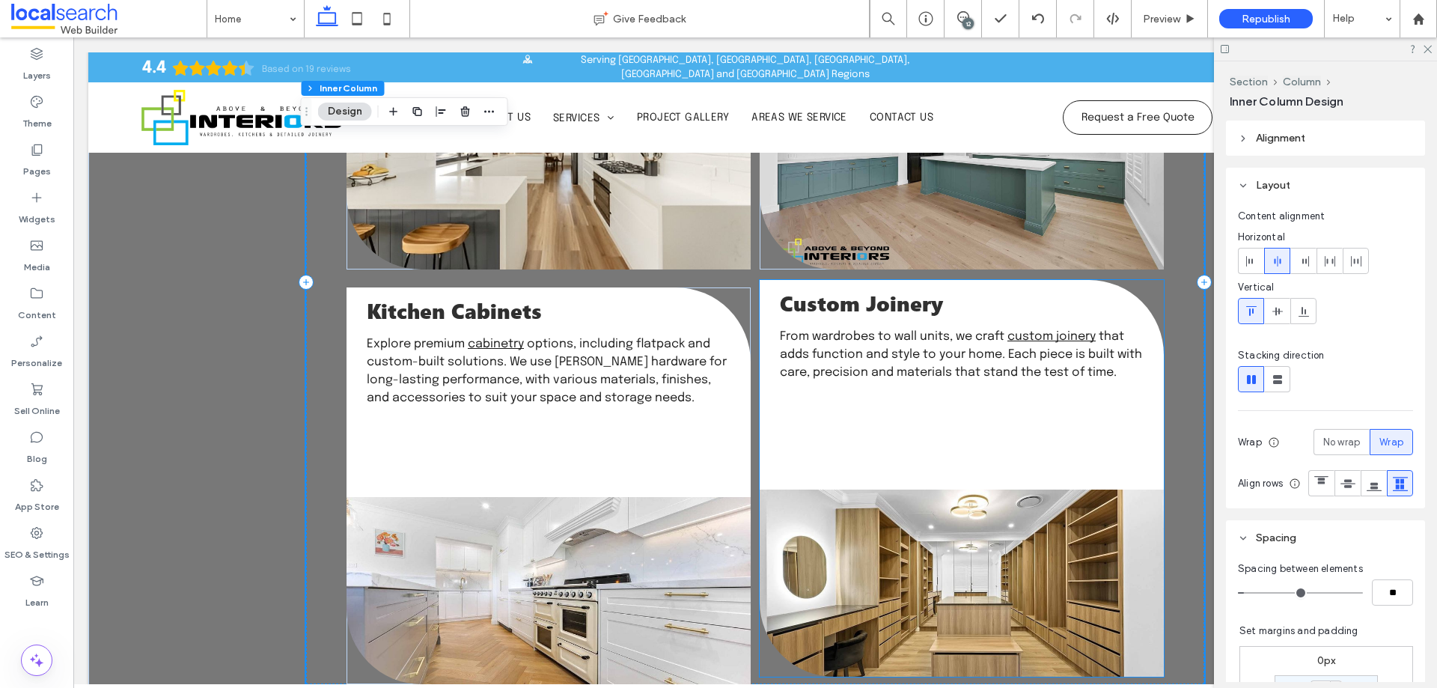
scroll to position [1965, 0]
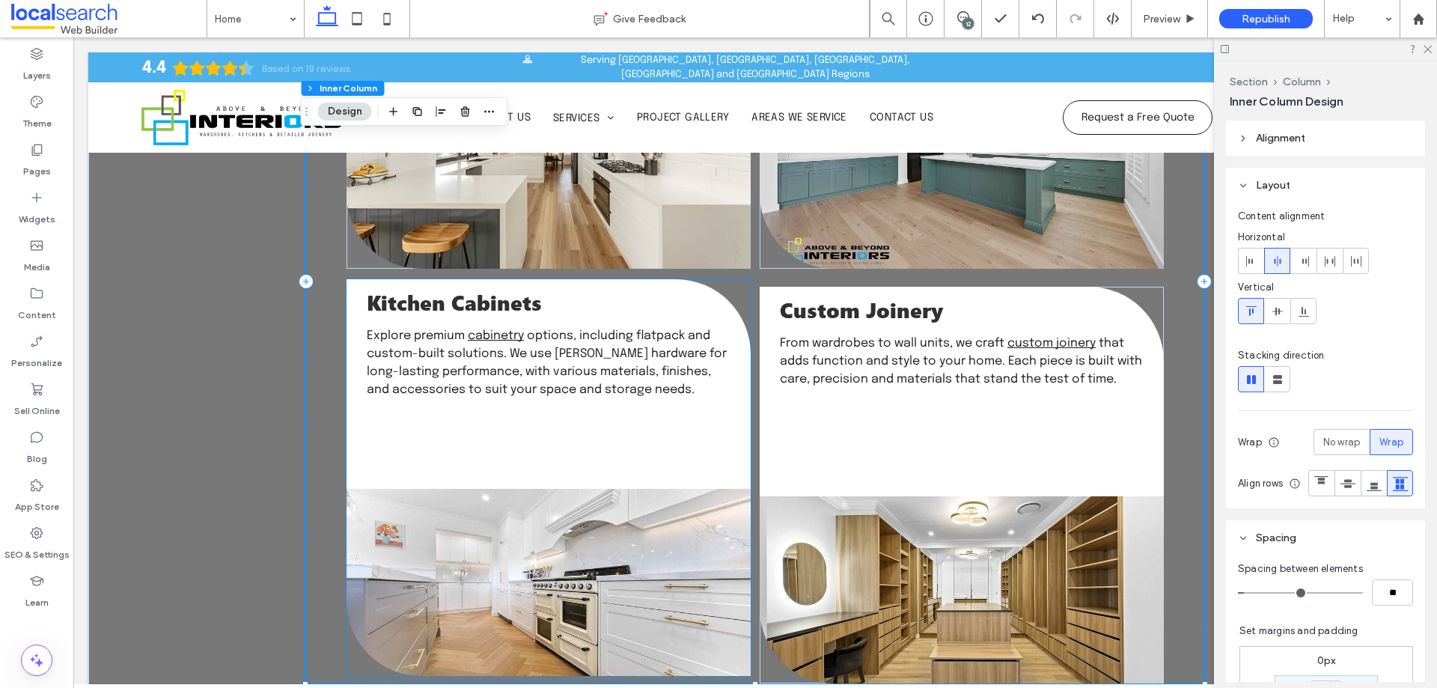
click at [712, 376] on div "Kitchen Cabinets Explore premium cabinetry options, including flatpack and cust…" at bounding box center [548, 384] width 404 height 210
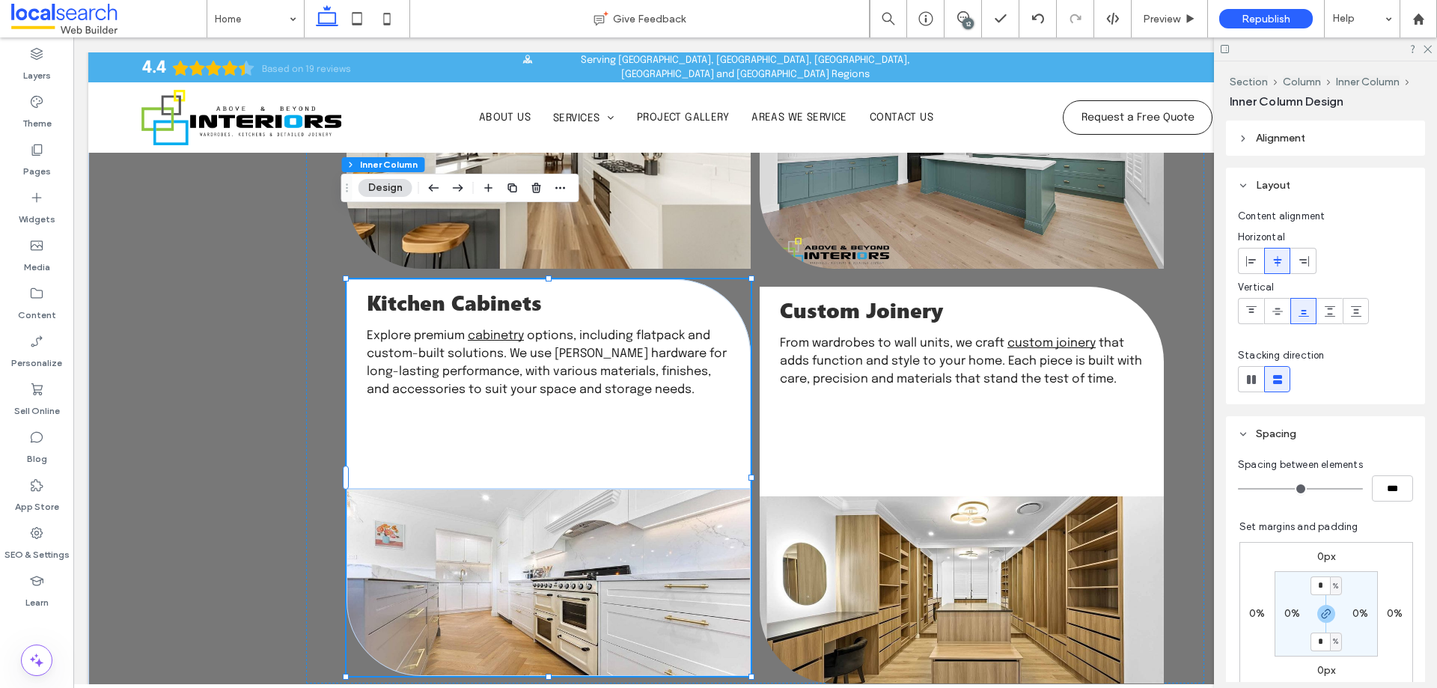
click at [712, 376] on div "Kitchen Cabinets Explore premium cabinetry options, including flatpack and cust…" at bounding box center [548, 384] width 404 height 210
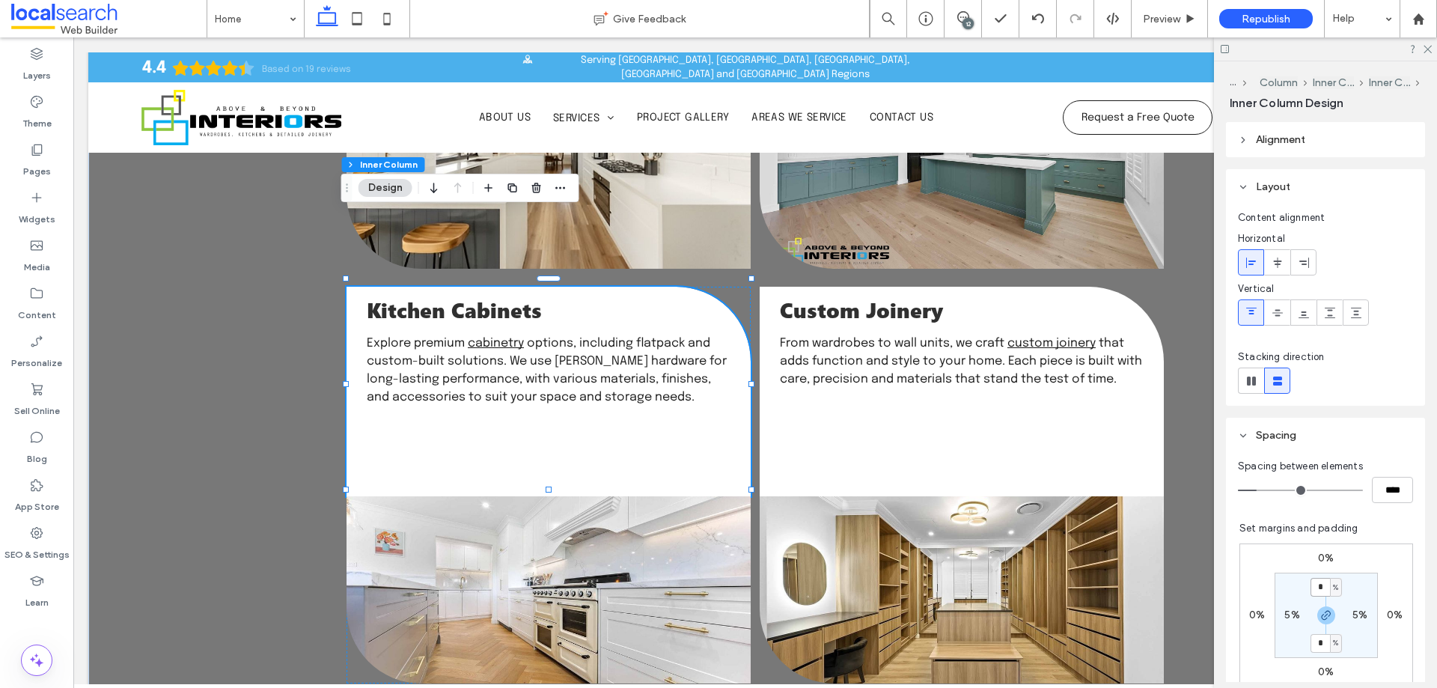
click at [1310, 588] on input "*" at bounding box center [1319, 587] width 19 height 19
type input "*"
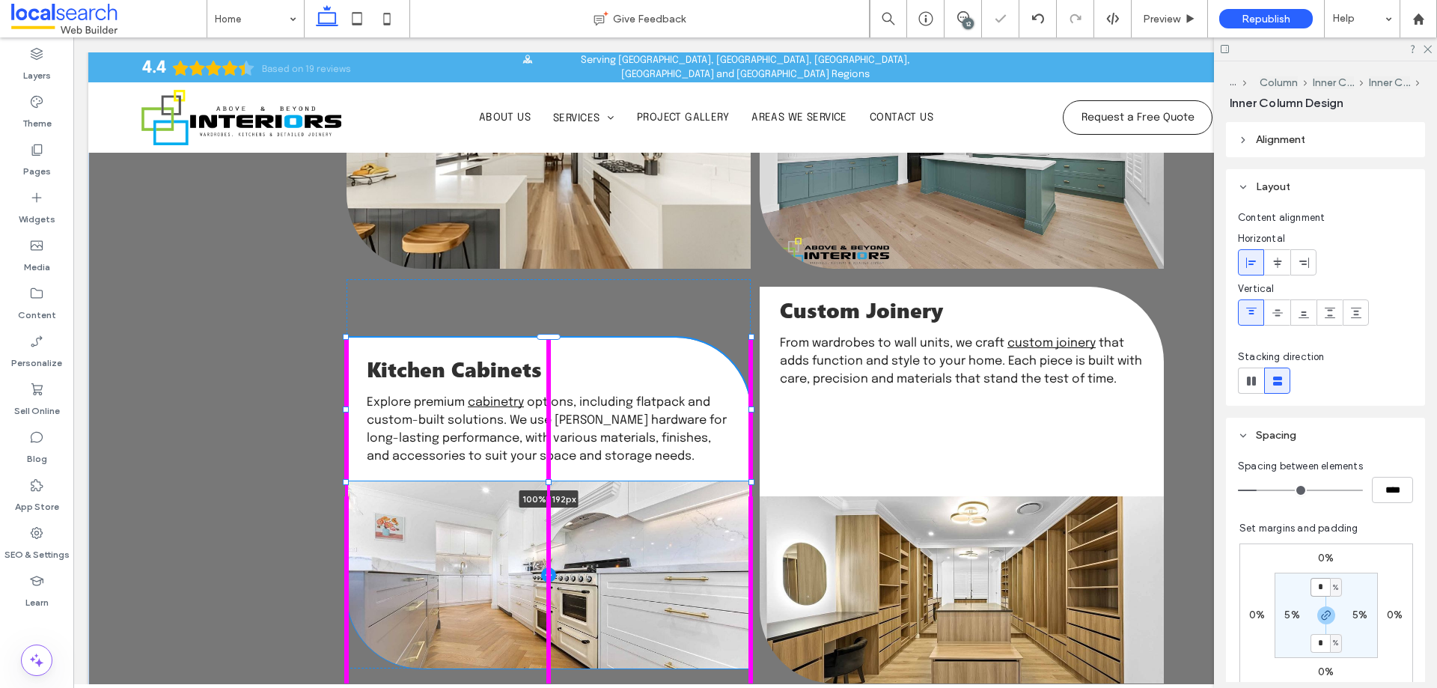
drag, startPoint x: 542, startPoint y: 421, endPoint x: 546, endPoint y: 295, distance: 125.8
click at [546, 296] on div "Kitchen Benchtops We create durable, stylish kitchen benchtops designed to matc…" at bounding box center [755, 326] width 898 height 893
type input "***"
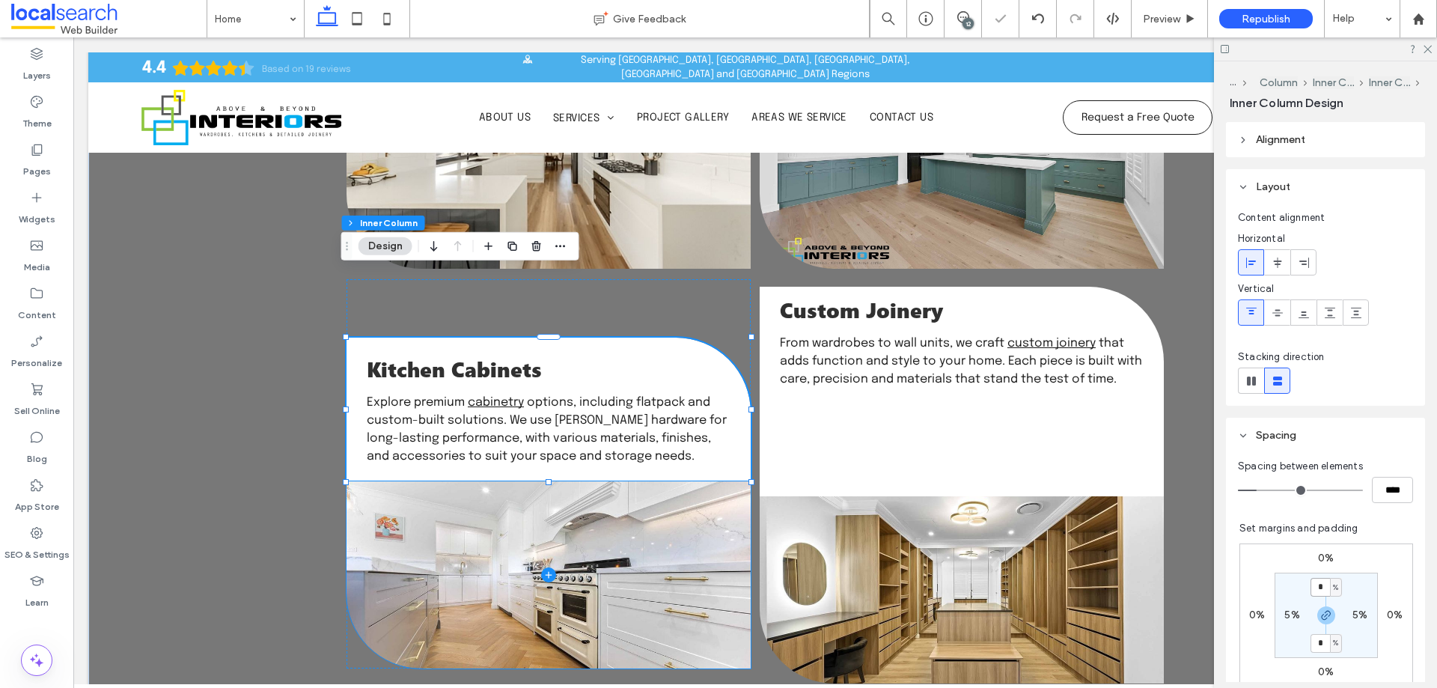
click at [613, 481] on span at bounding box center [548, 574] width 404 height 187
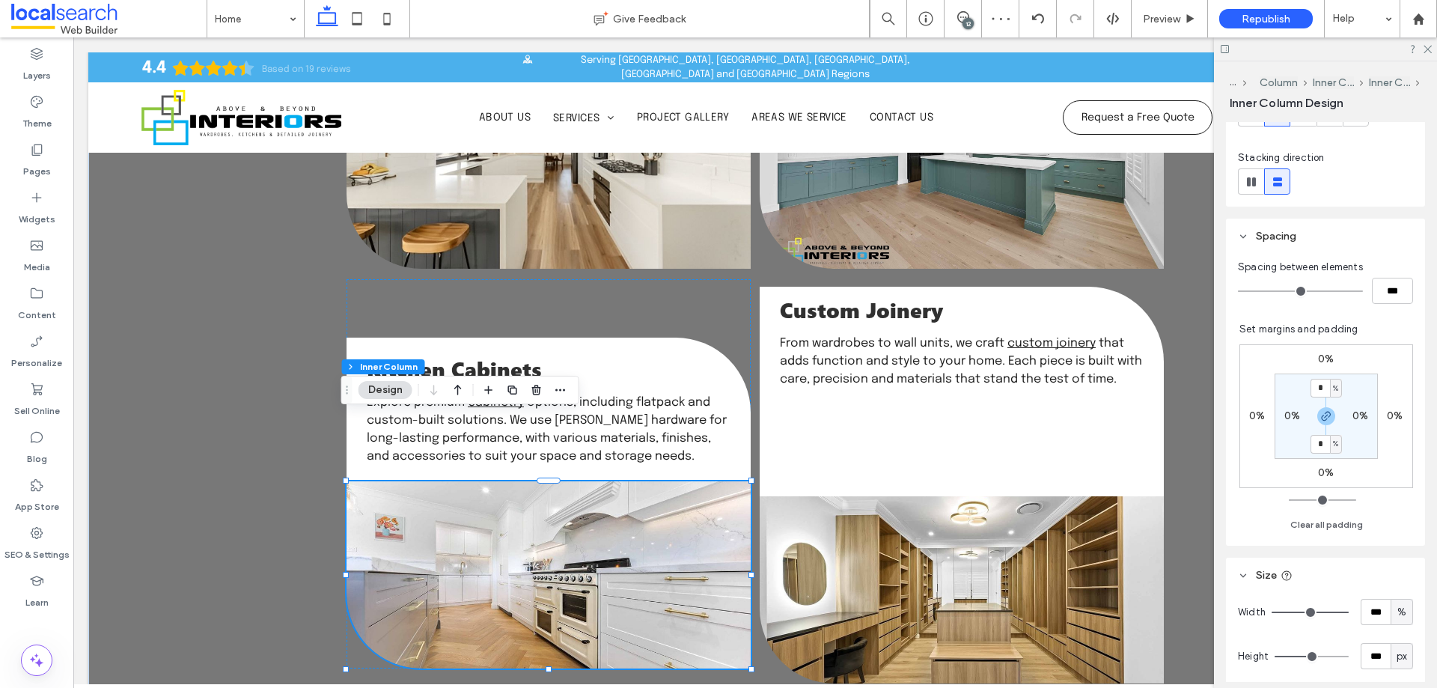
scroll to position [200, 0]
click at [1360, 645] on input "***" at bounding box center [1375, 655] width 30 height 26
paste input "number-input"
type input "***"
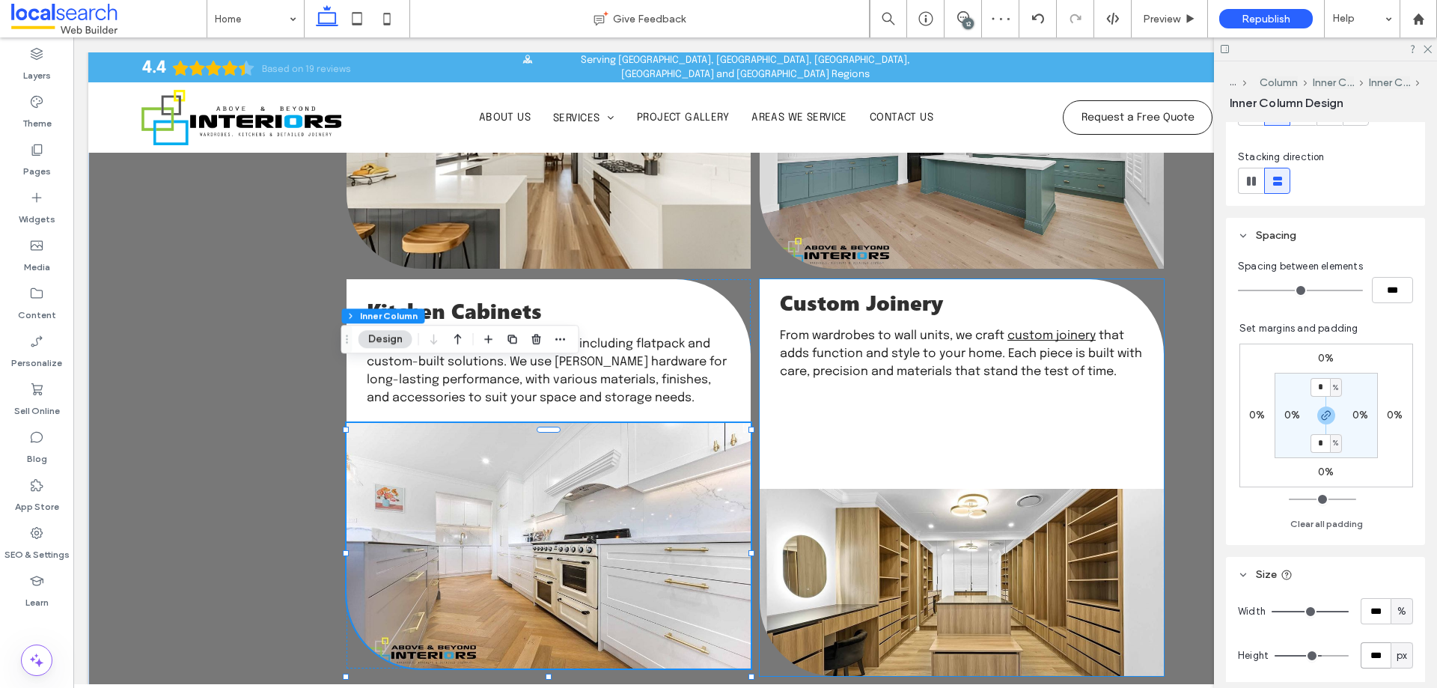
click at [914, 331] on div "Custom Joinery From wardrobes to wall units, we craft custom joinery that adds …" at bounding box center [962, 384] width 404 height 210
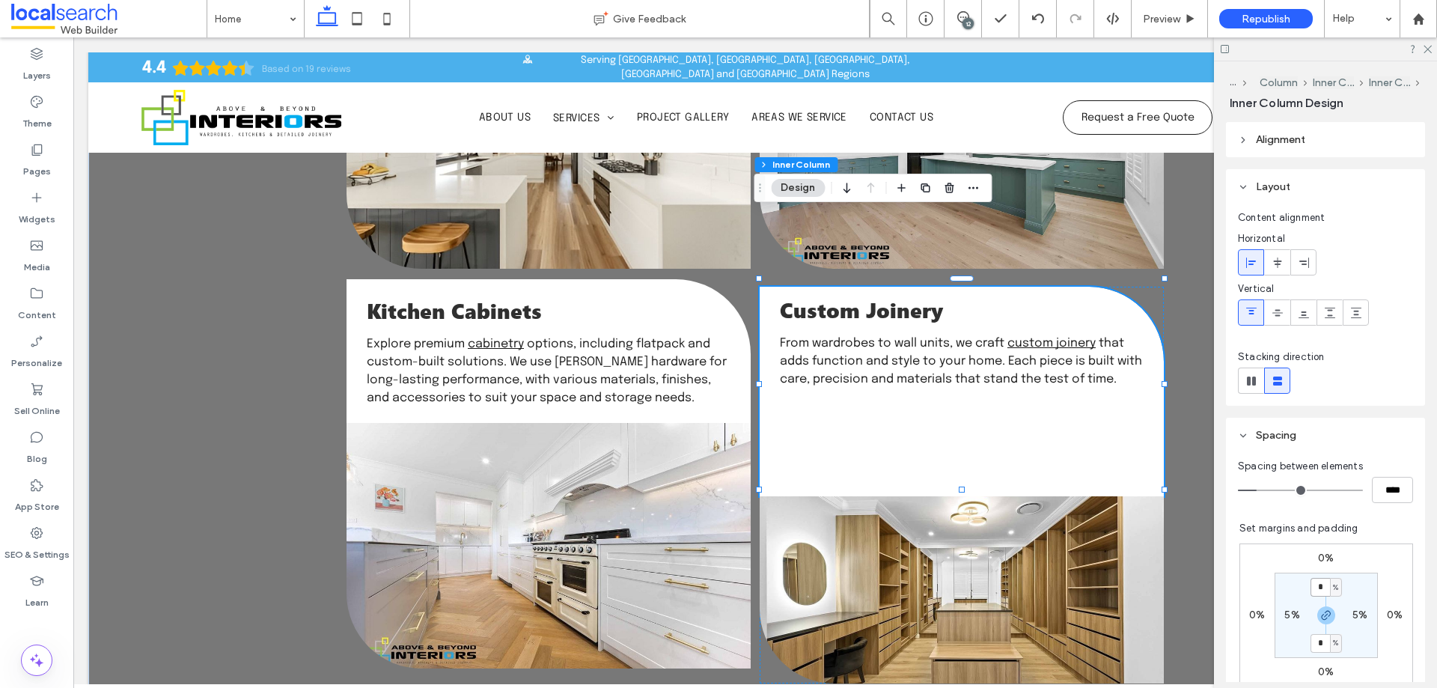
click at [1312, 587] on input "*" at bounding box center [1319, 587] width 19 height 19
type input "*"
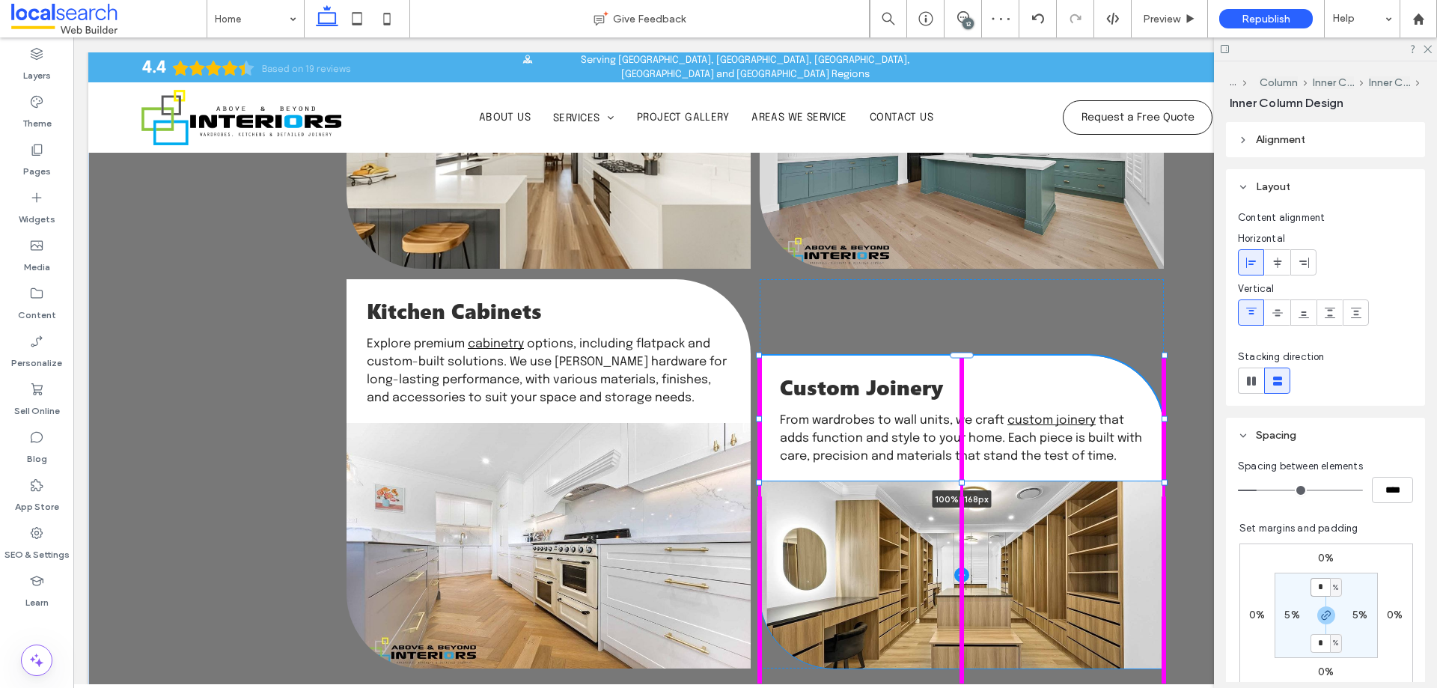
drag, startPoint x: 956, startPoint y: 422, endPoint x: 972, endPoint y: 281, distance: 142.4
click at [972, 281] on div "Kitchen Benchtops We create durable, stylish kitchen benchtops designed to matc…" at bounding box center [755, 323] width 898 height 886
type input "***"
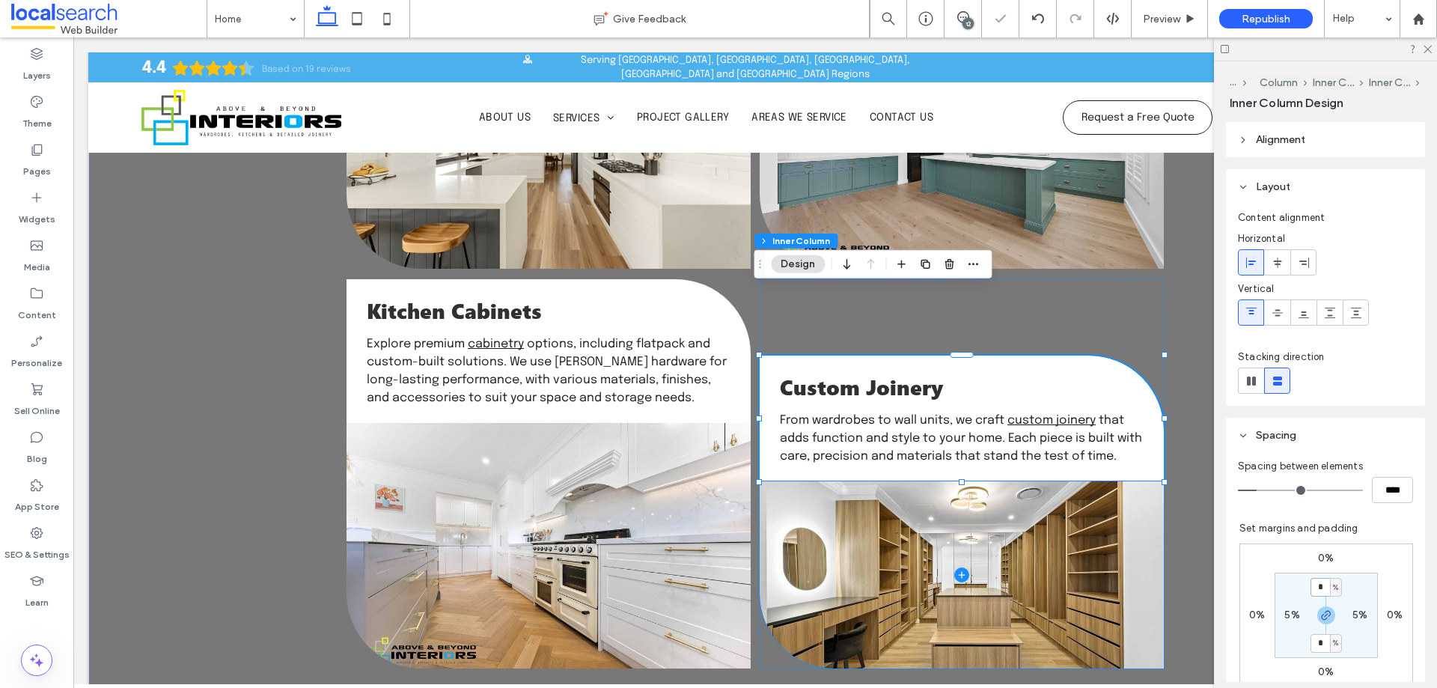
click at [989, 481] on span at bounding box center [962, 574] width 404 height 187
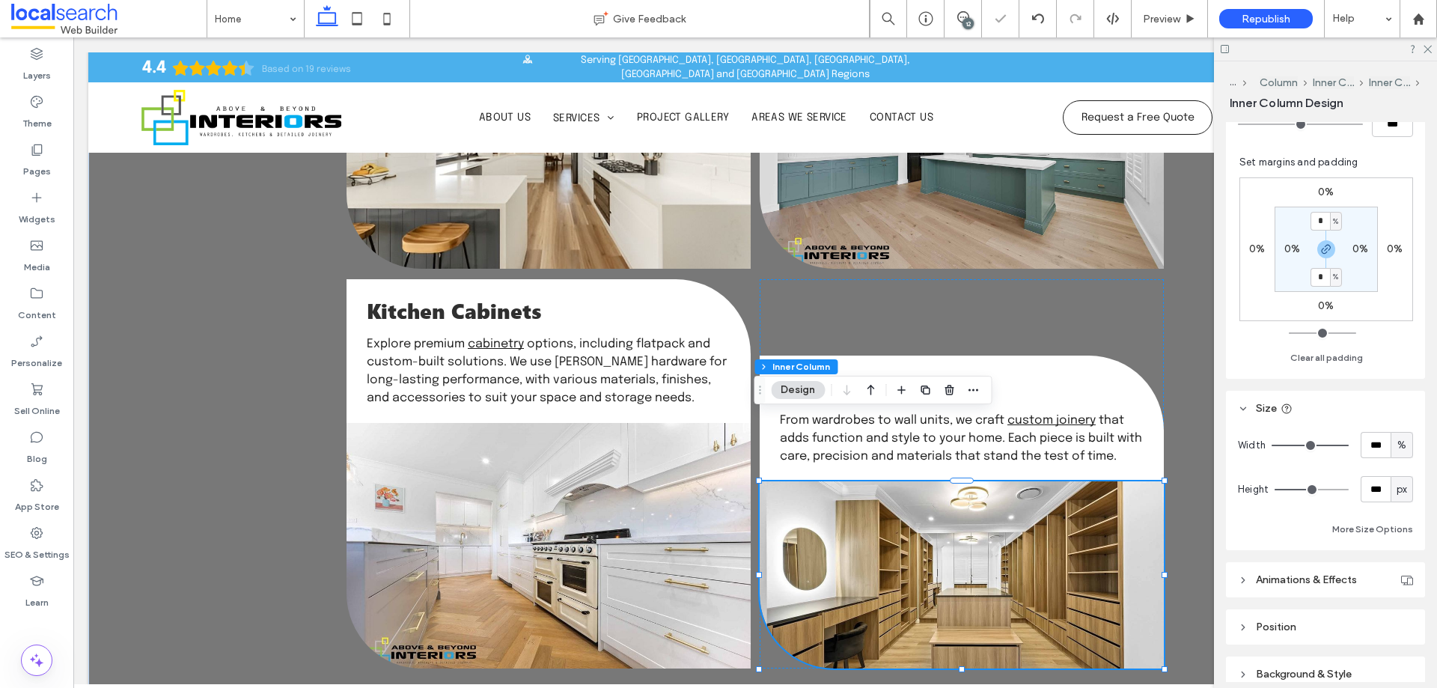
scroll to position [367, 0]
click at [1369, 493] on input "***" at bounding box center [1375, 488] width 30 height 26
paste input "number-input"
type input "***"
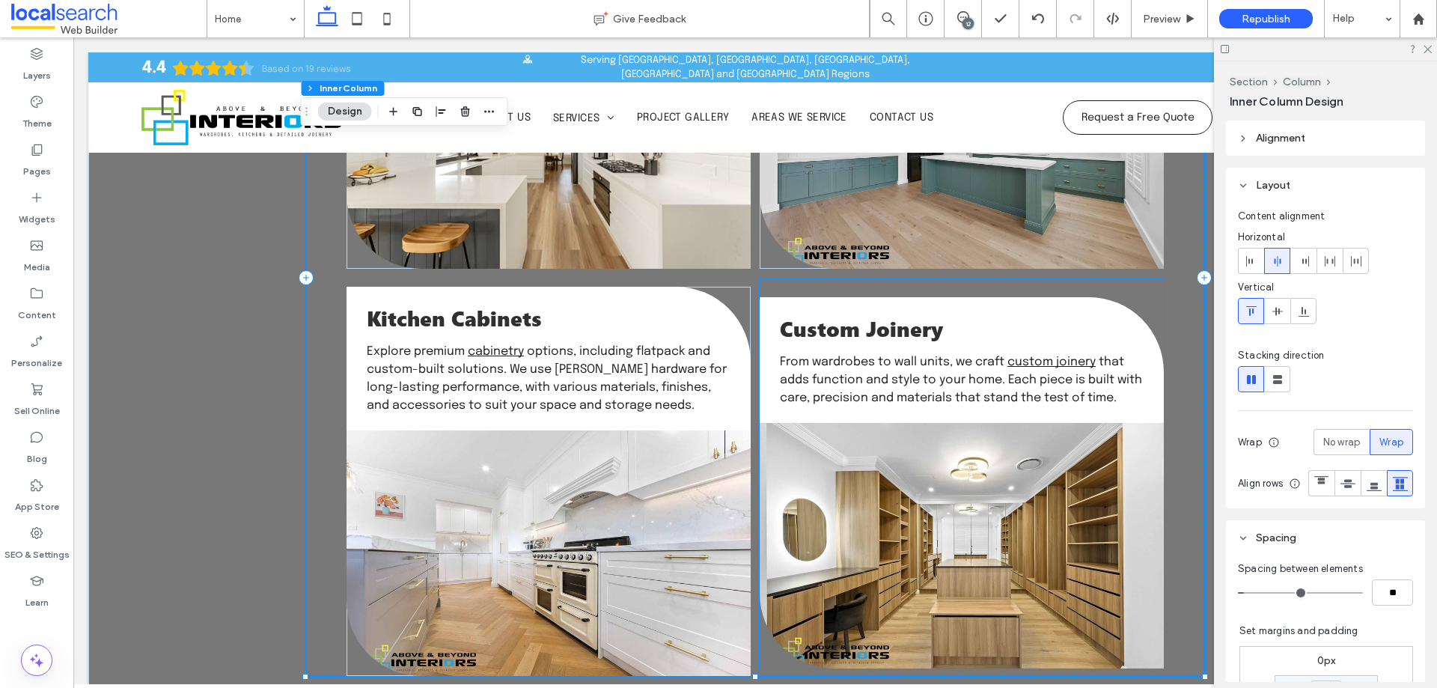
click at [1116, 279] on div "Custom Joinery From wardrobes to wall units, we craft custom joinery that adds …" at bounding box center [962, 473] width 404 height 389
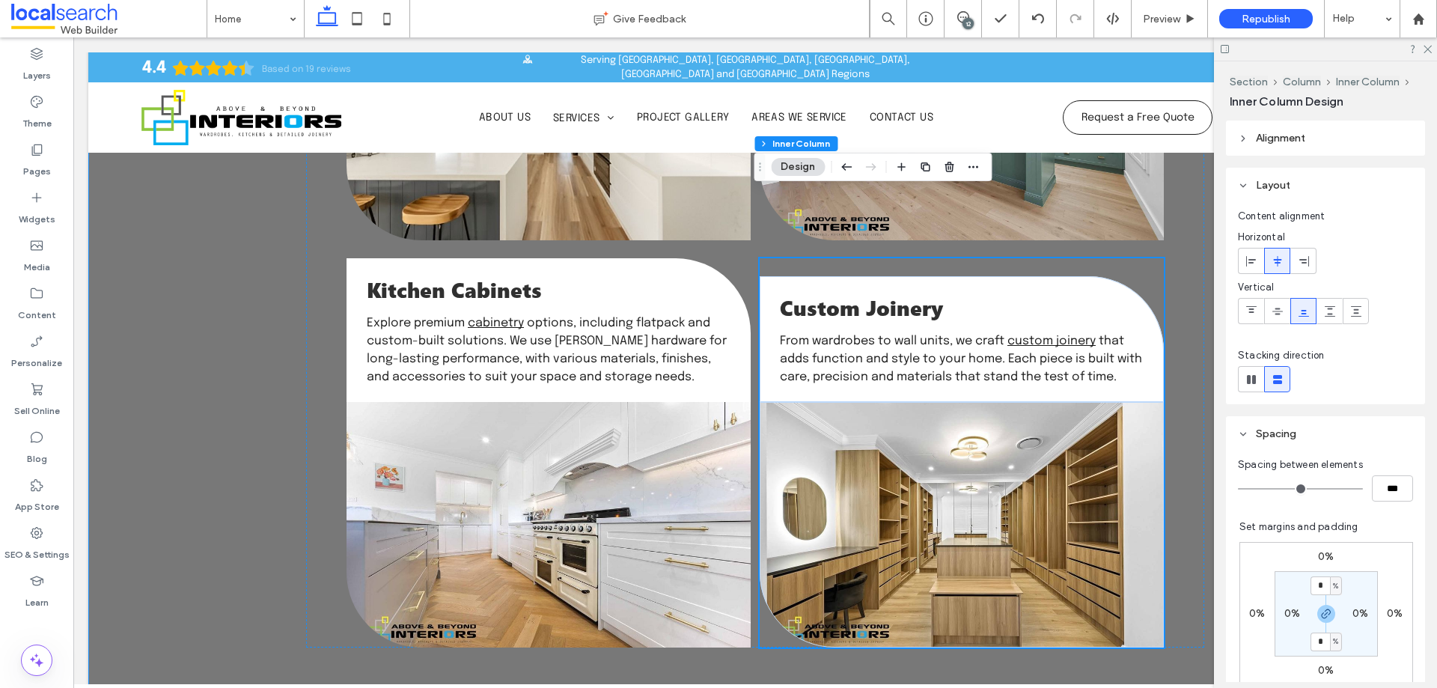
scroll to position [1994, 0]
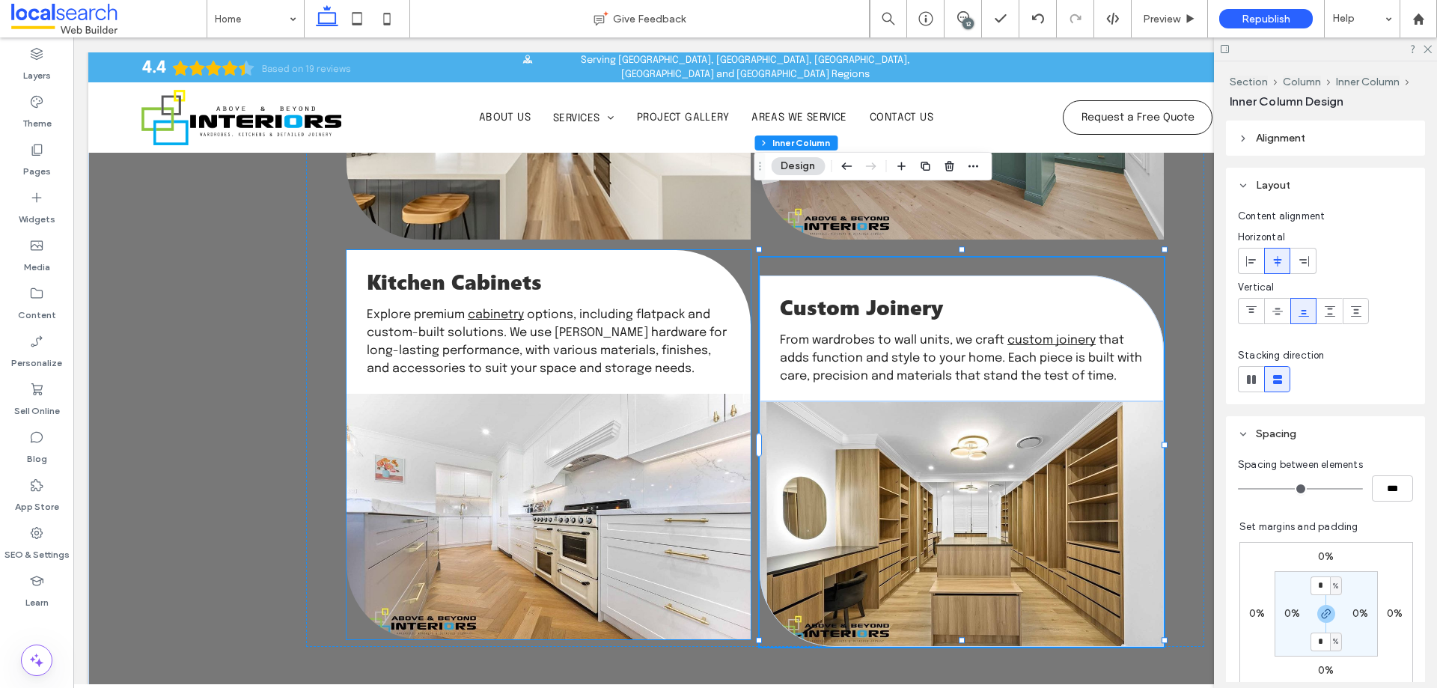
click at [636, 250] on div "Kitchen Cabinets Explore premium cabinetry options, including flatpack and cust…" at bounding box center [548, 322] width 404 height 144
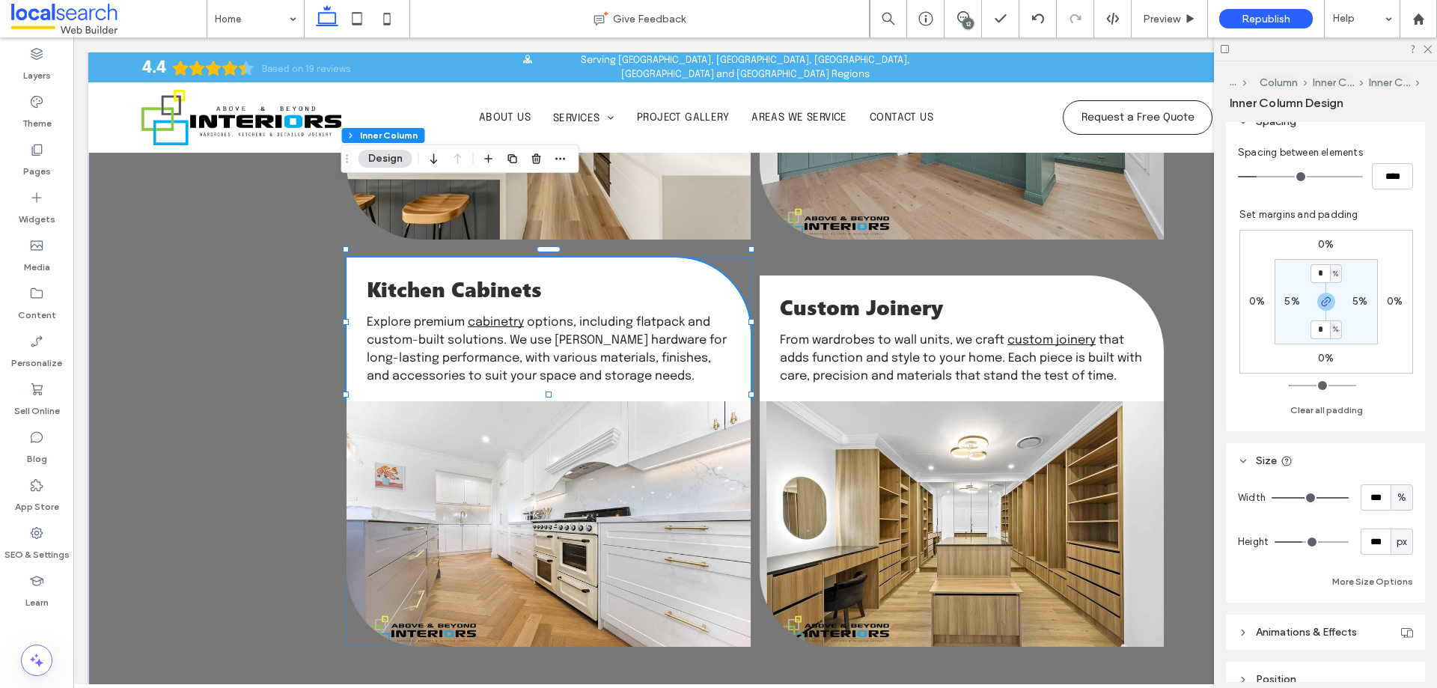
scroll to position [314, 0]
click at [1369, 540] on input "***" at bounding box center [1375, 541] width 30 height 26
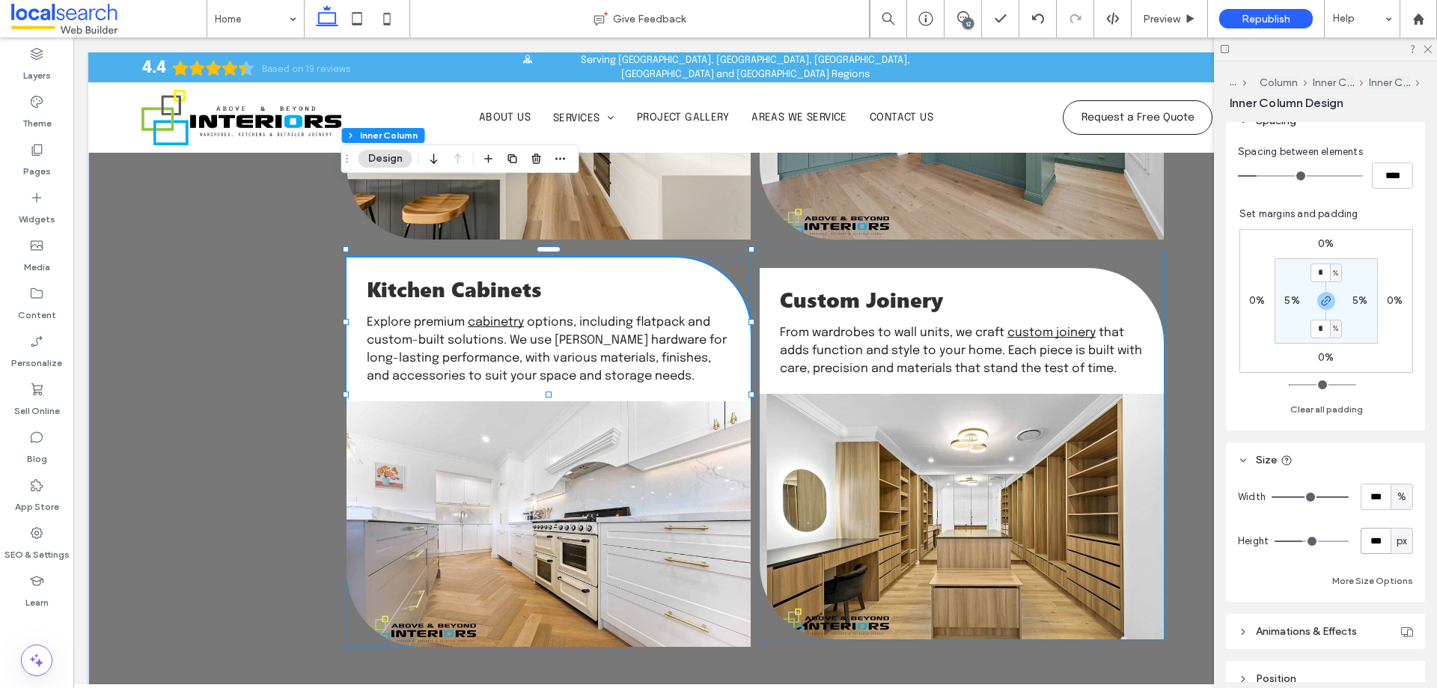
click at [1087, 268] on div "Custom Joinery From wardrobes to wall units, we craft custom joinery that adds …" at bounding box center [962, 331] width 404 height 126
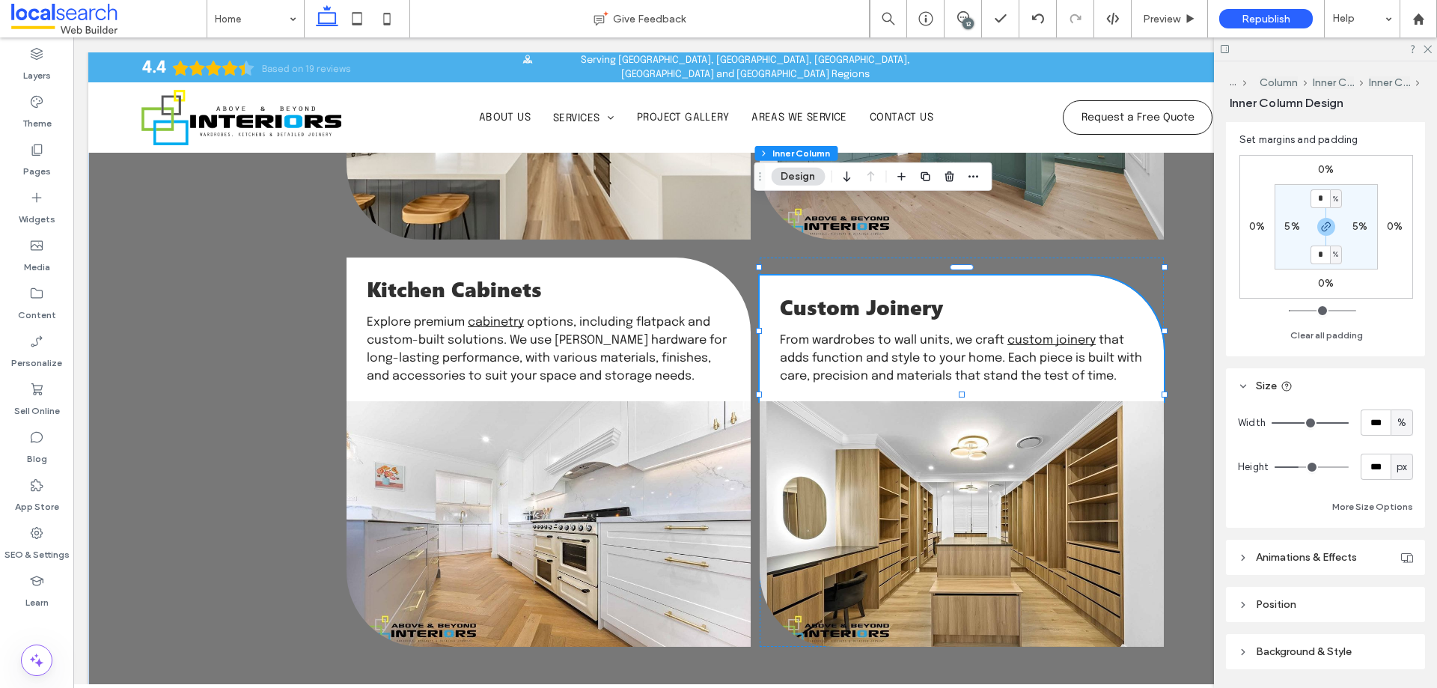
scroll to position [394, 0]
click at [1365, 468] on input "***" at bounding box center [1375, 460] width 30 height 26
paste input "number-input"
type input "***"
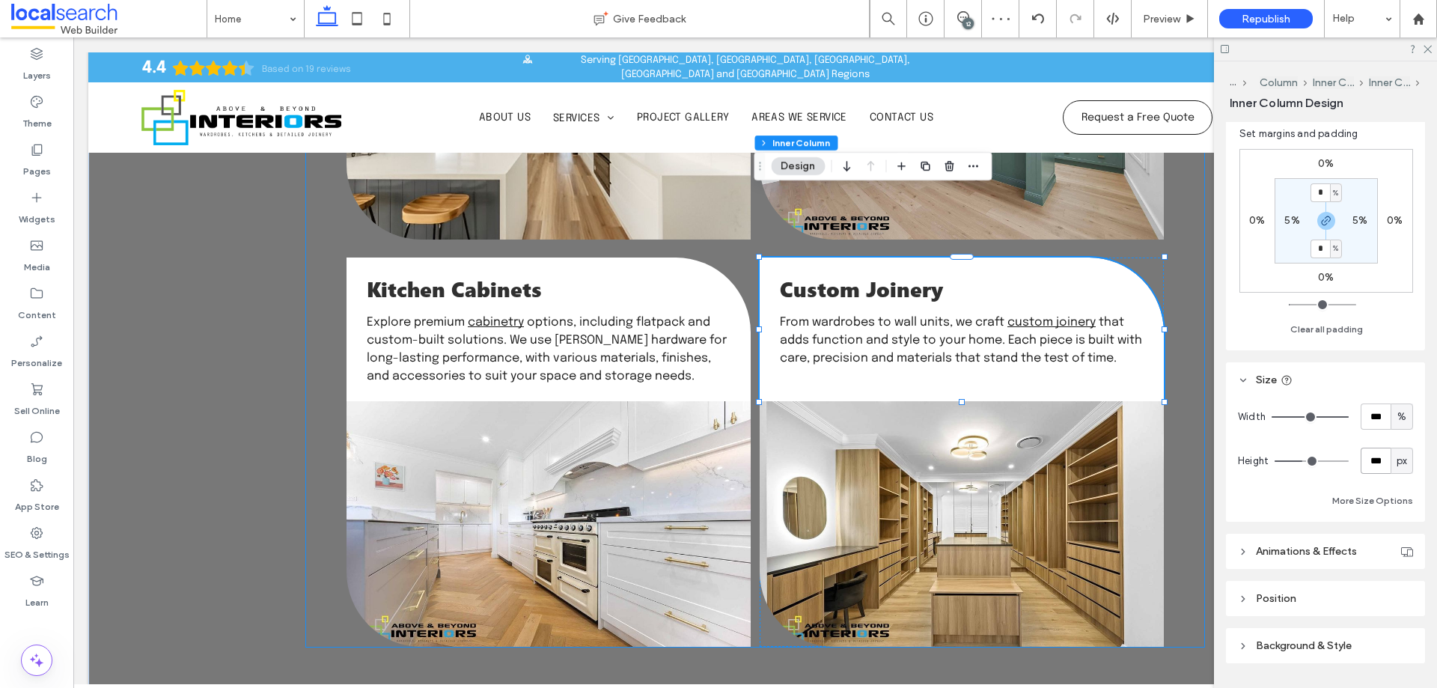
click at [1187, 376] on div "Kitchen Benchtops We create durable, stylish kitchen benchtops designed to matc…" at bounding box center [755, 248] width 898 height 796
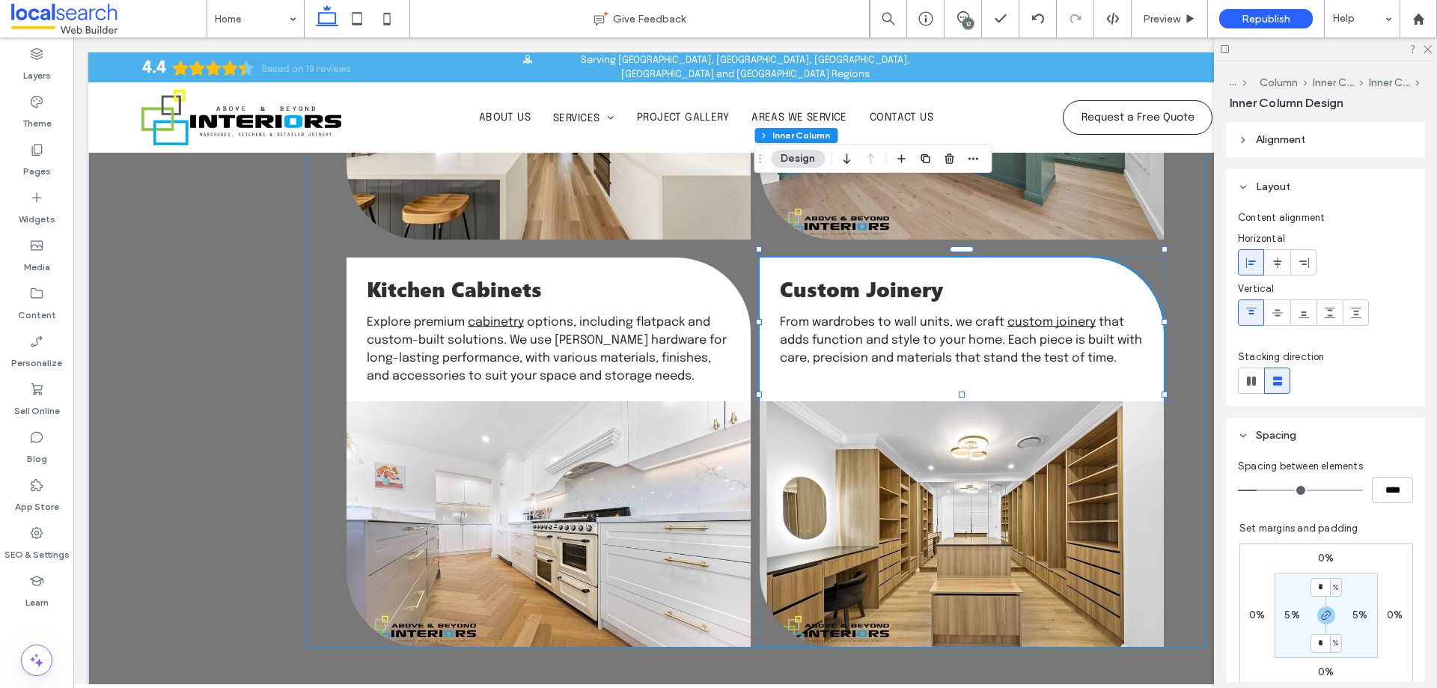
click at [1188, 349] on div "Kitchen Benchtops We create durable, stylish kitchen benchtops designed to matc…" at bounding box center [755, 248] width 898 height 796
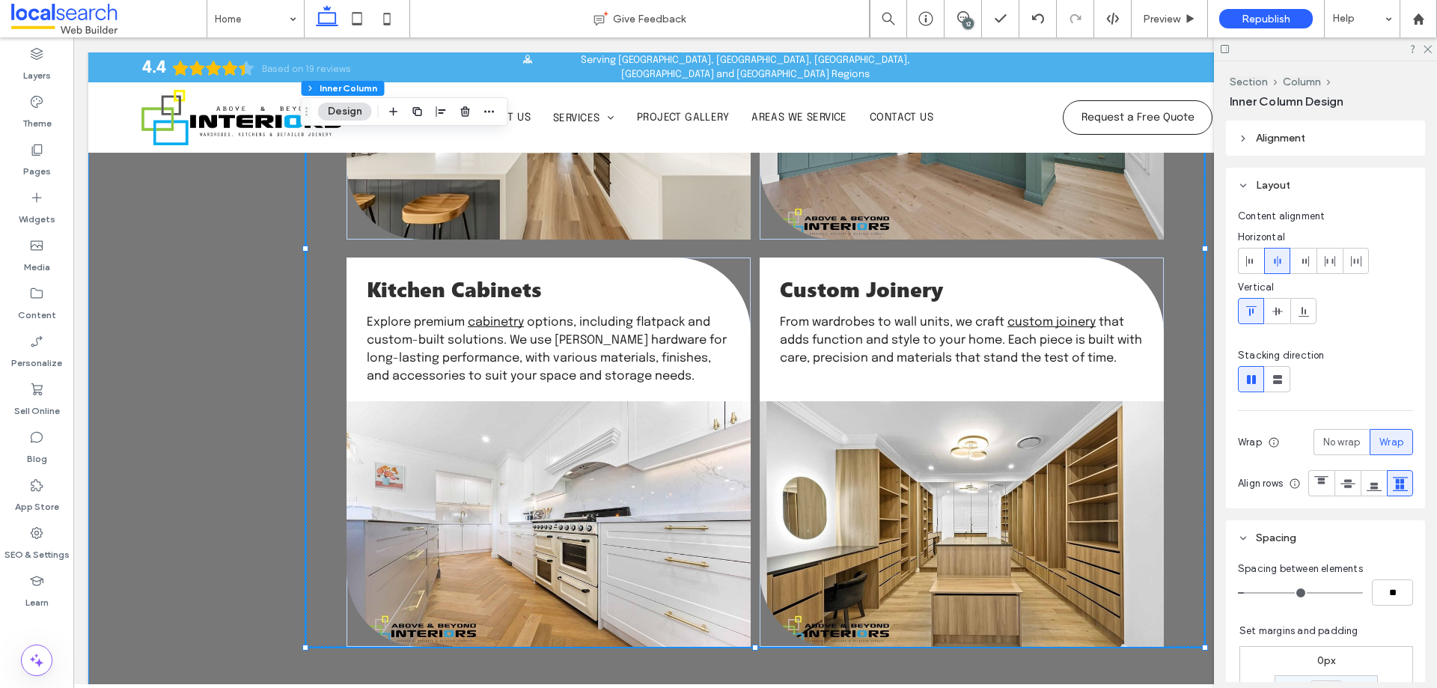
click at [1122, 613] on div "Kitchen Benchtops We create durable, stylish kitchen benchtops designed to matc…" at bounding box center [755, 293] width 898 height 886
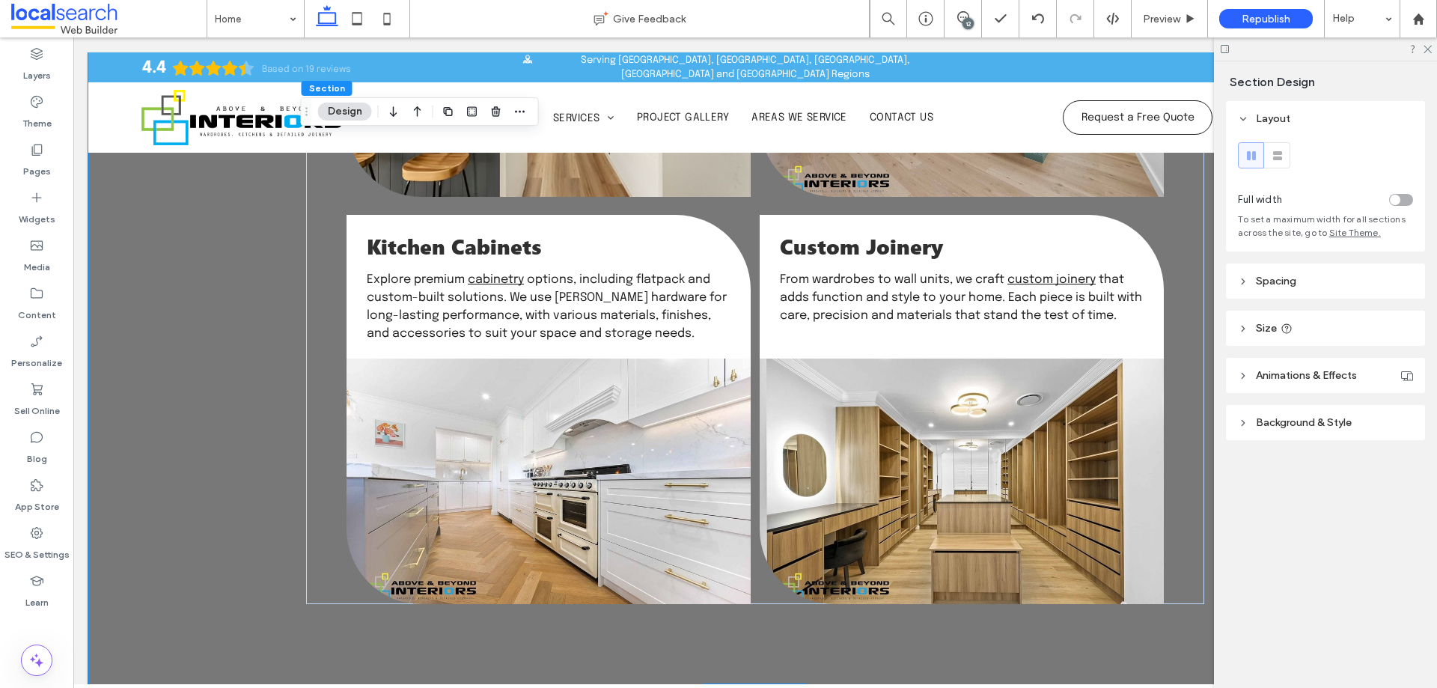
scroll to position [2038, 0]
click at [1428, 46] on icon at bounding box center [1427, 48] width 10 height 10
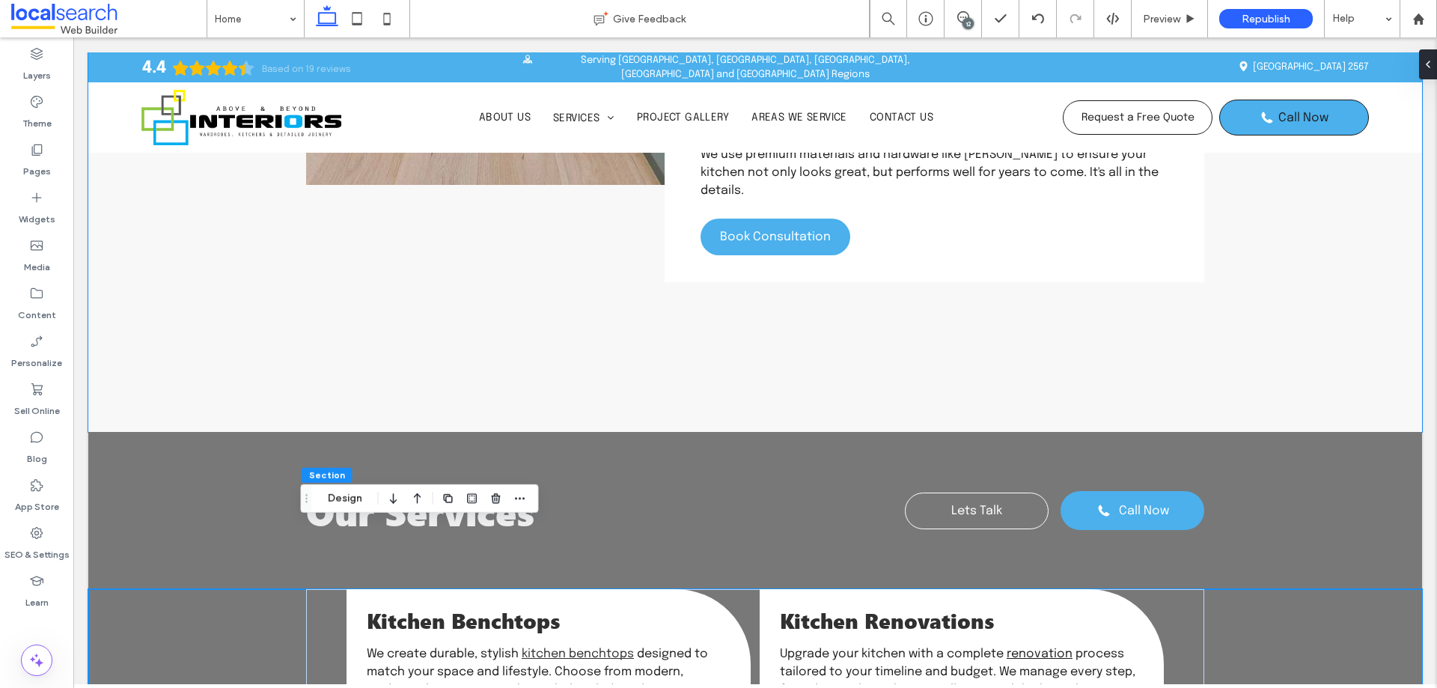
scroll to position [1255, 0]
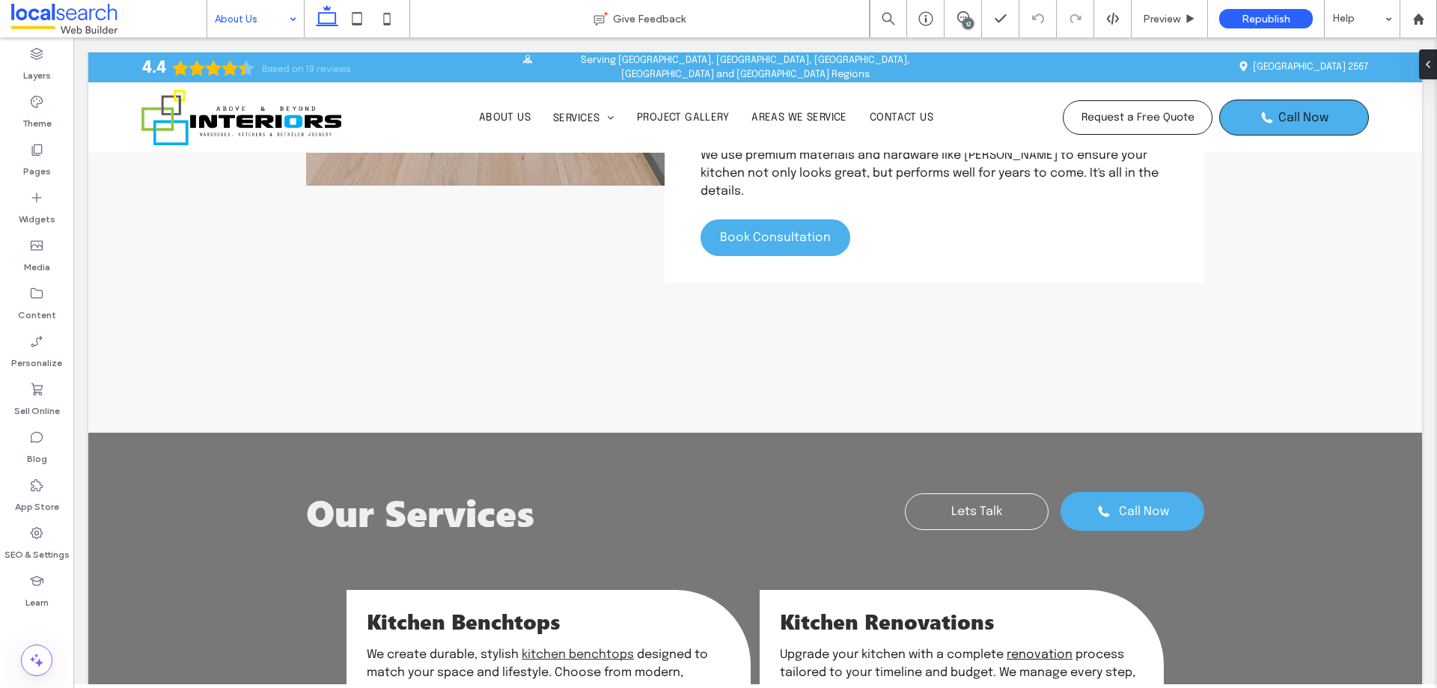
click at [247, 16] on input at bounding box center [252, 18] width 74 height 37
click at [283, 18] on div "Kitchen Benchtops" at bounding box center [255, 18] width 97 height 37
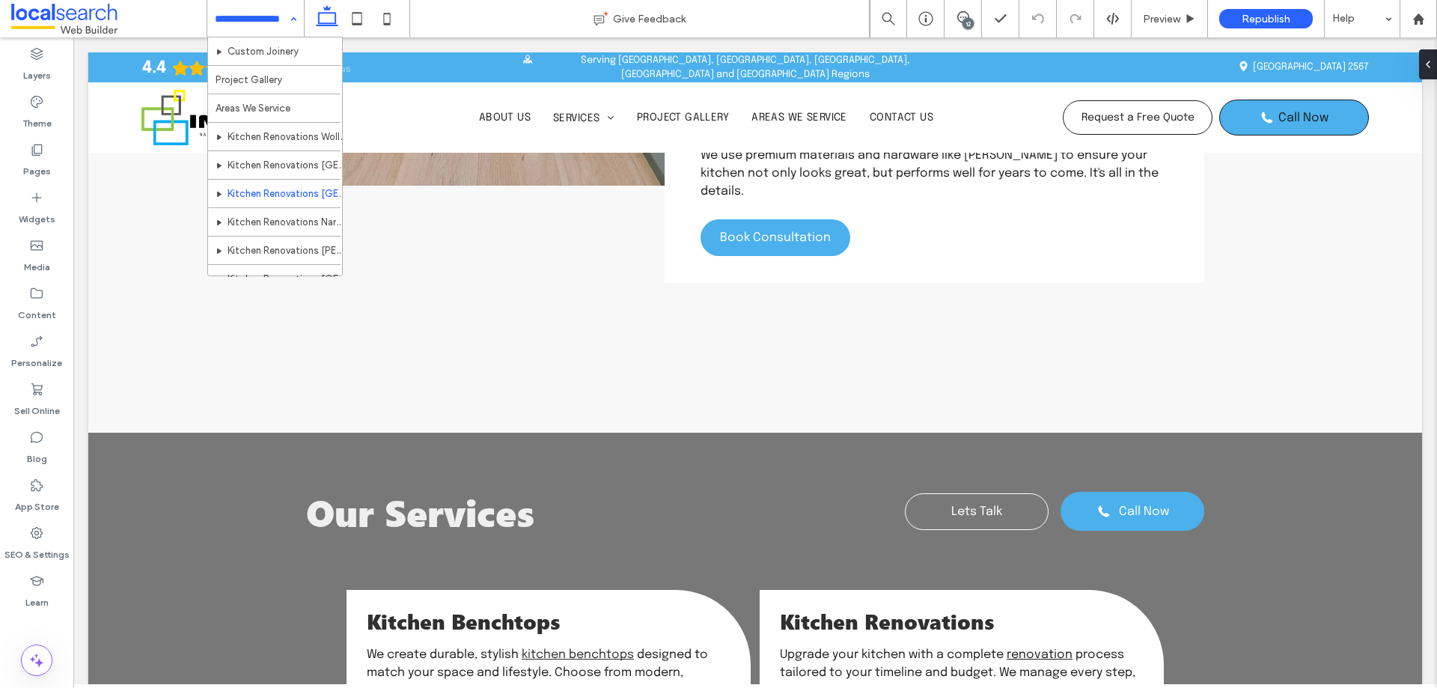
scroll to position [144, 0]
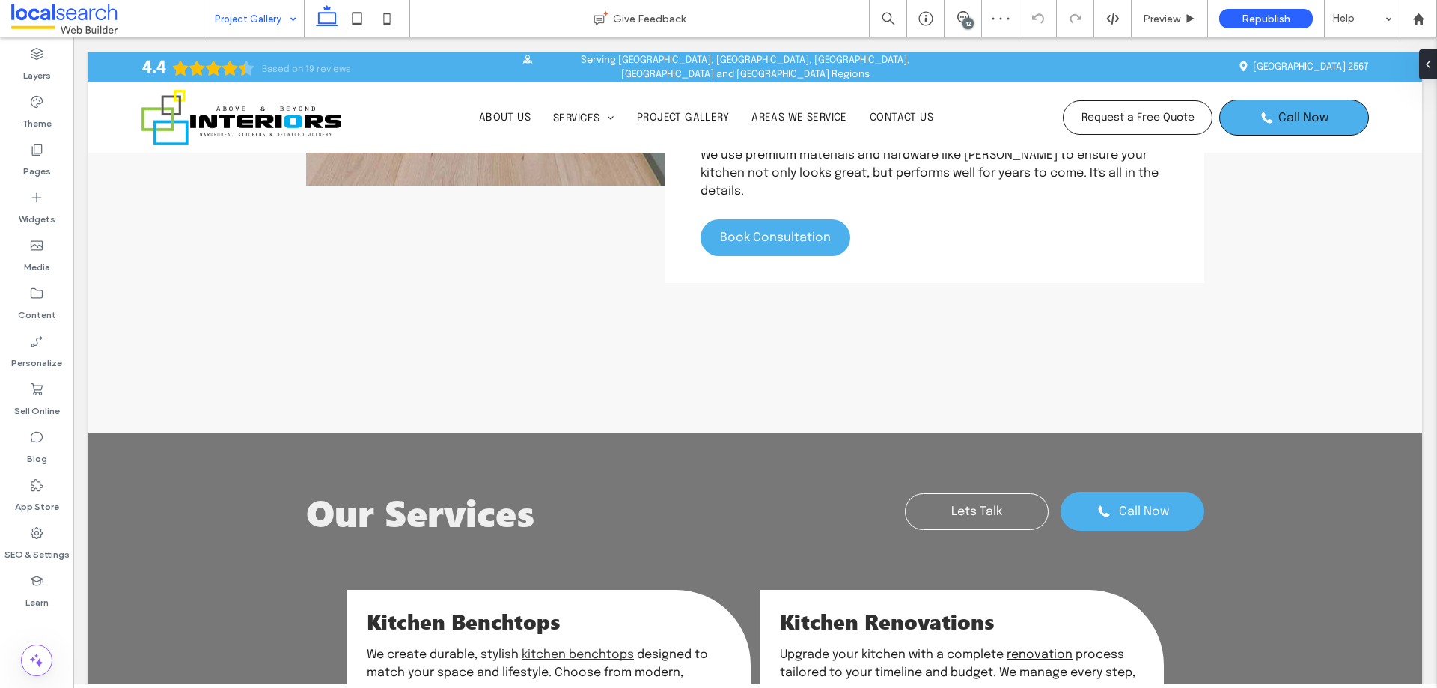
click at [242, 22] on input at bounding box center [252, 18] width 74 height 37
click at [246, 24] on input at bounding box center [252, 18] width 74 height 37
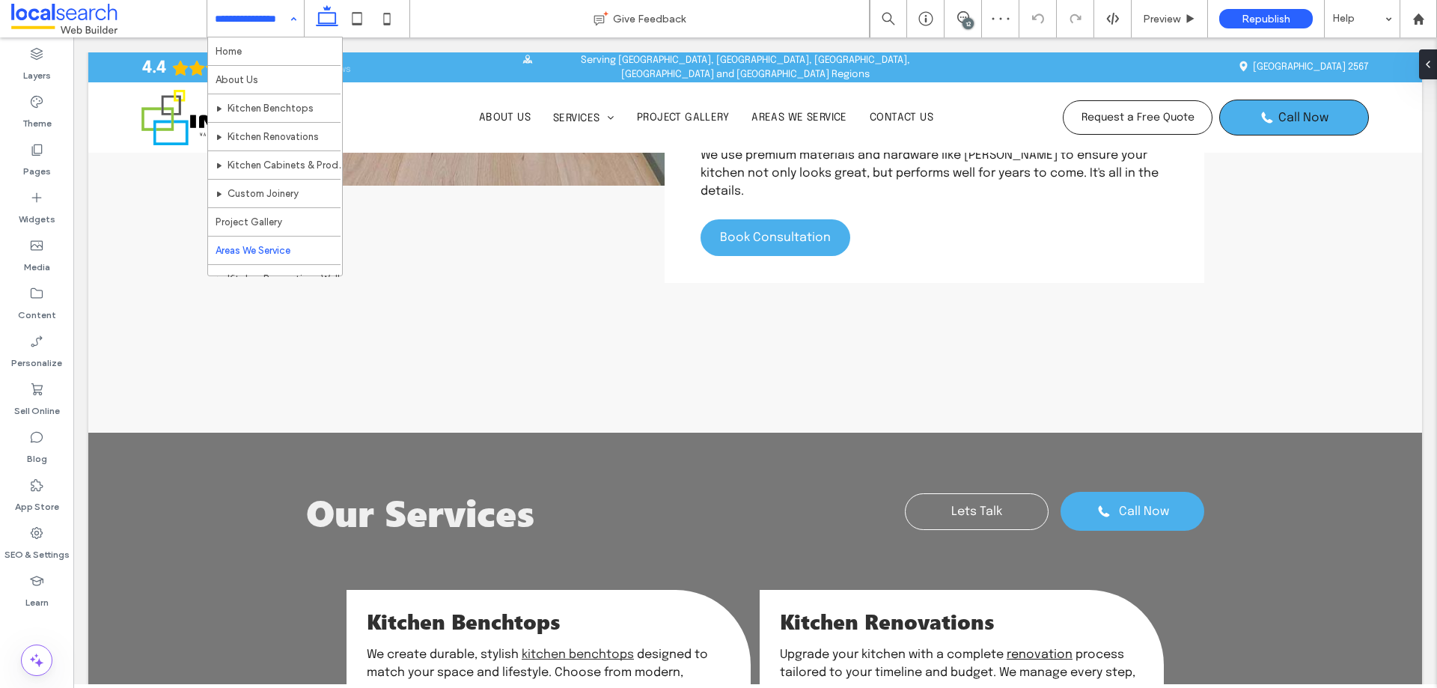
scroll to position [328, 0]
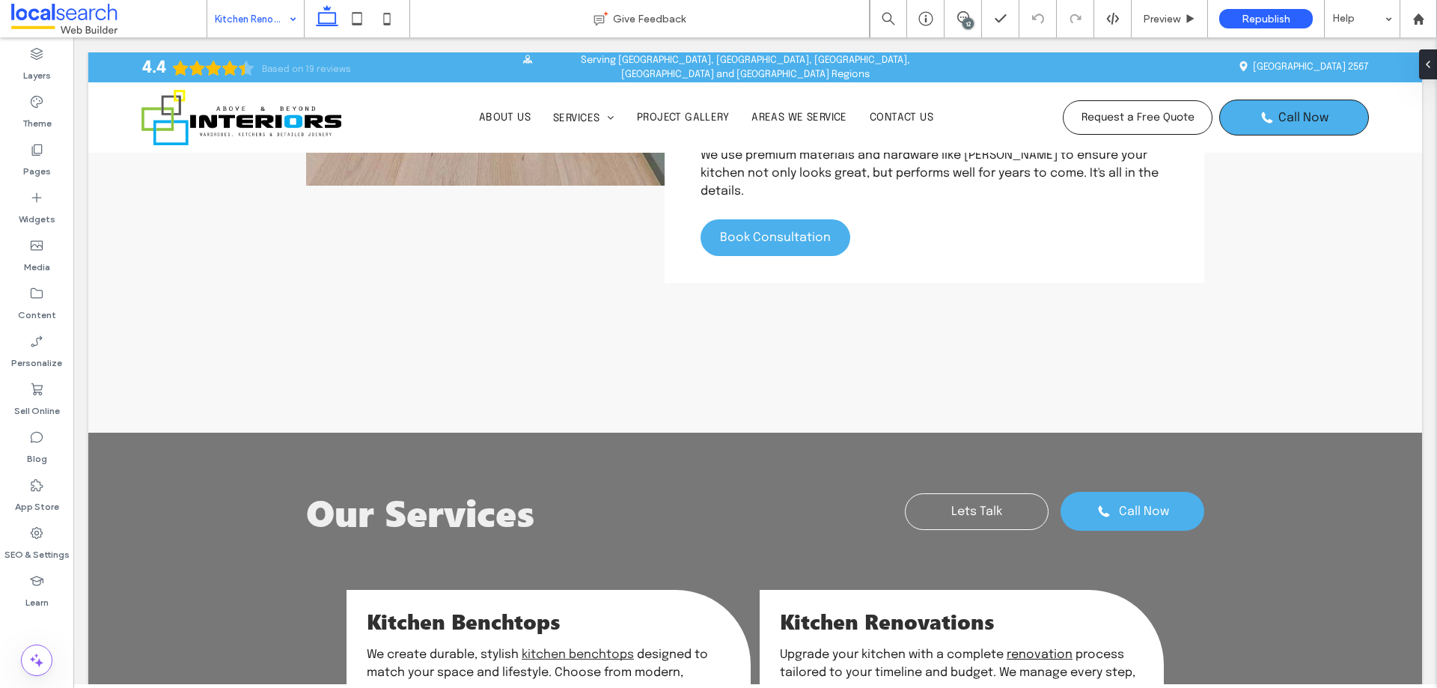
click at [225, 22] on input at bounding box center [252, 18] width 74 height 37
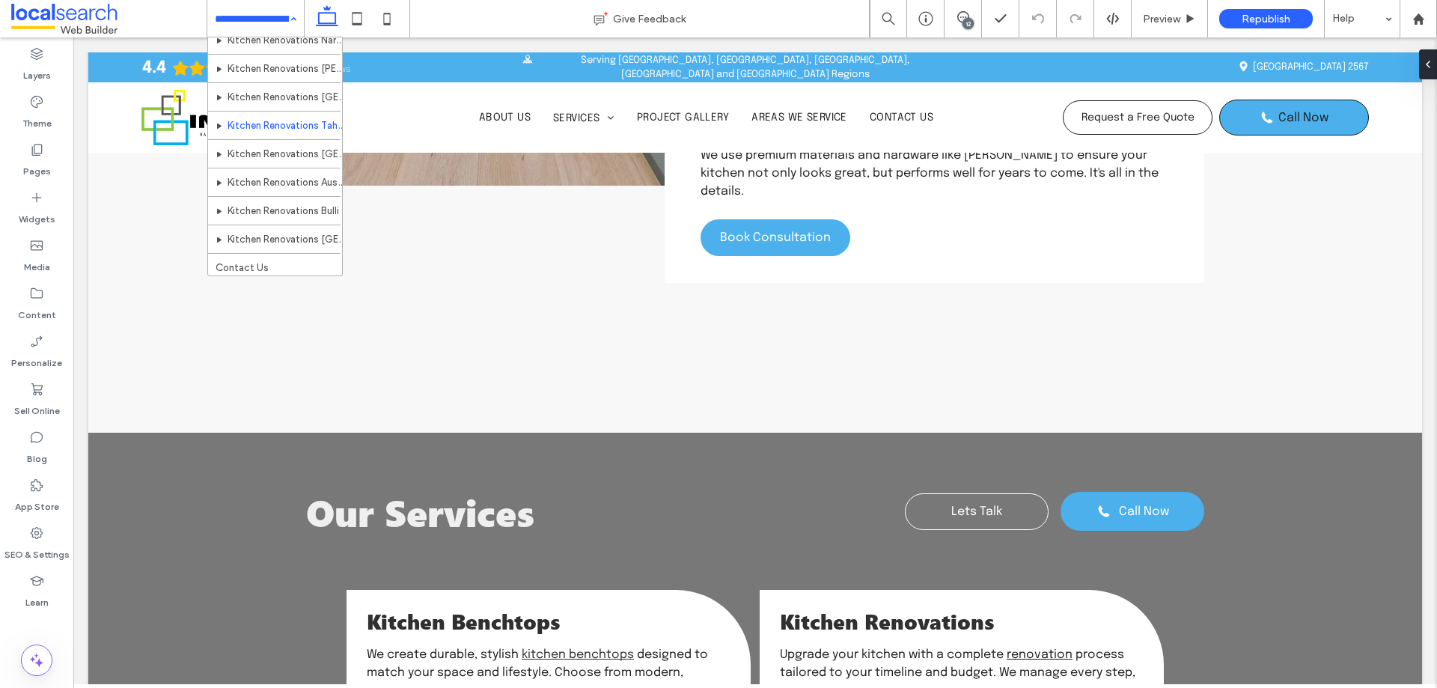
scroll to position [328, 0]
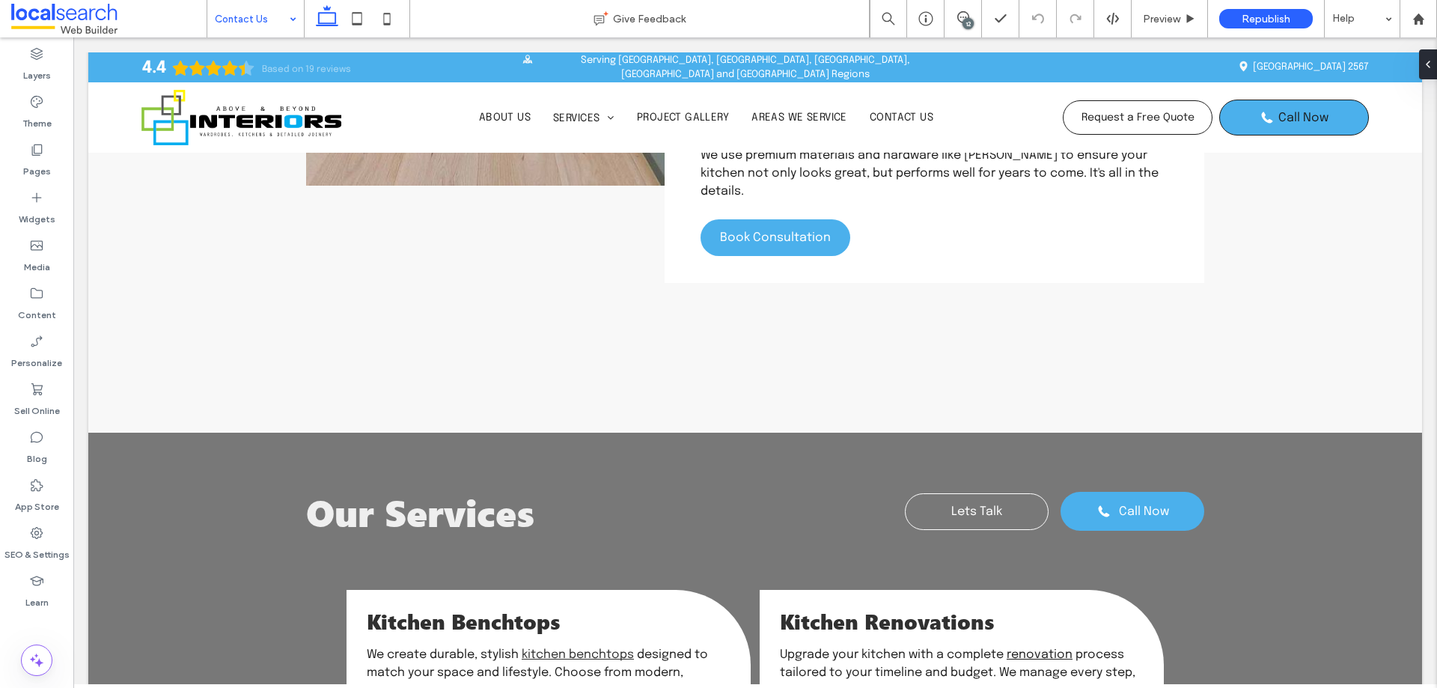
click at [224, 13] on input at bounding box center [252, 18] width 74 height 37
click at [962, 14] on icon at bounding box center [963, 17] width 12 height 12
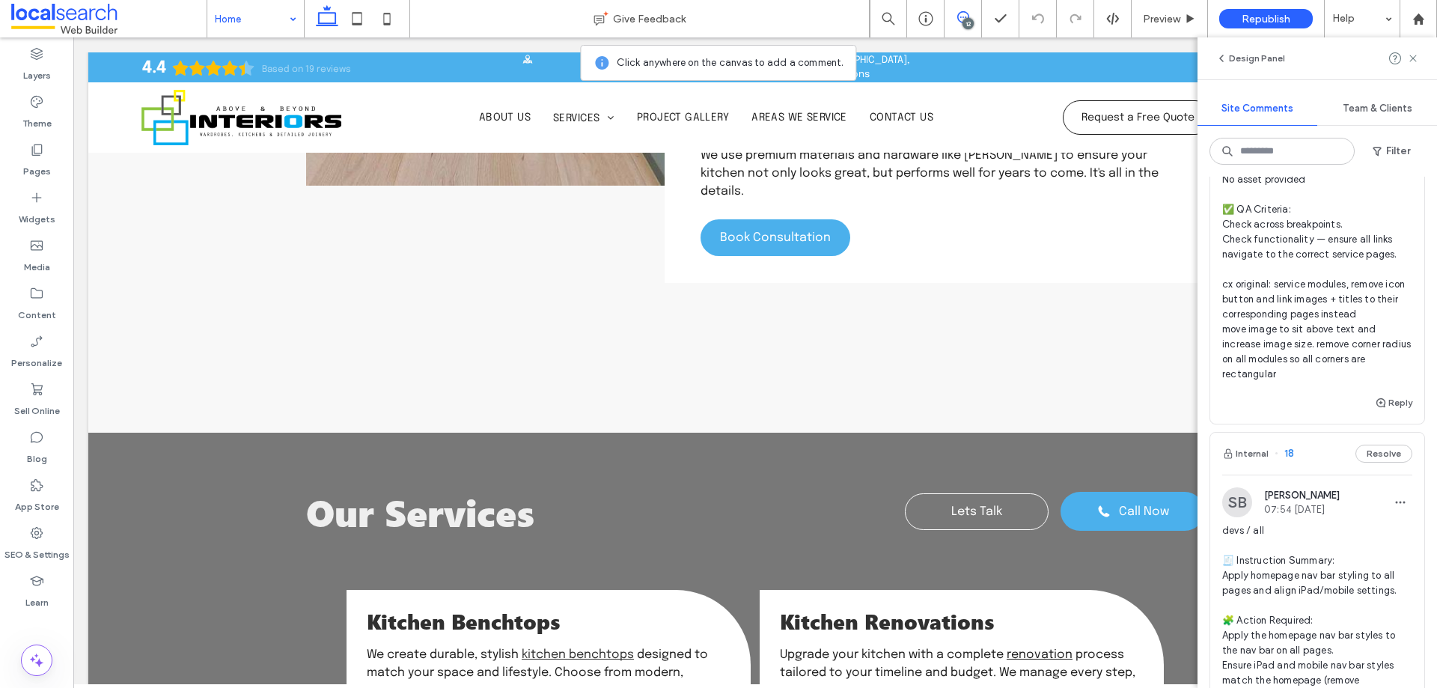
scroll to position [4430, 0]
click at [1375, 408] on icon "button" at bounding box center [1381, 402] width 12 height 12
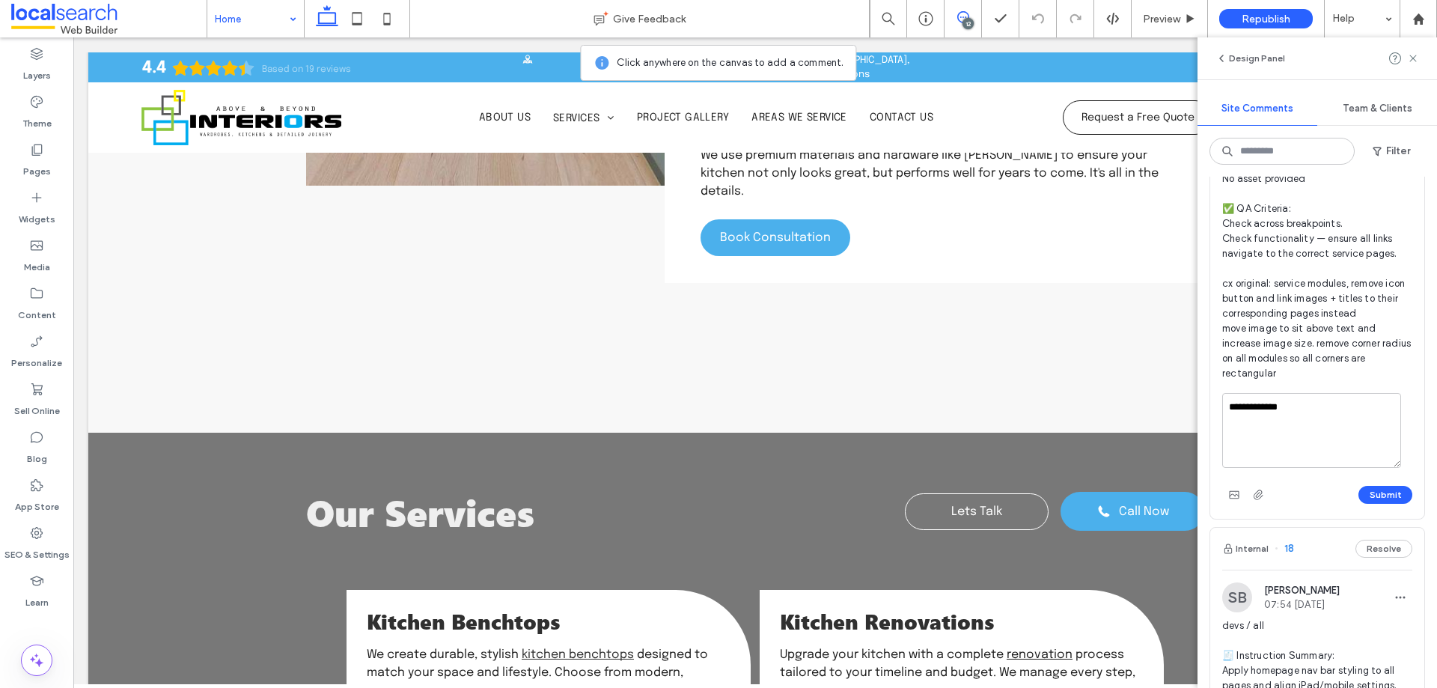
type textarea "**********"
click at [1372, 504] on button "Submit" at bounding box center [1385, 495] width 54 height 18
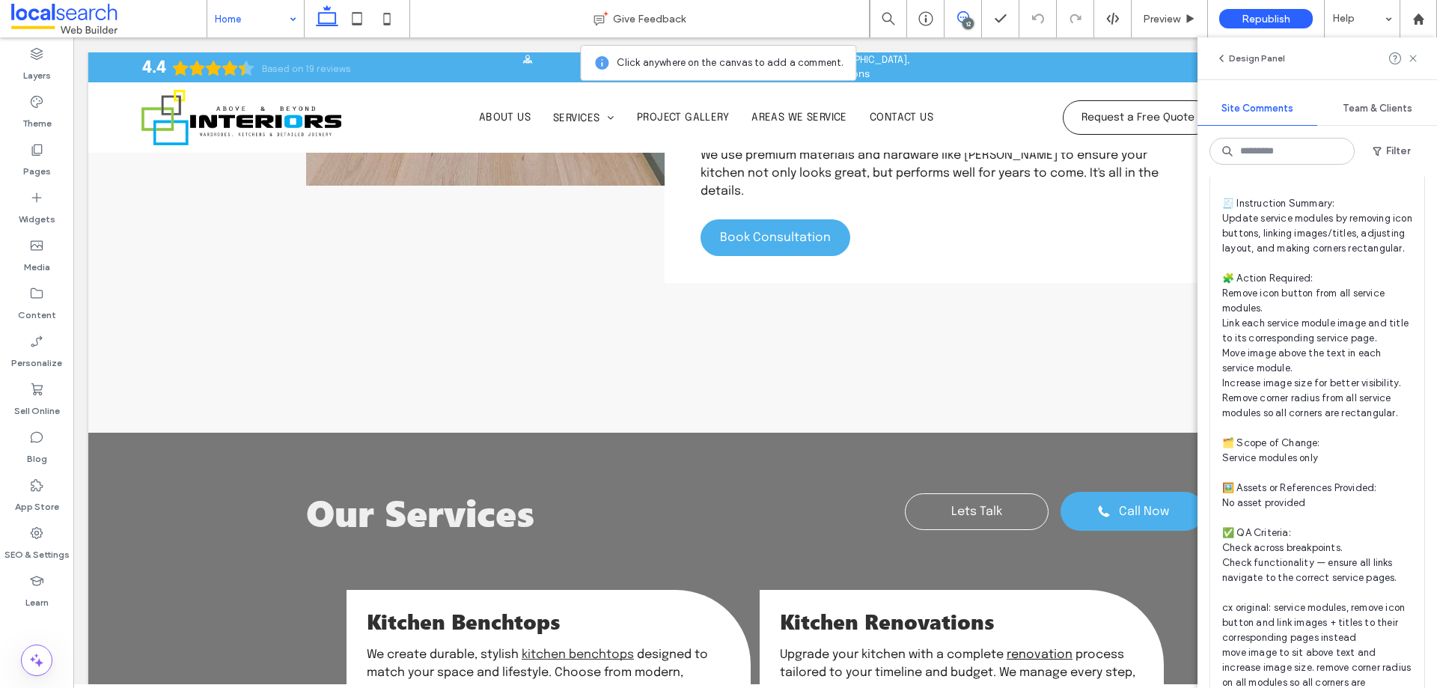
scroll to position [4105, 0]
click at [1411, 57] on use at bounding box center [1412, 58] width 7 height 7
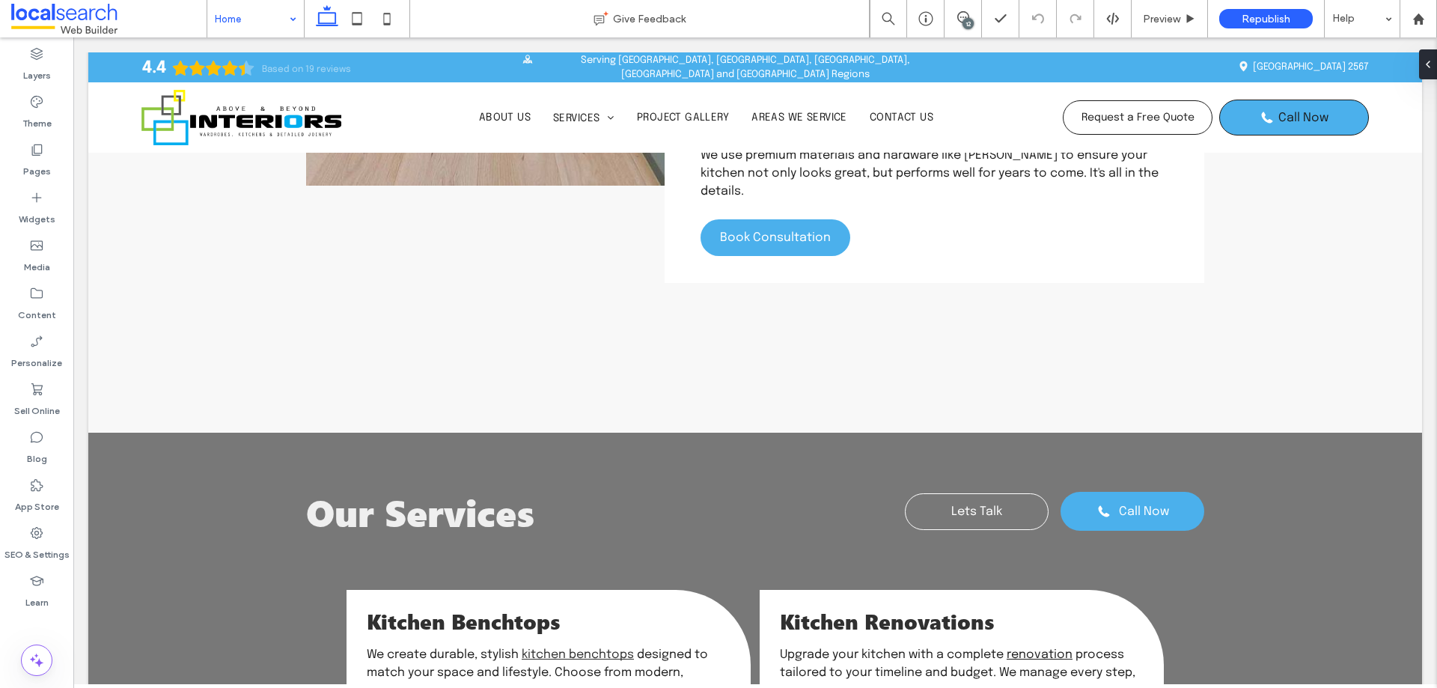
scroll to position [0, 0]
click at [801, 236] on button "Design" at bounding box center [798, 239] width 54 height 18
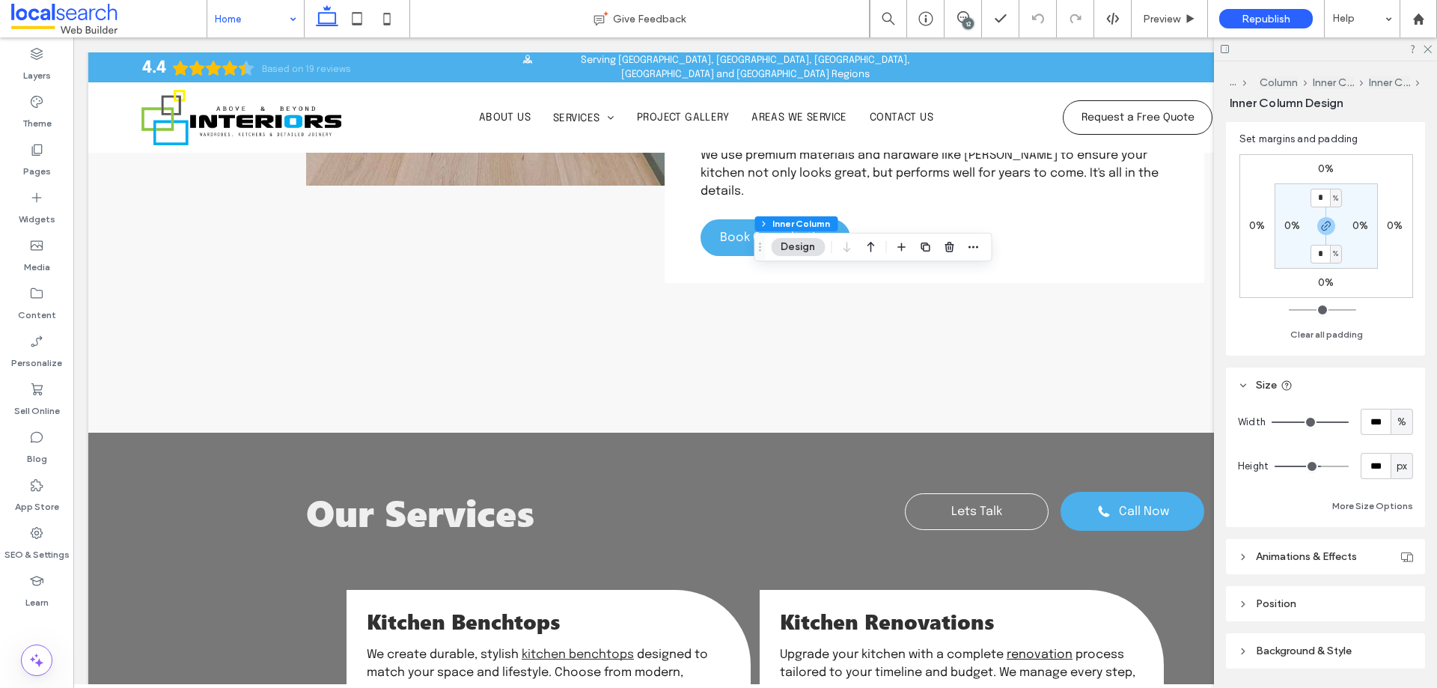
scroll to position [436, 0]
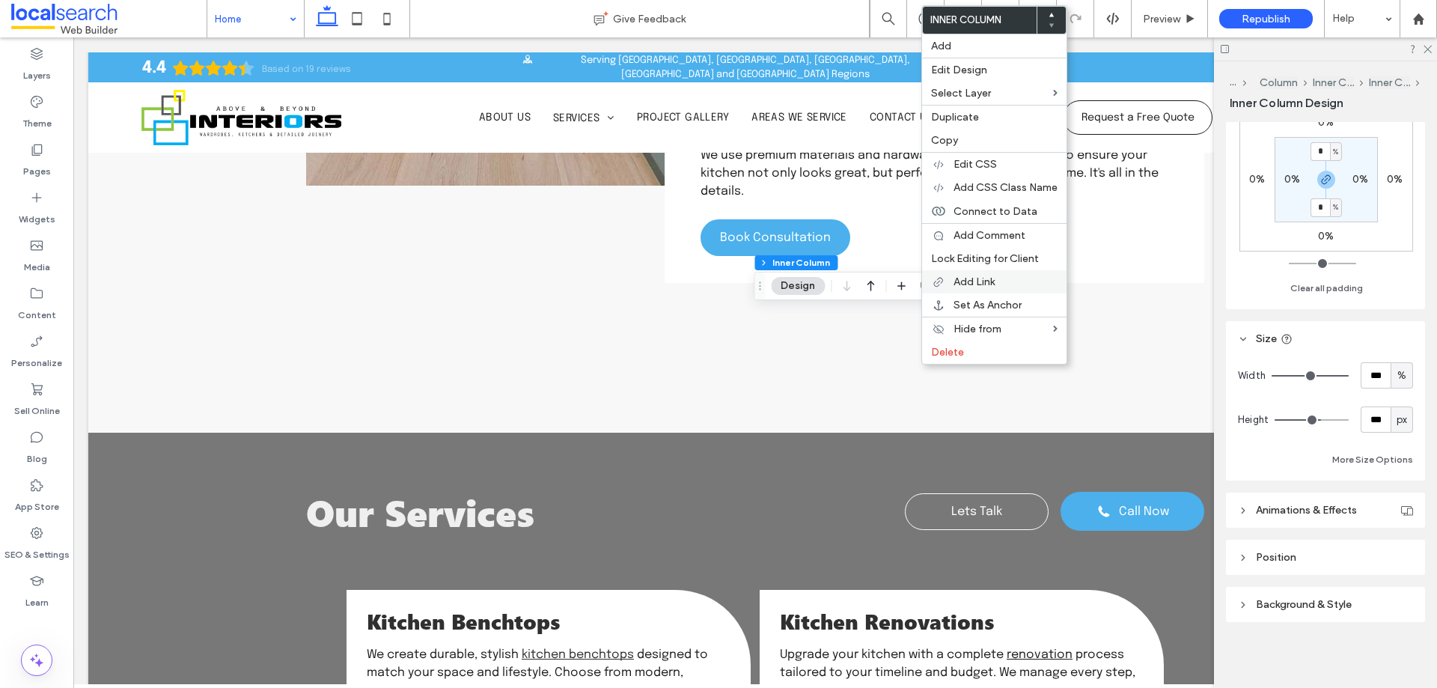
click at [1016, 280] on label "Add Link" at bounding box center [1005, 281] width 104 height 13
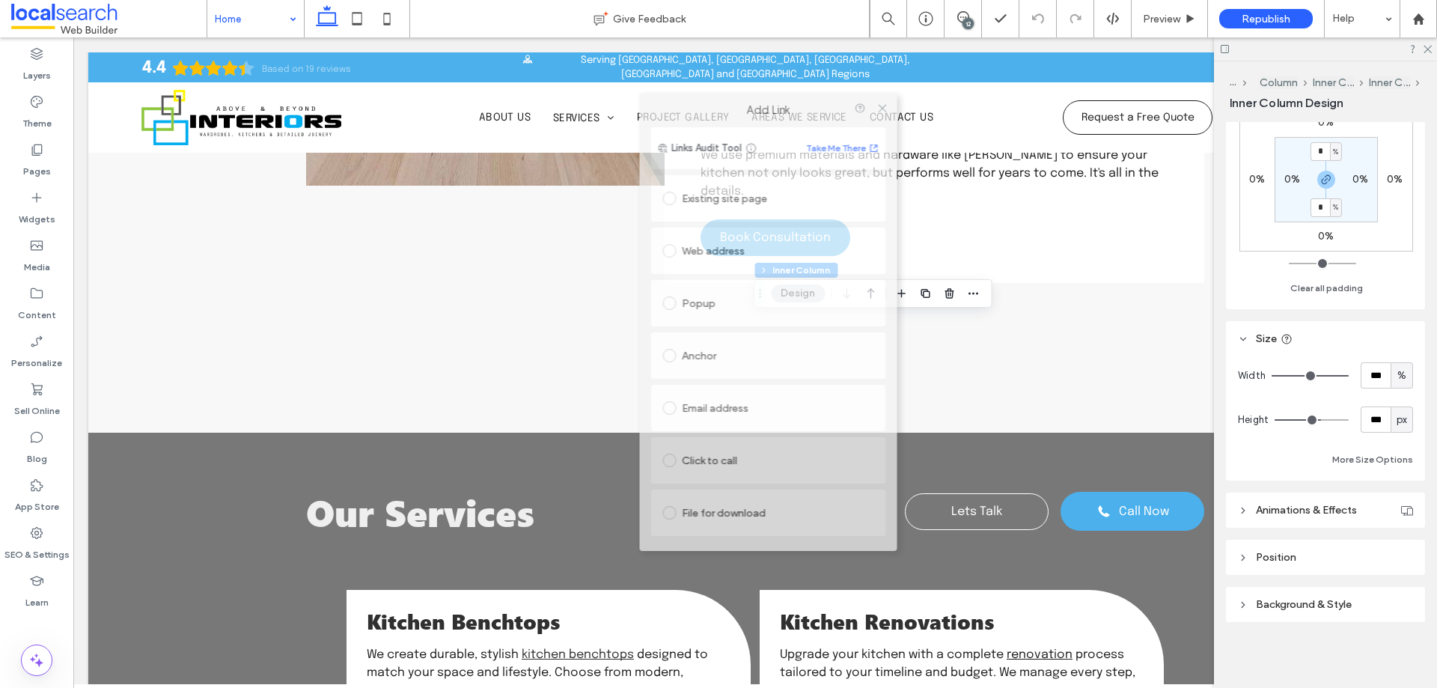
drag, startPoint x: 844, startPoint y: 84, endPoint x: 777, endPoint y: 101, distance: 69.5
click at [777, 101] on div "Add Link" at bounding box center [767, 110] width 257 height 34
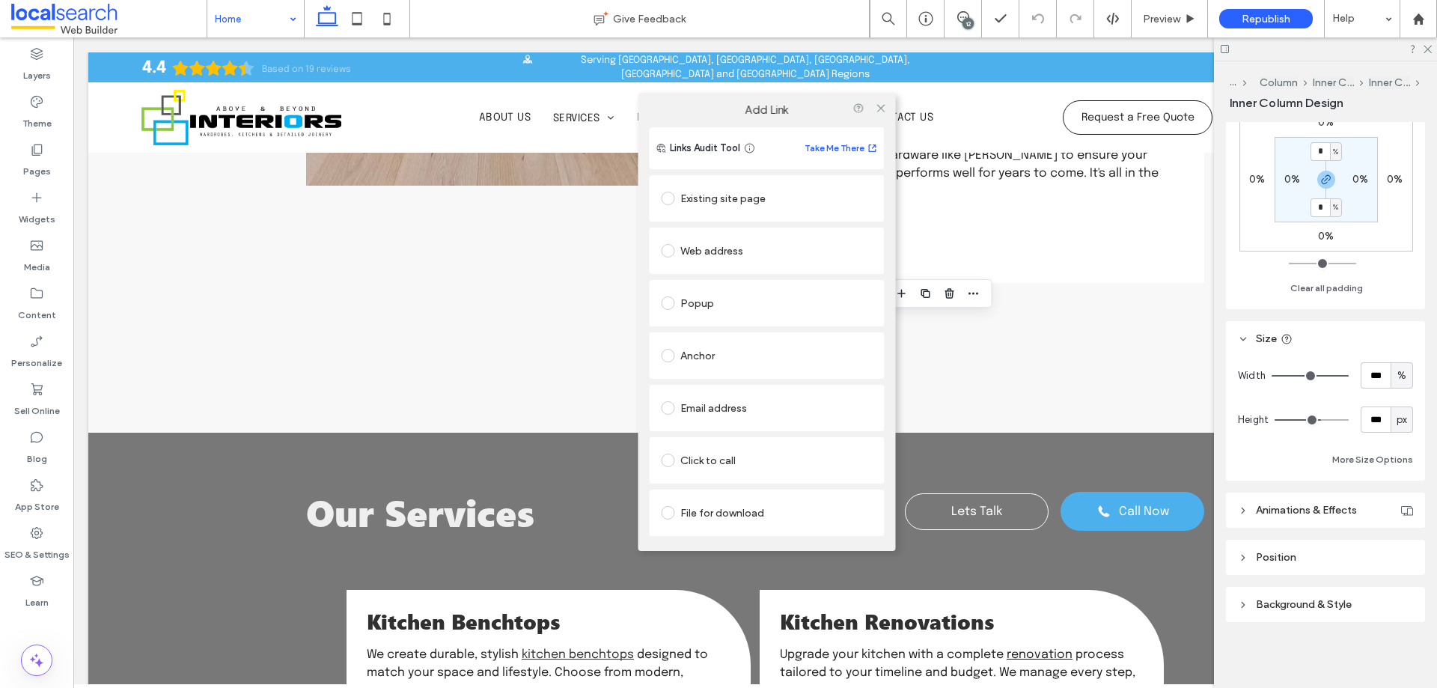
click at [798, 190] on div "Existing site page" at bounding box center [766, 198] width 211 height 24
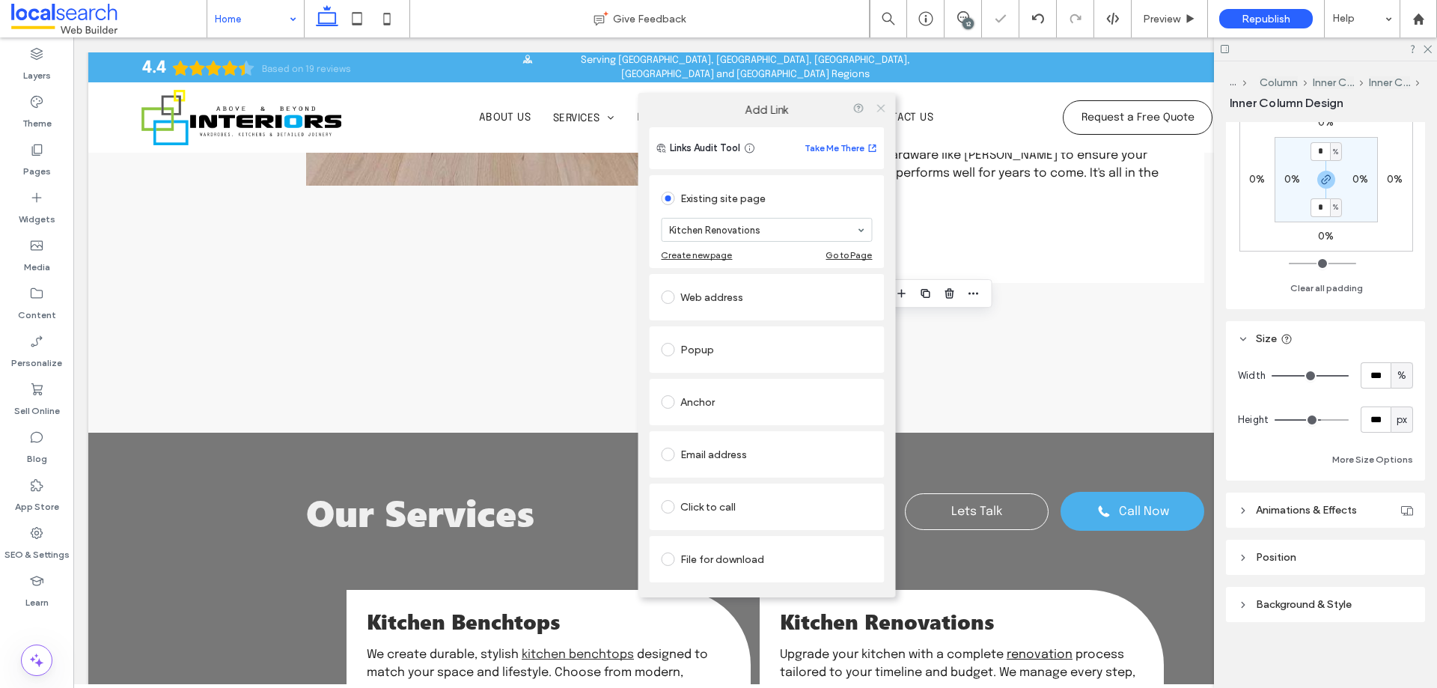
click at [881, 103] on icon at bounding box center [880, 107] width 11 height 11
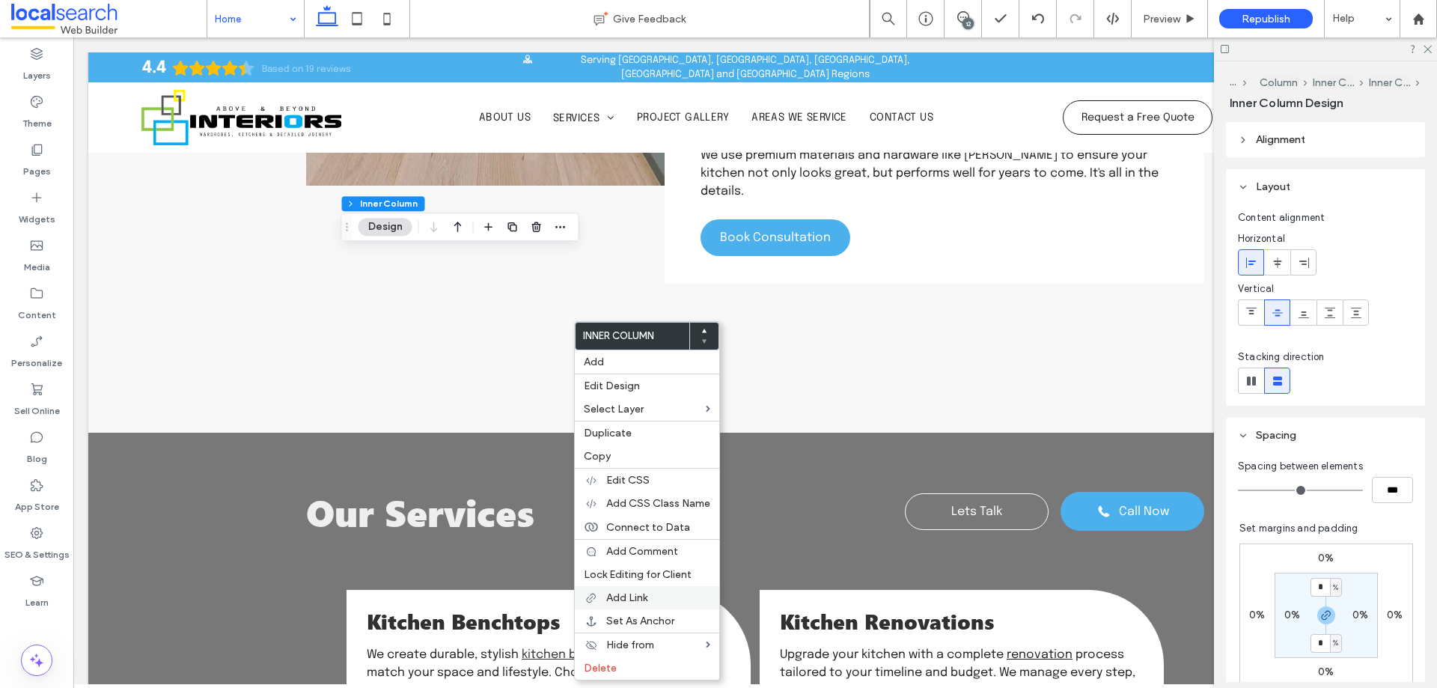
click at [619, 602] on span "Add Link" at bounding box center [626, 597] width 41 height 13
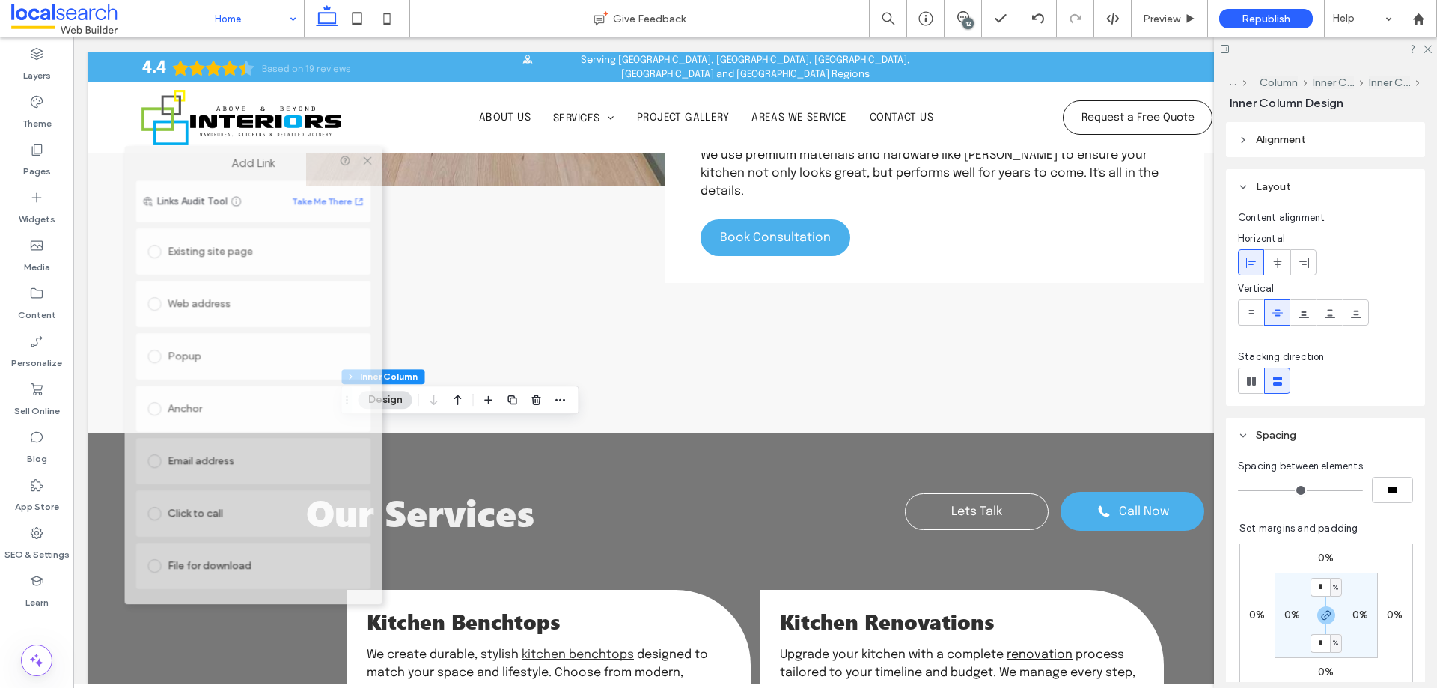
drag, startPoint x: 485, startPoint y: 226, endPoint x: 296, endPoint y: 161, distance: 199.5
click at [296, 161] on label "Add Link" at bounding box center [253, 162] width 236 height 13
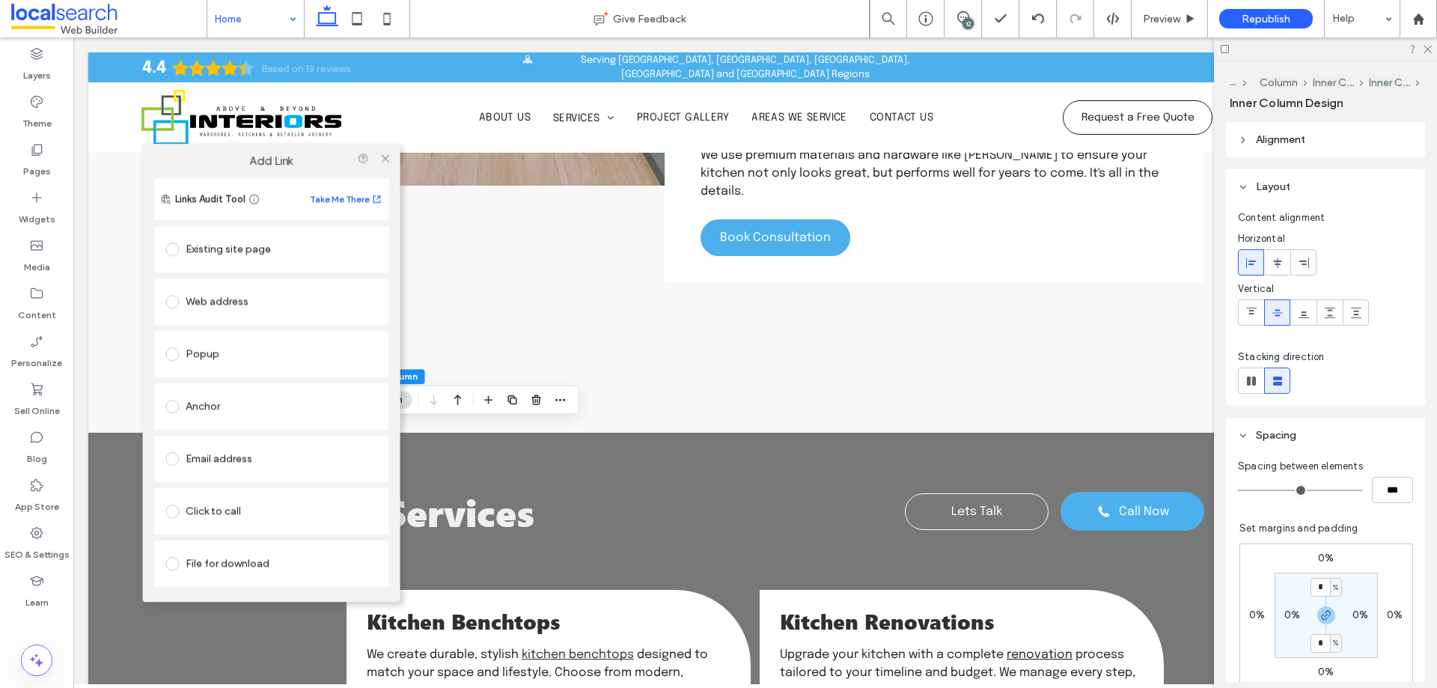
click at [264, 237] on div "Existing site page" at bounding box center [271, 249] width 211 height 24
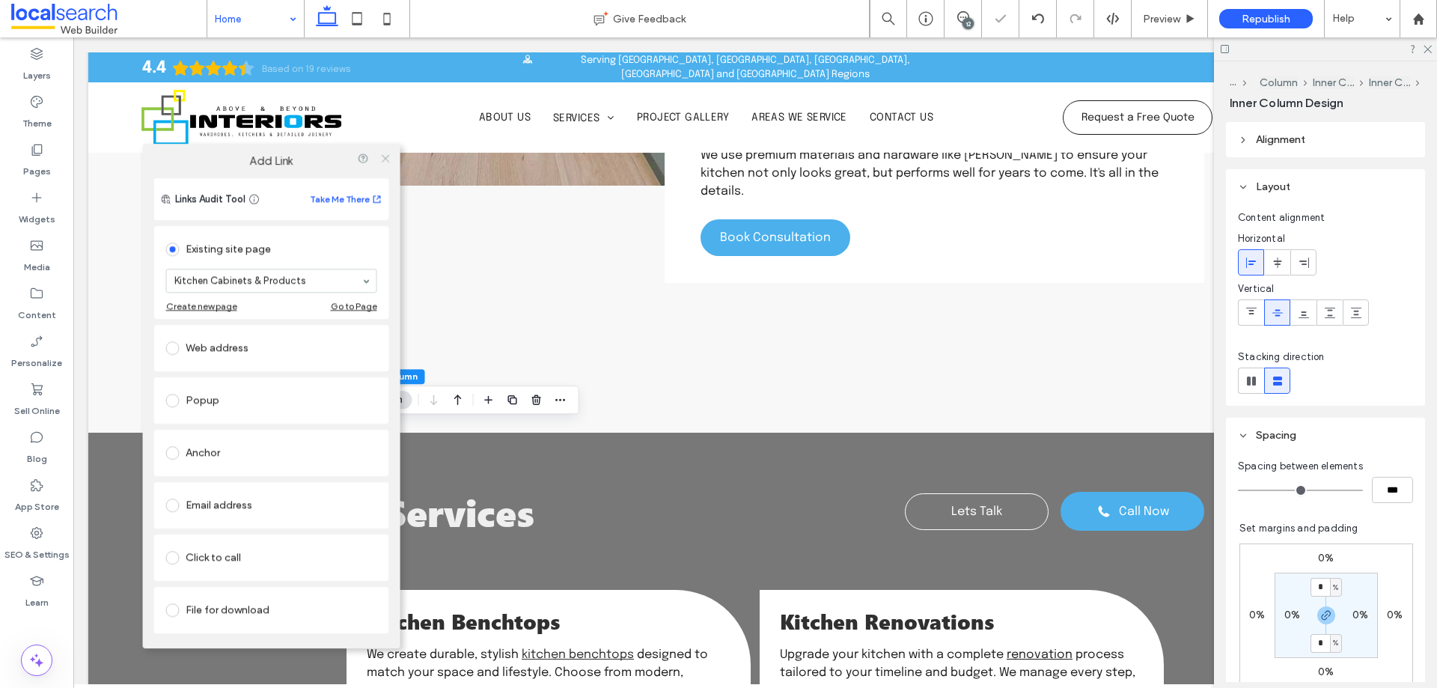
click at [382, 148] on span at bounding box center [384, 158] width 11 height 22
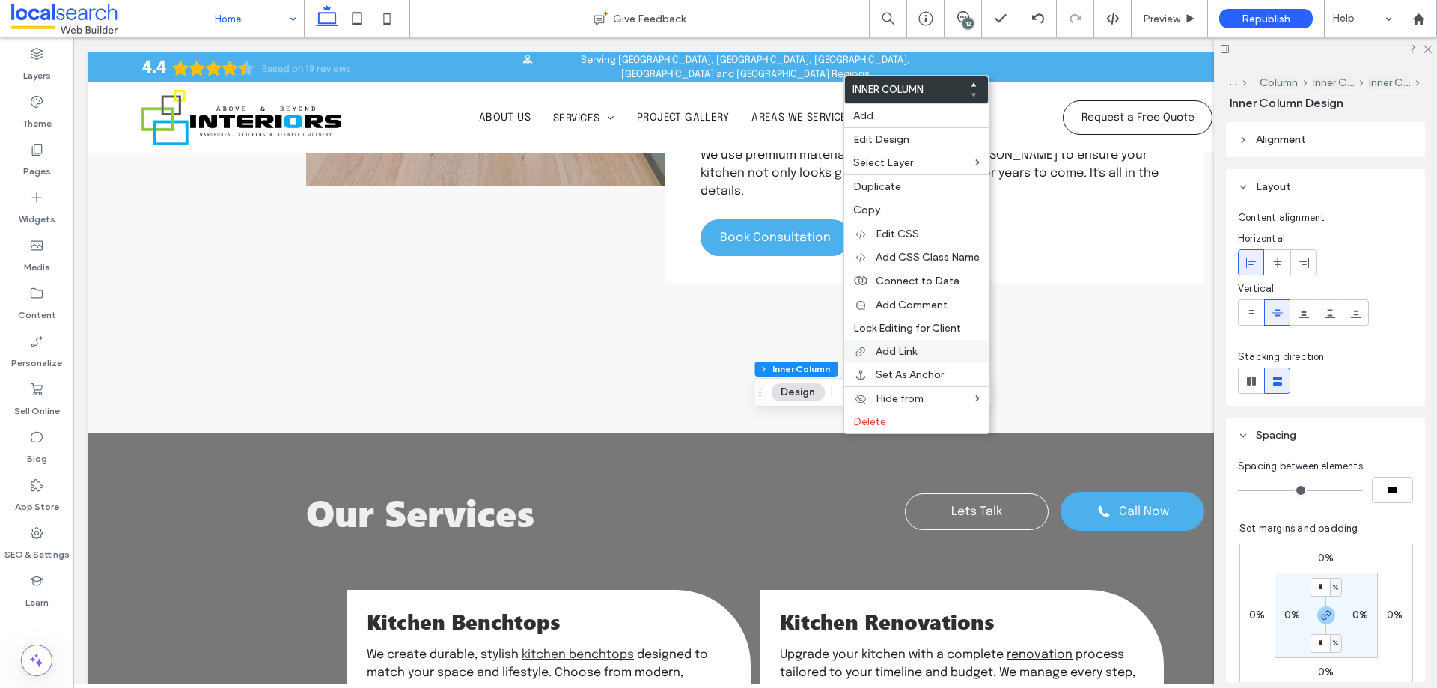
click at [916, 353] on span "Add Link" at bounding box center [895, 351] width 41 height 13
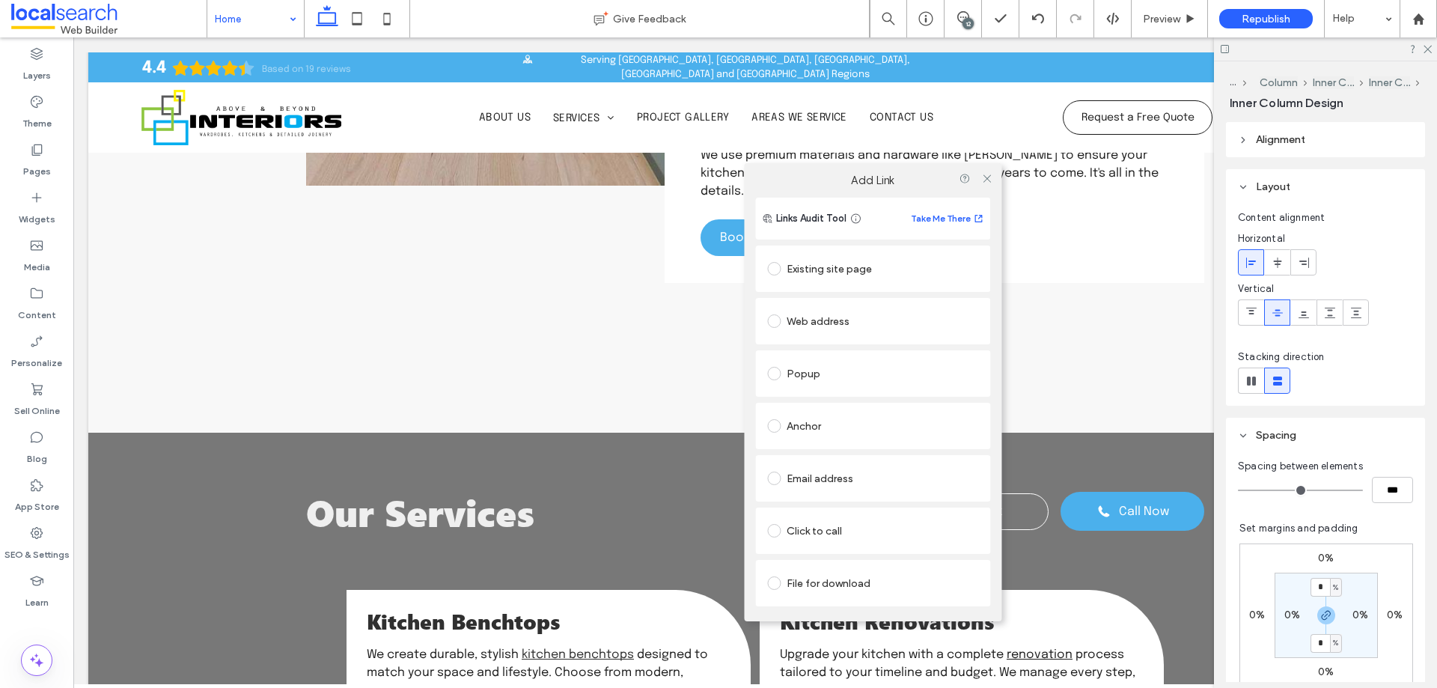
click at [848, 253] on div "Existing site page" at bounding box center [872, 268] width 211 height 31
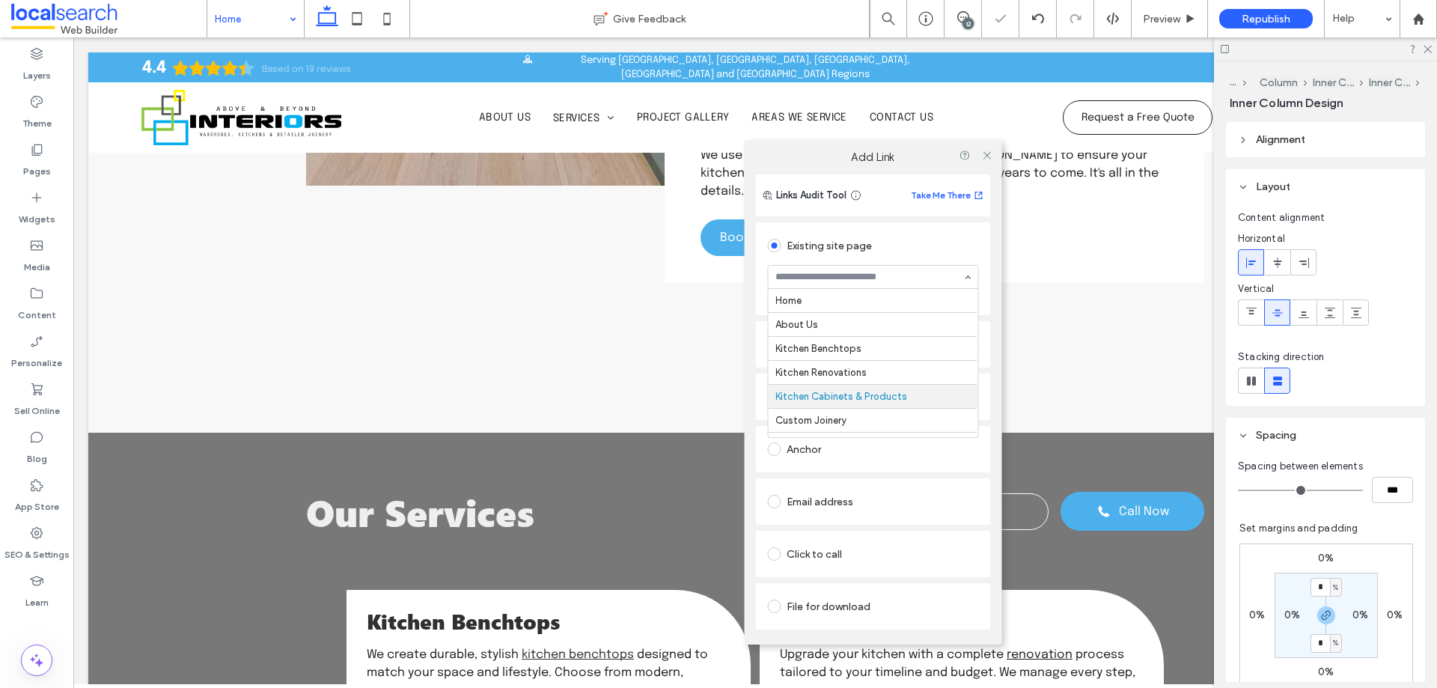
click at [864, 272] on input at bounding box center [868, 277] width 187 height 10
click at [982, 156] on icon at bounding box center [986, 154] width 11 height 11
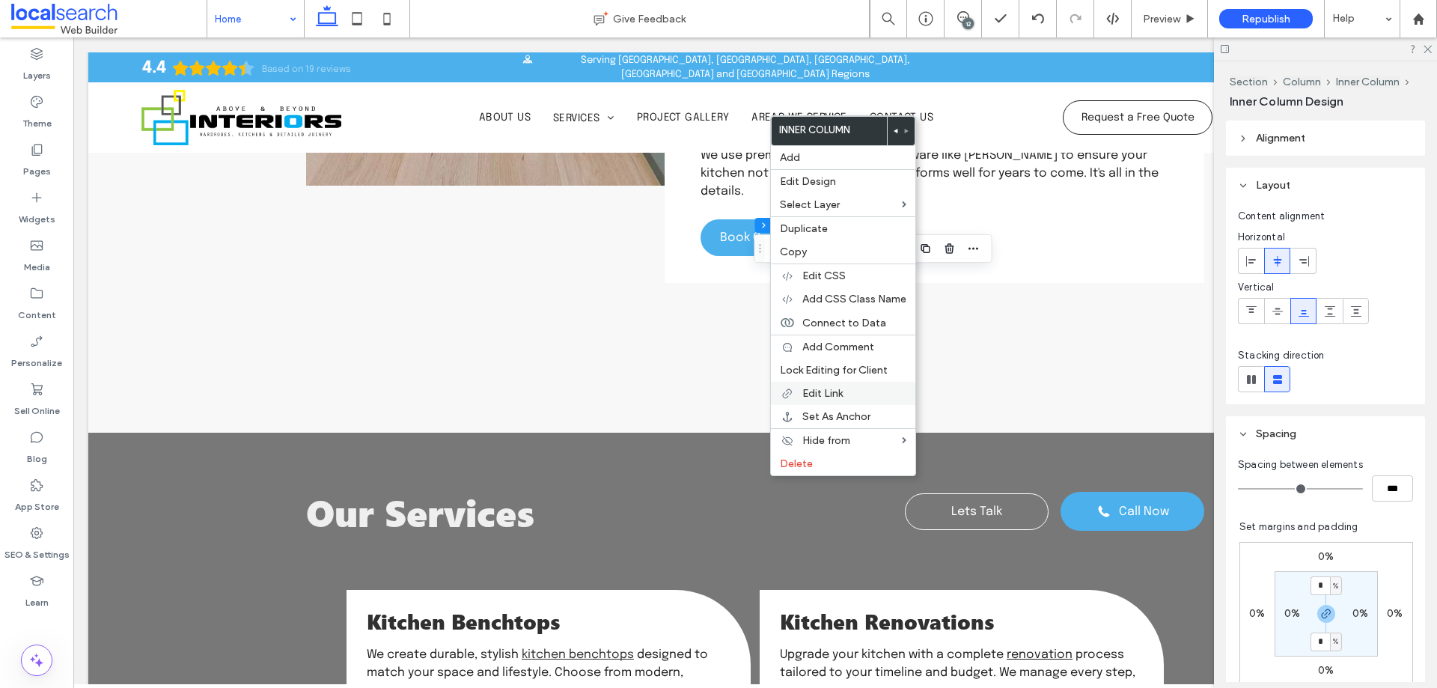
click at [823, 388] on span "Edit Link" at bounding box center [822, 393] width 40 height 13
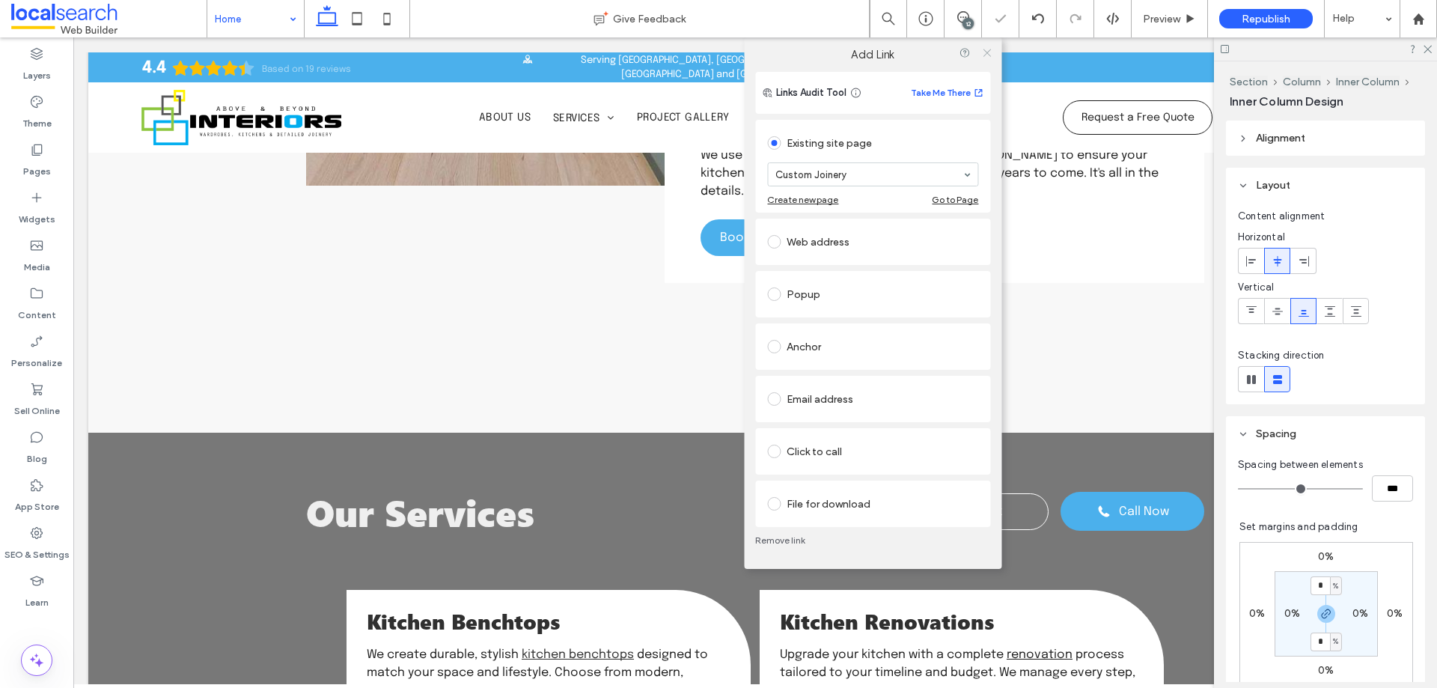
click at [984, 55] on use at bounding box center [985, 52] width 7 height 7
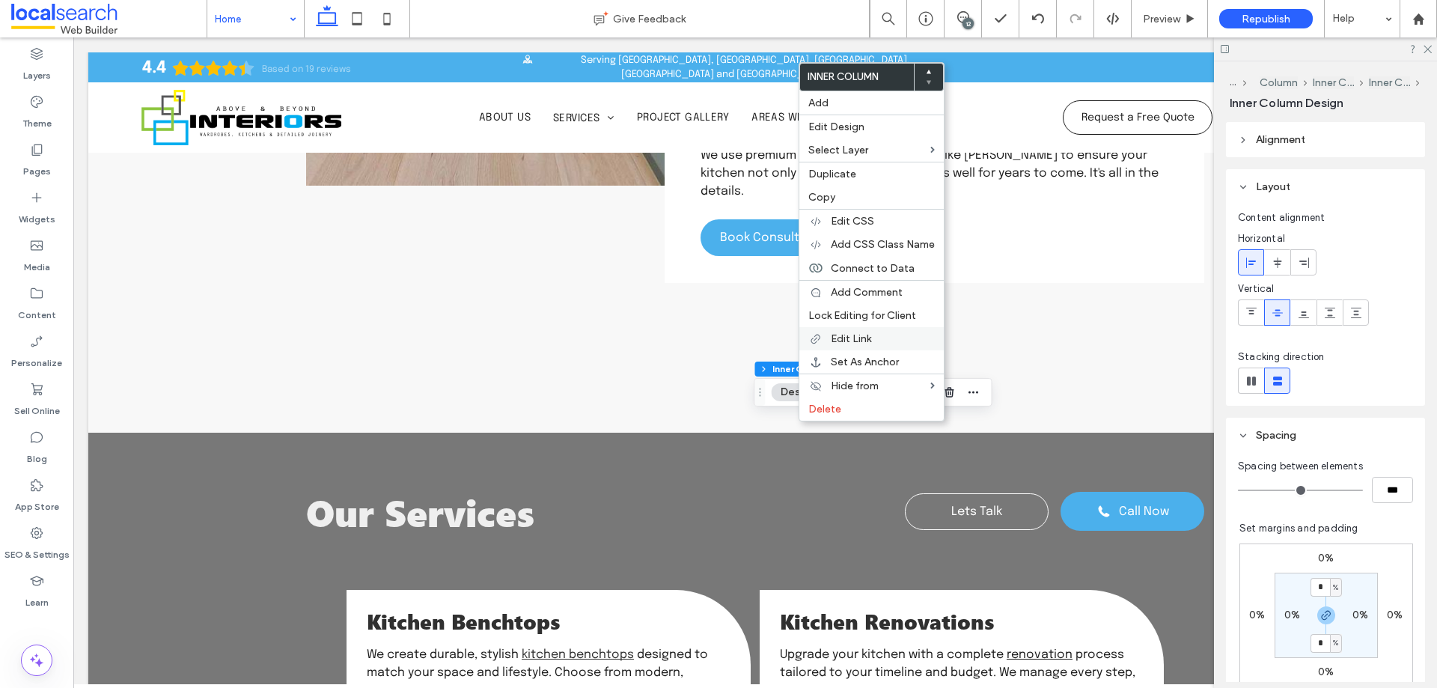
click at [860, 335] on span "Edit Link" at bounding box center [851, 338] width 40 height 13
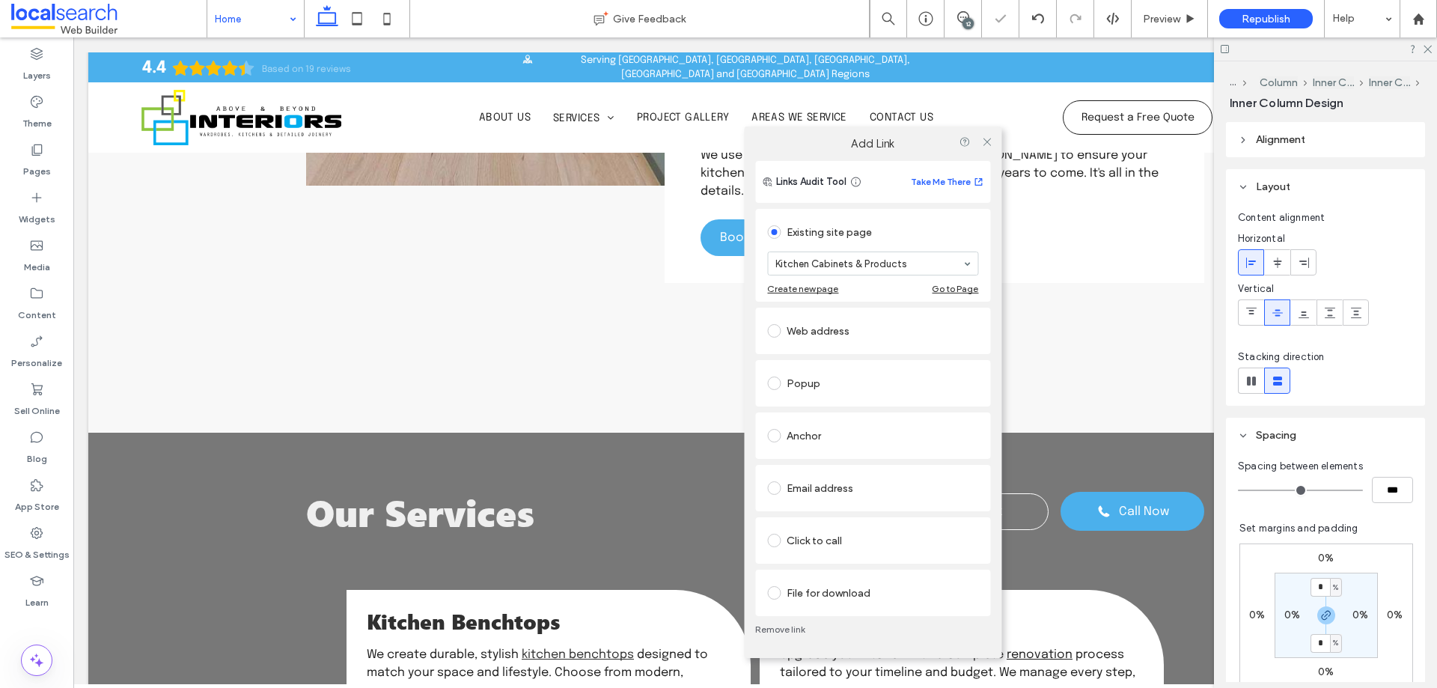
click at [865, 251] on div "Kitchen Cabinets & Products" at bounding box center [872, 263] width 211 height 24
click at [987, 145] on icon at bounding box center [986, 140] width 11 height 11
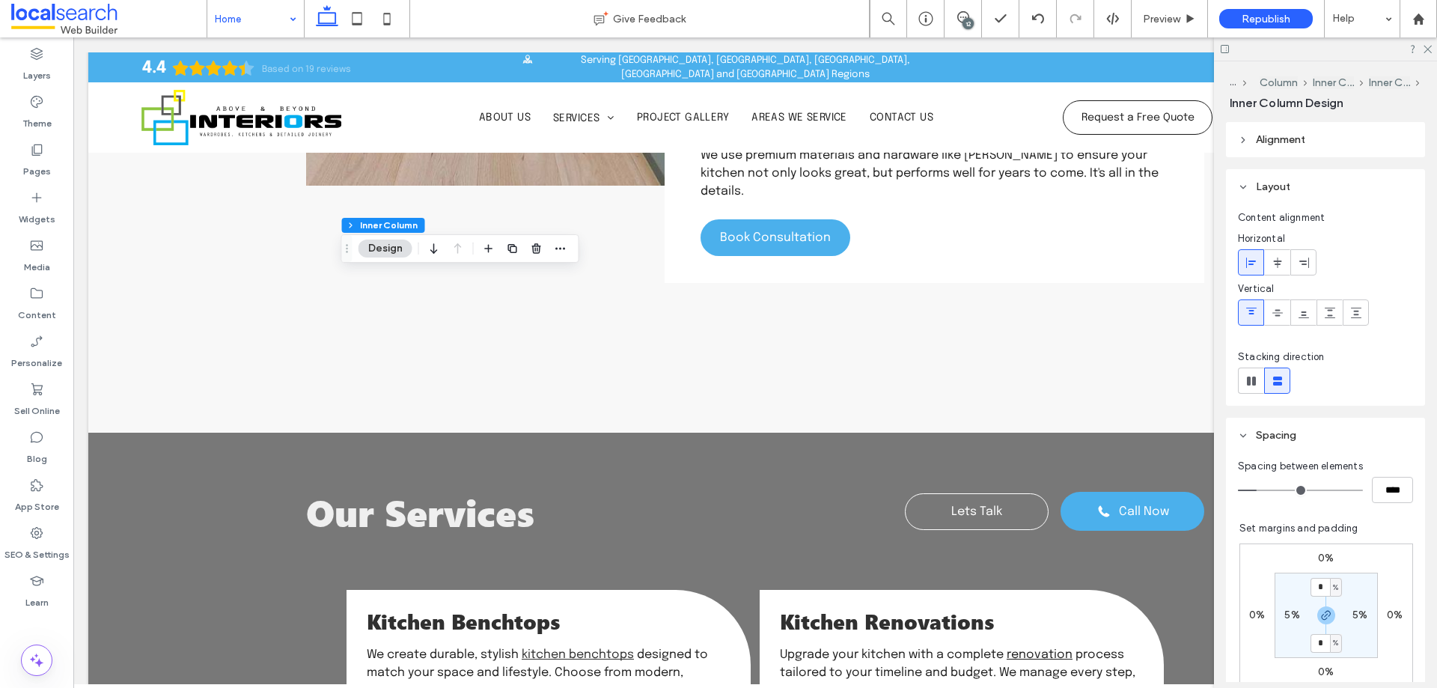
scroll to position [436, 0]
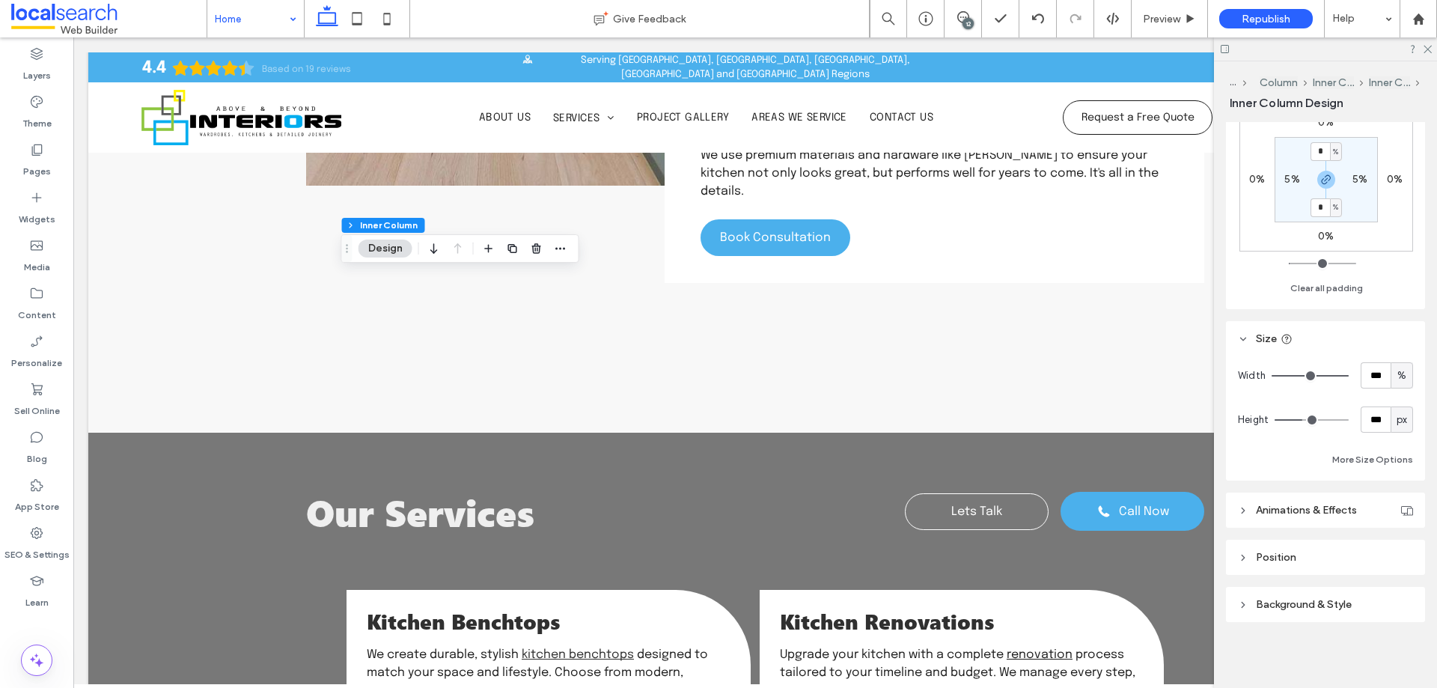
click at [1327, 607] on span "Background & Style" at bounding box center [1304, 604] width 96 height 13
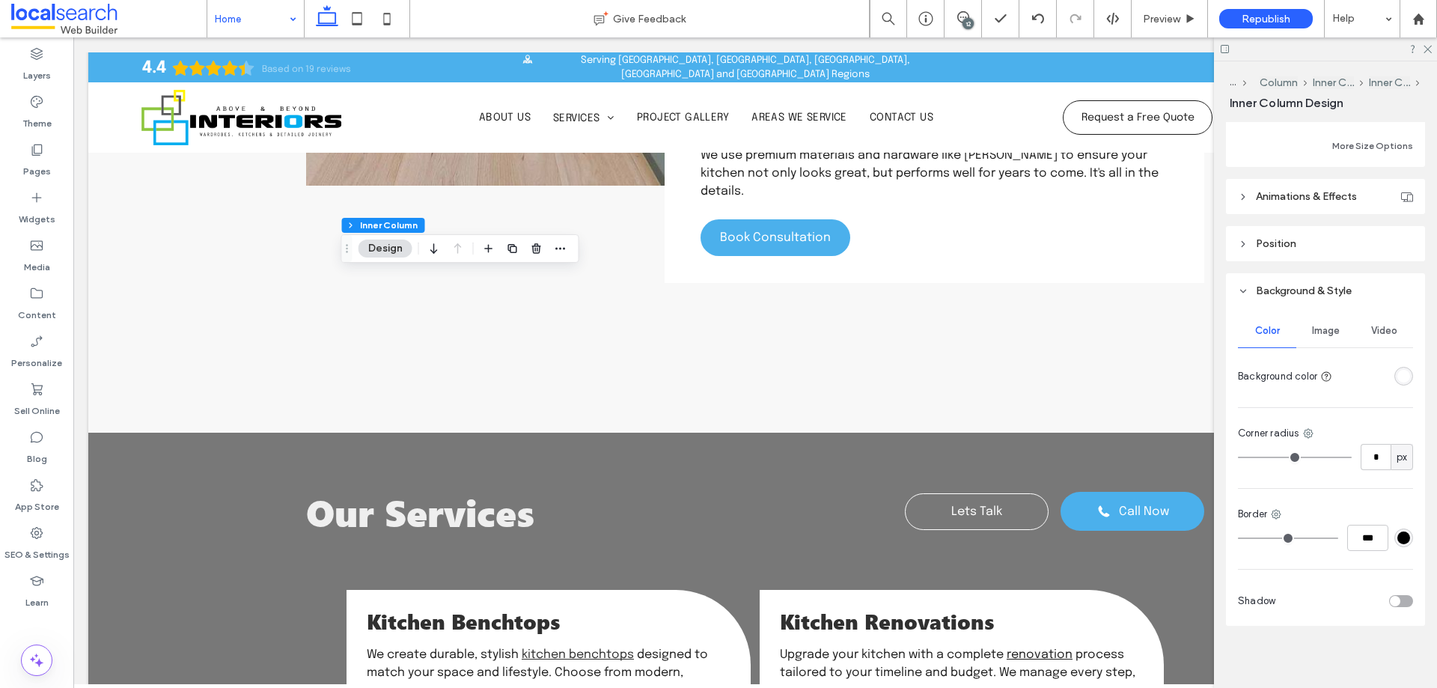
scroll to position [753, 0]
click at [1308, 428] on use at bounding box center [1308, 430] width 10 height 10
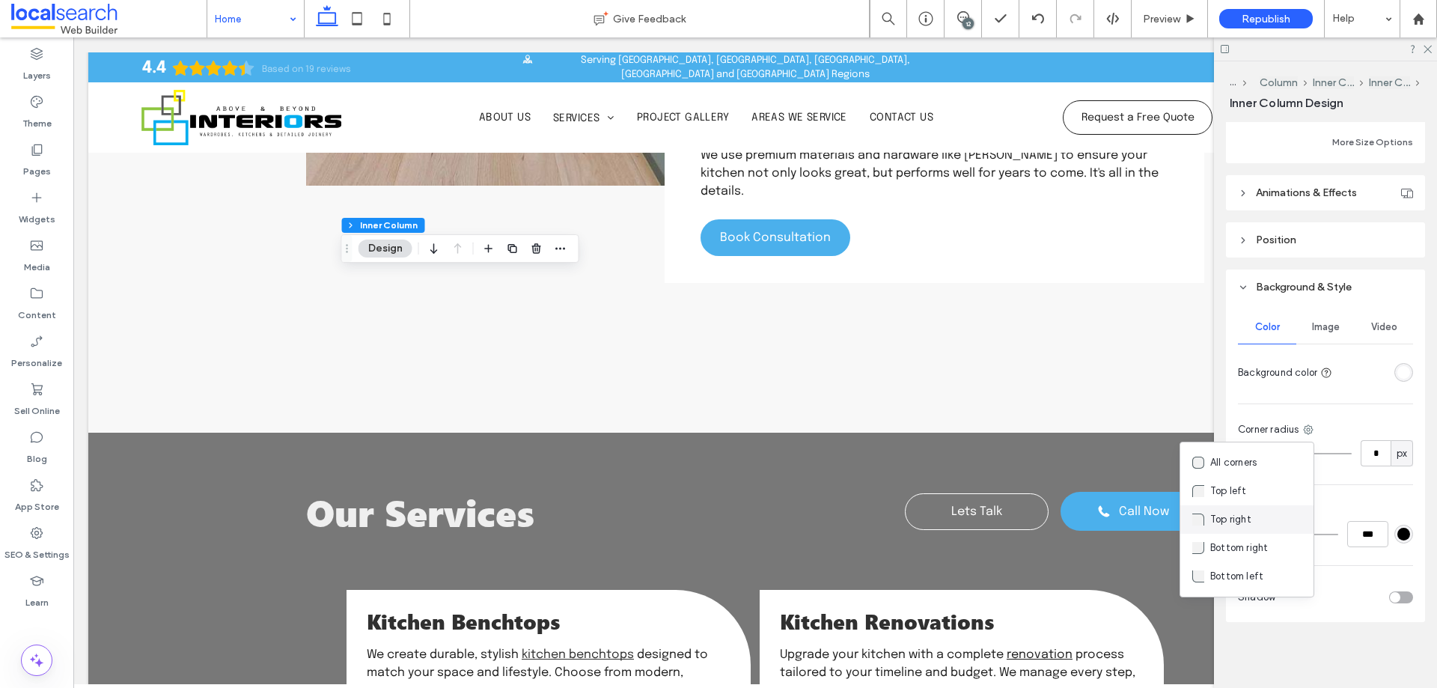
click at [1256, 520] on div "Top right" at bounding box center [1246, 519] width 133 height 28
type input "***"
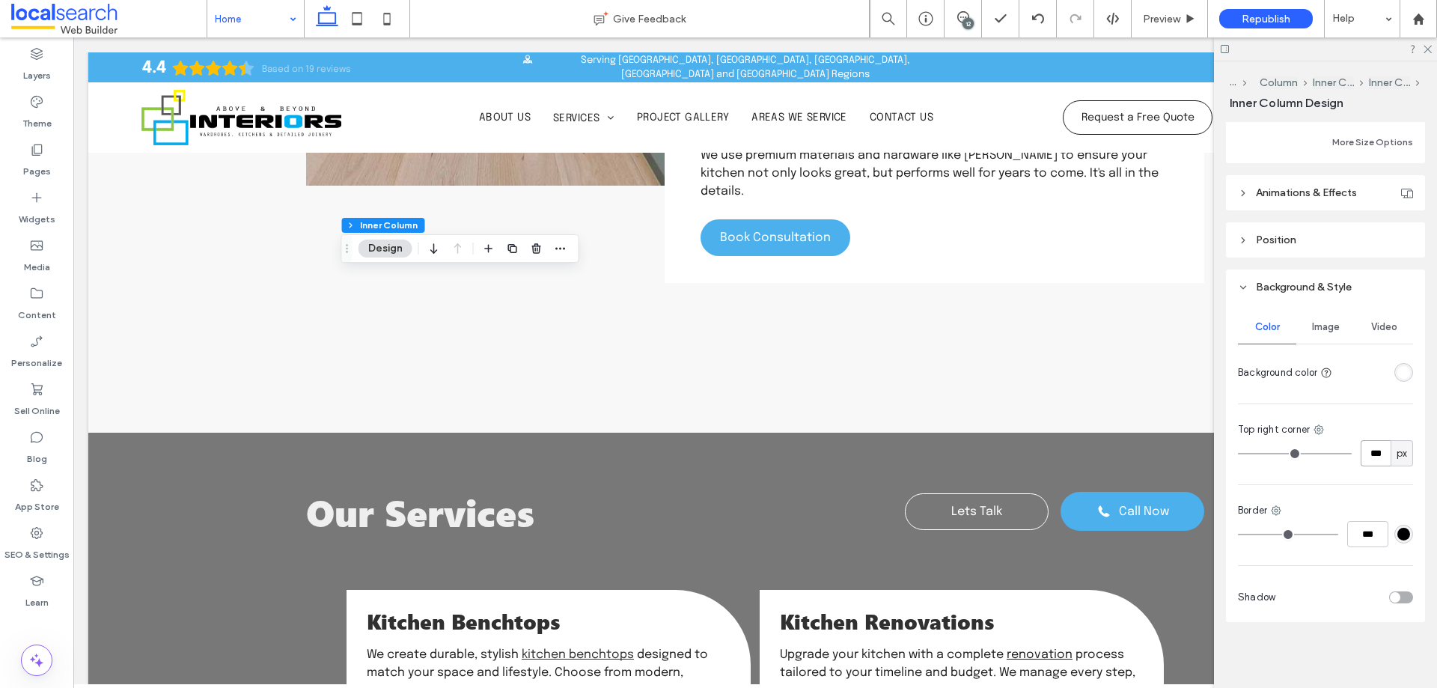
click at [1362, 462] on input "***" at bounding box center [1375, 453] width 30 height 26
type input "*"
click at [962, 11] on div "12" at bounding box center [962, 18] width 37 height 37
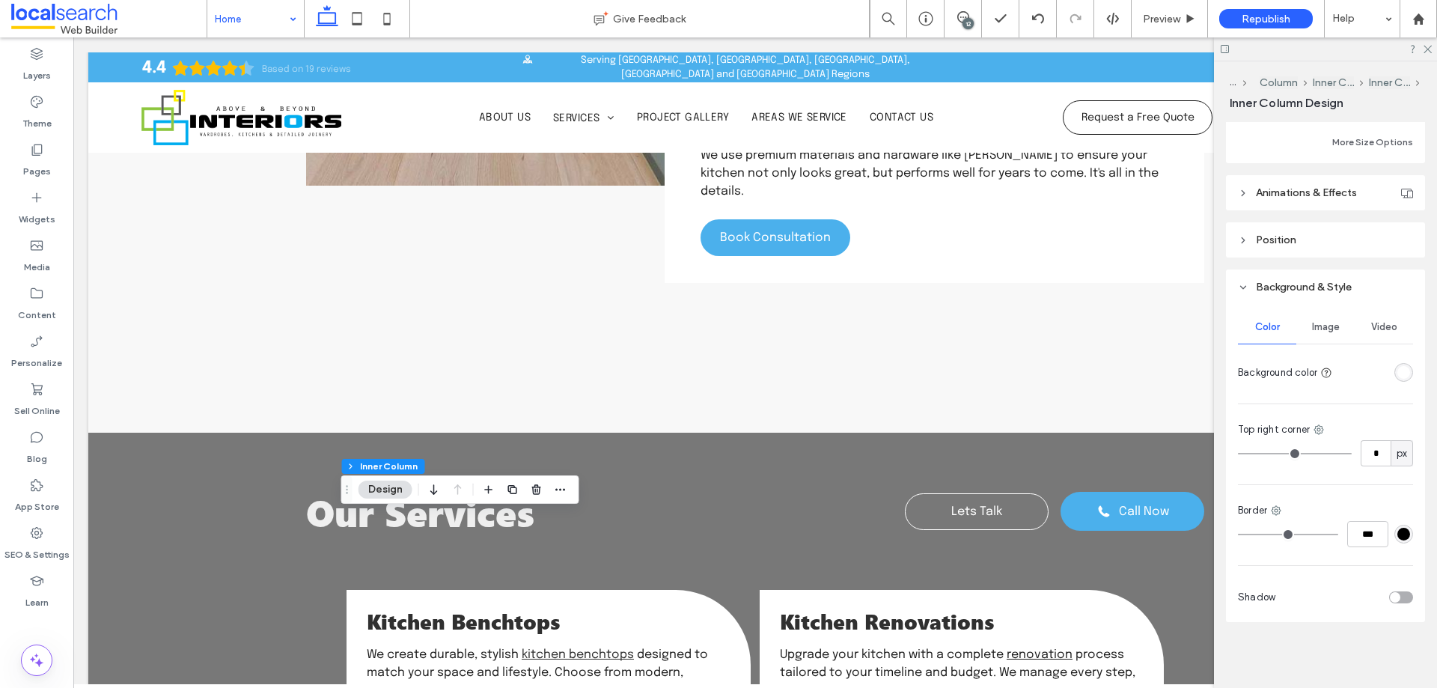
click at [965, 25] on div "12" at bounding box center [967, 23] width 11 height 11
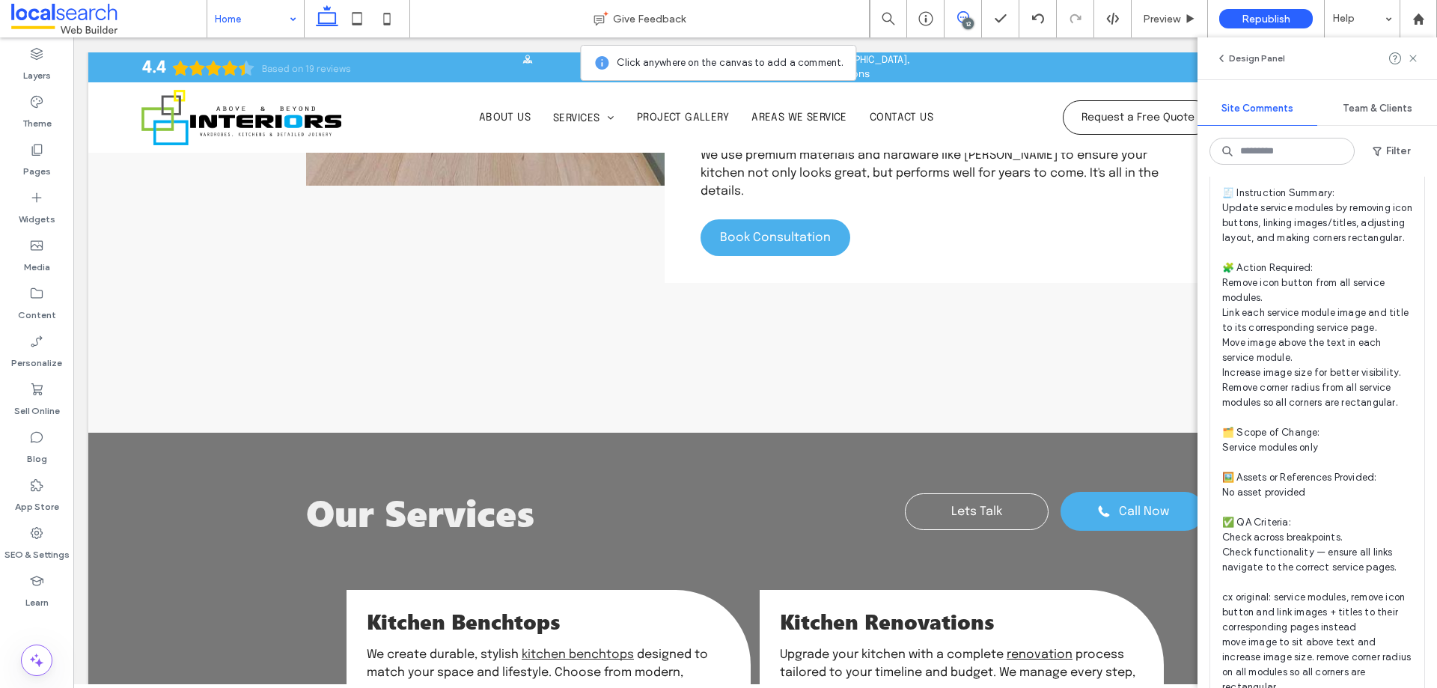
scroll to position [4119, 0]
click at [1413, 60] on icon at bounding box center [1413, 58] width 12 height 12
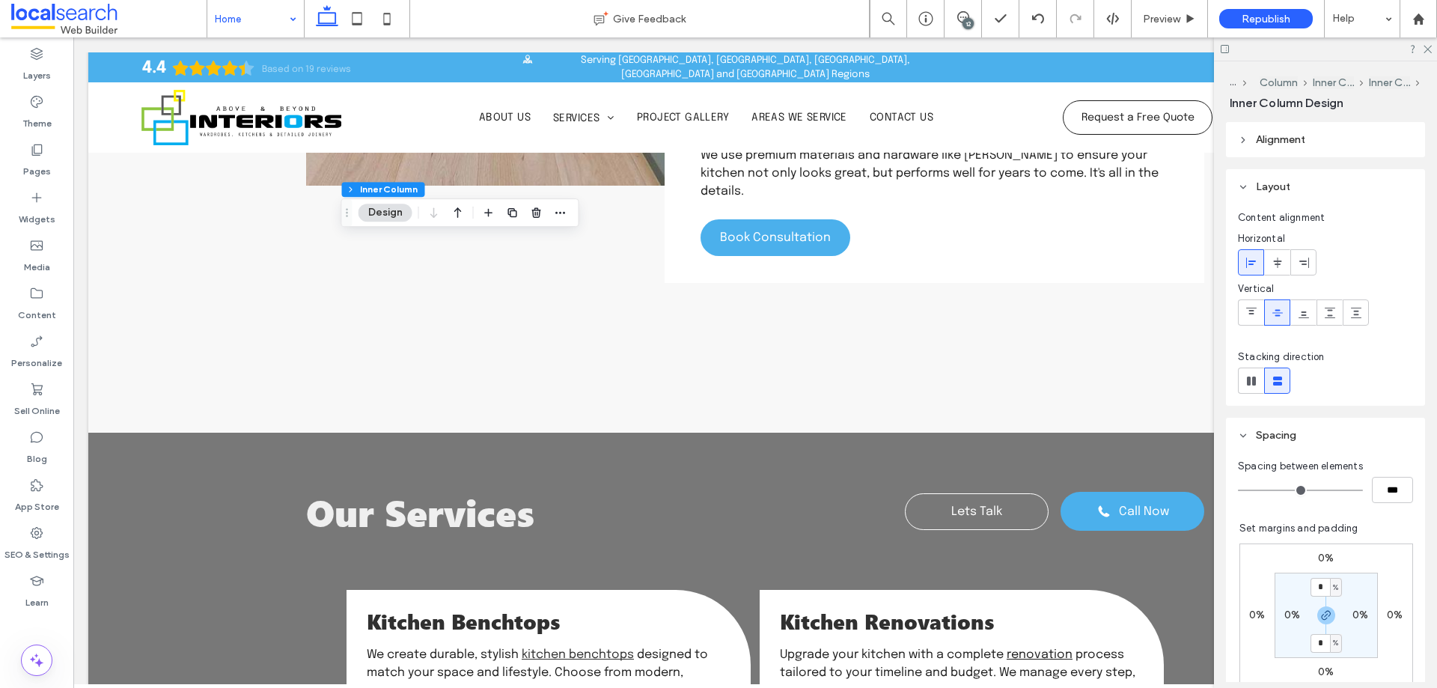
scroll to position [816, 0]
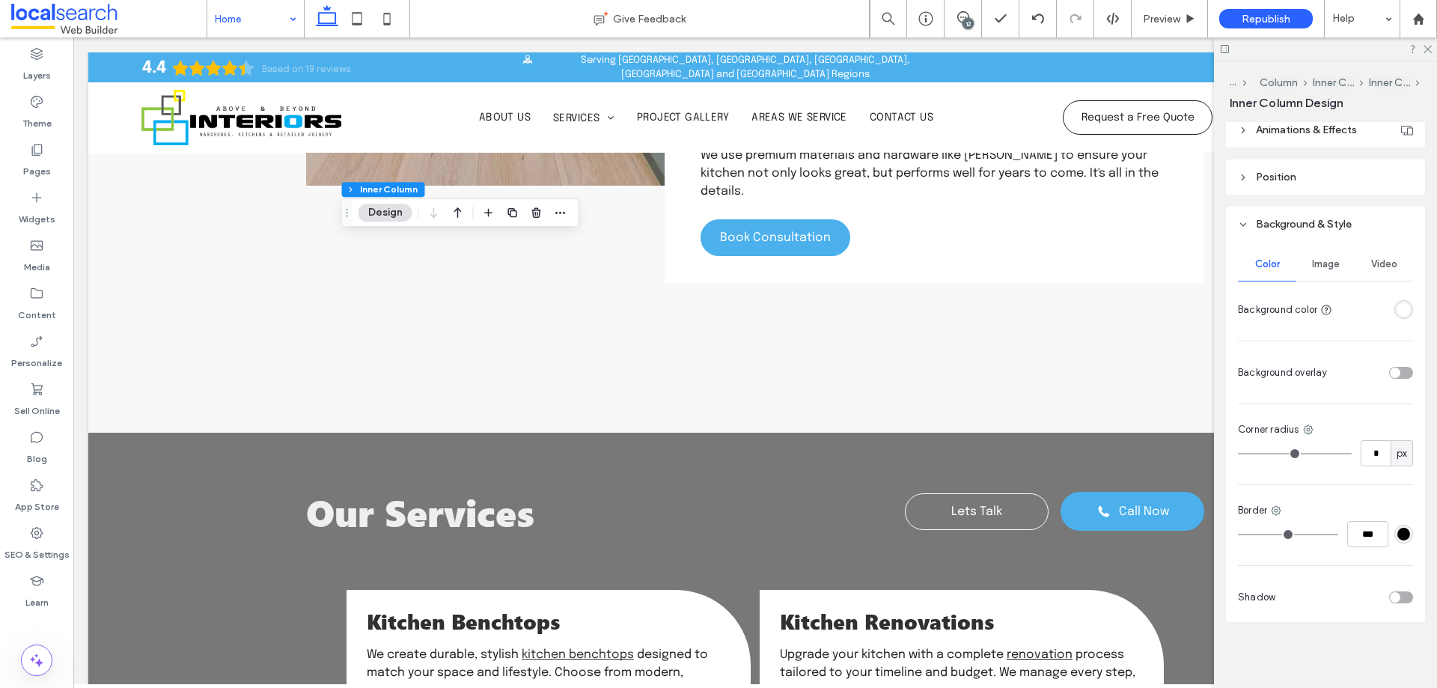
click at [1322, 256] on div "Image" at bounding box center [1325, 264] width 58 height 33
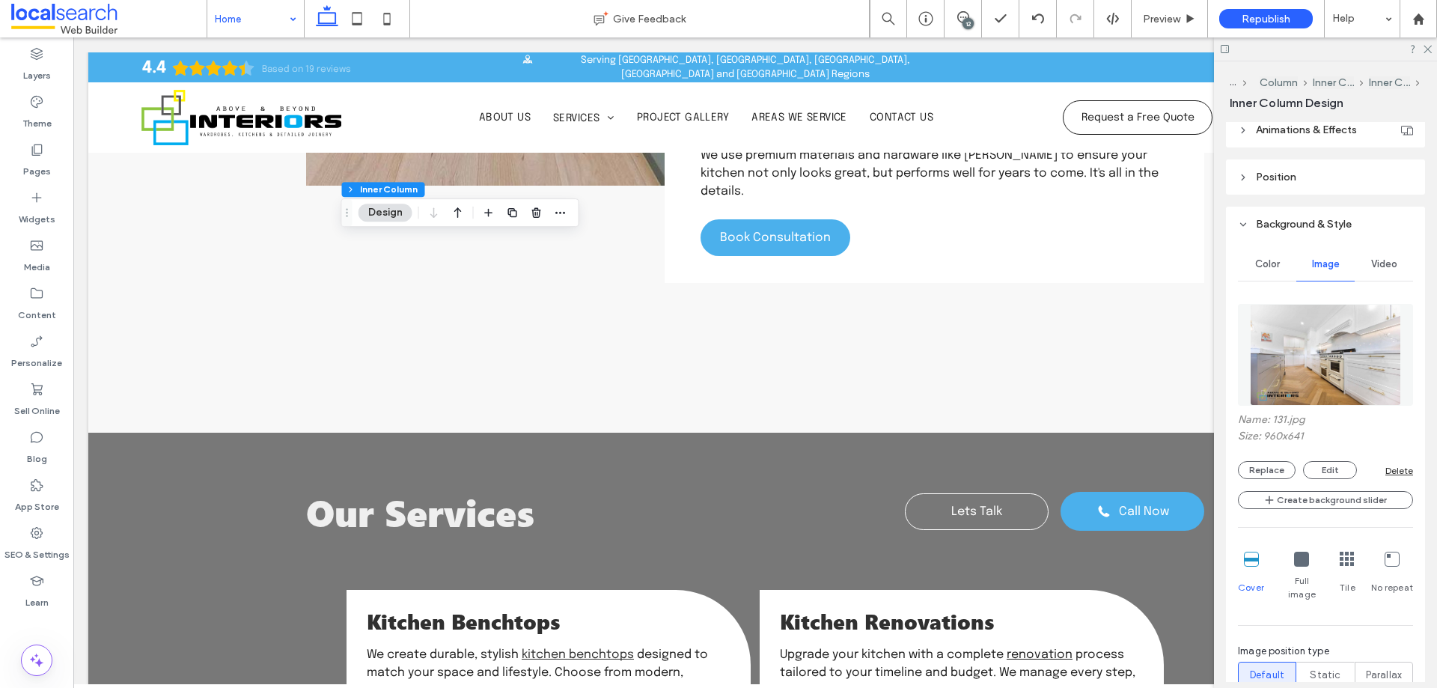
click at [1288, 261] on div "Color" at bounding box center [1267, 264] width 58 height 33
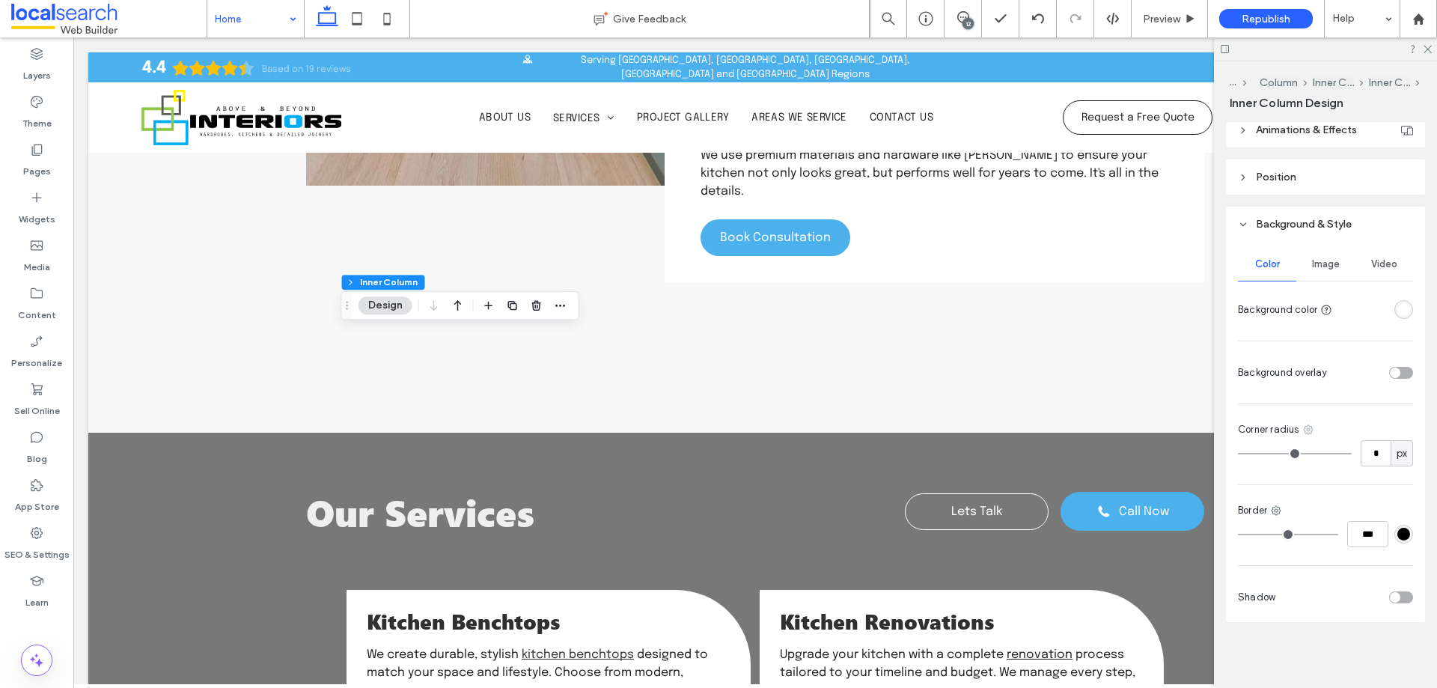
click at [1306, 427] on icon at bounding box center [1308, 430] width 12 height 12
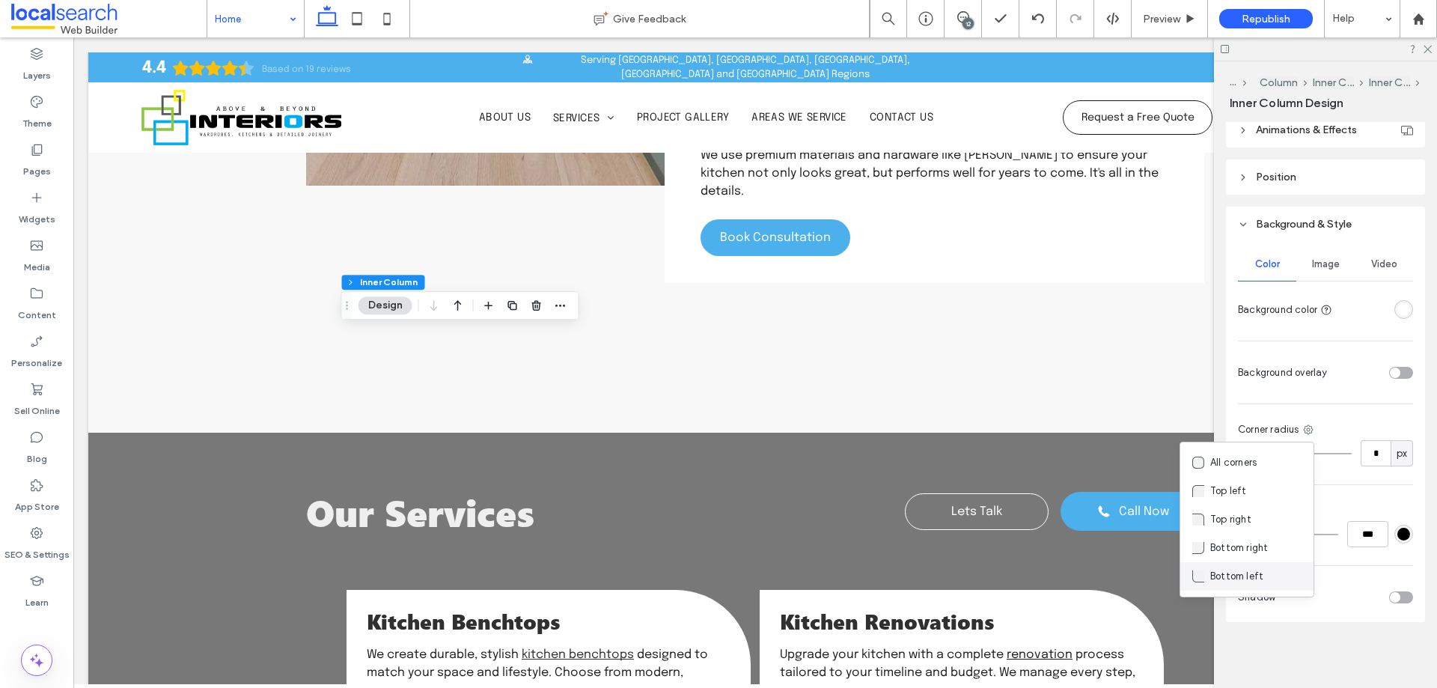
click at [1249, 571] on span "Bottom left" at bounding box center [1236, 576] width 53 height 15
type input "***"
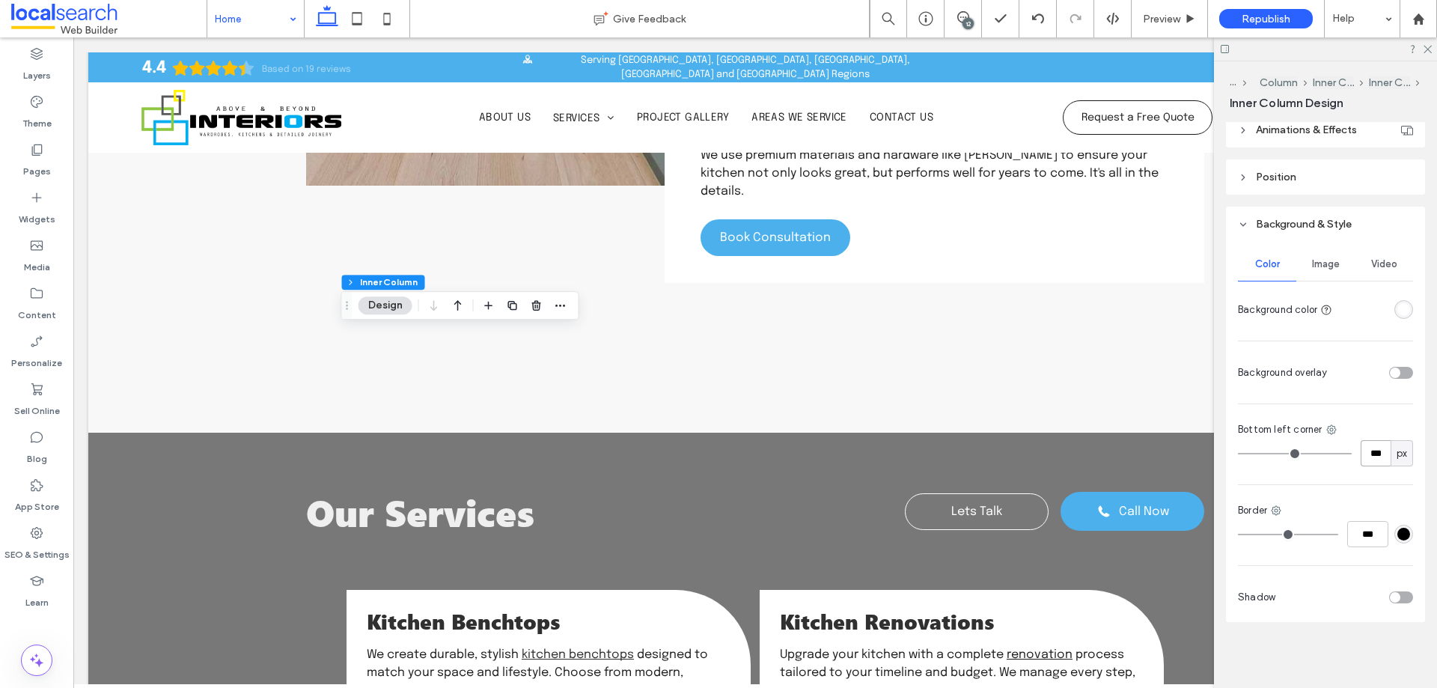
click at [1363, 458] on input "***" at bounding box center [1375, 453] width 30 height 26
type input "*"
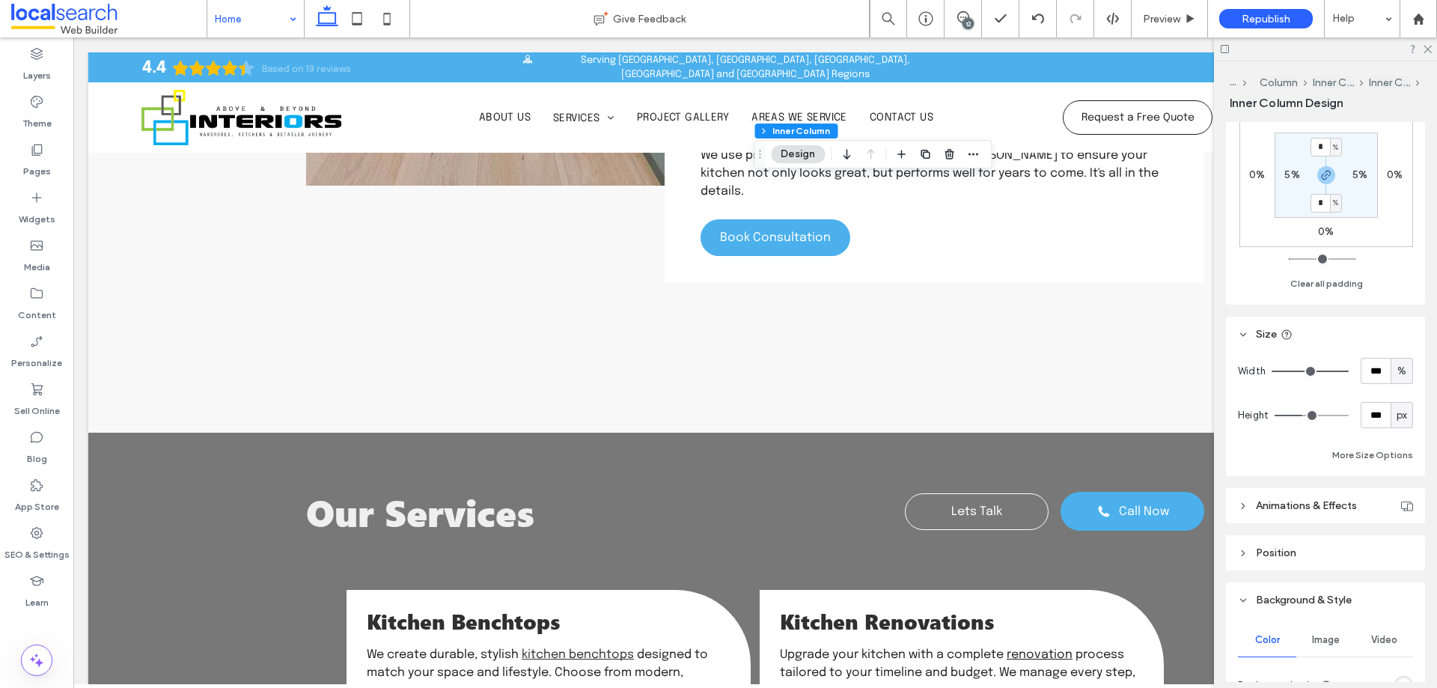
scroll to position [753, 0]
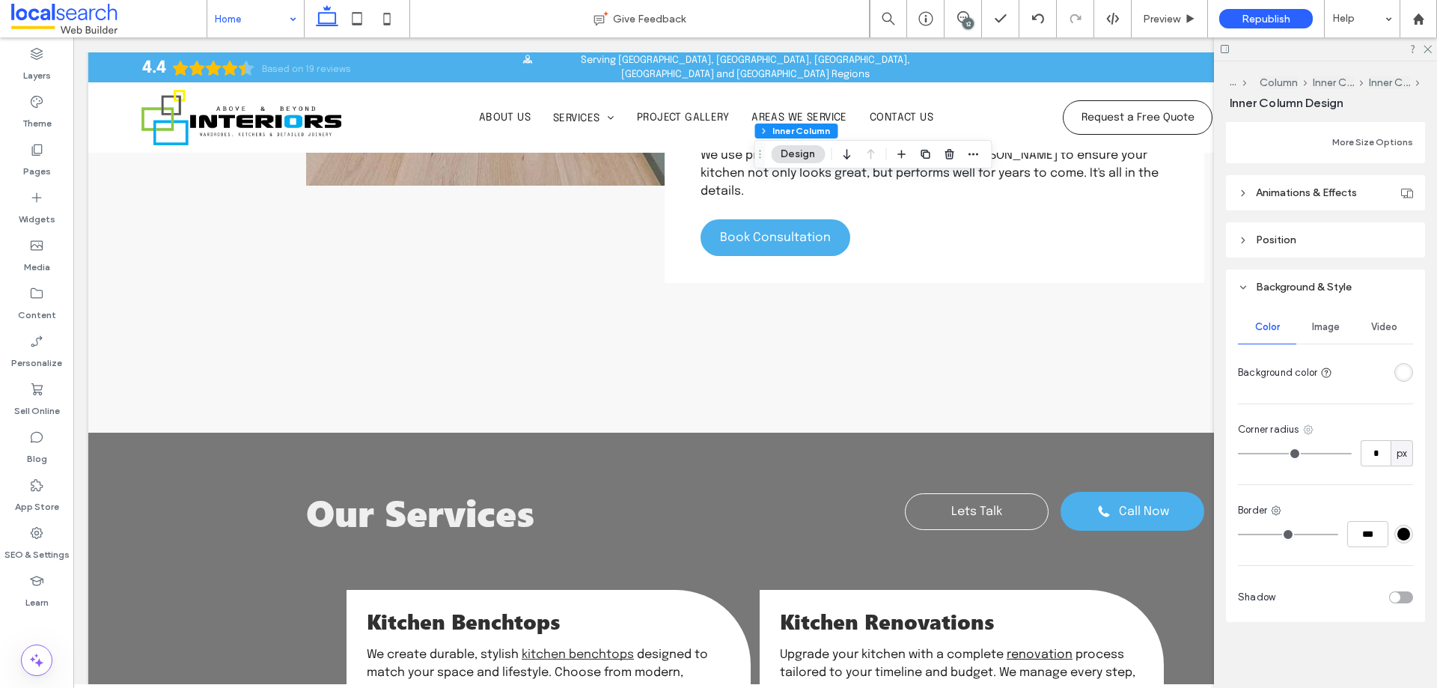
click at [1310, 431] on icon at bounding box center [1308, 430] width 12 height 12
click at [1257, 515] on div "Top right" at bounding box center [1246, 519] width 133 height 28
type input "***"
click at [1361, 455] on input "***" at bounding box center [1375, 453] width 30 height 26
type input "*"
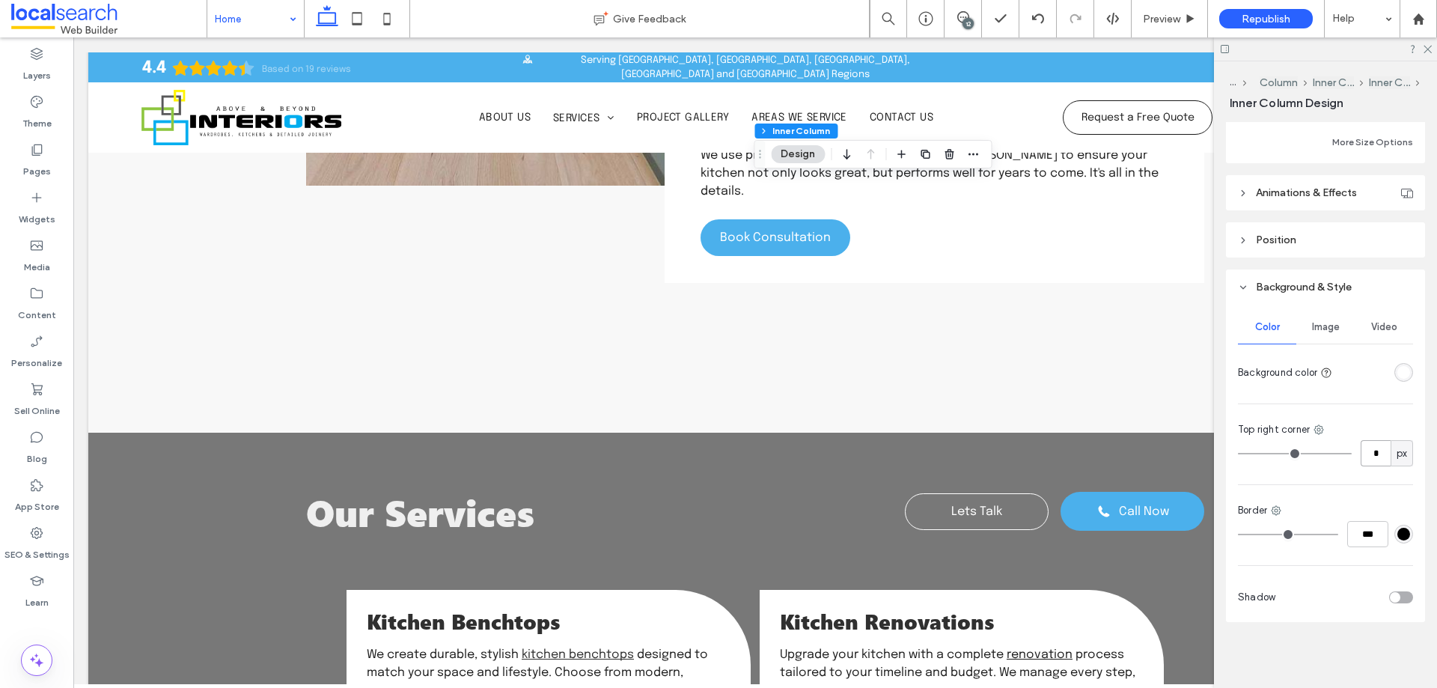
type input "*"
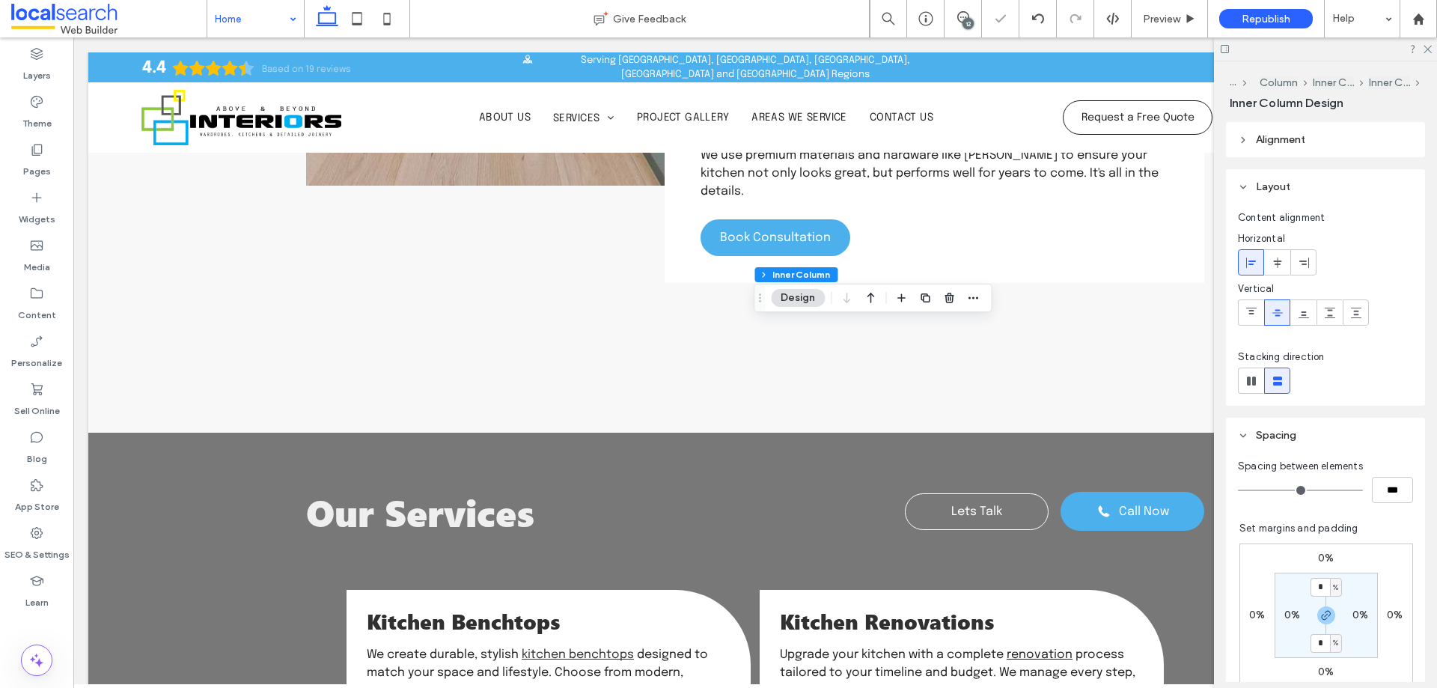
scroll to position [816, 0]
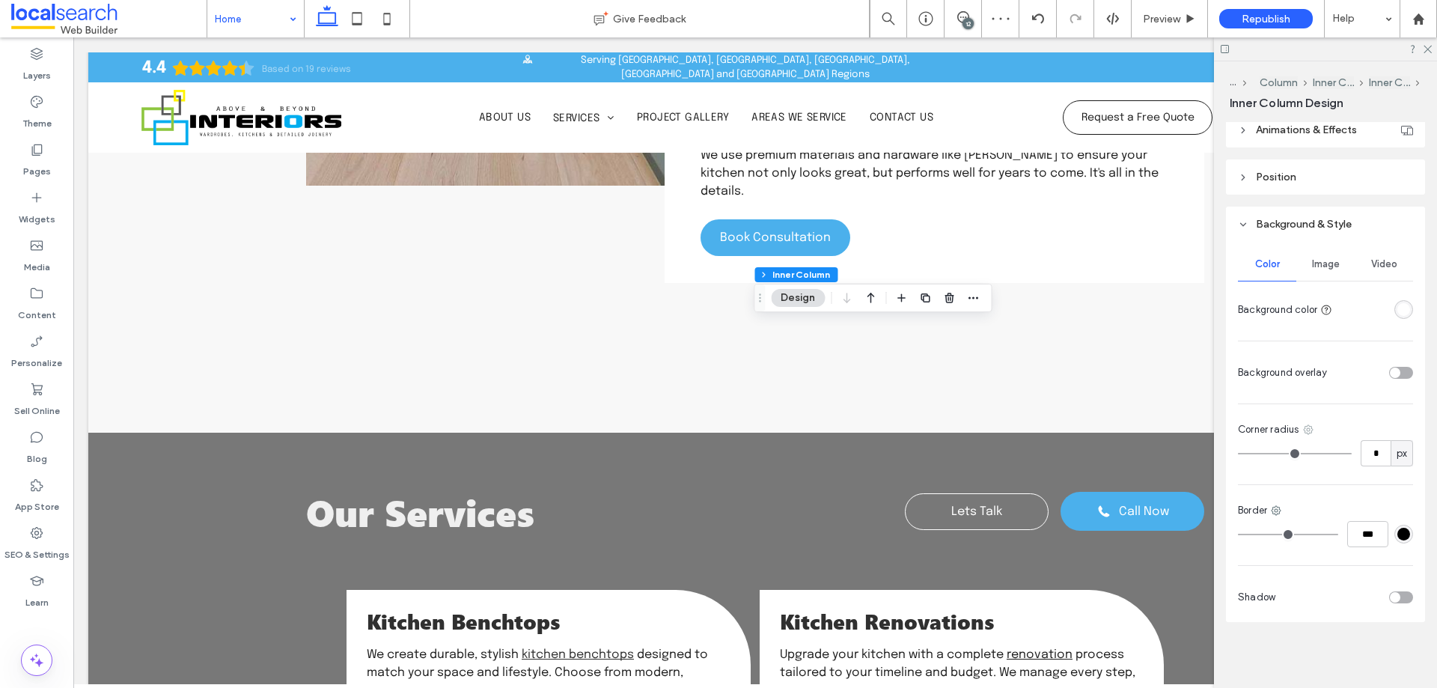
click at [1309, 430] on icon at bounding box center [1308, 430] width 12 height 12
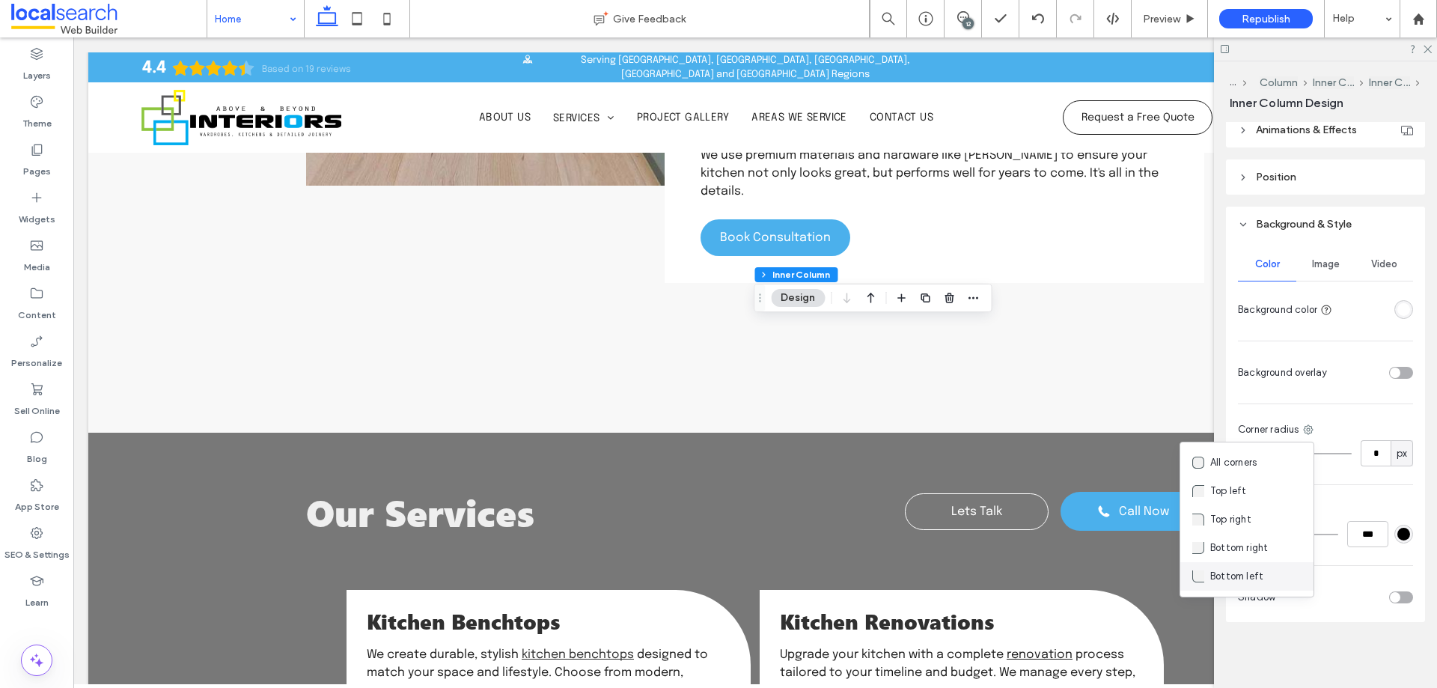
click at [1253, 569] on span "Bottom left" at bounding box center [1236, 576] width 53 height 15
type input "***"
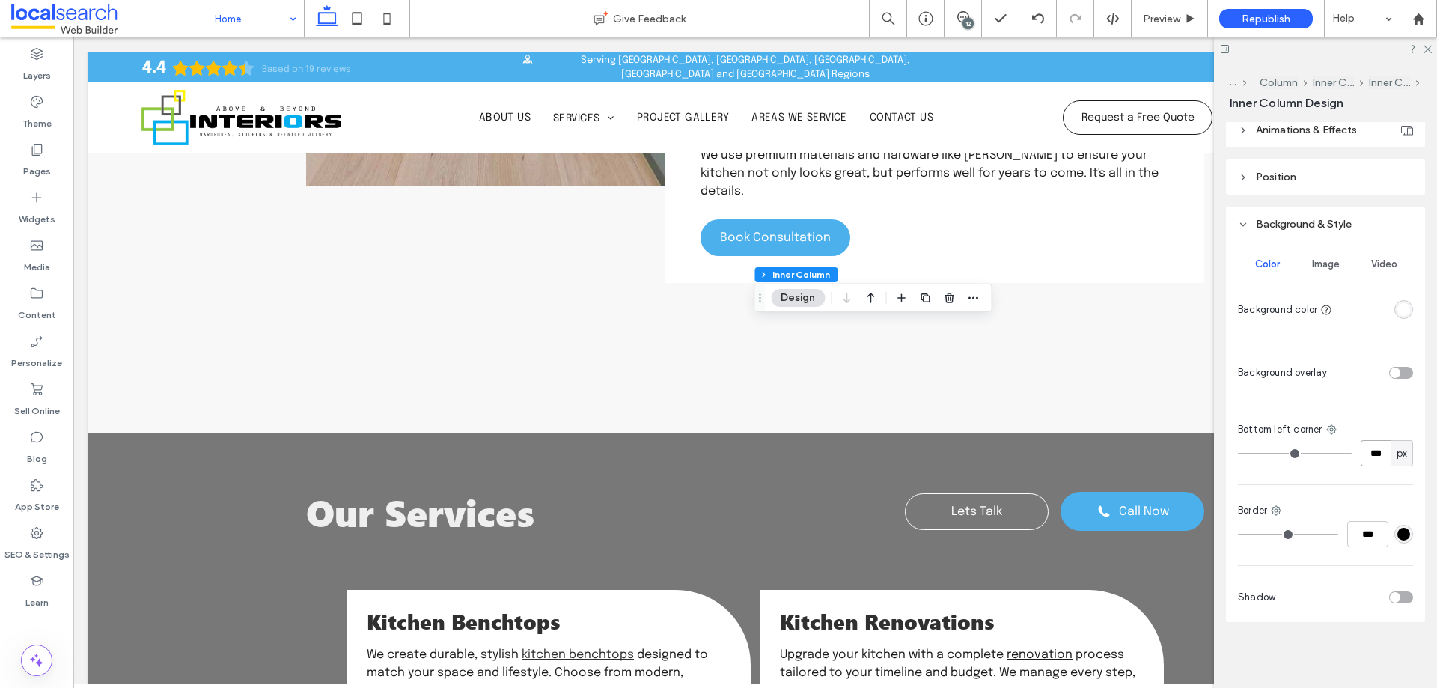
click at [1371, 453] on input "***" at bounding box center [1375, 453] width 30 height 26
type input "*"
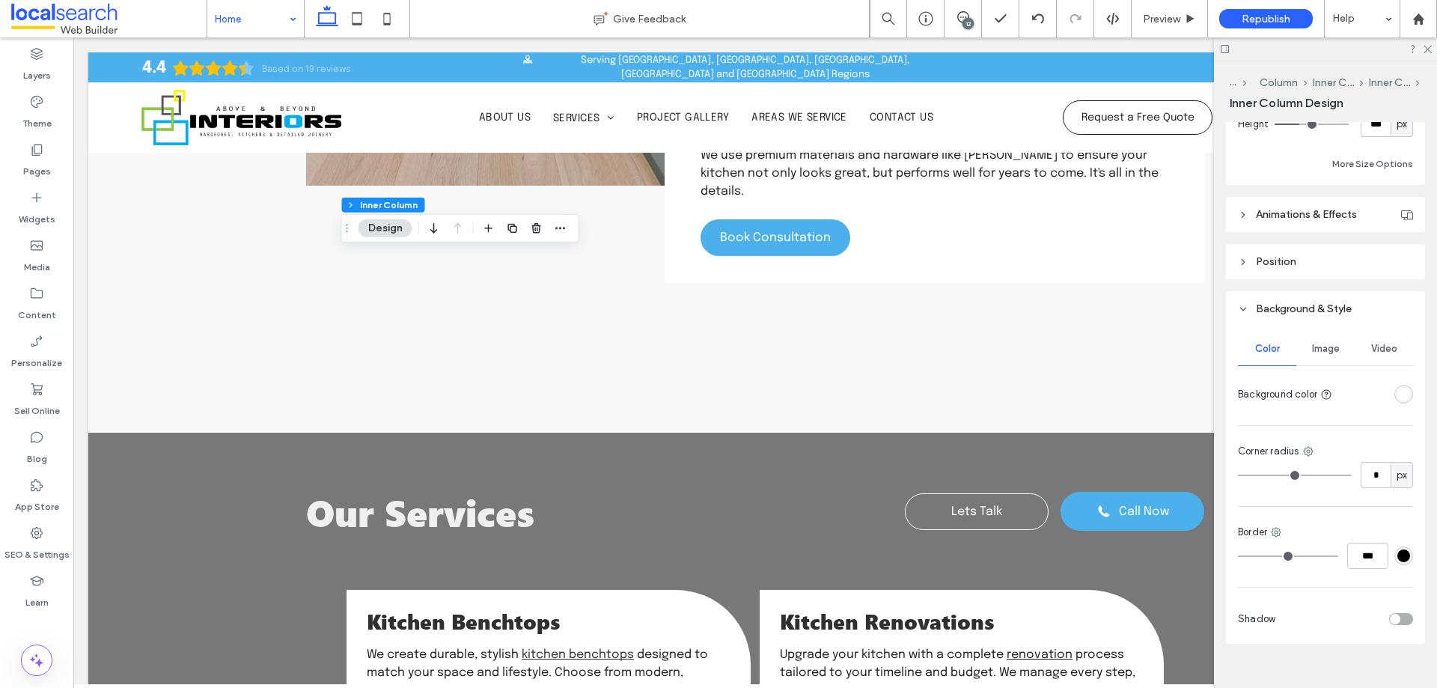
scroll to position [733, 0]
click at [1307, 446] on use at bounding box center [1308, 449] width 10 height 10
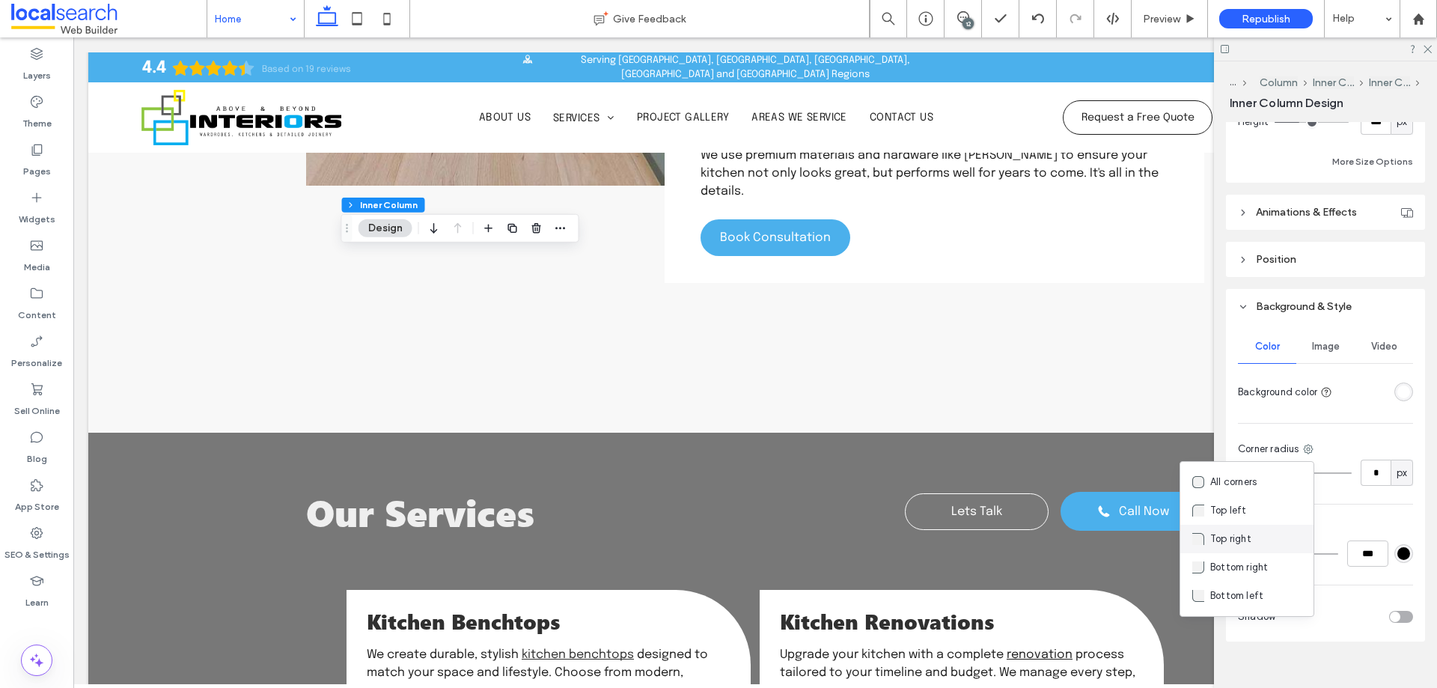
click at [1222, 534] on span "Top right" at bounding box center [1230, 538] width 41 height 15
type input "***"
click at [1367, 477] on input "***" at bounding box center [1375, 472] width 30 height 26
type input "*"
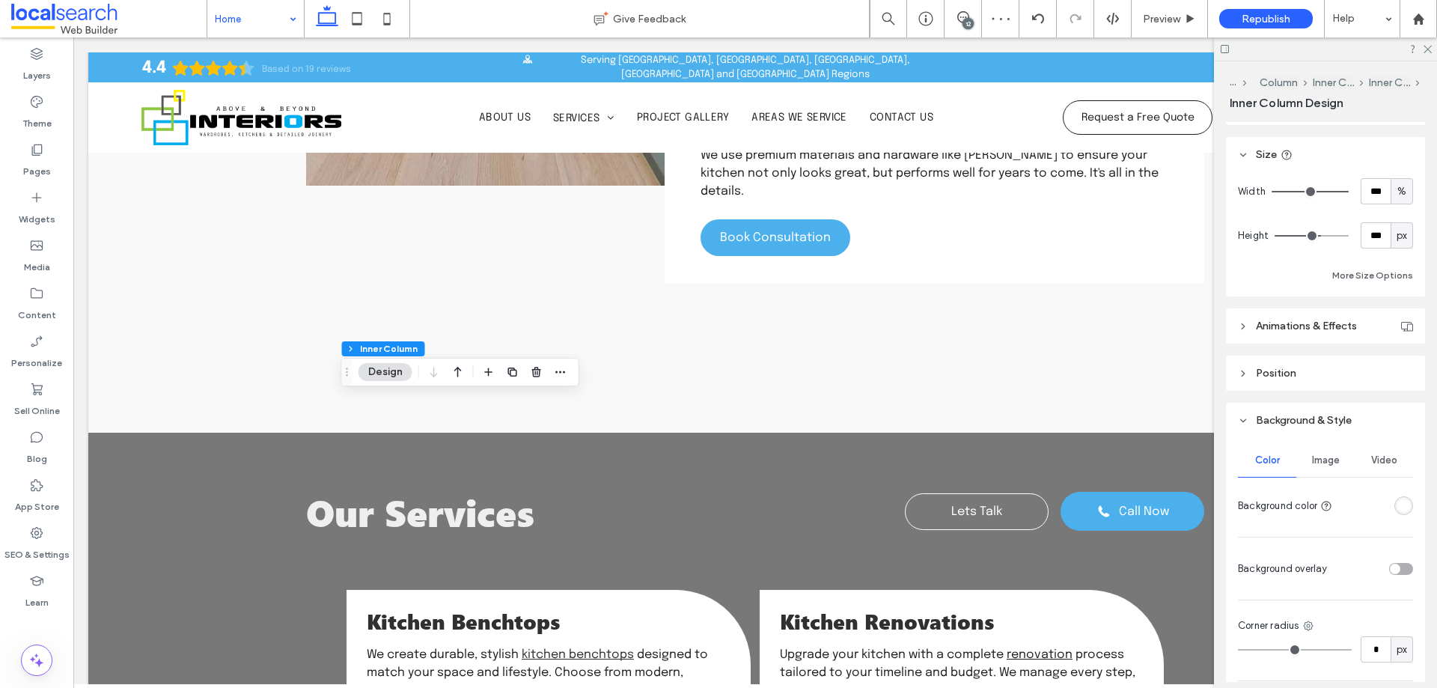
scroll to position [816, 0]
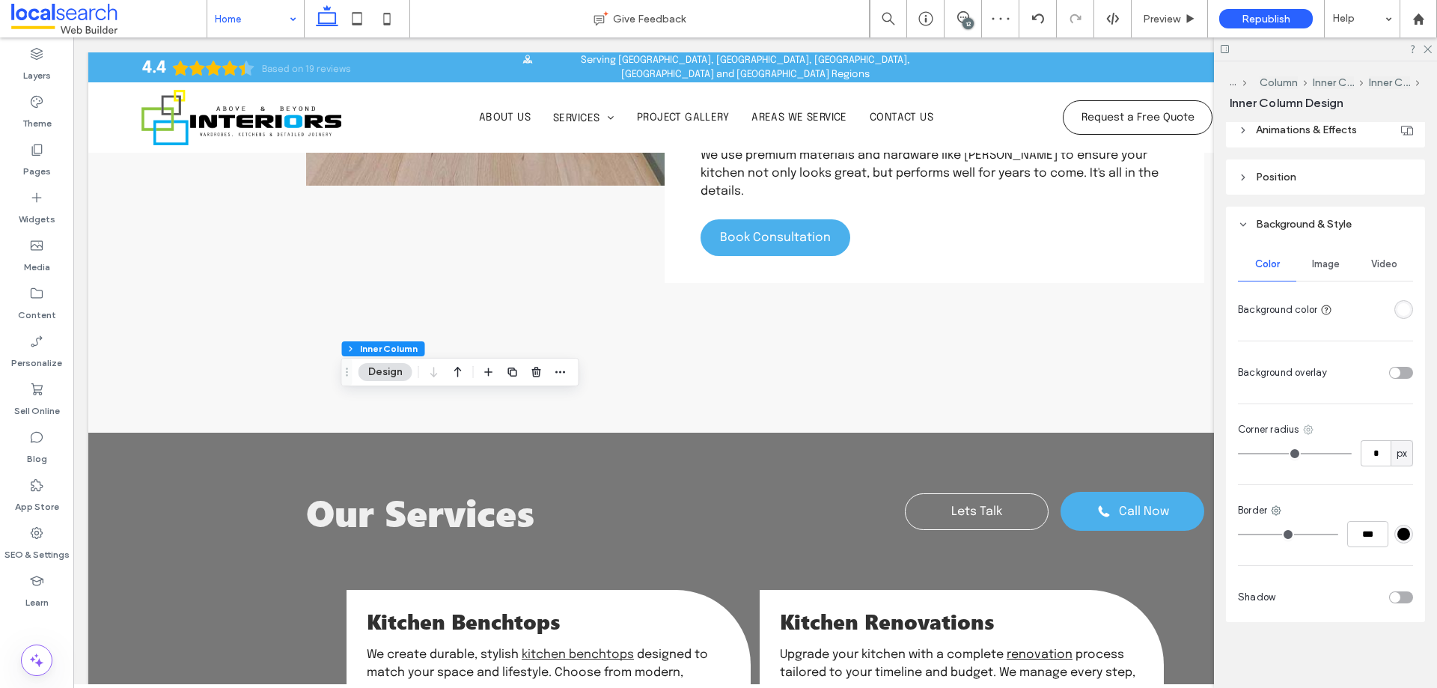
click at [1307, 425] on icon at bounding box center [1308, 430] width 12 height 12
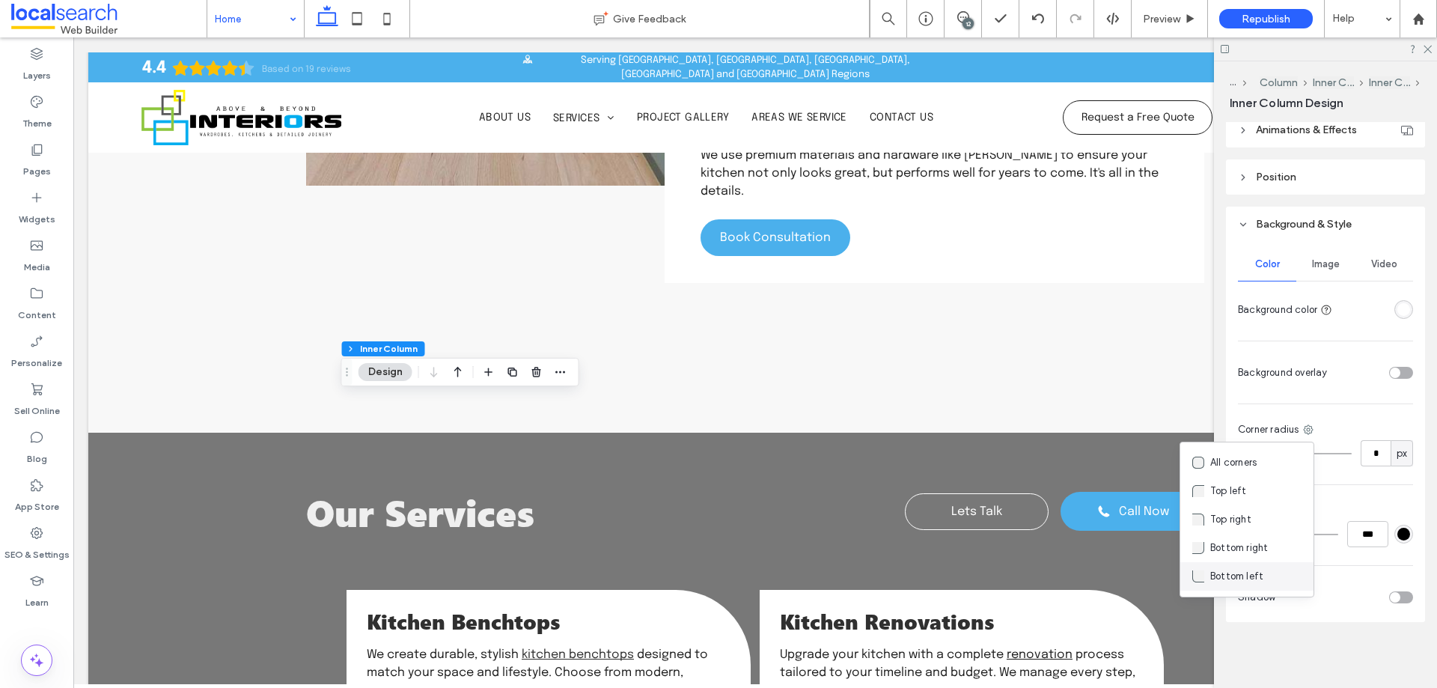
drag, startPoint x: 1239, startPoint y: 573, endPoint x: 1317, endPoint y: 485, distance: 117.7
click at [1239, 572] on span "Bottom left" at bounding box center [1236, 576] width 53 height 15
type input "***"
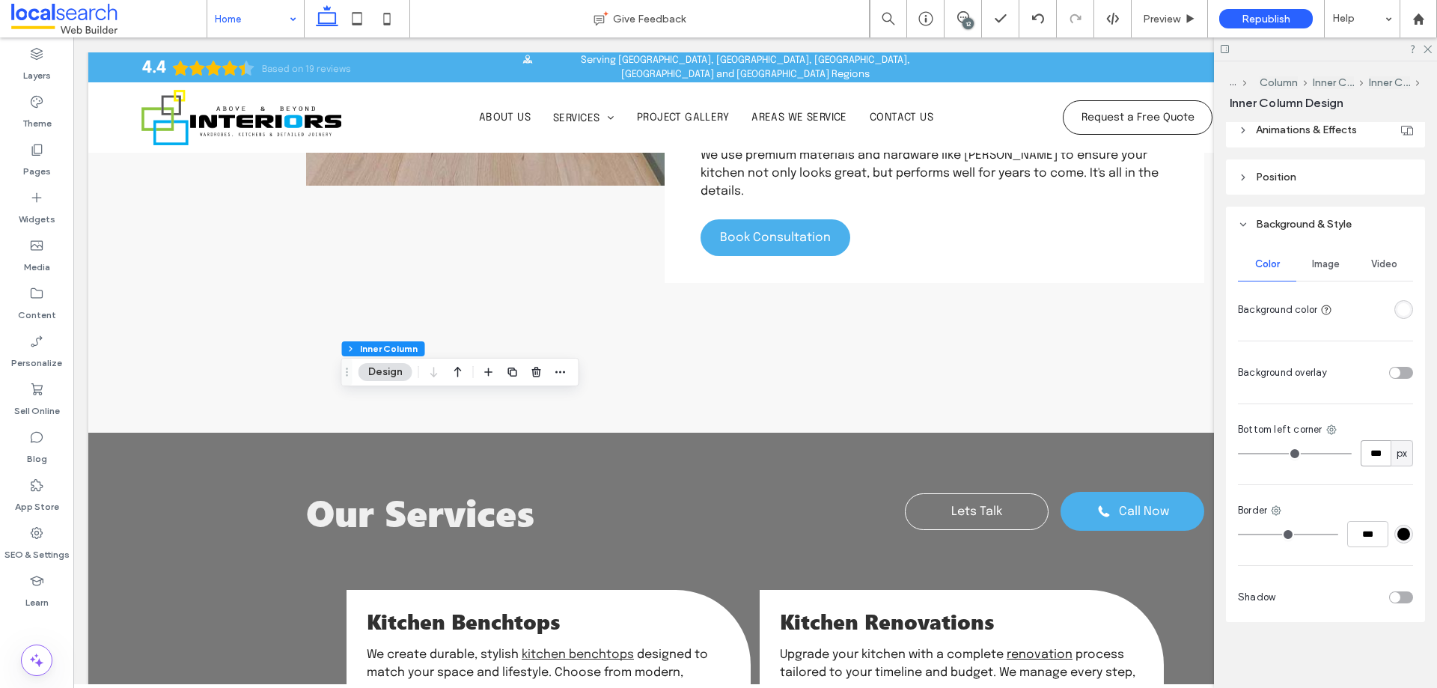
click at [1360, 452] on input "***" at bounding box center [1375, 453] width 30 height 26
type input "*"
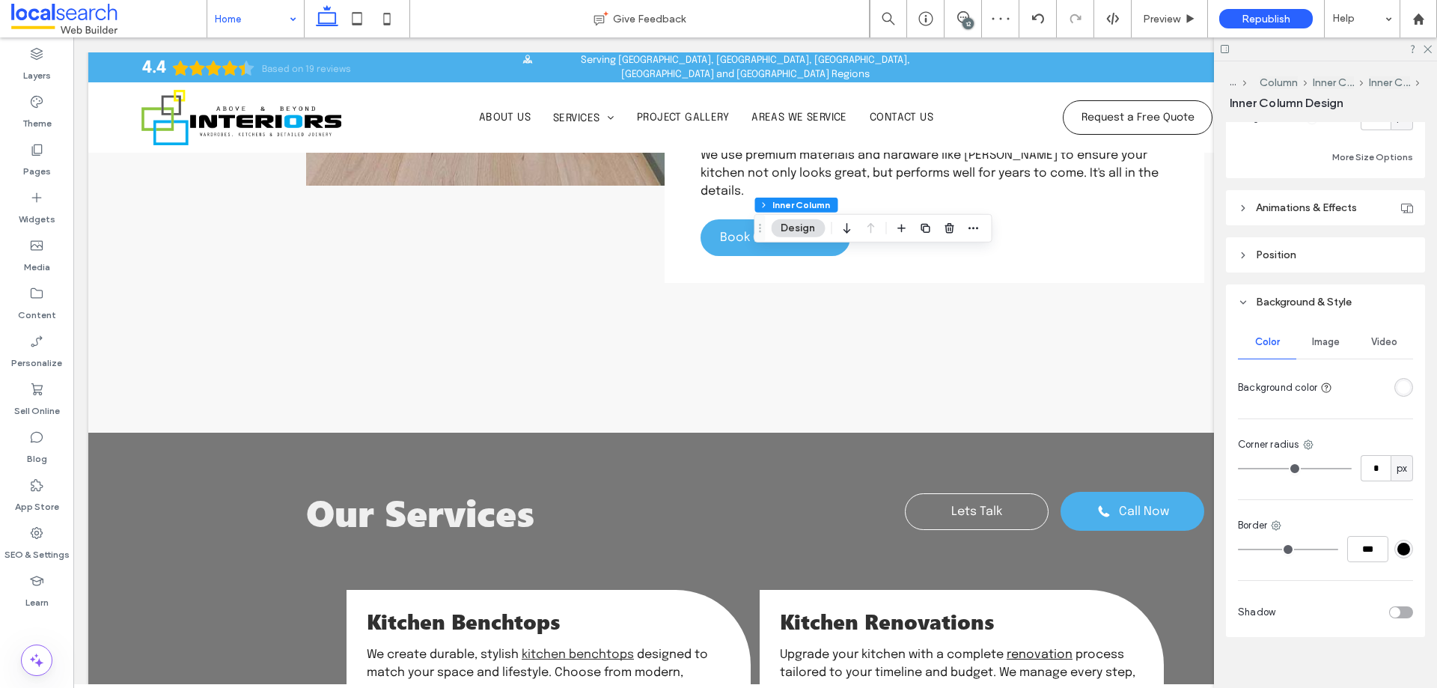
scroll to position [753, 0]
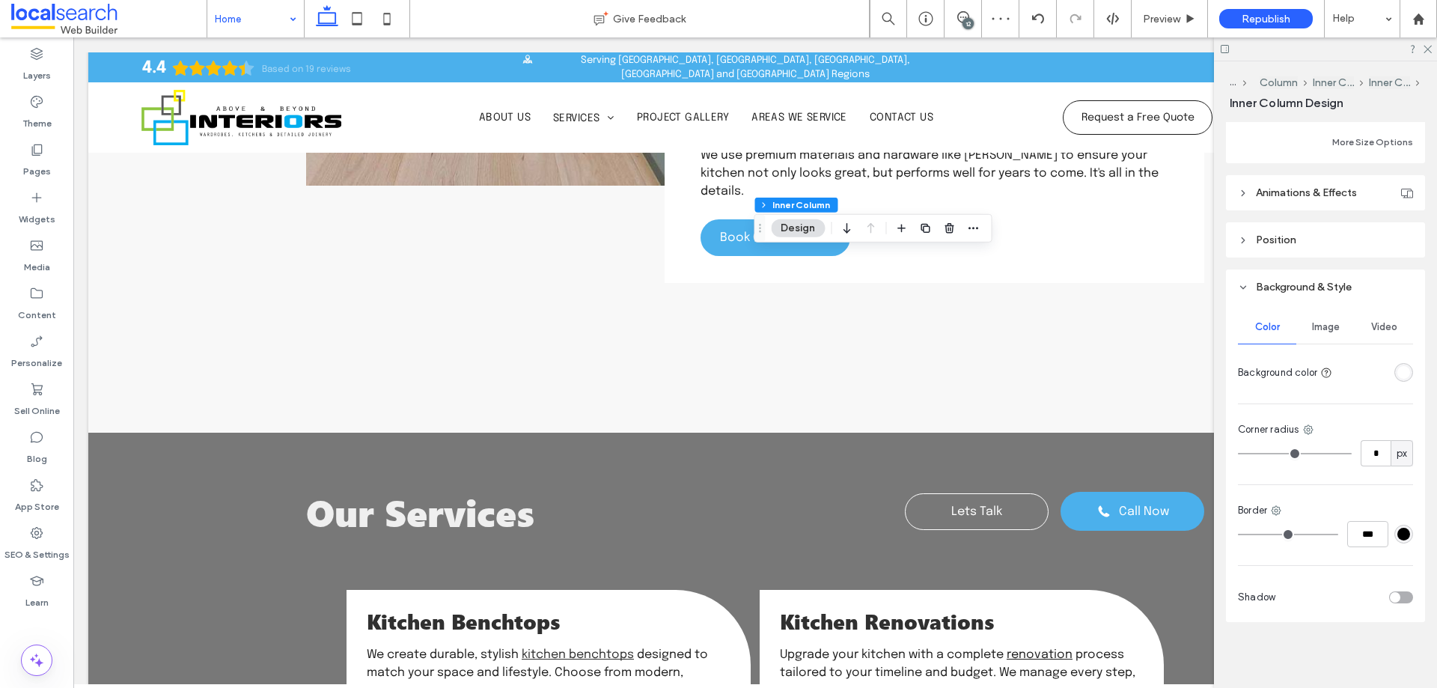
click at [1307, 317] on div "Image" at bounding box center [1325, 327] width 58 height 33
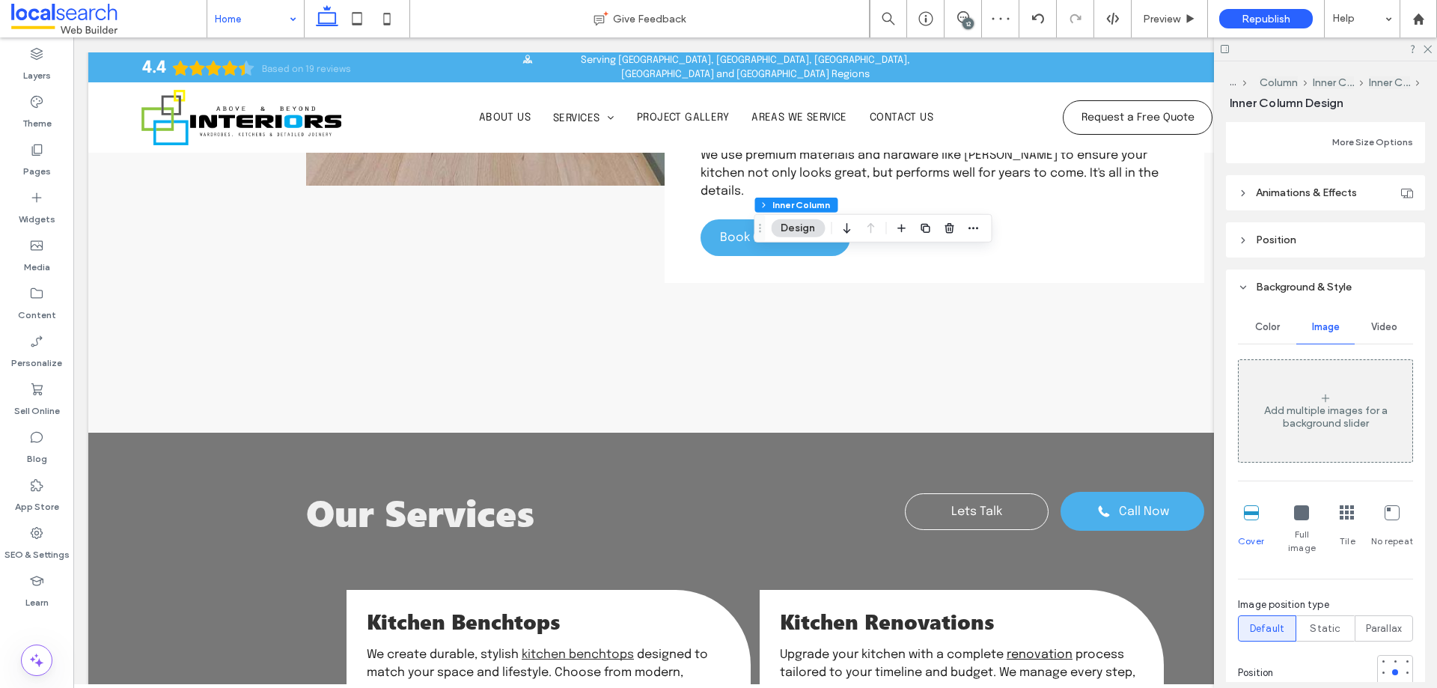
click at [1267, 326] on span "Color" at bounding box center [1267, 327] width 25 height 12
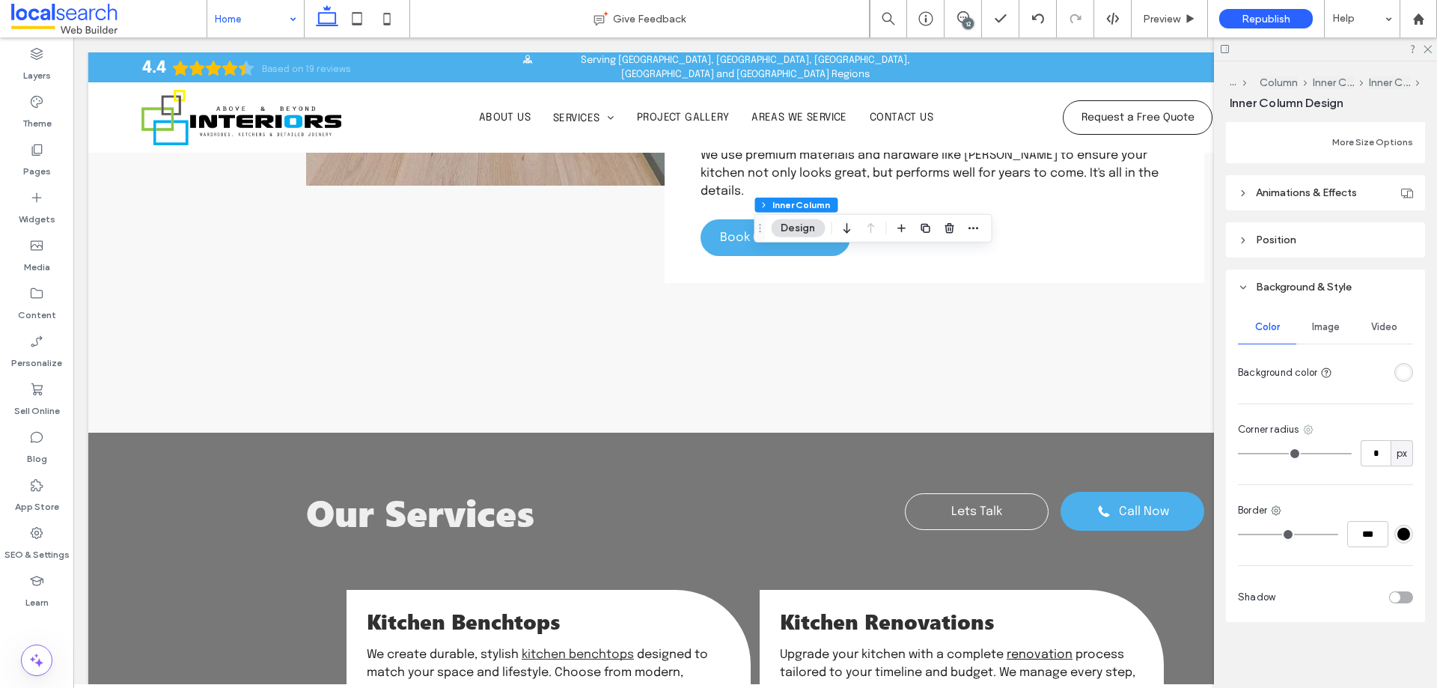
click at [1303, 434] on icon at bounding box center [1308, 430] width 12 height 12
click at [1265, 521] on div "Top right" at bounding box center [1246, 519] width 133 height 28
type input "***"
click at [1373, 454] on input "***" at bounding box center [1375, 453] width 30 height 26
type input "*"
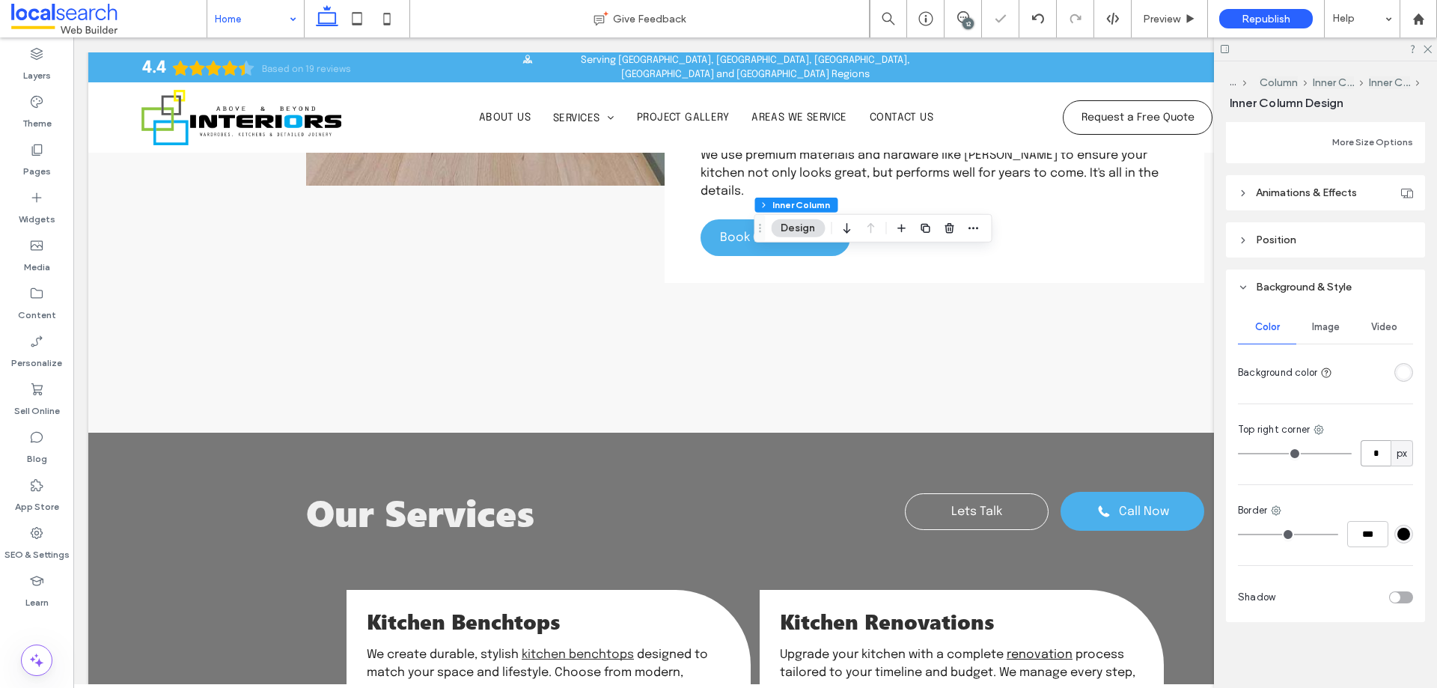
type input "*"
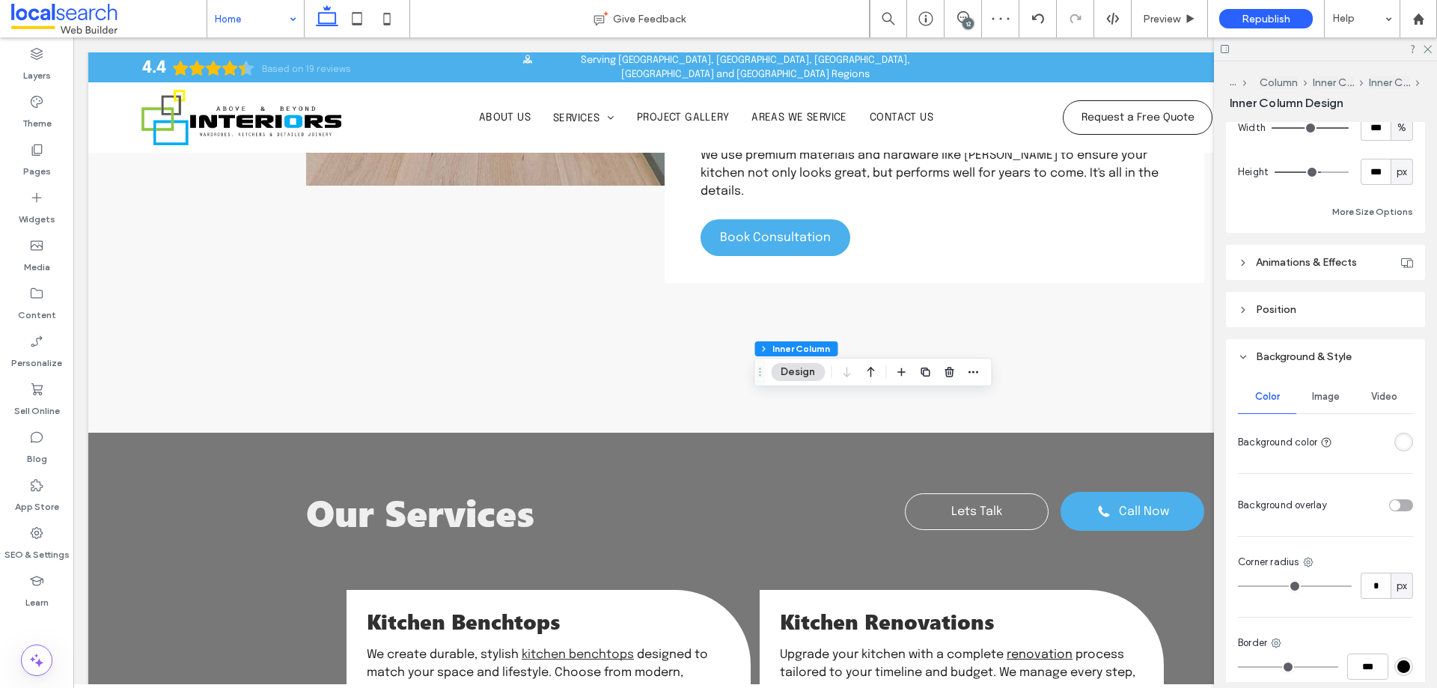
scroll to position [816, 0]
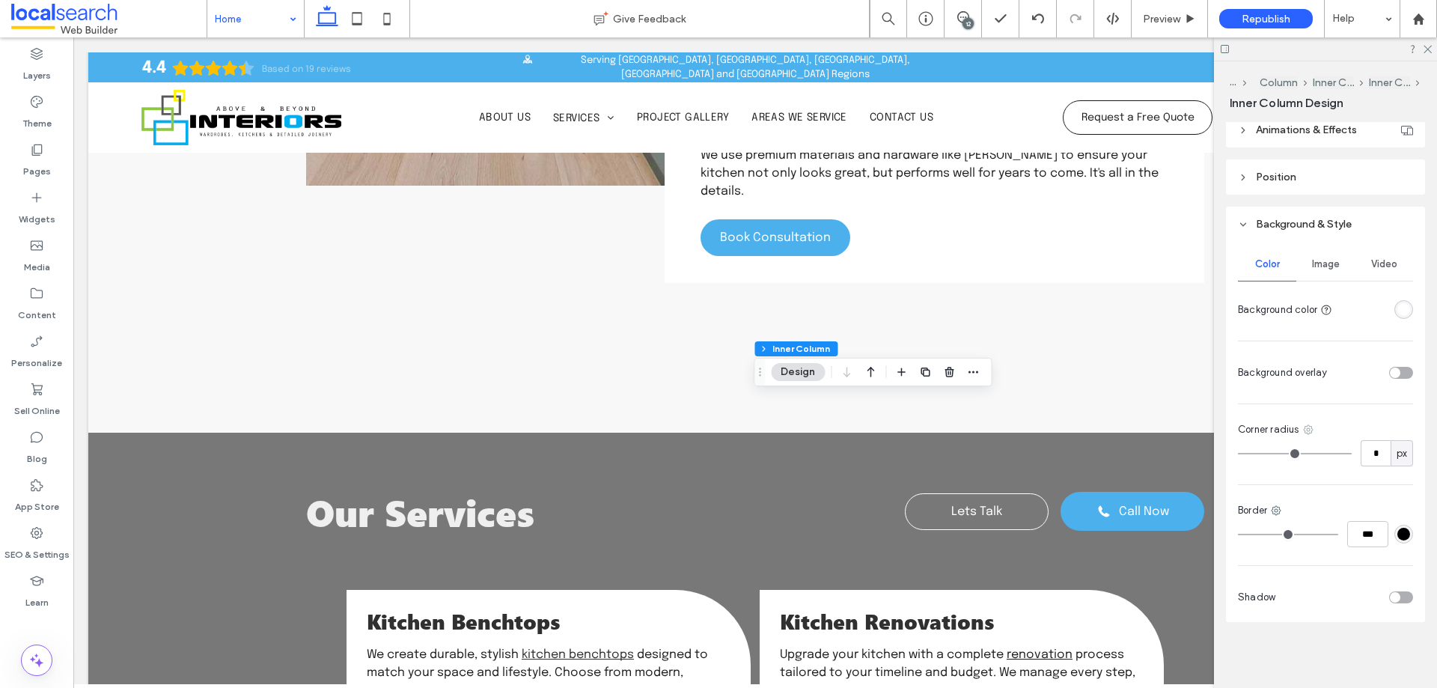
click at [1305, 430] on icon at bounding box center [1308, 430] width 12 height 12
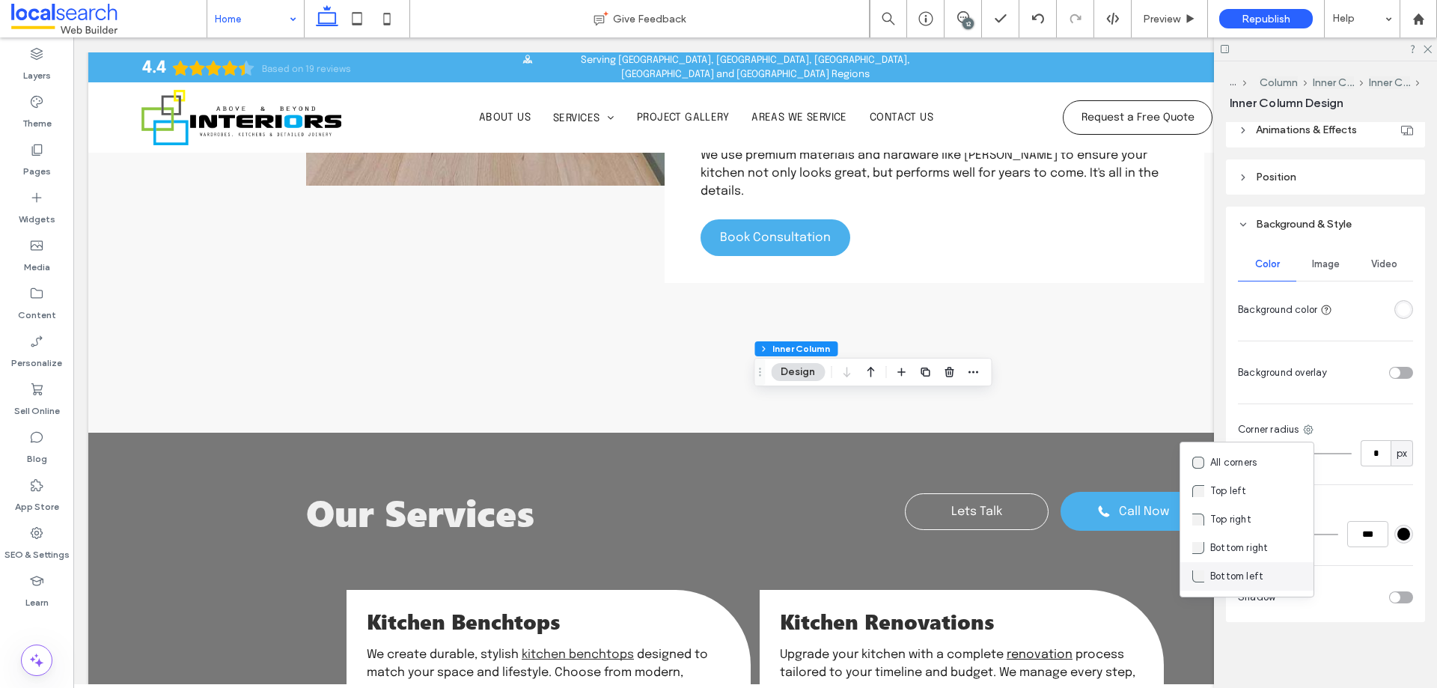
click at [1222, 584] on div "Bottom left" at bounding box center [1246, 576] width 133 height 28
type input "***"
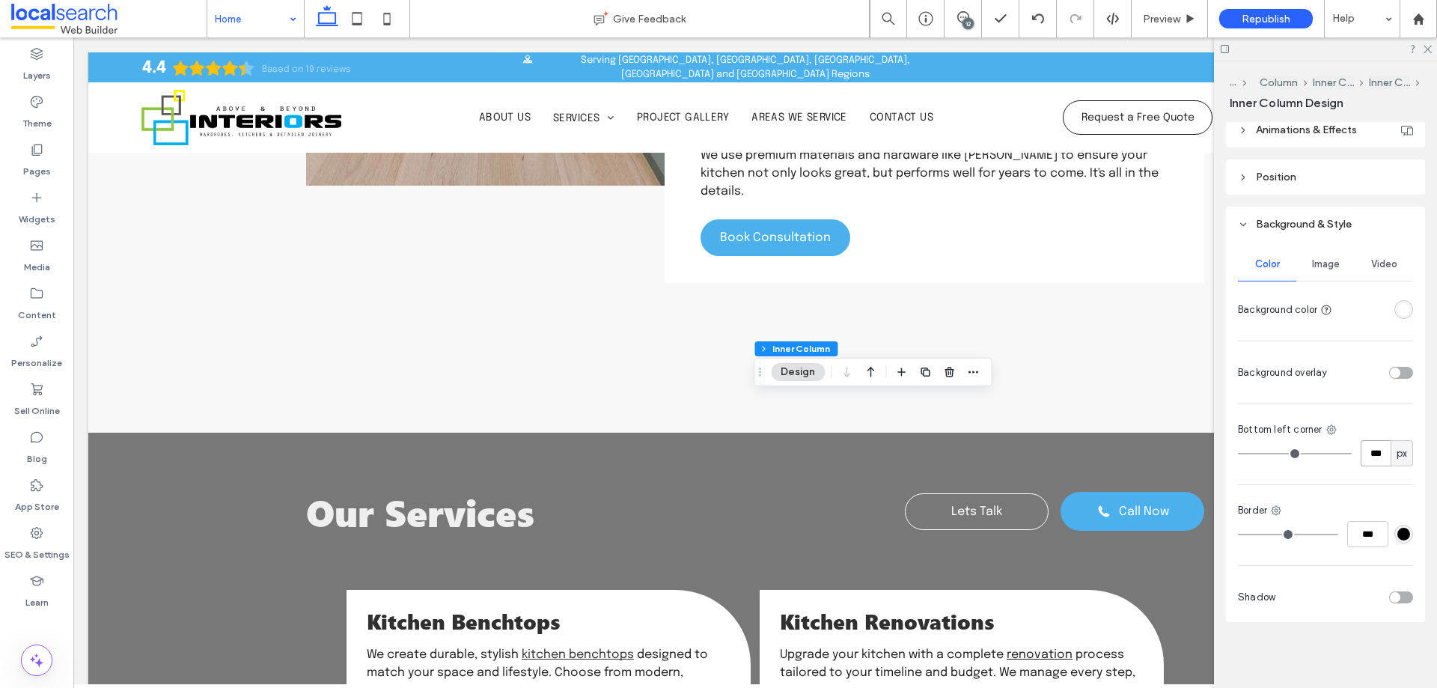
click at [1367, 444] on input "***" at bounding box center [1375, 453] width 30 height 26
type input "*"
click at [1424, 52] on icon at bounding box center [1427, 48] width 10 height 10
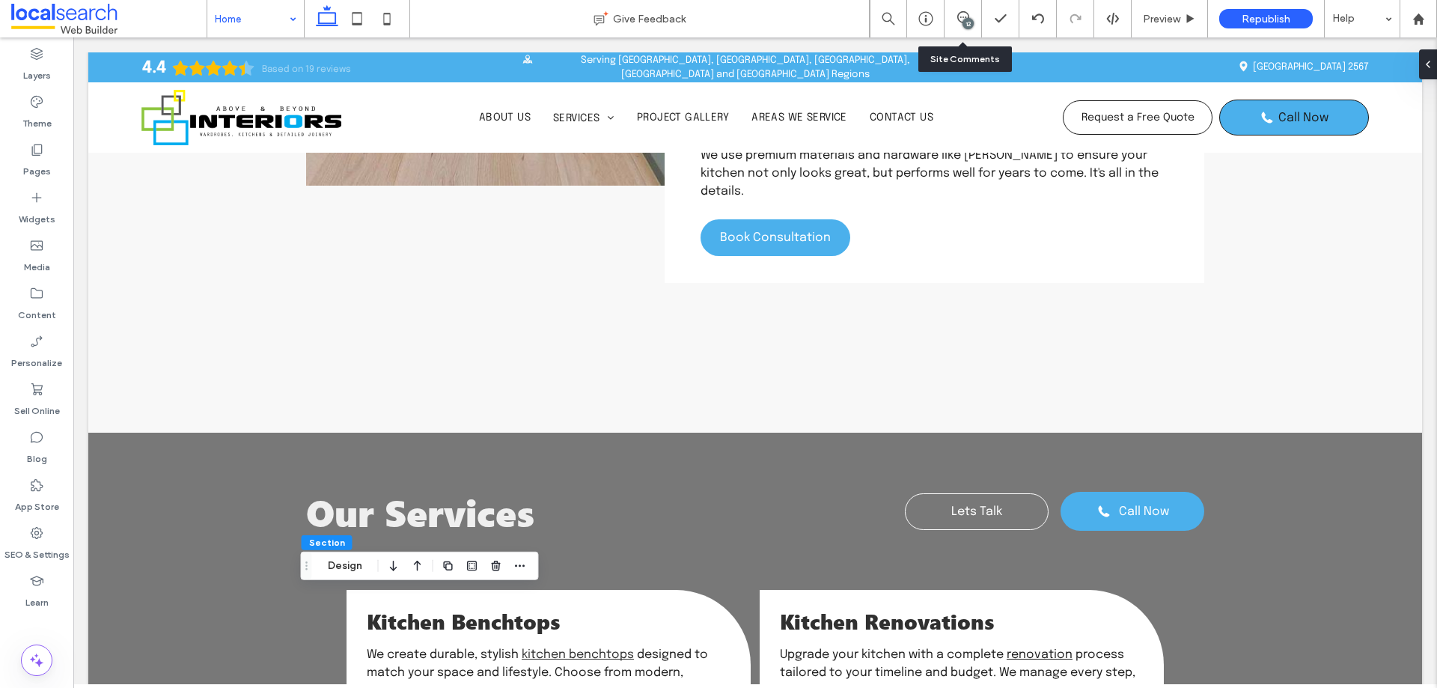
click at [968, 19] on div "12" at bounding box center [967, 23] width 11 height 11
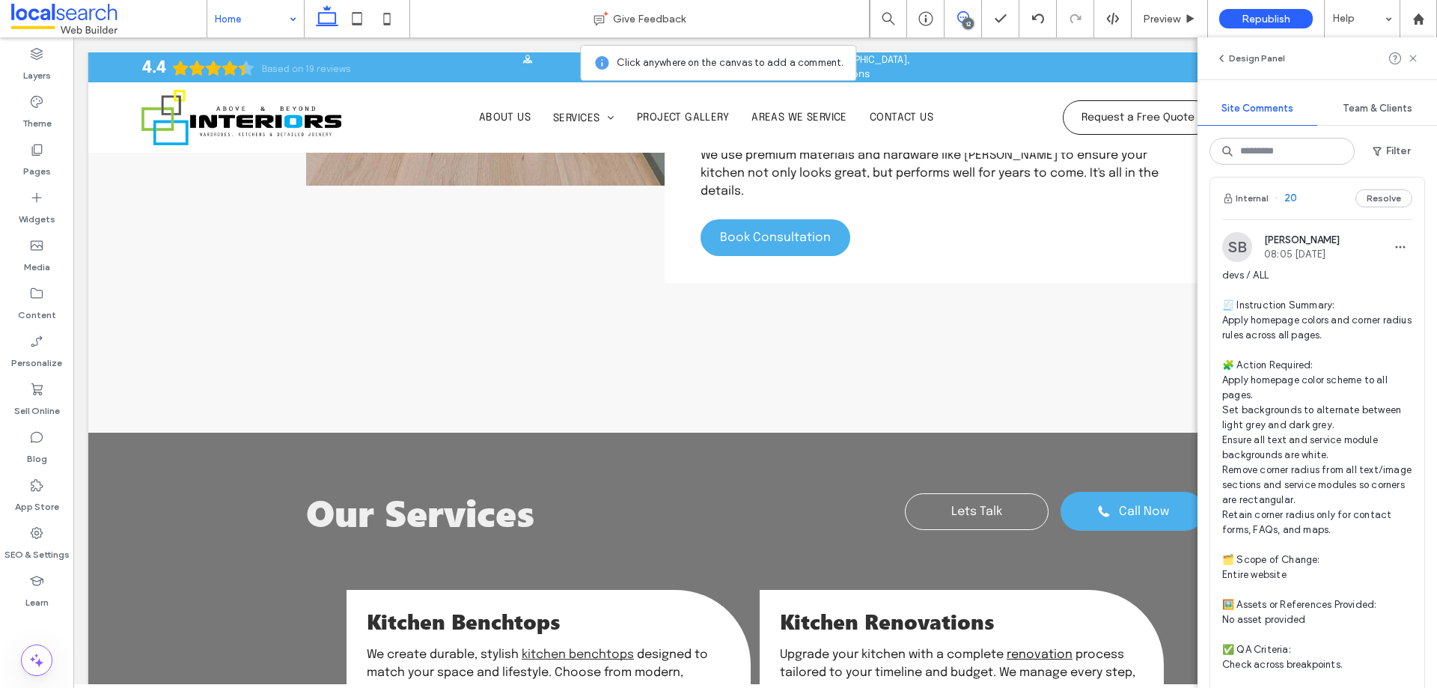
scroll to position [3263, 0]
click at [1247, 220] on div "Internal 20 Resolve" at bounding box center [1317, 199] width 214 height 42
click at [1249, 208] on button "Internal" at bounding box center [1245, 199] width 46 height 18
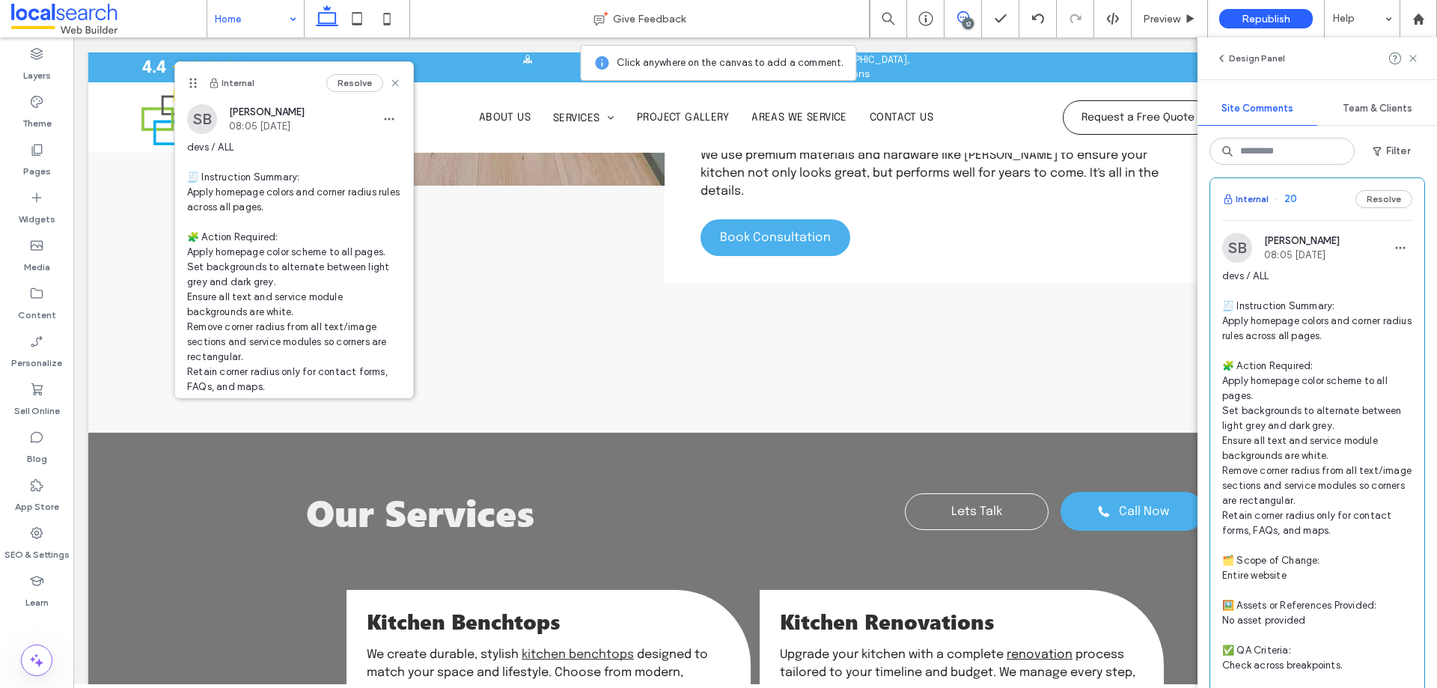
click at [1249, 208] on button "Internal" at bounding box center [1245, 199] width 46 height 18
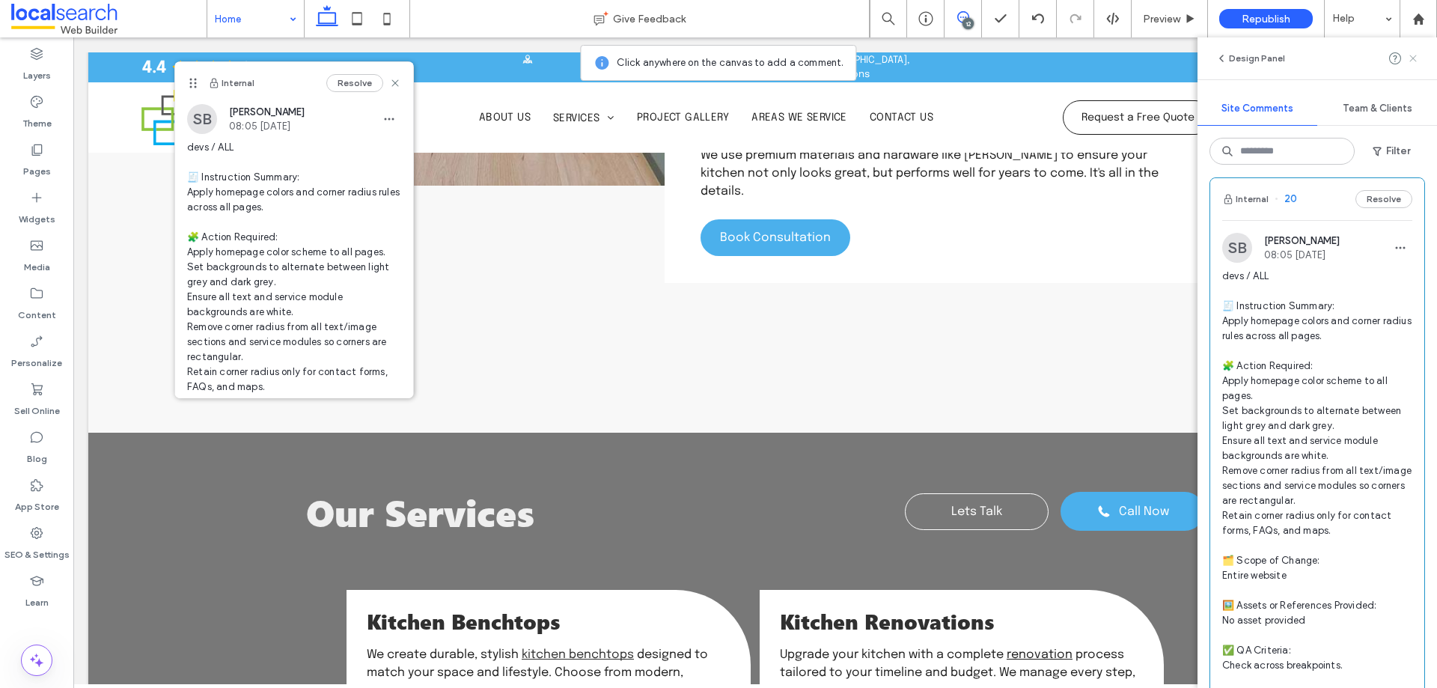
click at [1417, 57] on icon at bounding box center [1413, 58] width 12 height 12
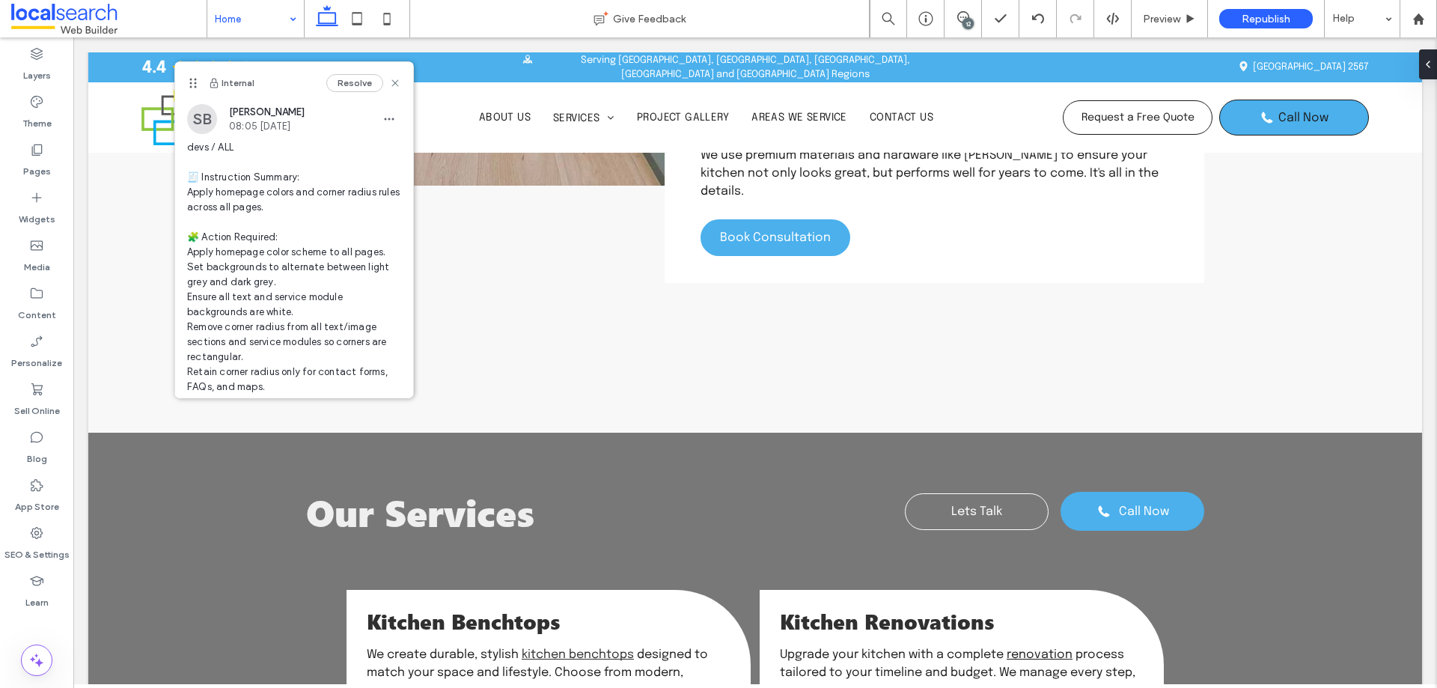
scroll to position [0, 0]
click at [975, 18] on span at bounding box center [962, 17] width 37 height 12
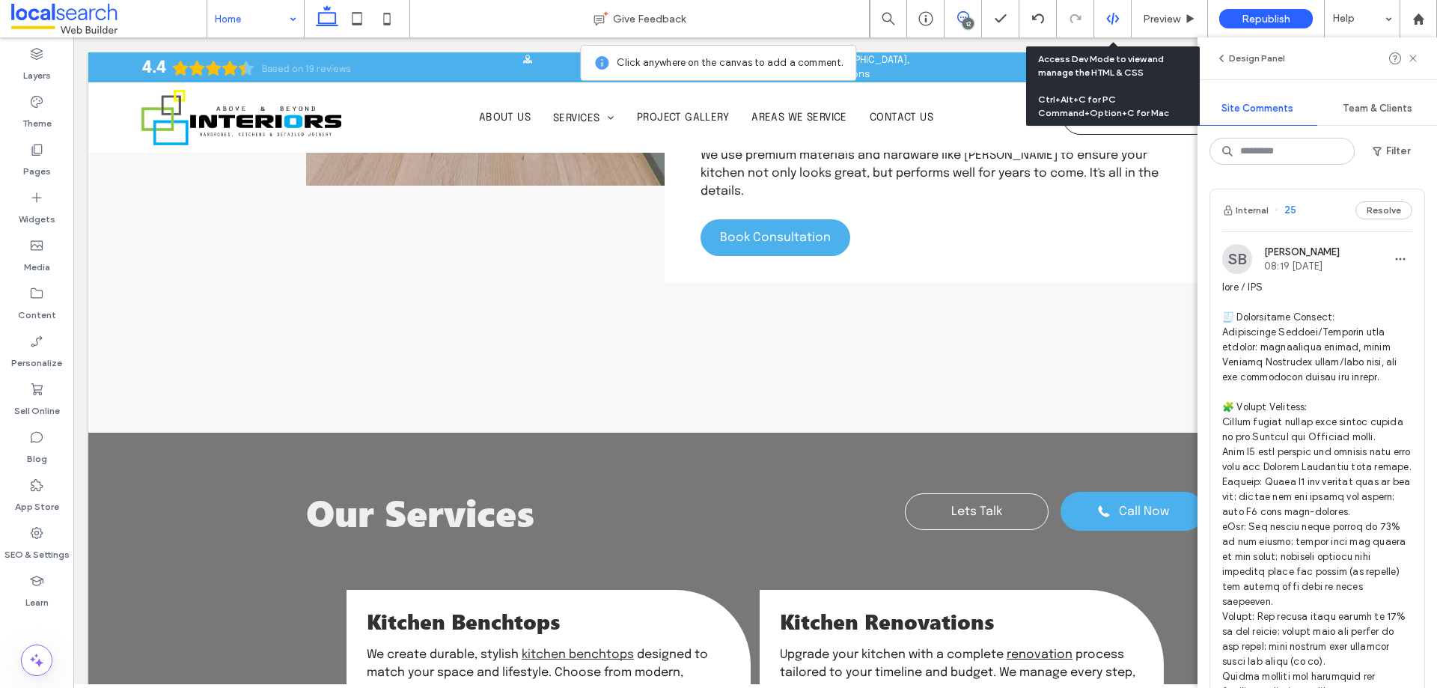
click at [1115, 19] on icon at bounding box center [1112, 18] width 13 height 13
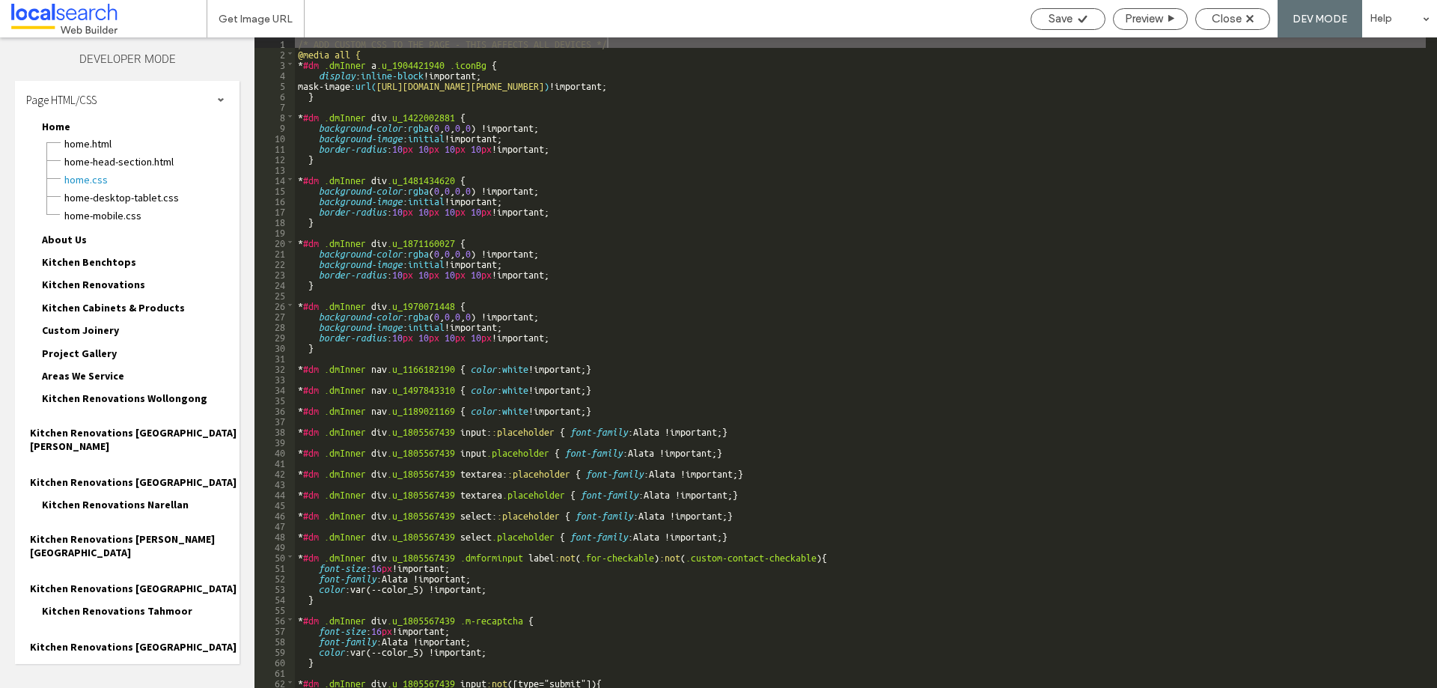
scroll to position [68, 0]
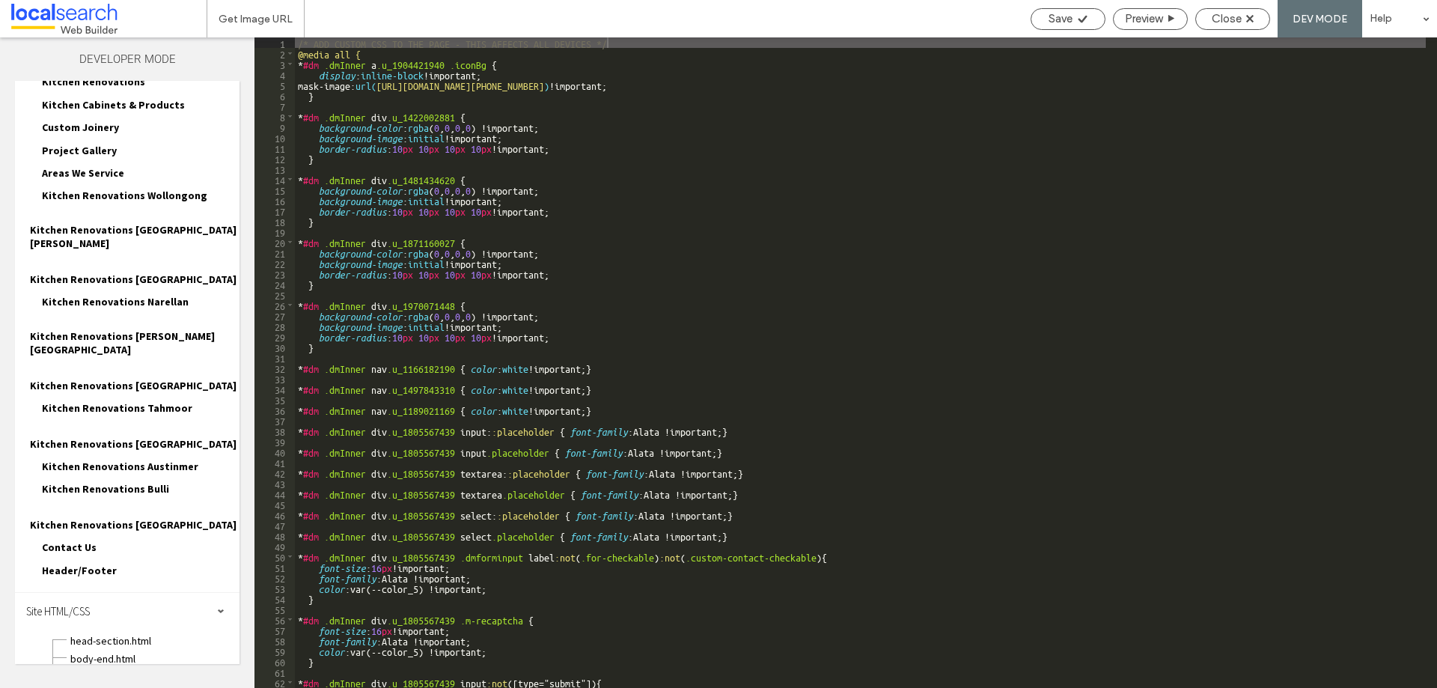
click at [123, 669] on span "site.css" at bounding box center [155, 676] width 170 height 15
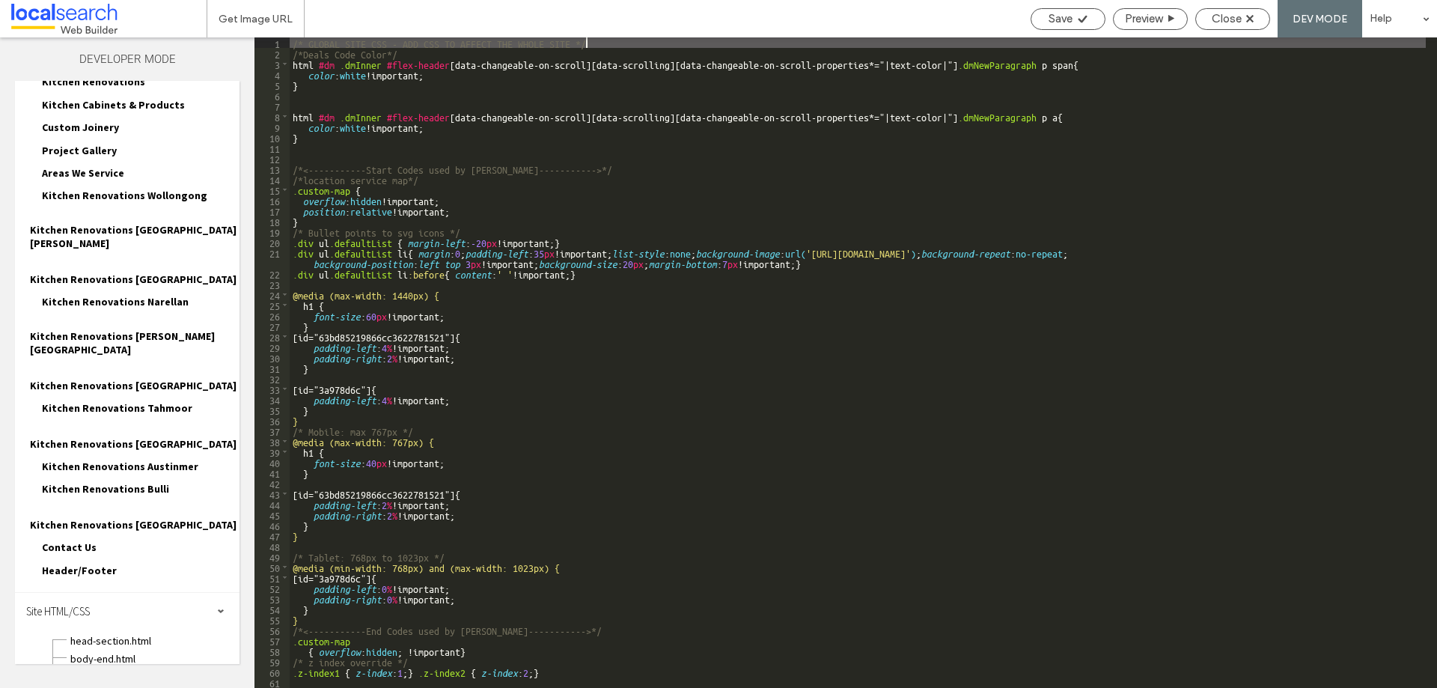
click at [500, 178] on div "/* GLOBAL SITE CSS - ADD CSS TO AFFECT THE WHOLE SITE */ /*Deals Code Color*/ h…" at bounding box center [858, 372] width 1136 height 671
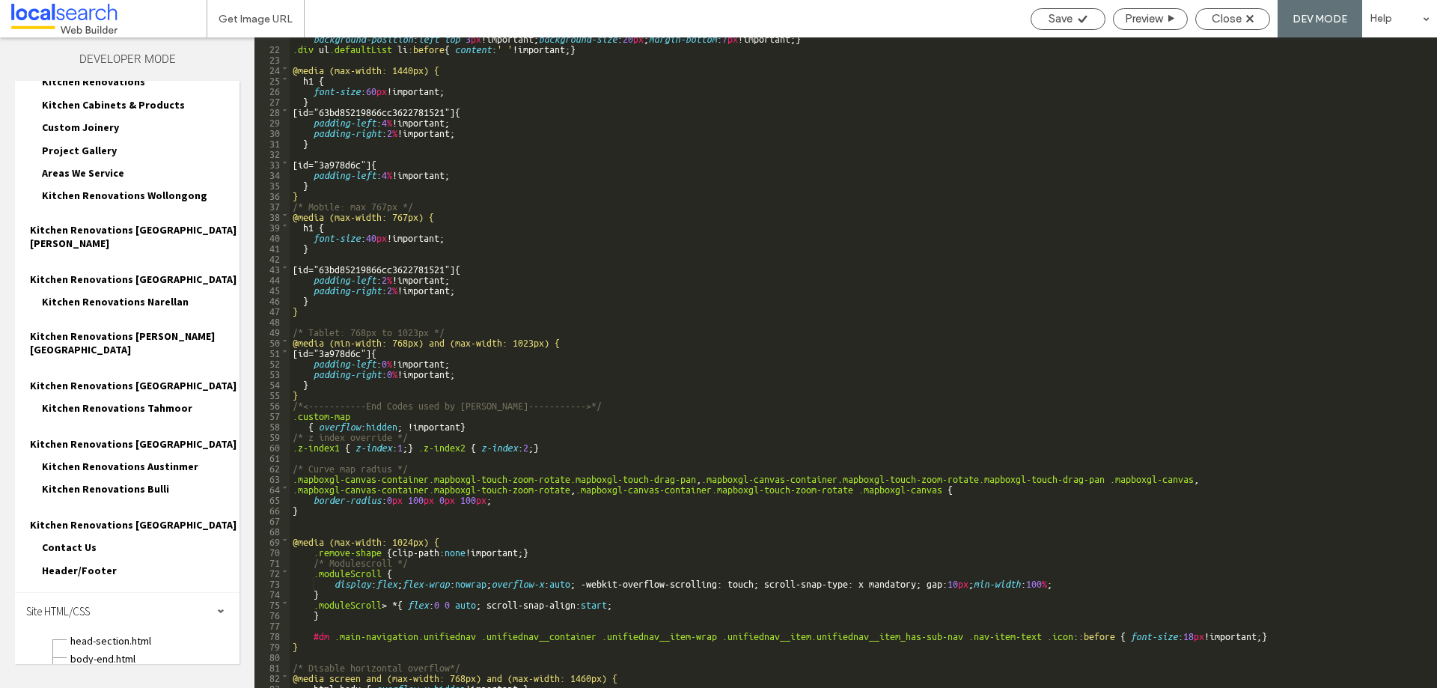
scroll to position [240, 0]
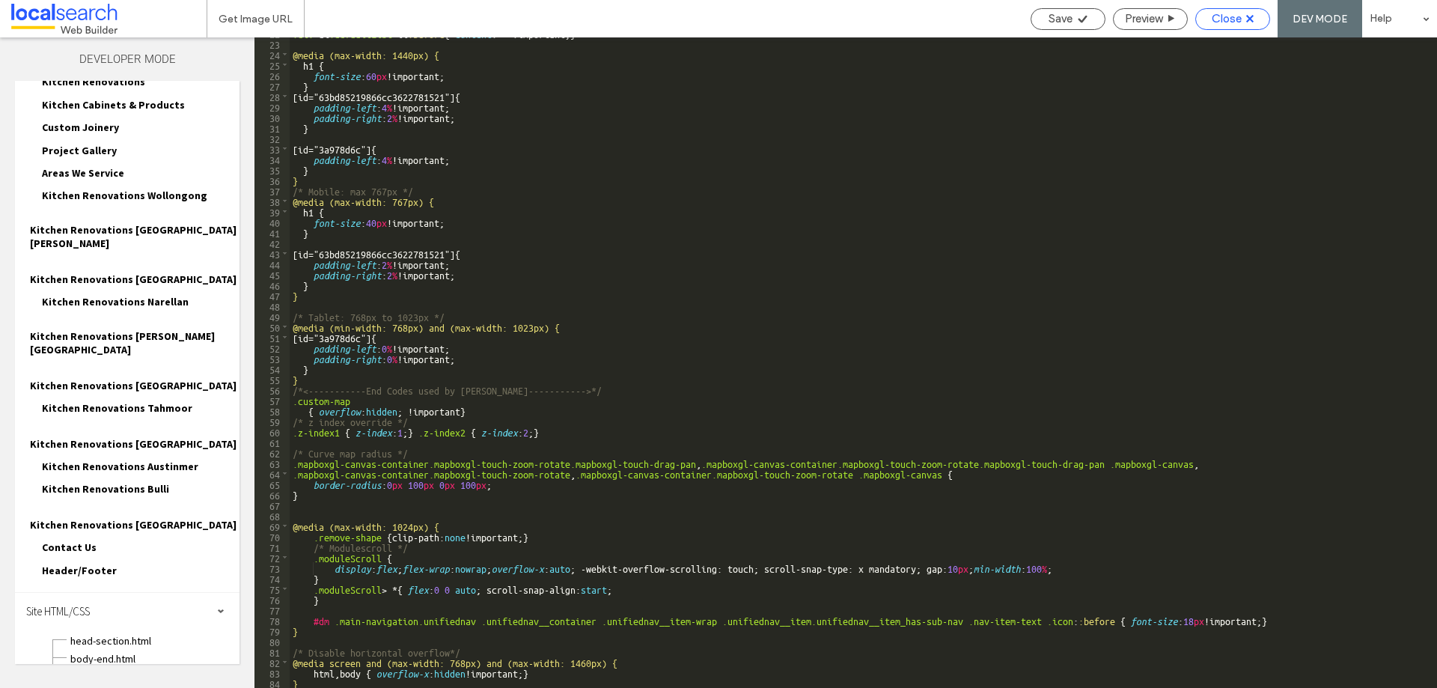
click at [1229, 23] on span "Close" at bounding box center [1226, 18] width 30 height 13
